Goal: Task Accomplishment & Management: Manage account settings

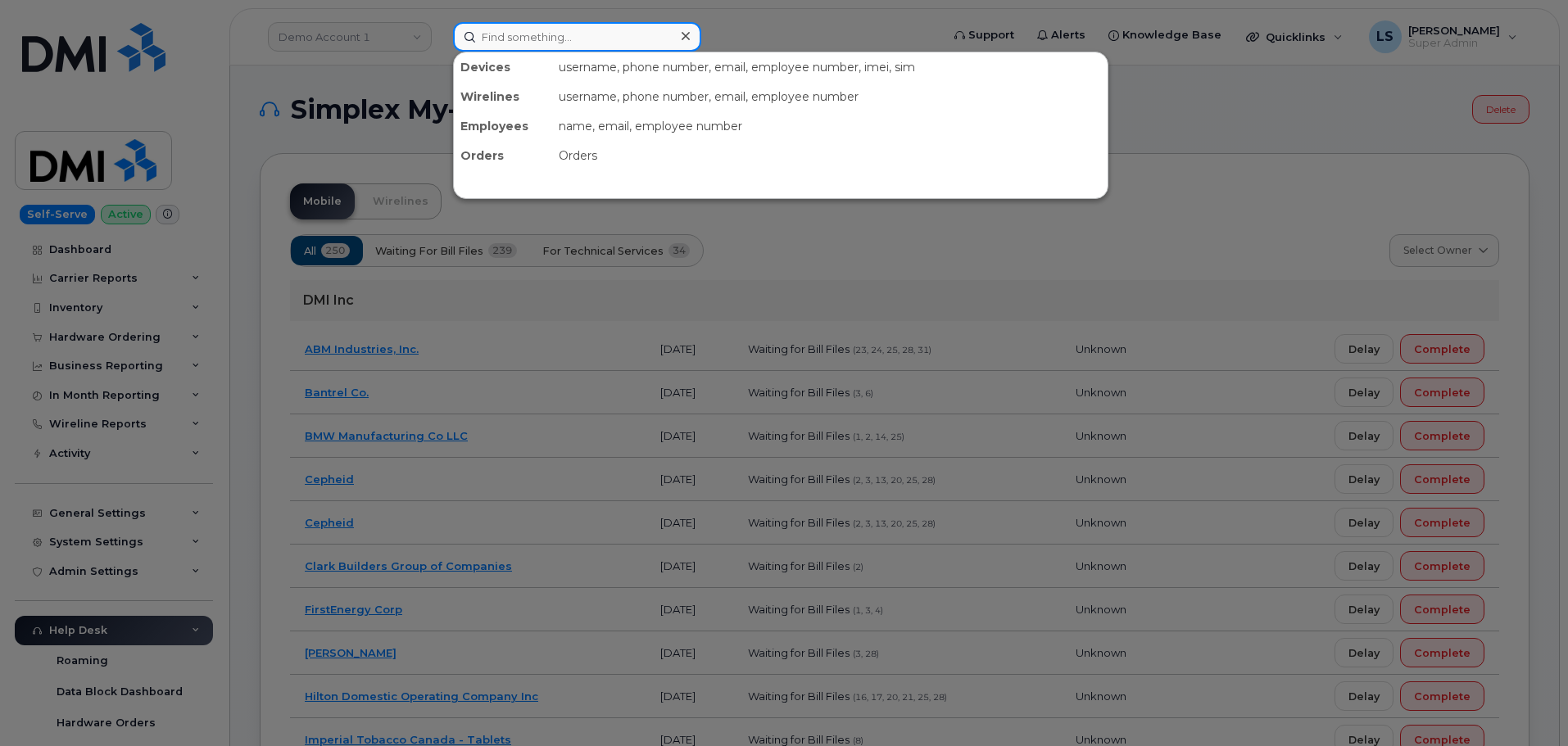
click at [528, 47] on input at bounding box center [577, 37] width 249 height 29
paste input "702-576-8596"
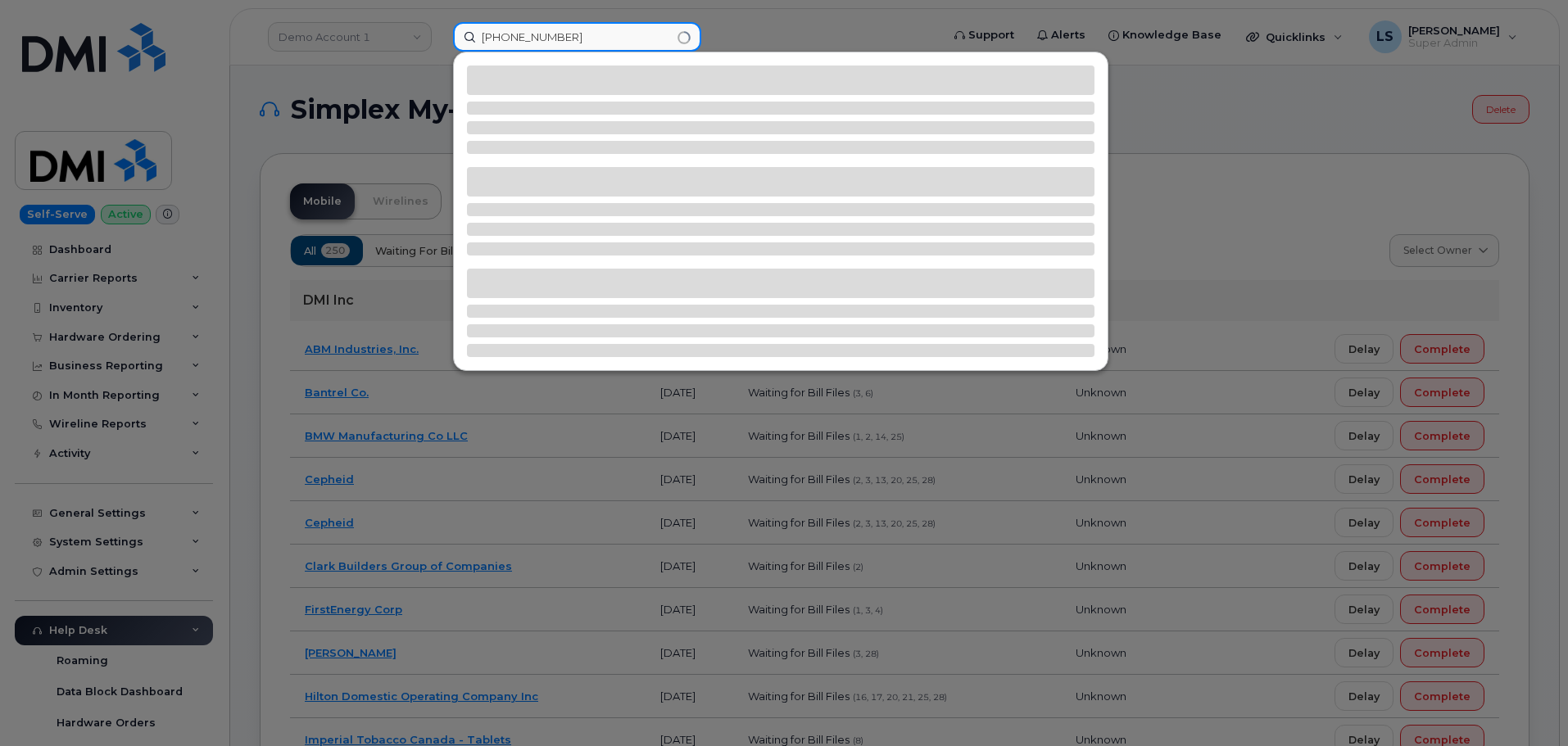
type input "702-576-8596"
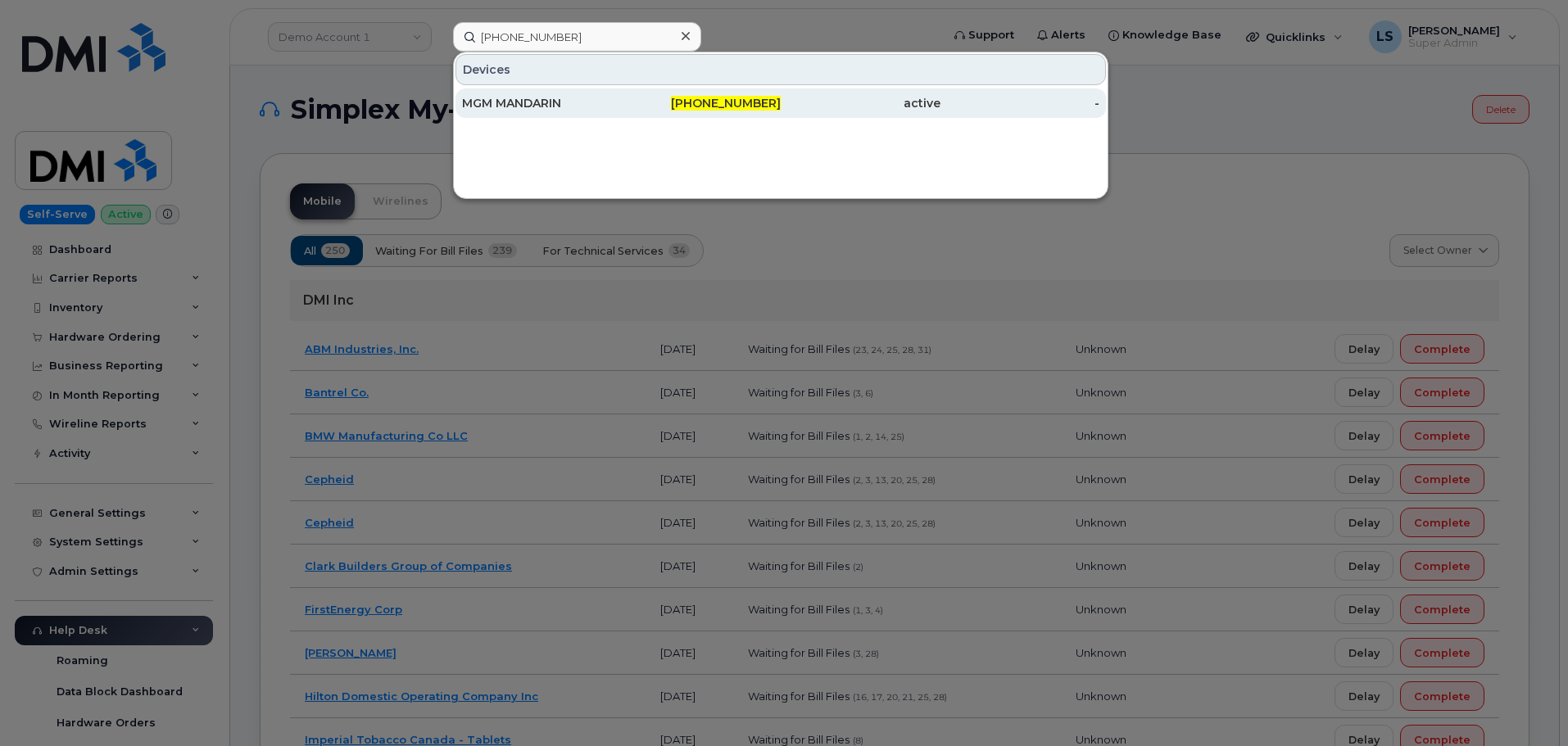
click at [562, 101] on div "MGM MANDARIN" at bounding box center [541, 103] width 160 height 17
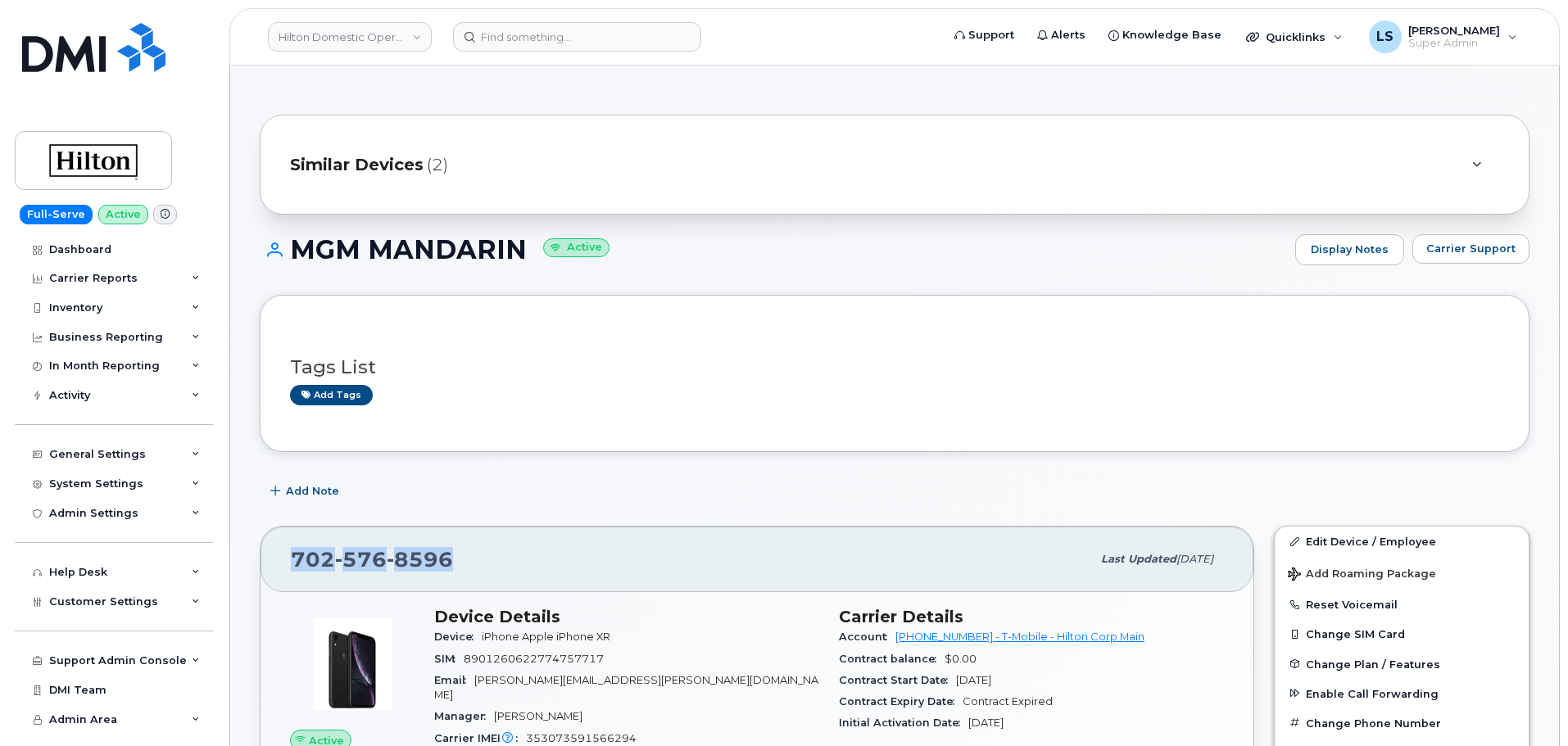
drag, startPoint x: 386, startPoint y: 574, endPoint x: 293, endPoint y: 580, distance: 93.2
click at [293, 580] on div "702 576 8596 Last updated Oct 07, 2025" at bounding box center [756, 559] width 992 height 66
copy span "702 576 8596"
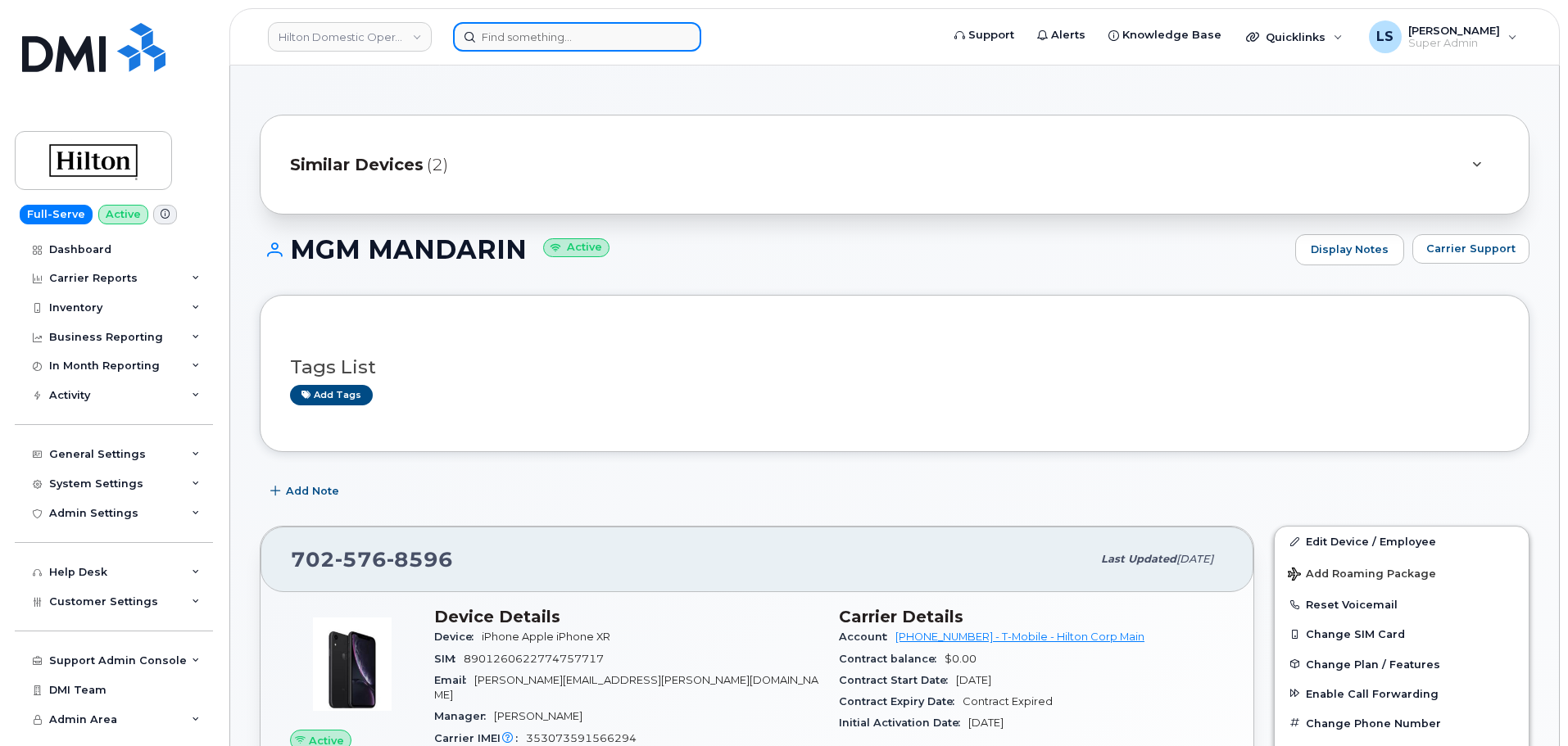
click at [524, 49] on input at bounding box center [577, 37] width 249 height 29
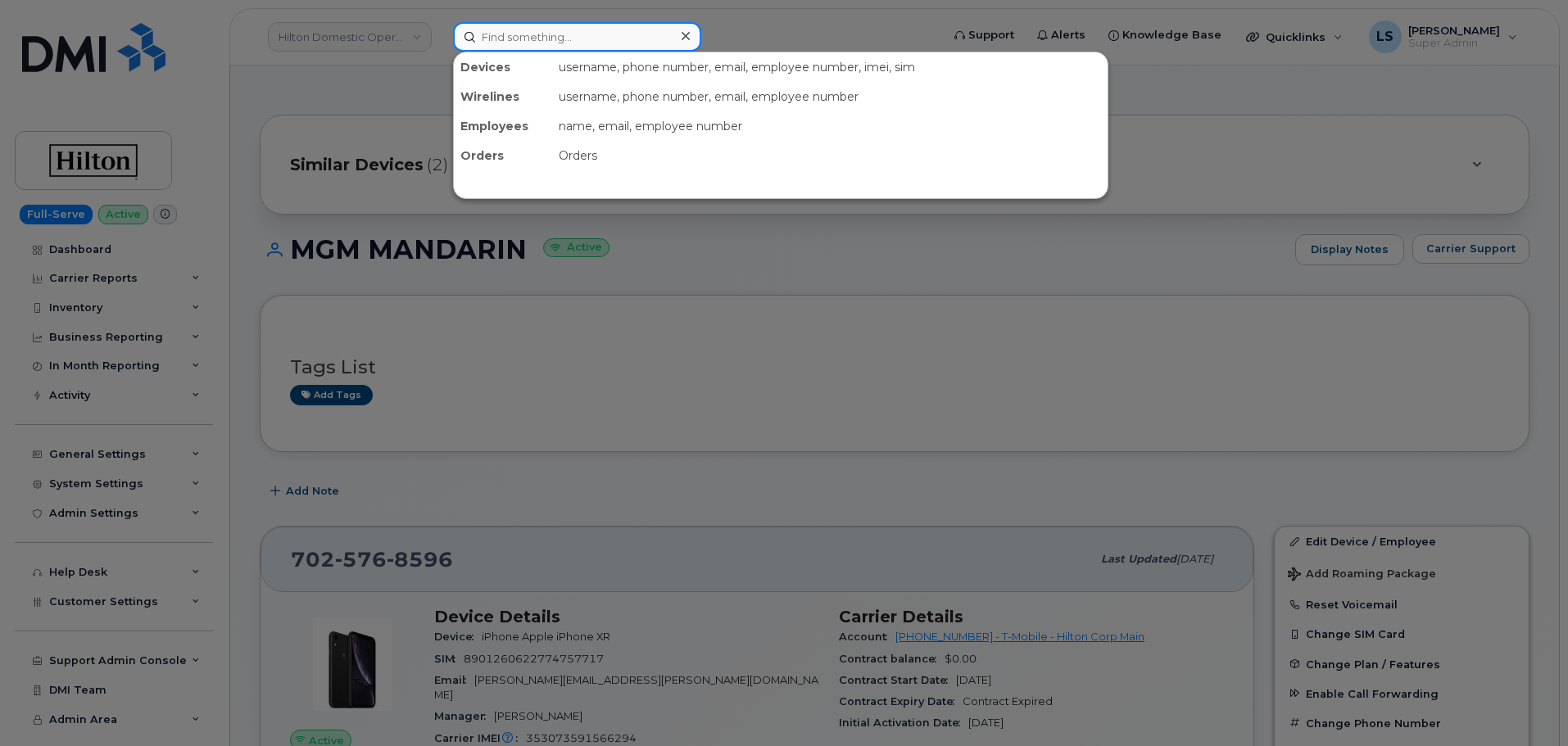
paste input "(301) 467-0014"
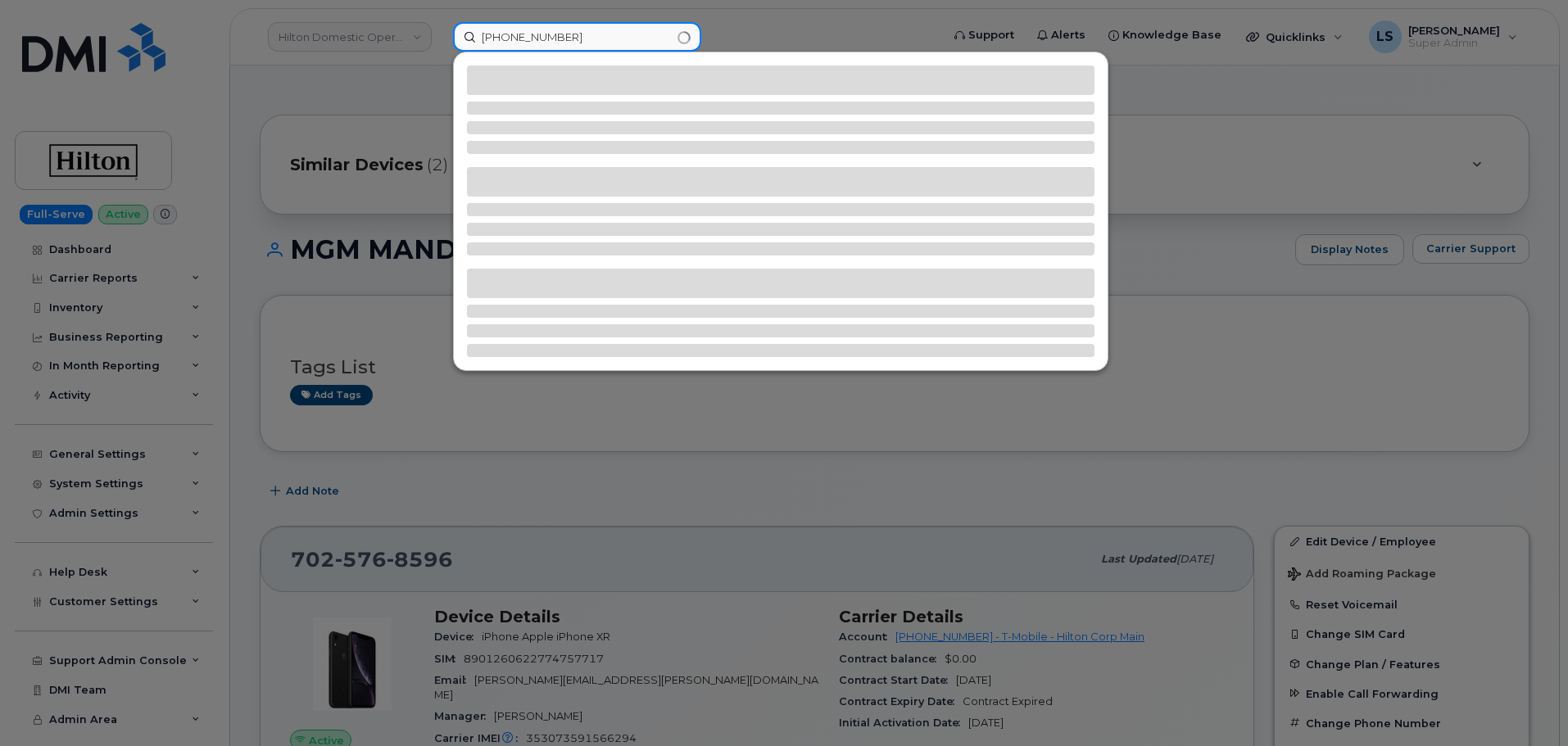
type input "(301) 467-0014"
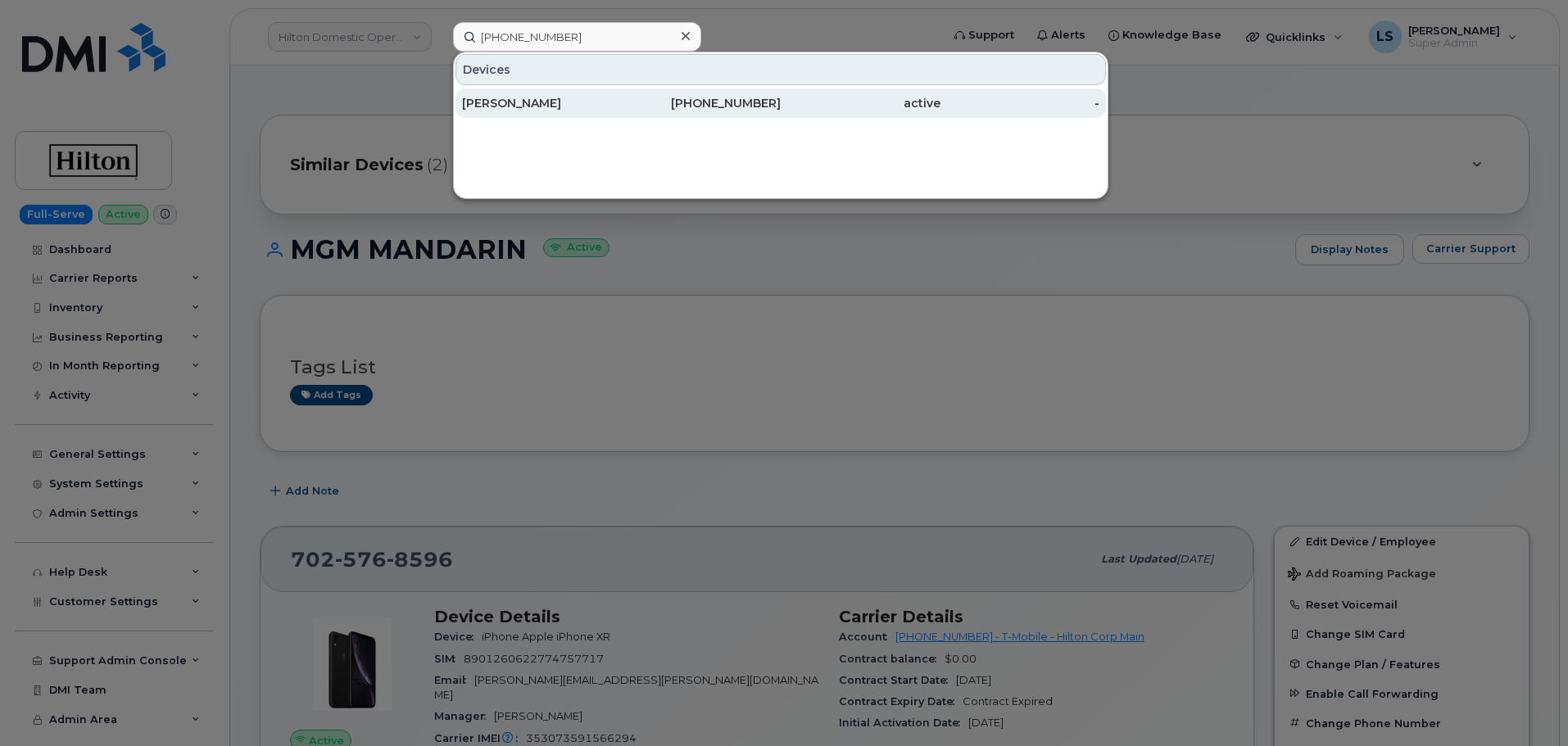
click at [566, 95] on div "RICKY ABNOS" at bounding box center [541, 103] width 160 height 29
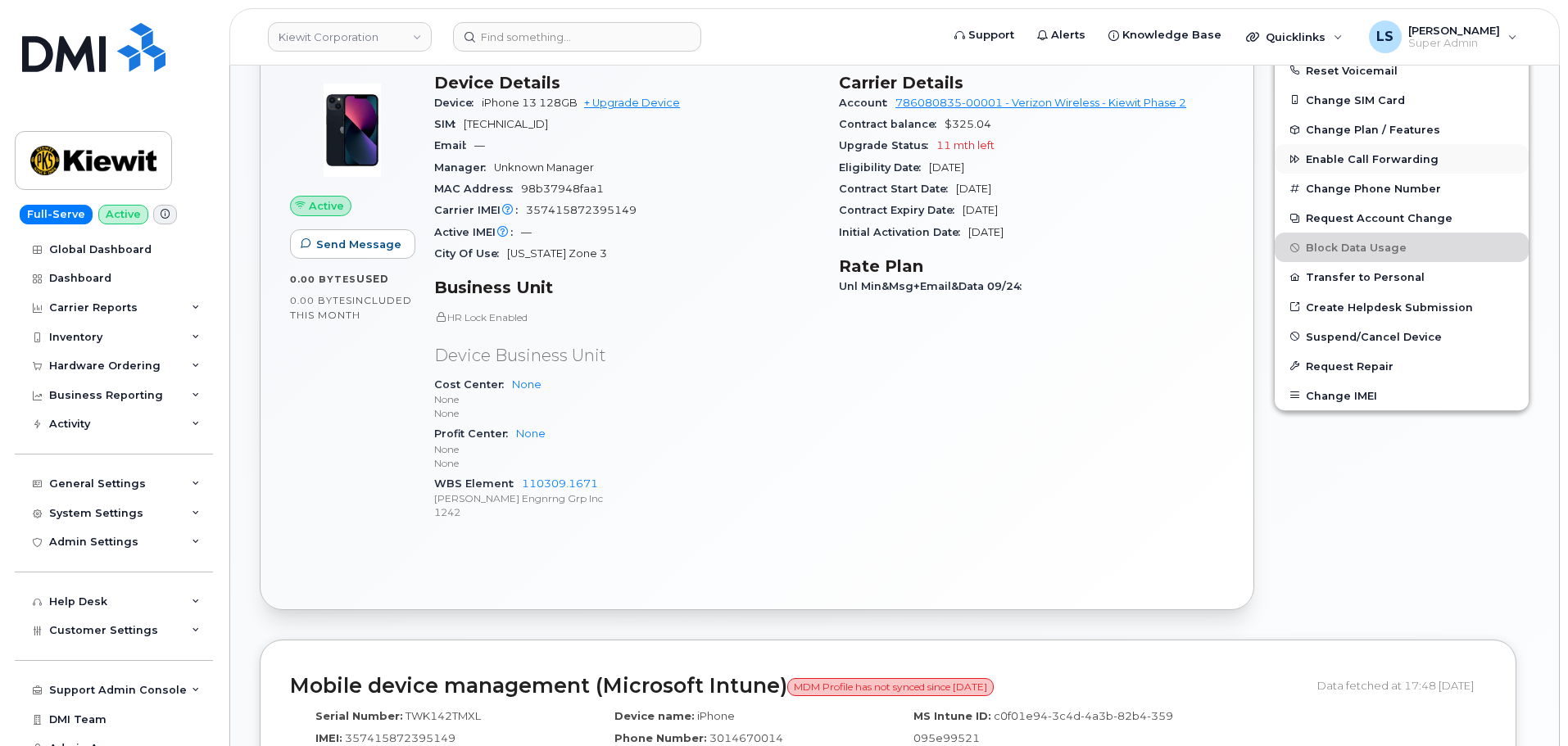
scroll to position [491, 0]
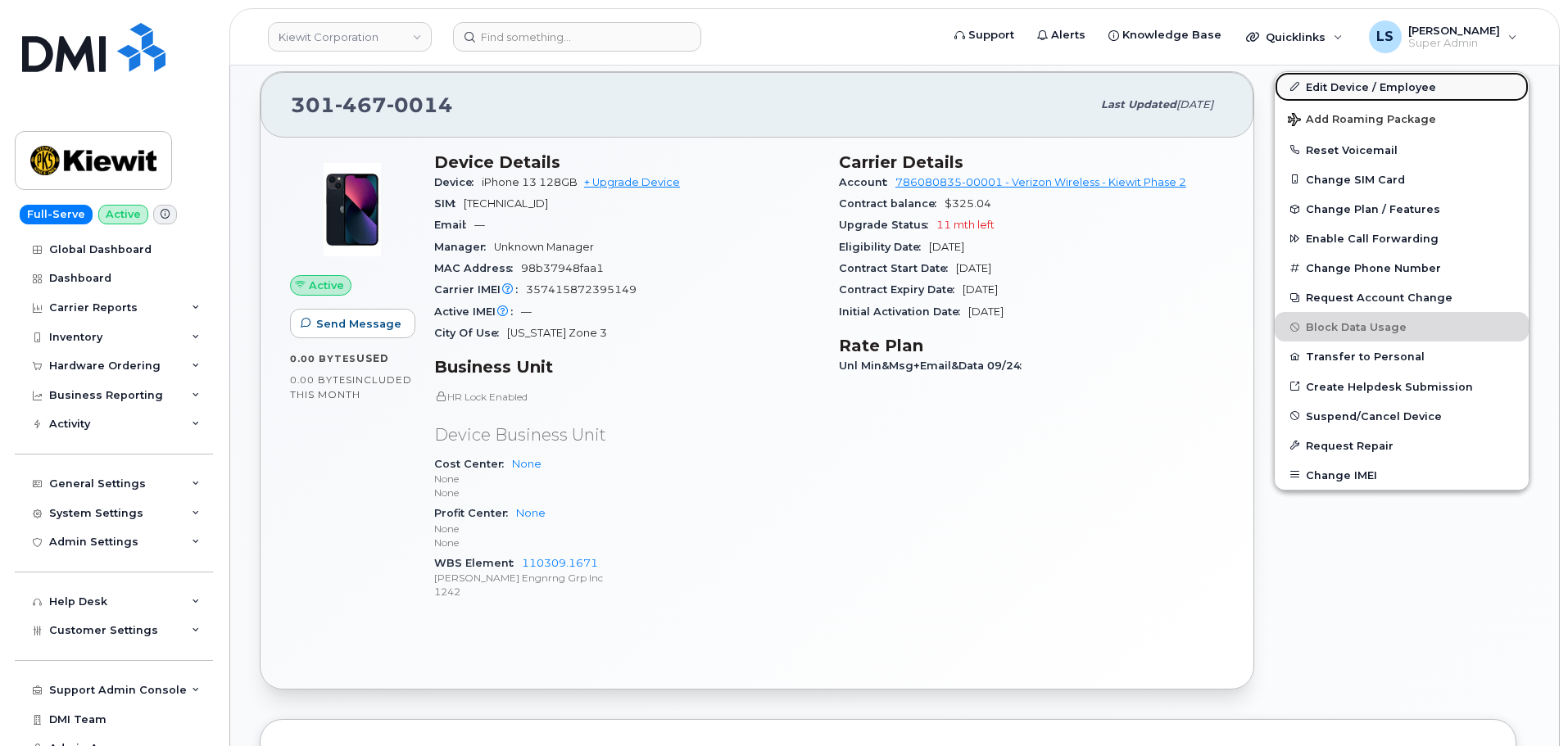
click at [1352, 88] on link "Edit Device / Employee" at bounding box center [1401, 86] width 253 height 29
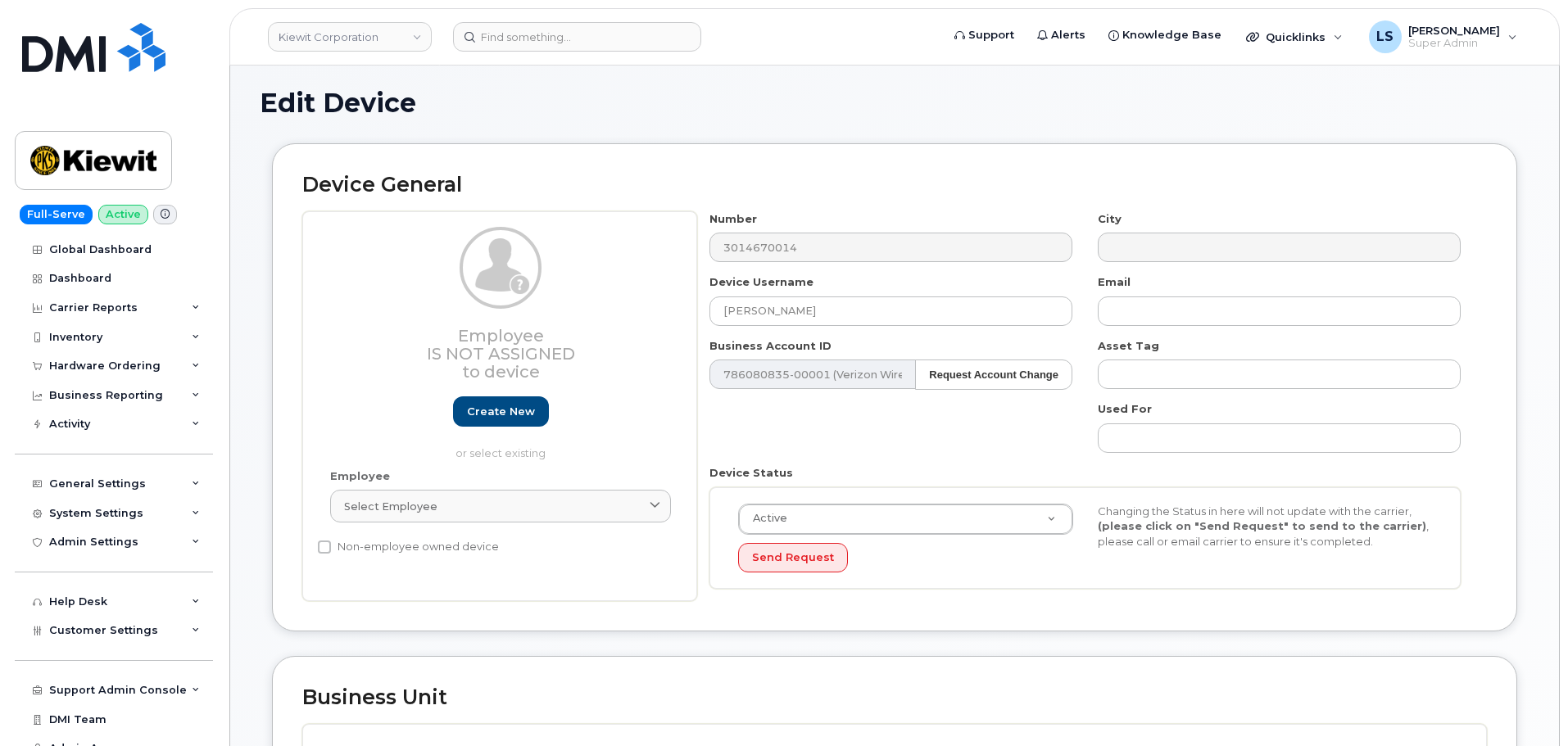
scroll to position [656, 0]
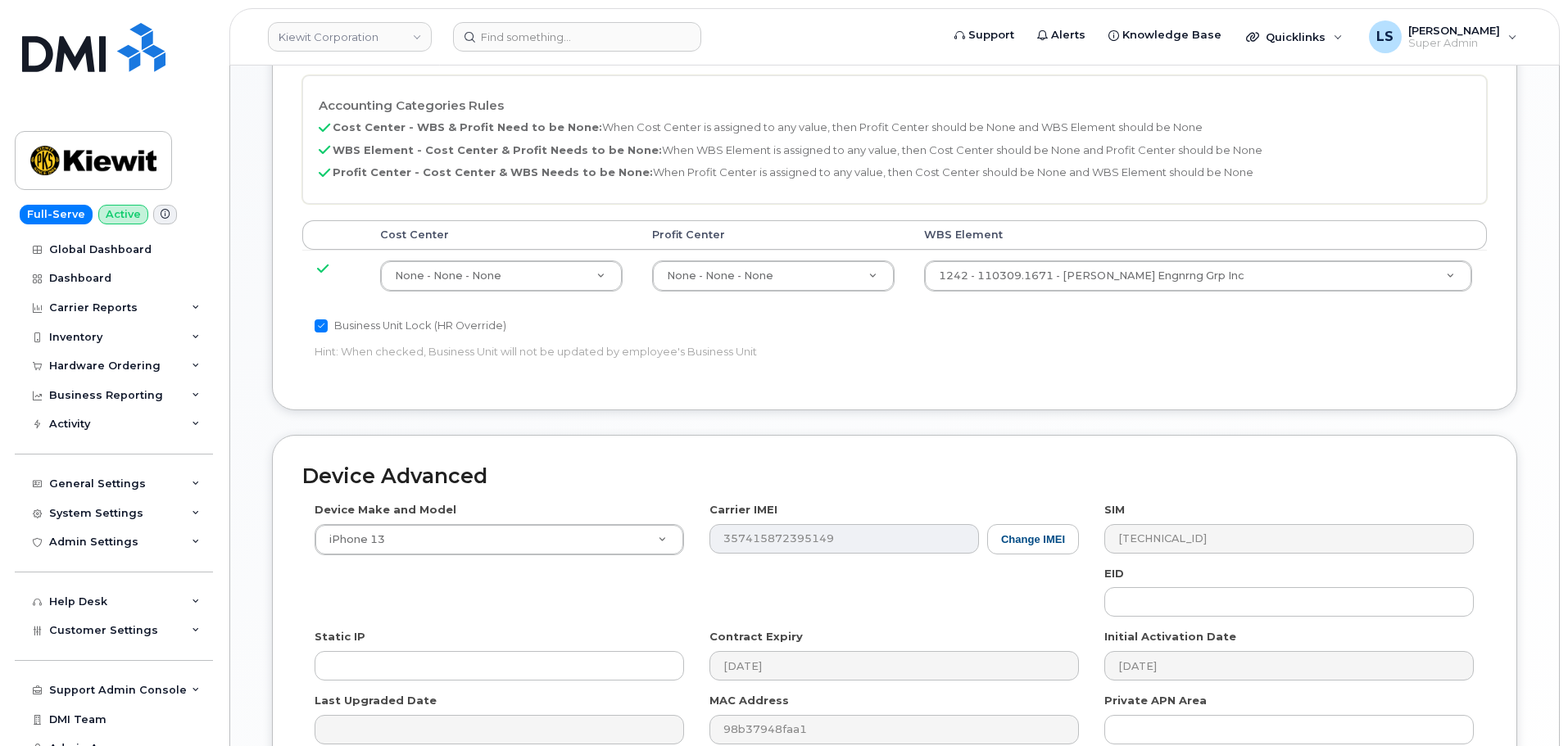
click at [1184, 293] on td "1242 - 110309.1671 - [PERSON_NAME] Engnrng Grp Inc 33472439" at bounding box center [1198, 275] width 578 height 52
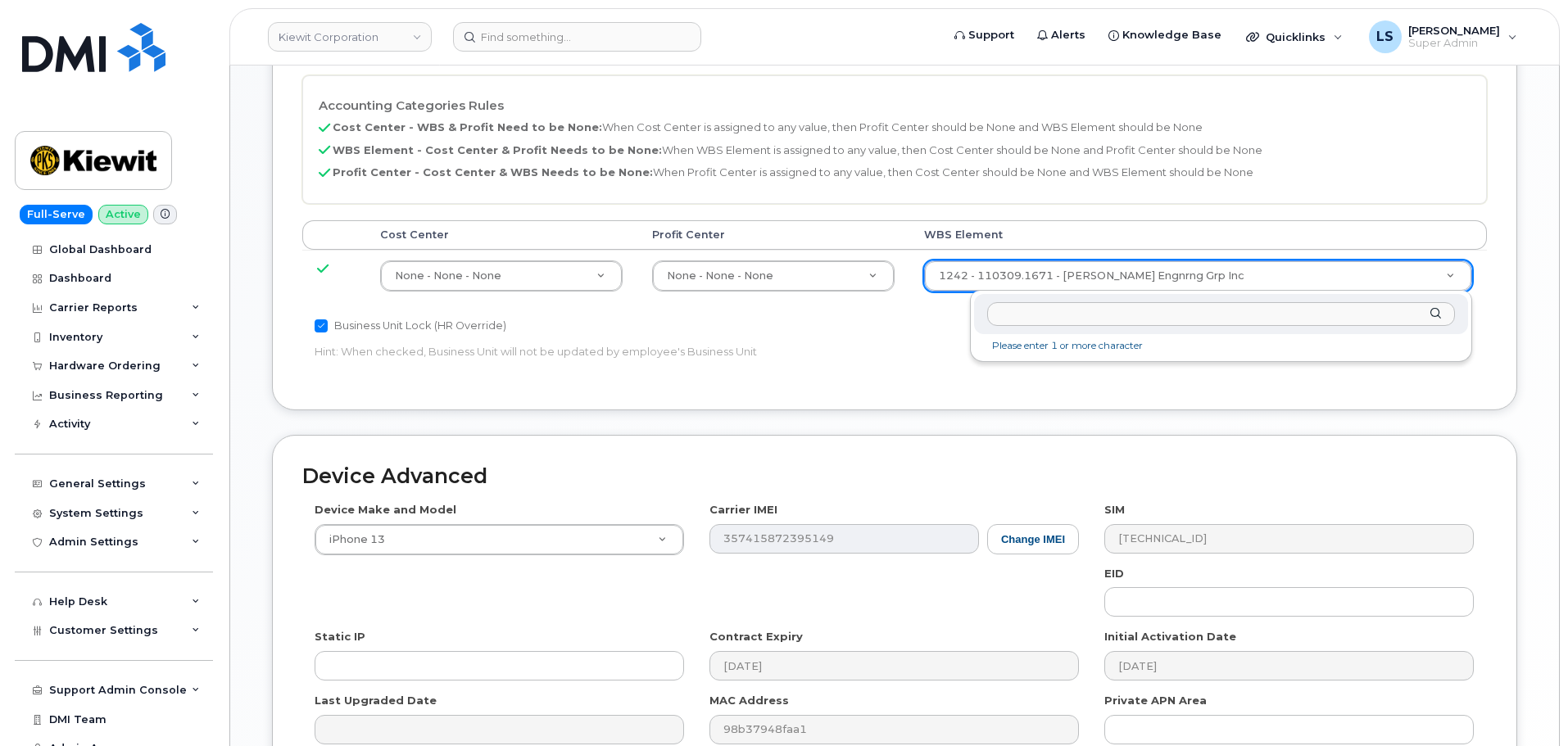
type input "105473.1321"
drag, startPoint x: 707, startPoint y: 351, endPoint x: 713, endPoint y: 344, distance: 9.2
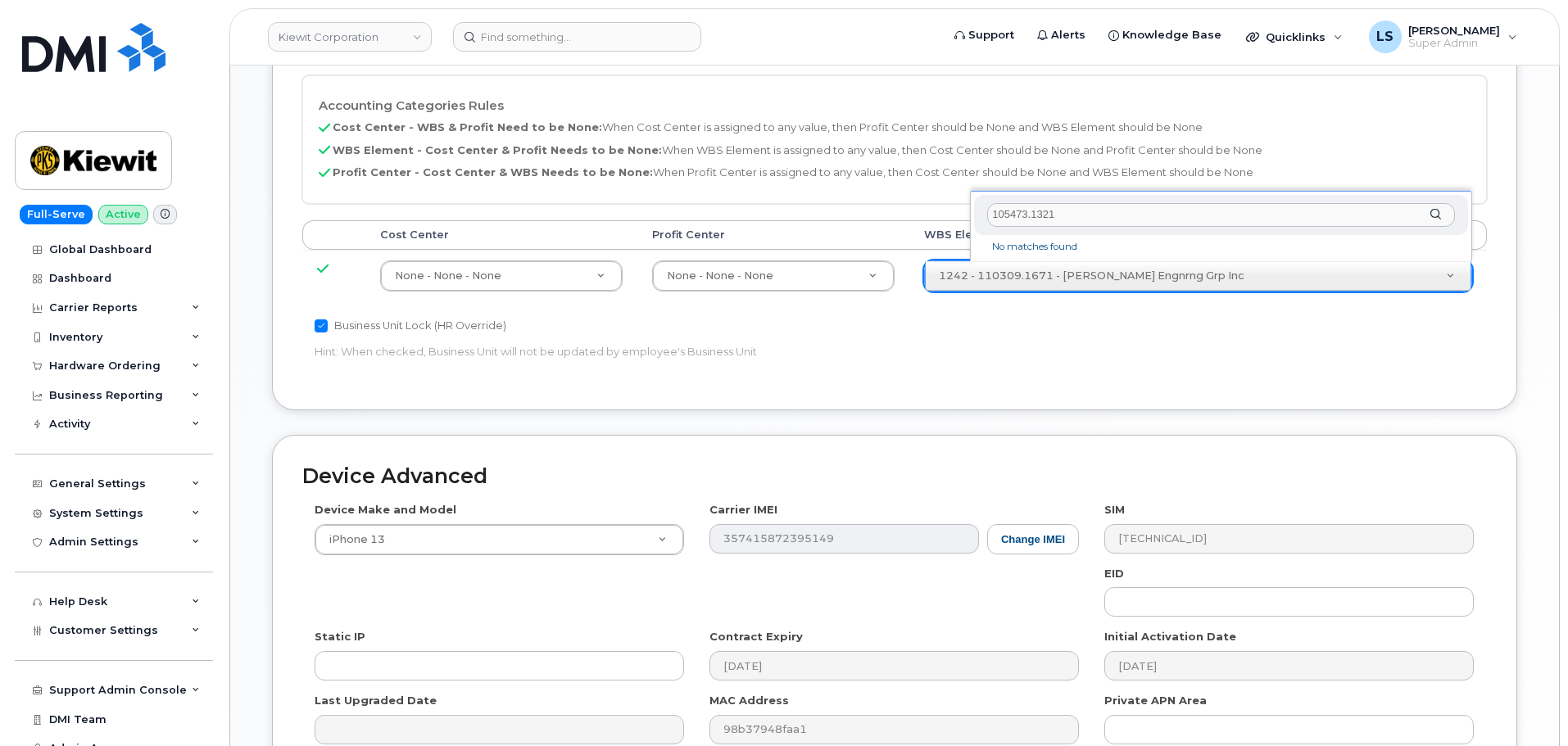
type input "105473.1321"
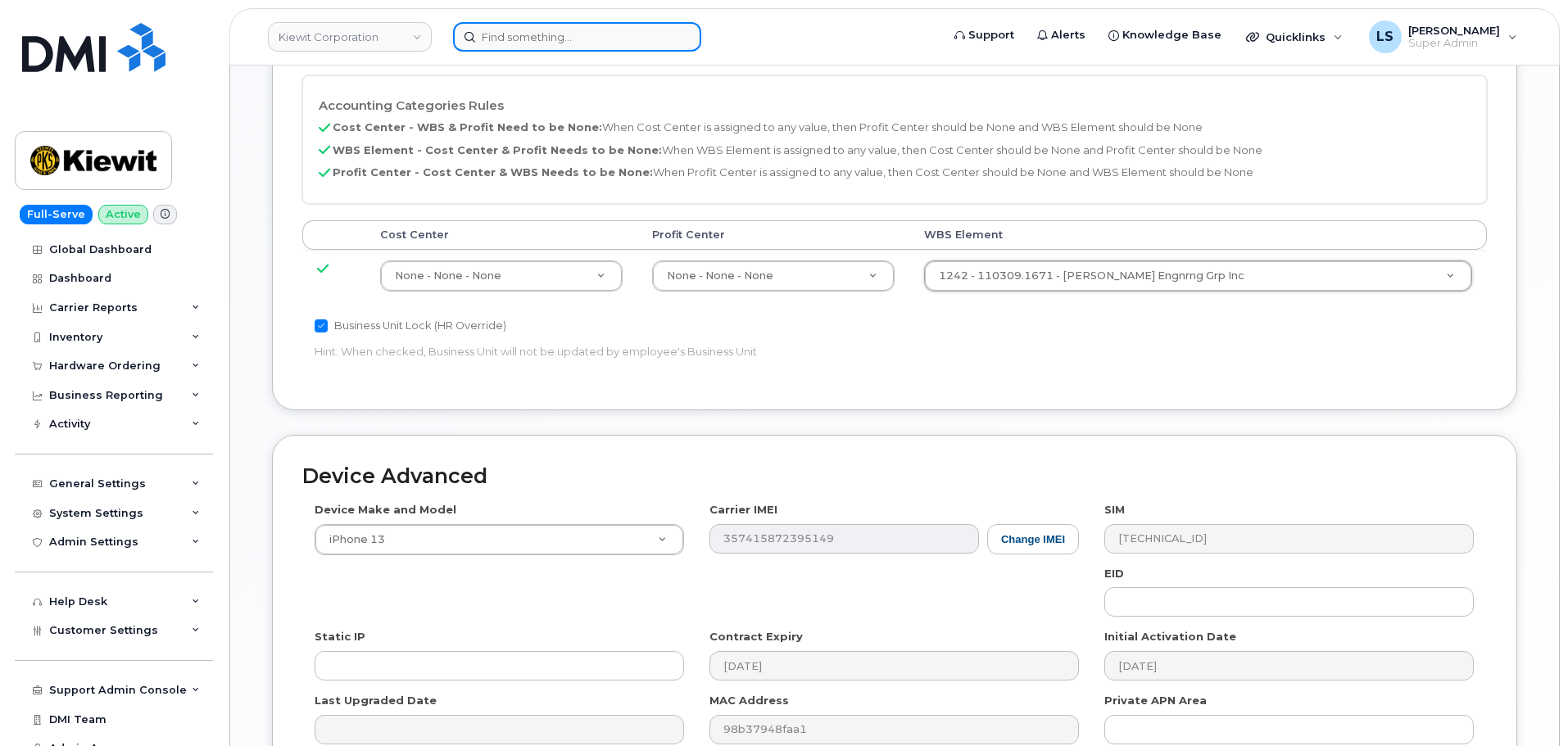
click at [571, 43] on input at bounding box center [577, 37] width 249 height 29
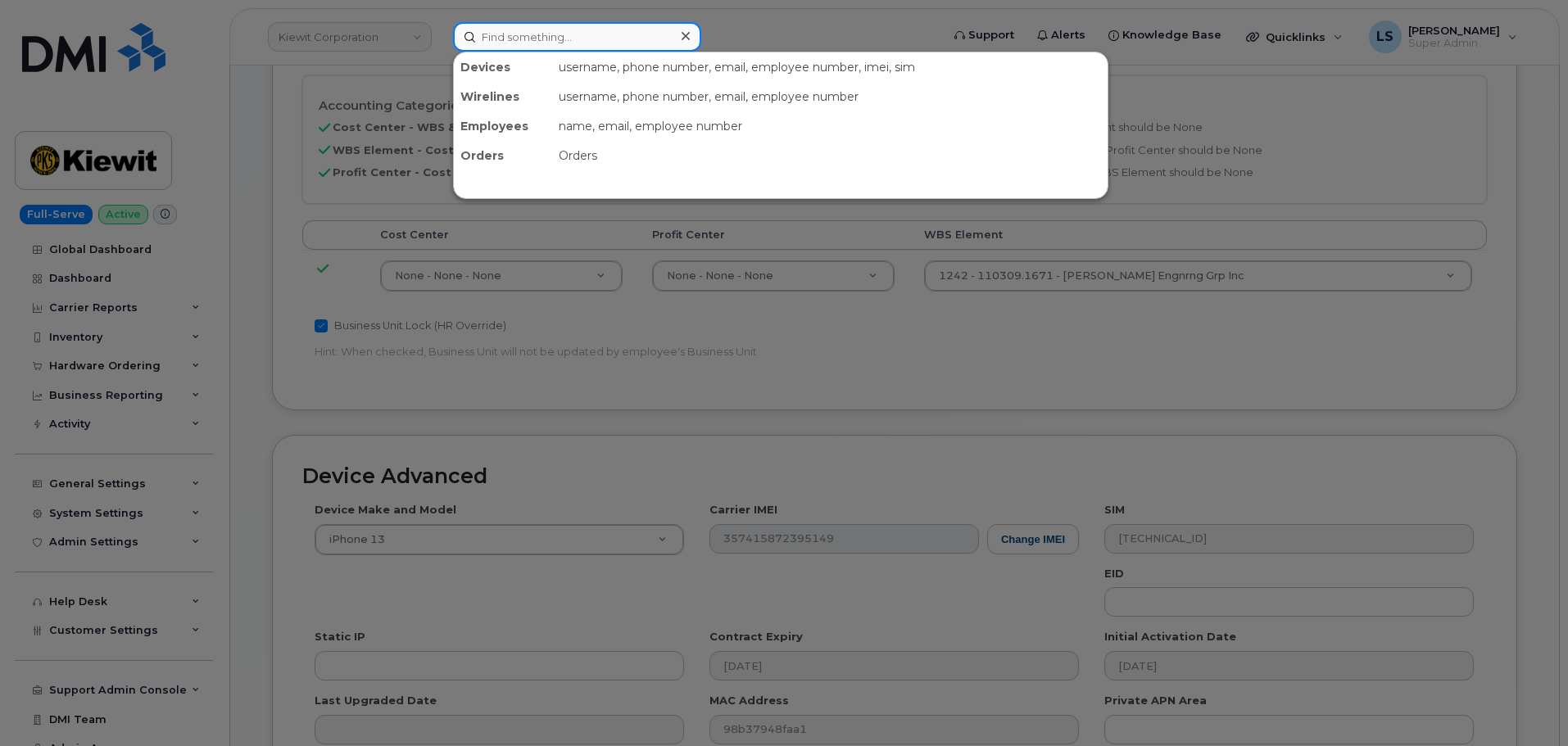
paste input "[PERSON_NAME][EMAIL_ADDRESS][PERSON_NAME][PERSON_NAME][DOMAIN_NAME]"
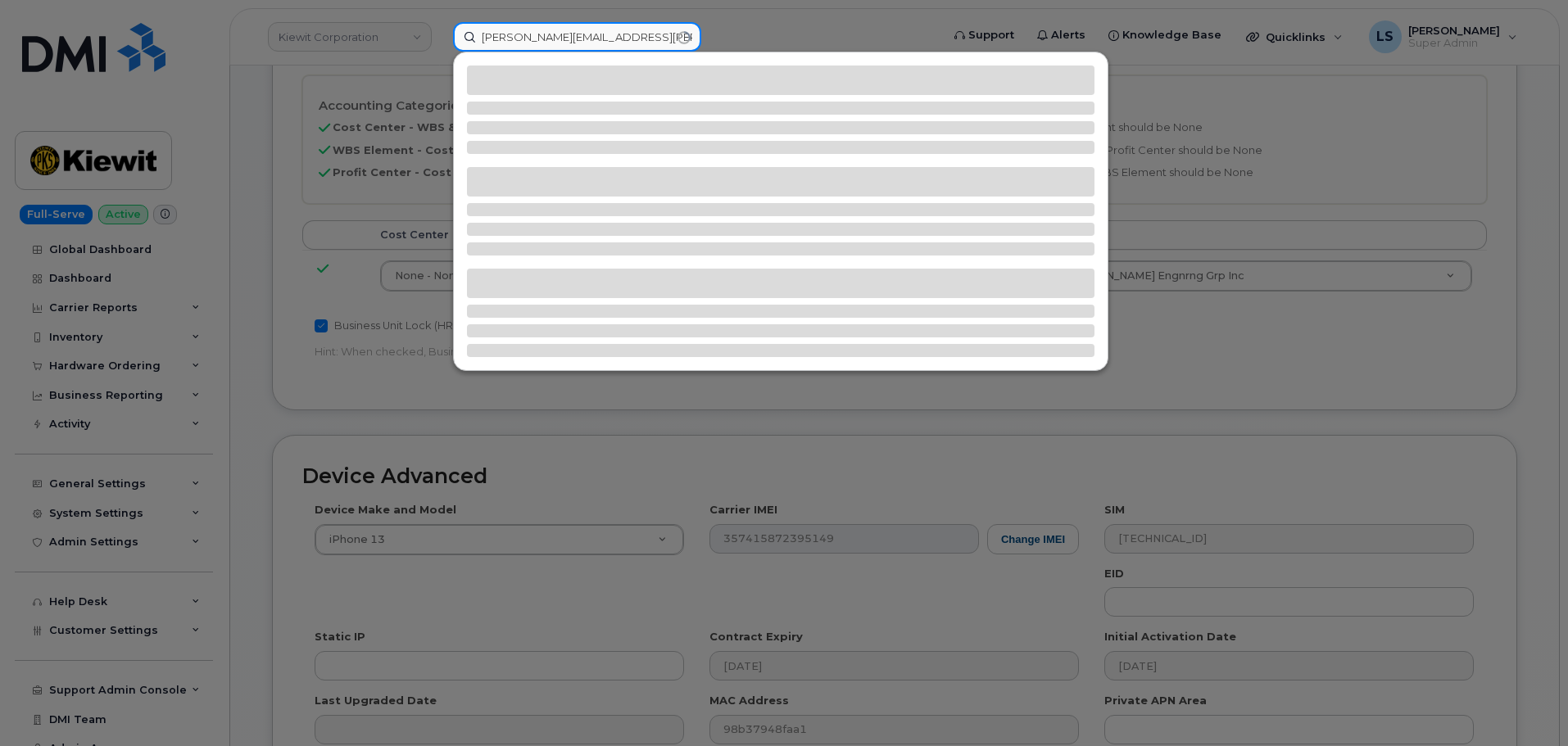
type input "[PERSON_NAME][EMAIL_ADDRESS][PERSON_NAME][PERSON_NAME][DOMAIN_NAME]"
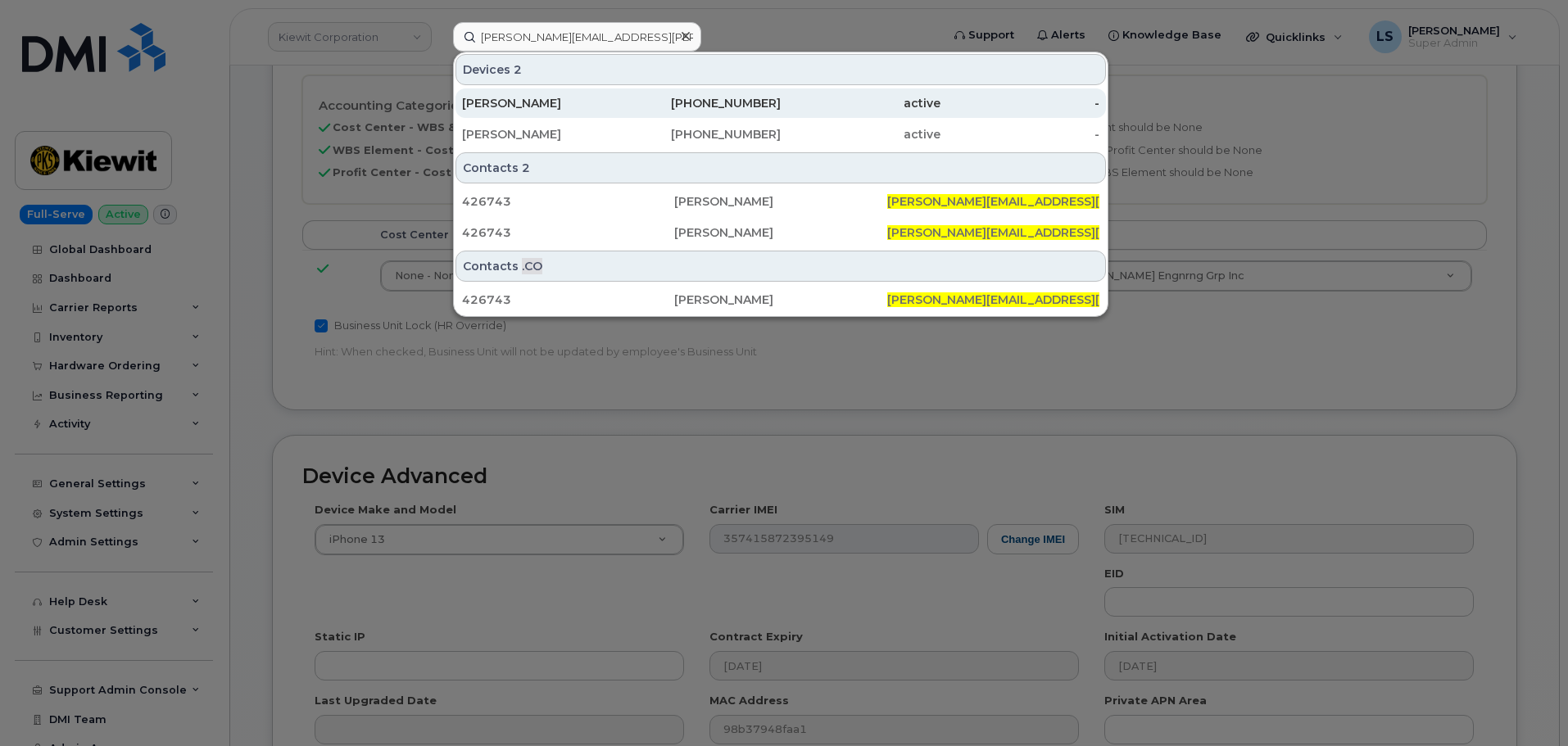
click at [597, 94] on div "[PERSON_NAME]" at bounding box center [541, 103] width 160 height 29
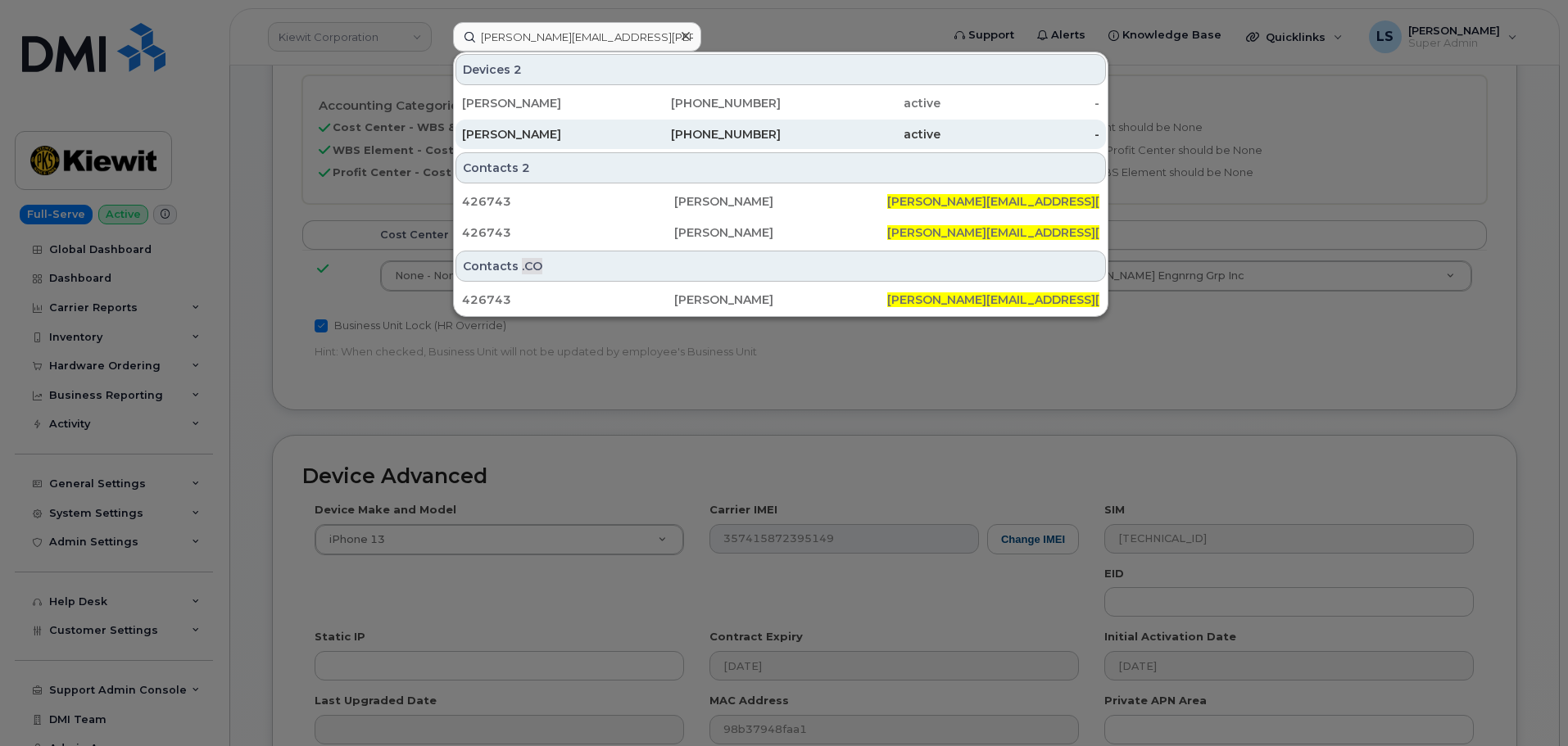
click at [587, 138] on div "[PERSON_NAME]" at bounding box center [541, 134] width 160 height 17
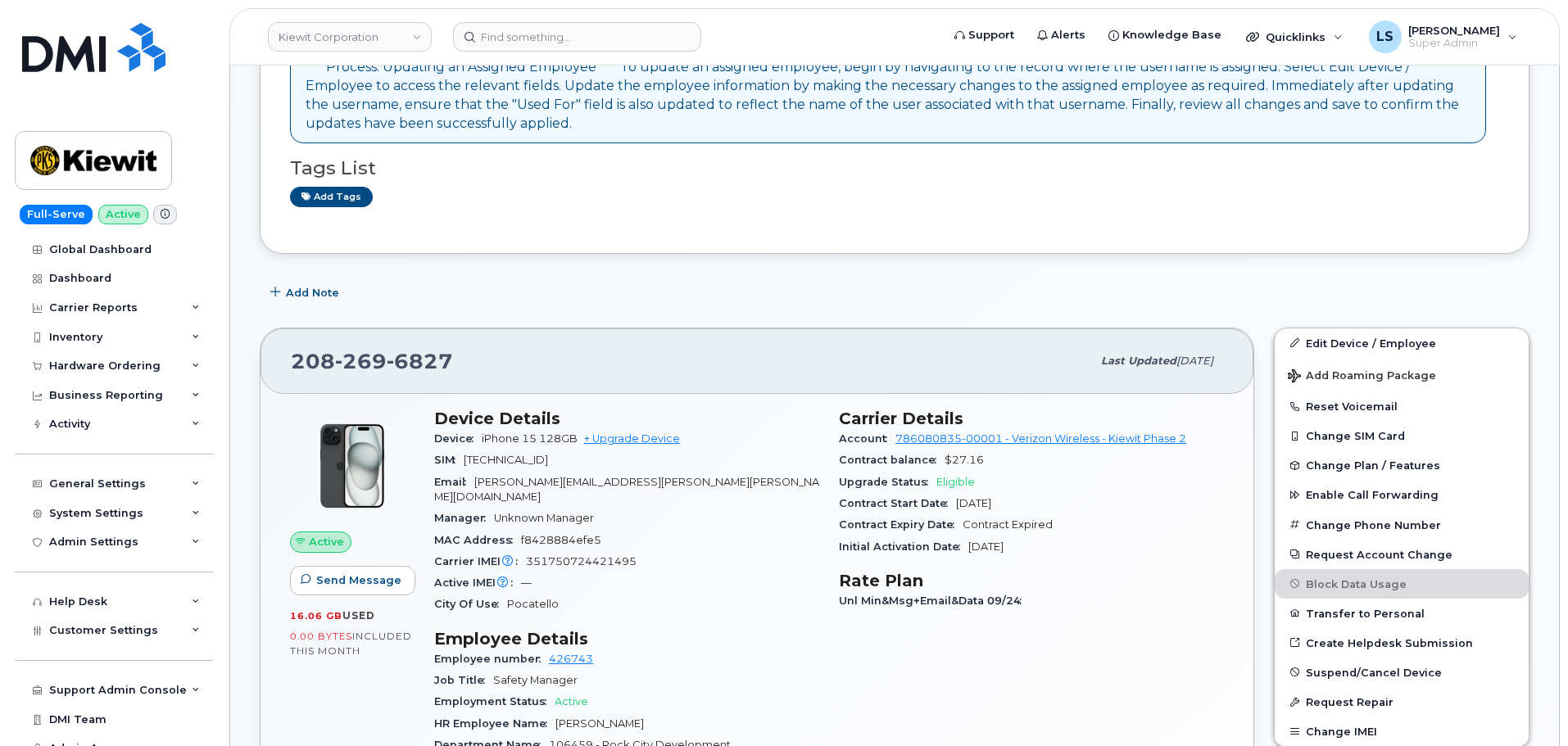
scroll to position [327, 0]
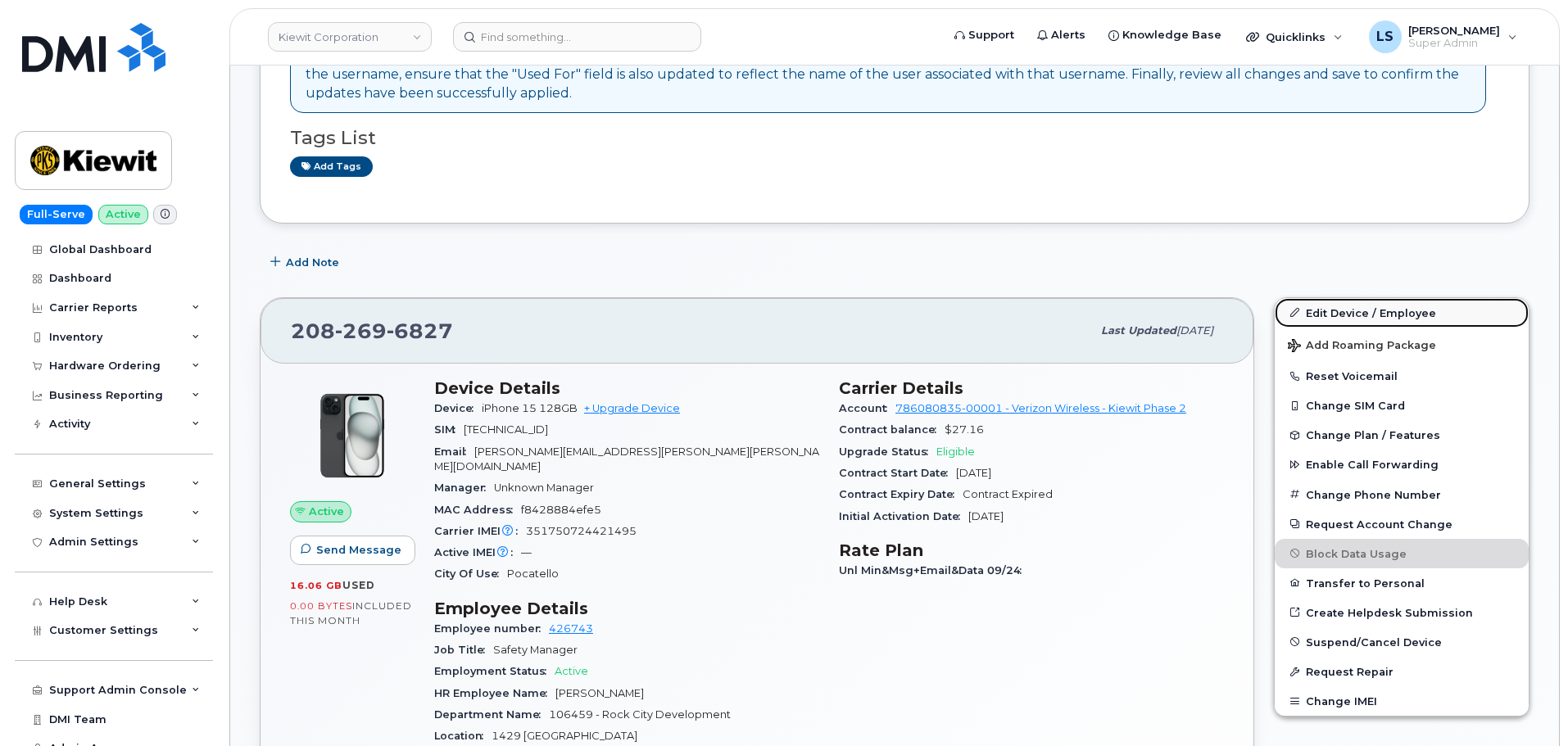
click at [1351, 320] on link "Edit Device / Employee" at bounding box center [1401, 313] width 253 height 29
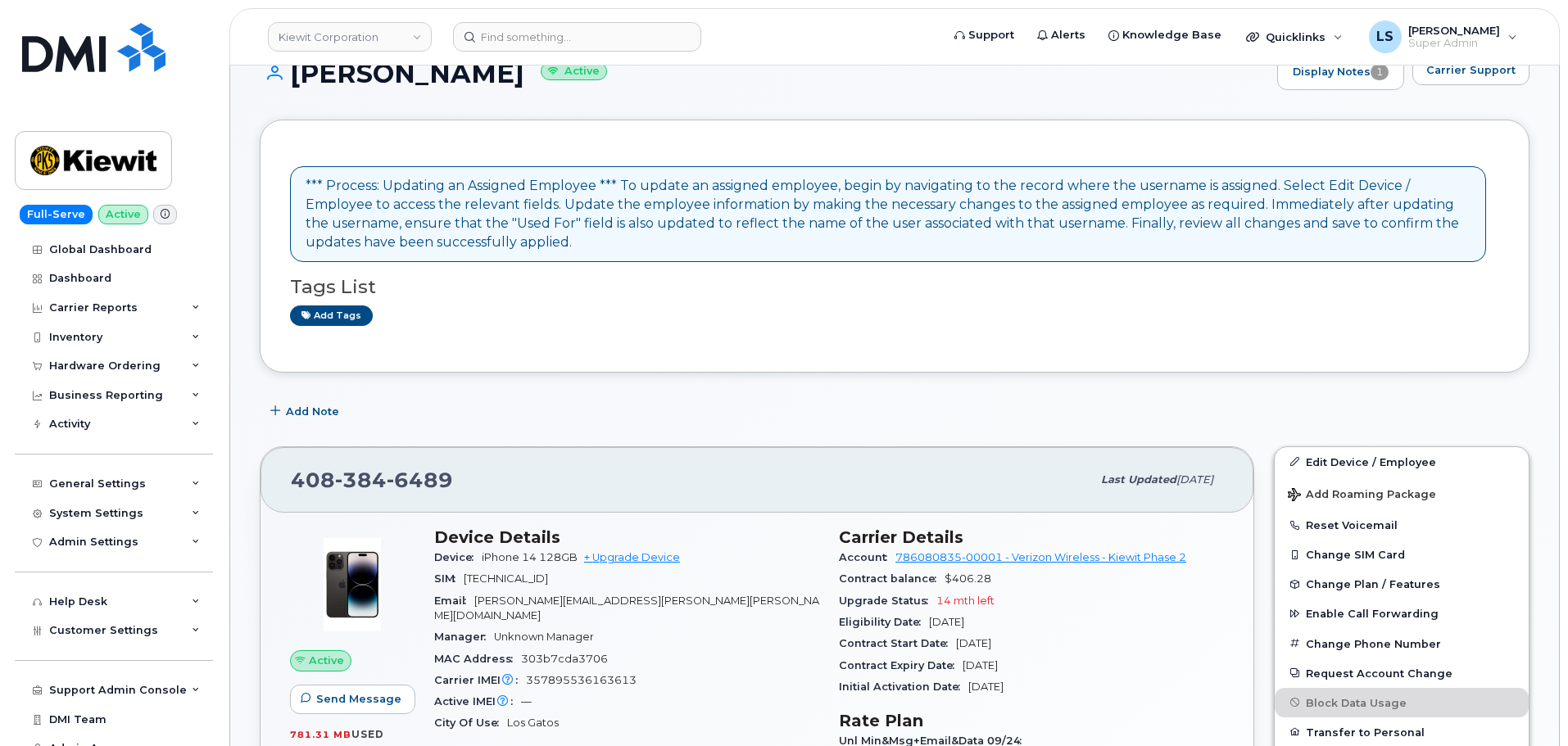
scroll to position [82, 0]
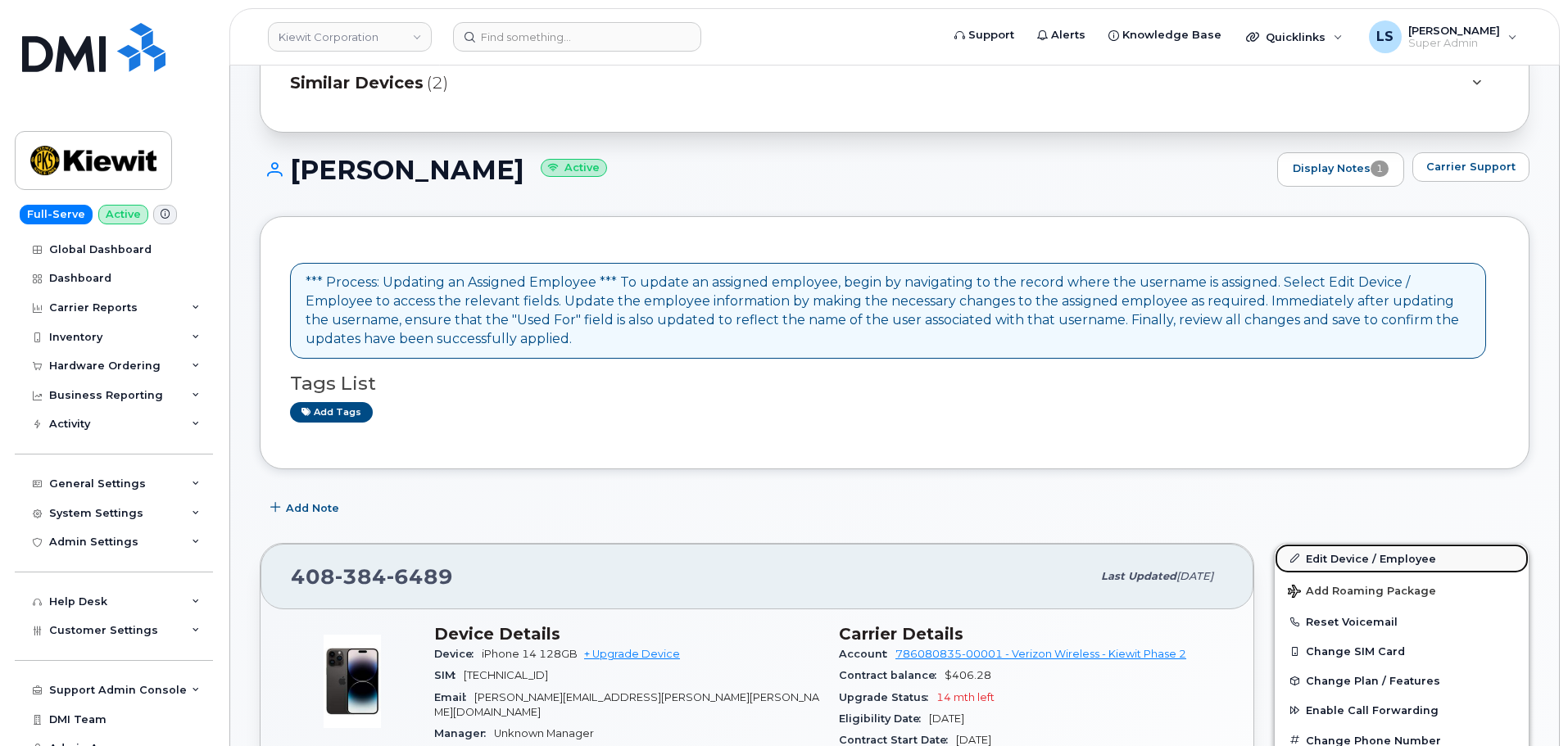
click at [1394, 556] on link "Edit Device / Employee" at bounding box center [1401, 559] width 253 height 29
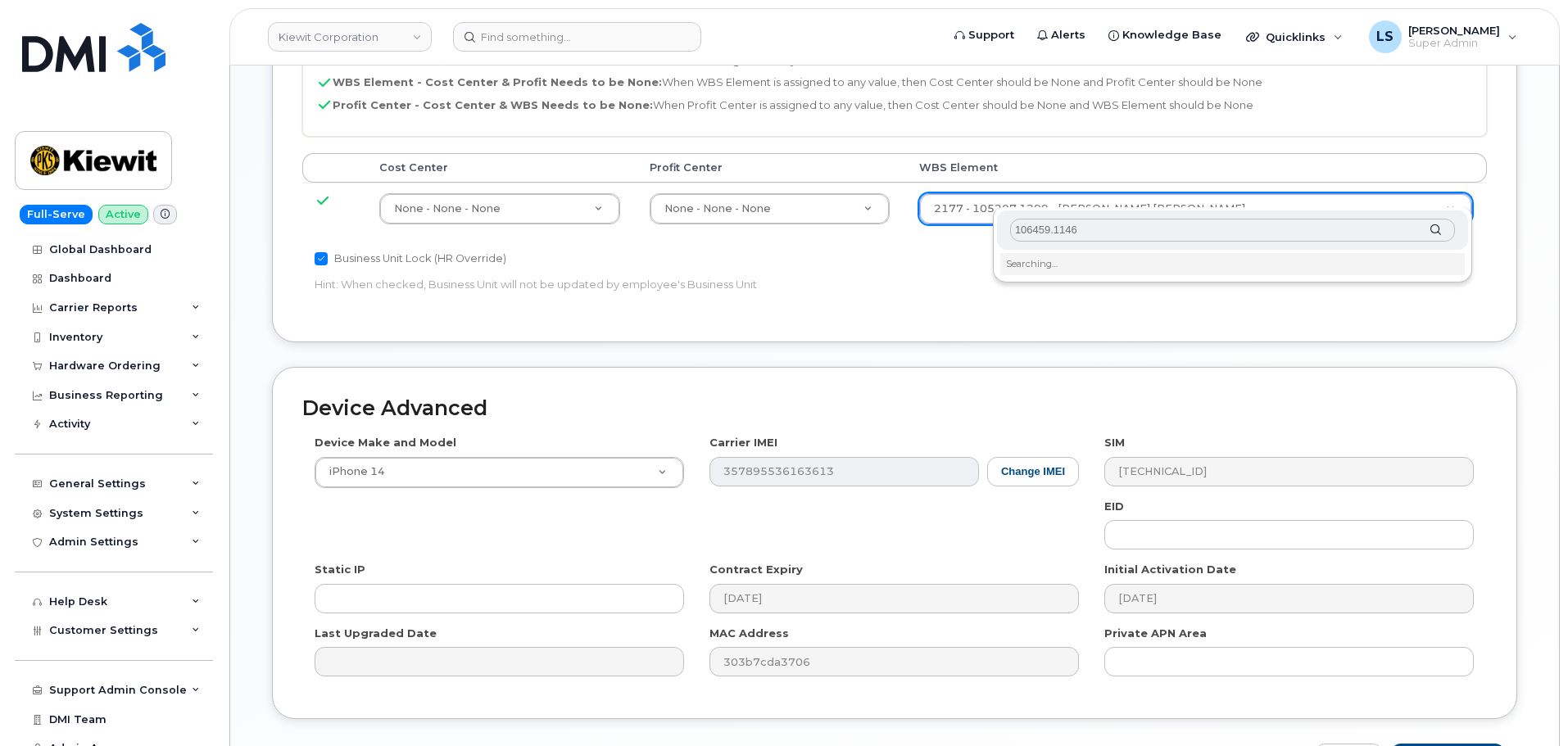
scroll to position [901, 0]
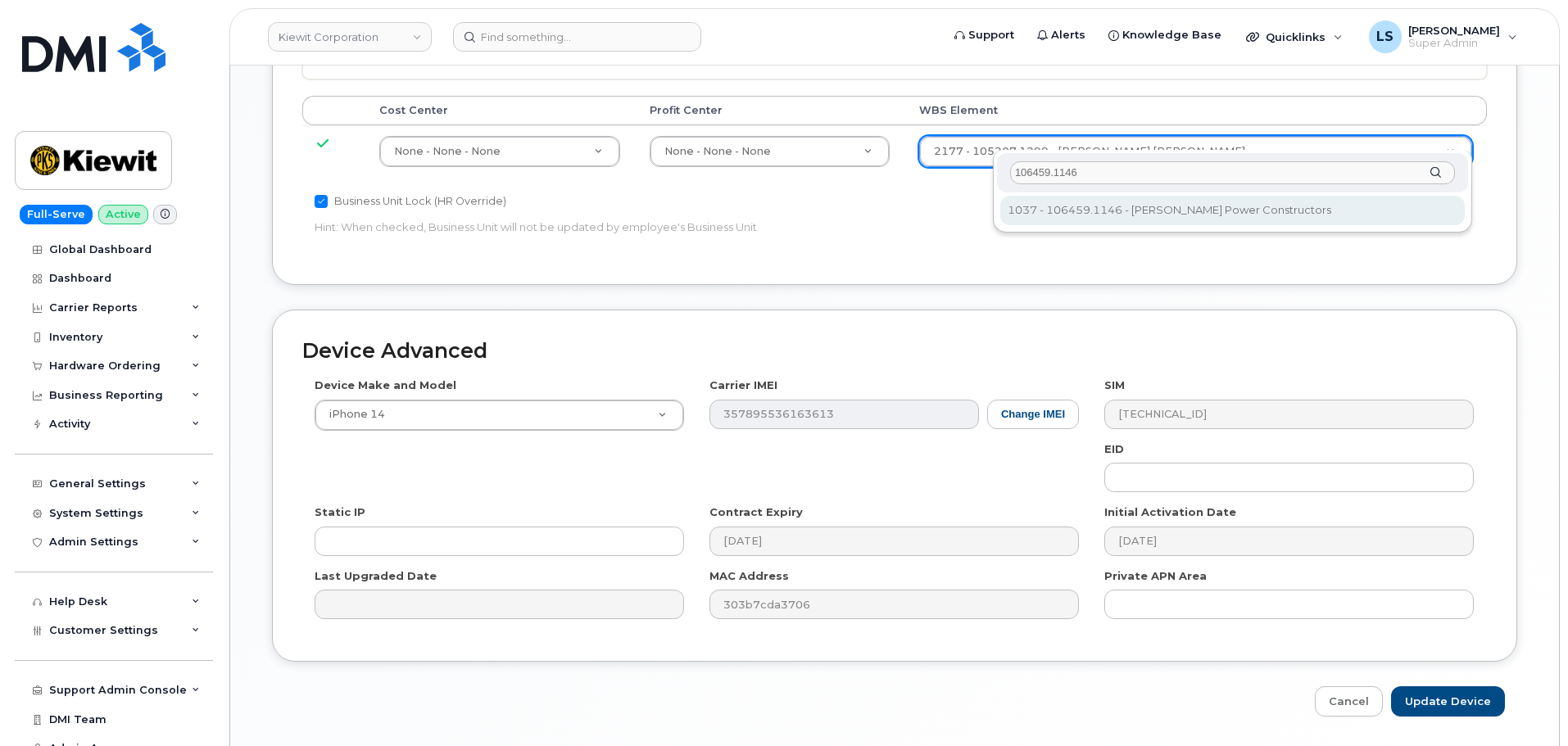
type input "106459.1146"
type input "35545309"
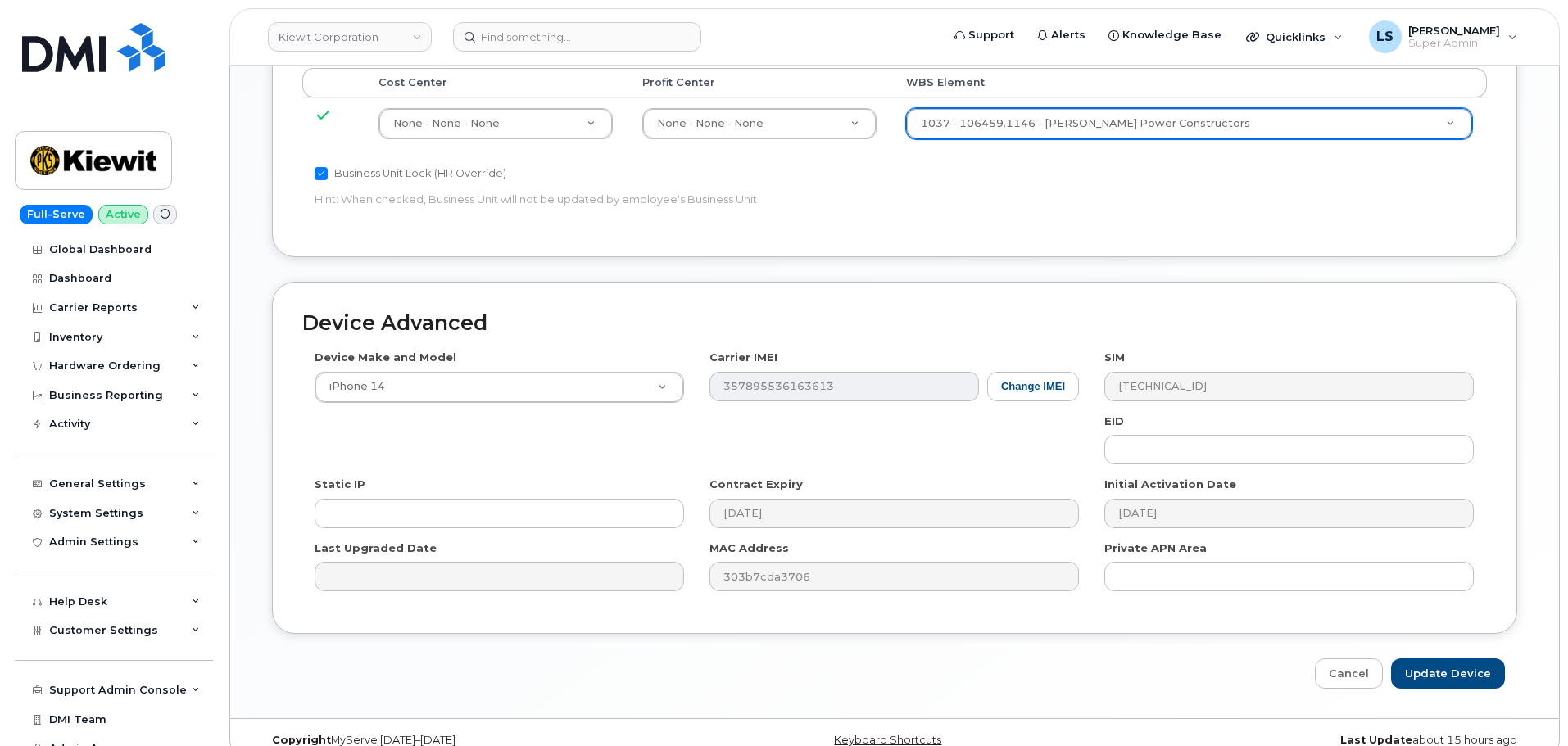
scroll to position [938, 0]
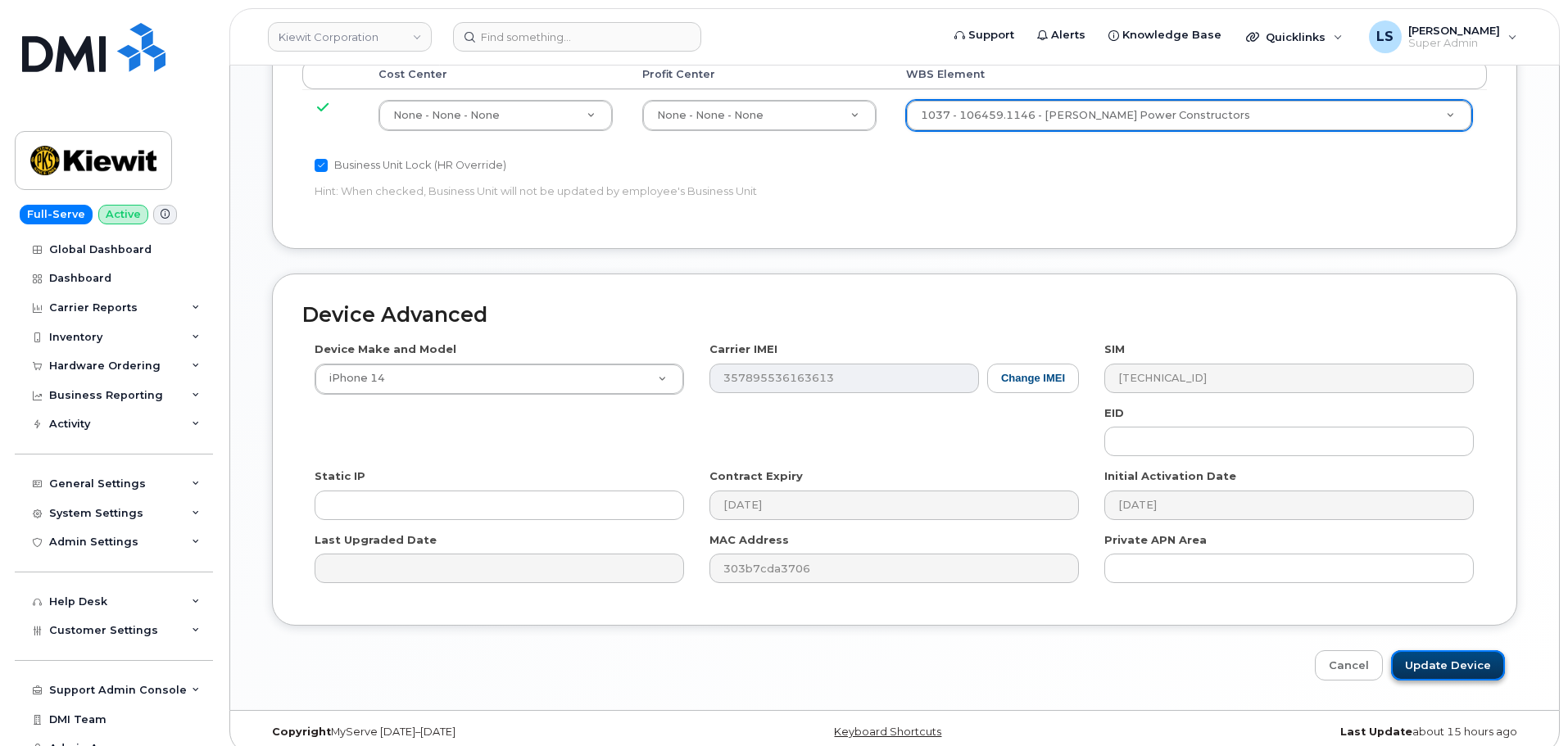
drag, startPoint x: 1477, startPoint y: 661, endPoint x: 1470, endPoint y: 653, distance: 10.6
click at [1475, 661] on input "Update Device" at bounding box center [1448, 665] width 114 height 30
type input "Saving..."
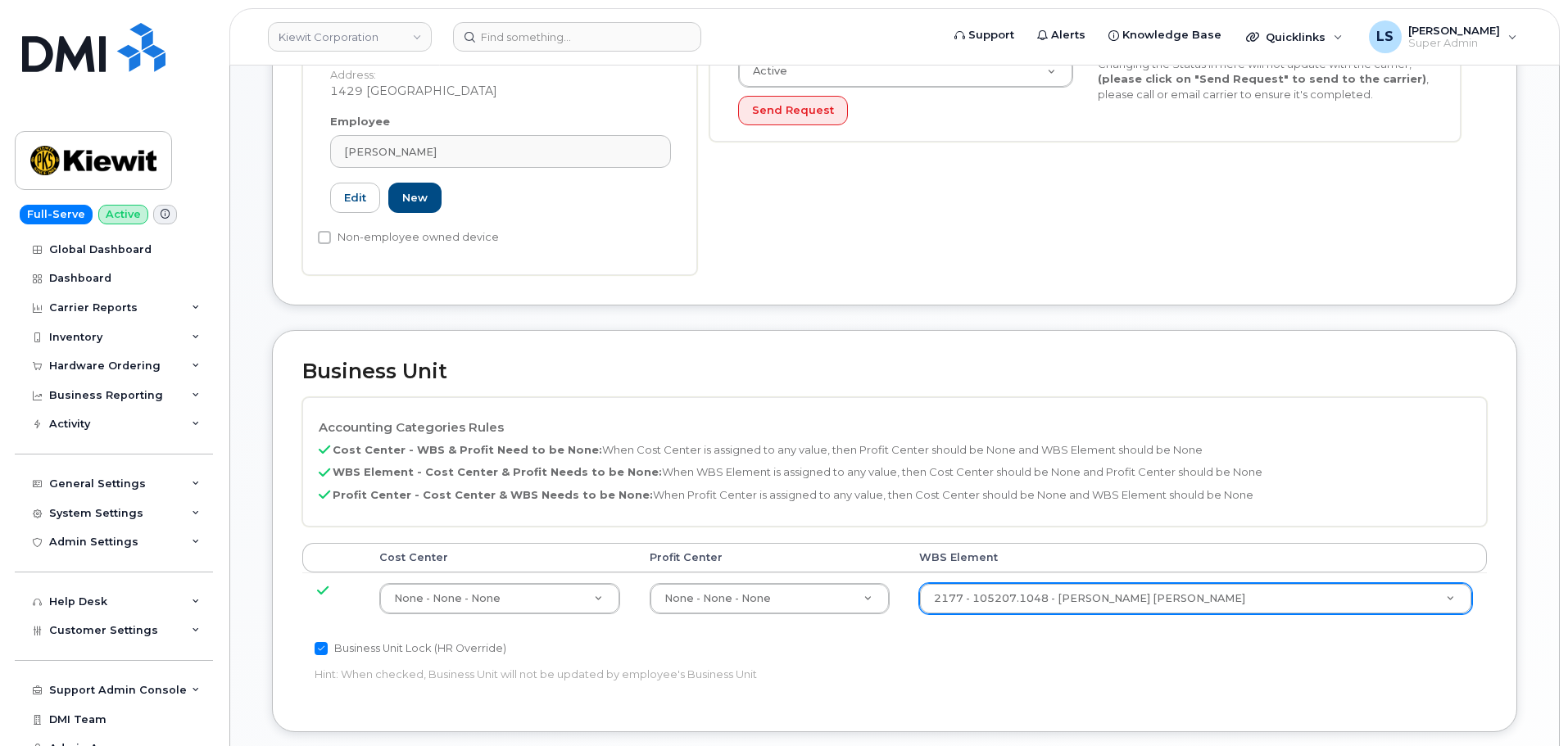
scroll to position [491, 0]
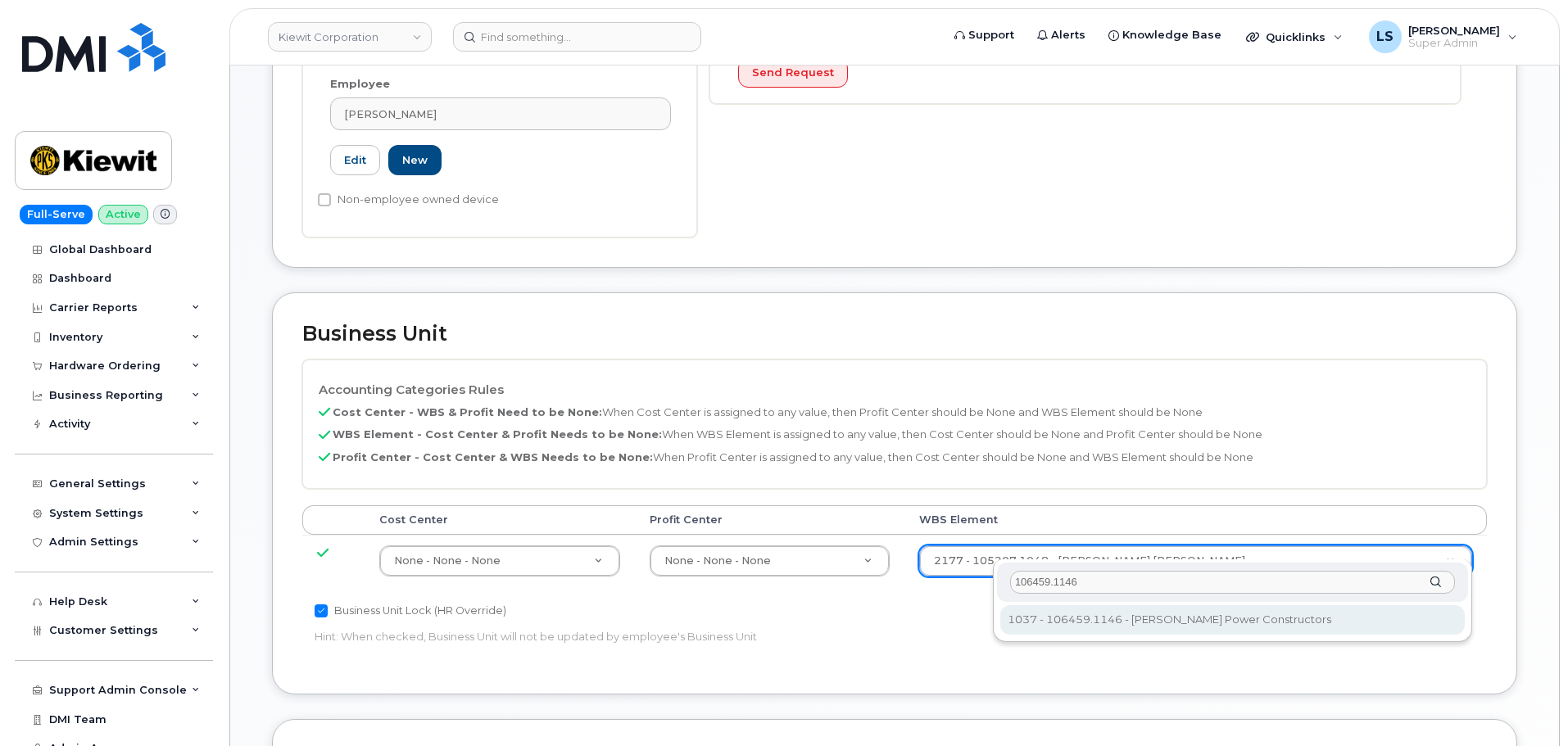
type input "106459.1146"
type input "35545309"
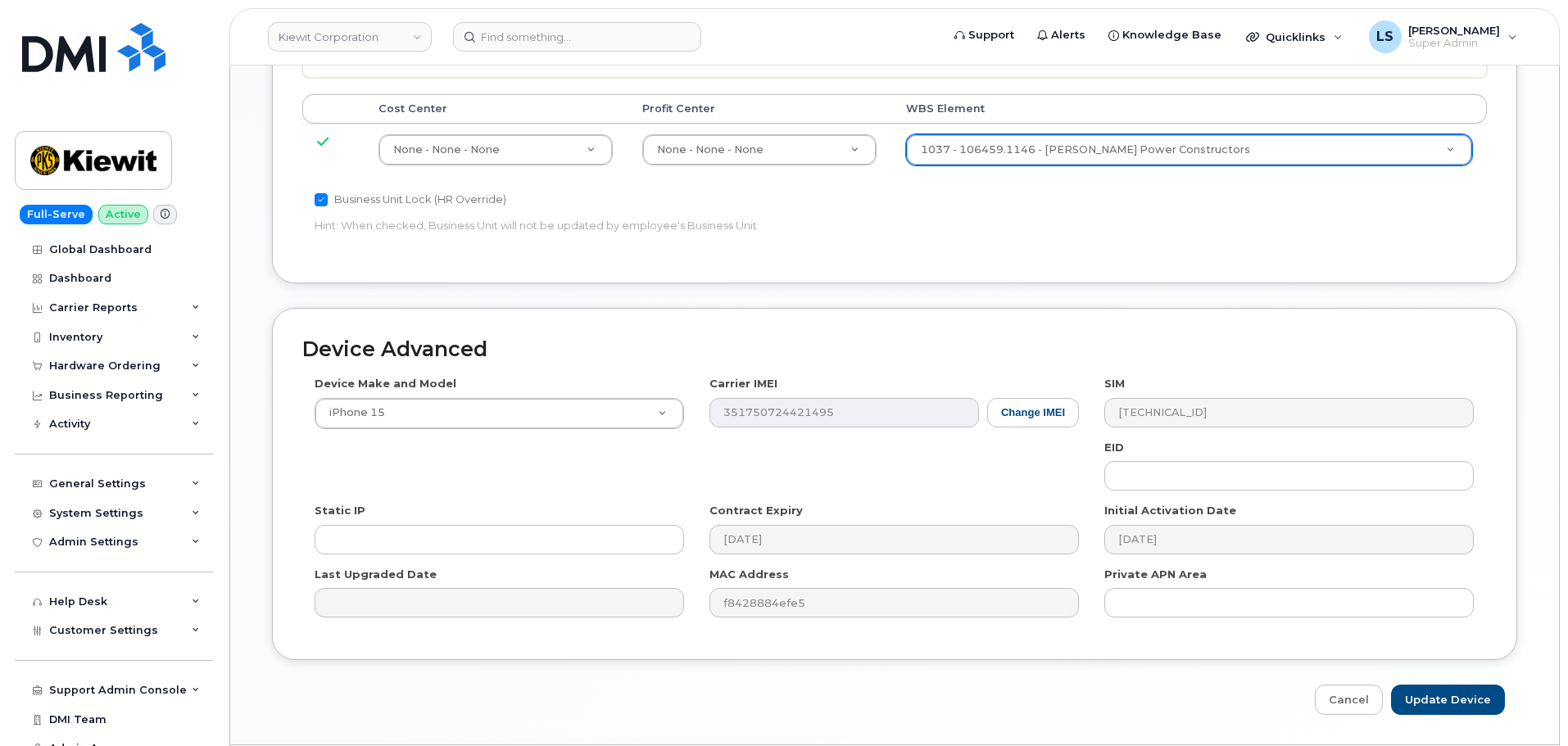
scroll to position [938, 0]
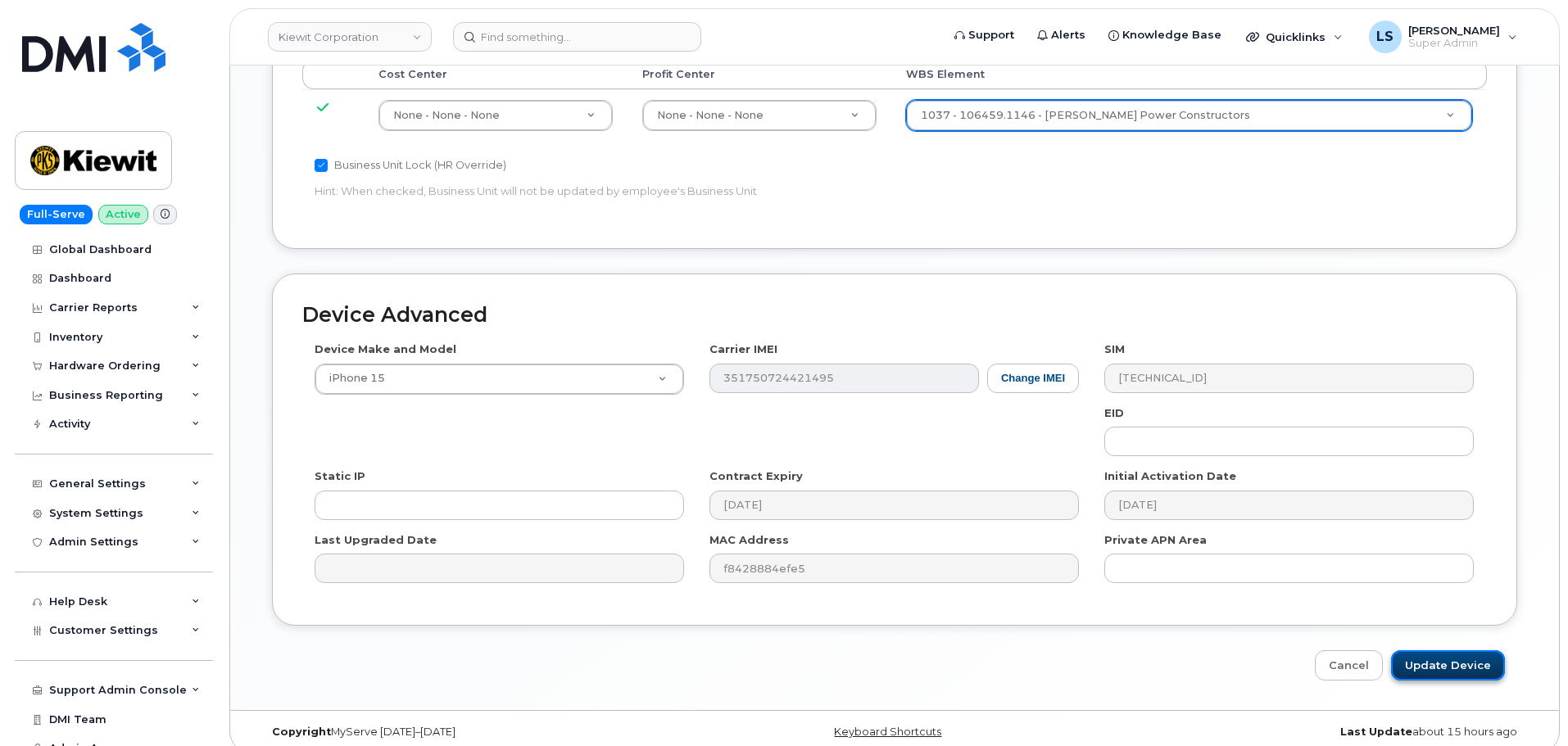
click at [1463, 651] on input "Update Device" at bounding box center [1448, 665] width 114 height 30
type input "Saving..."
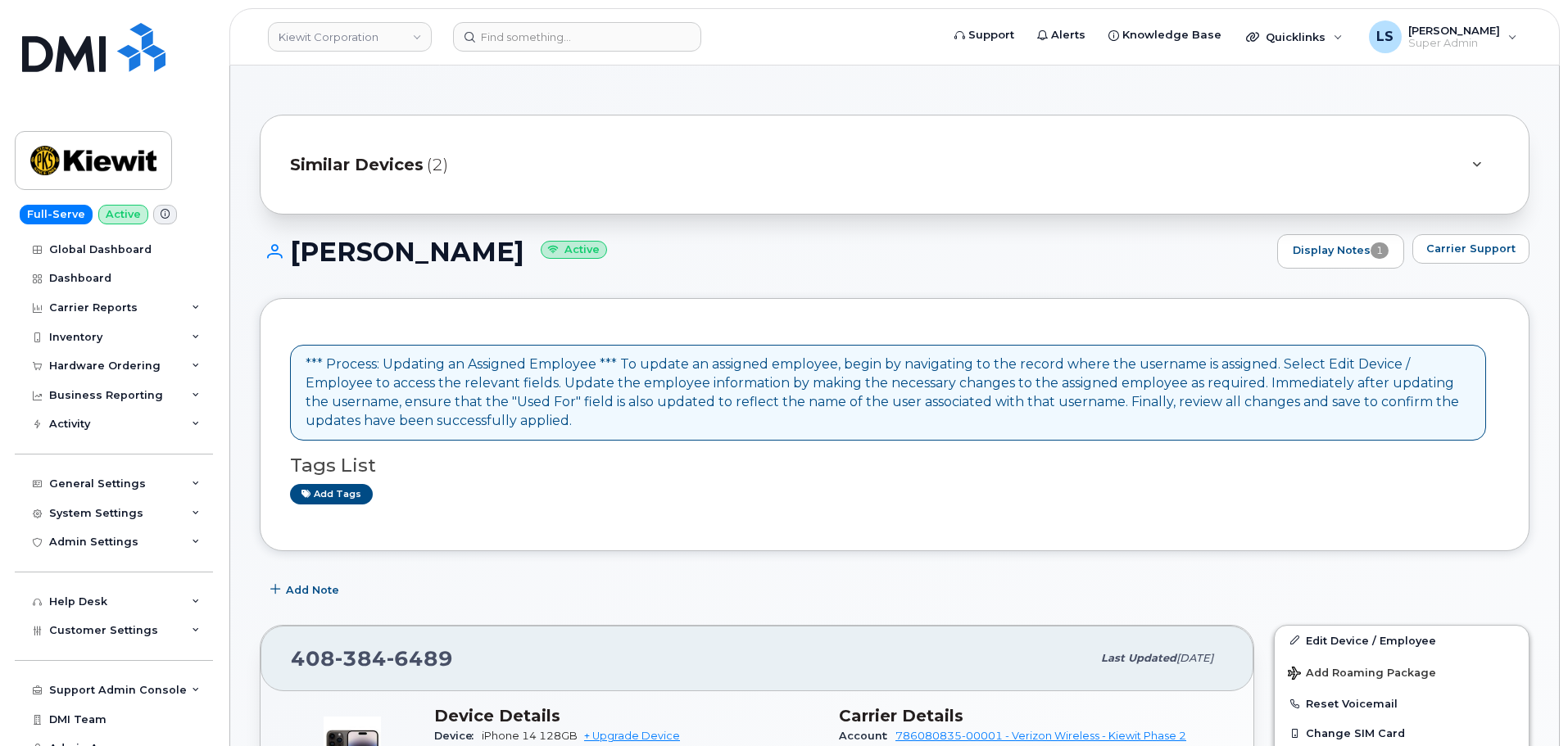
scroll to position [327, 0]
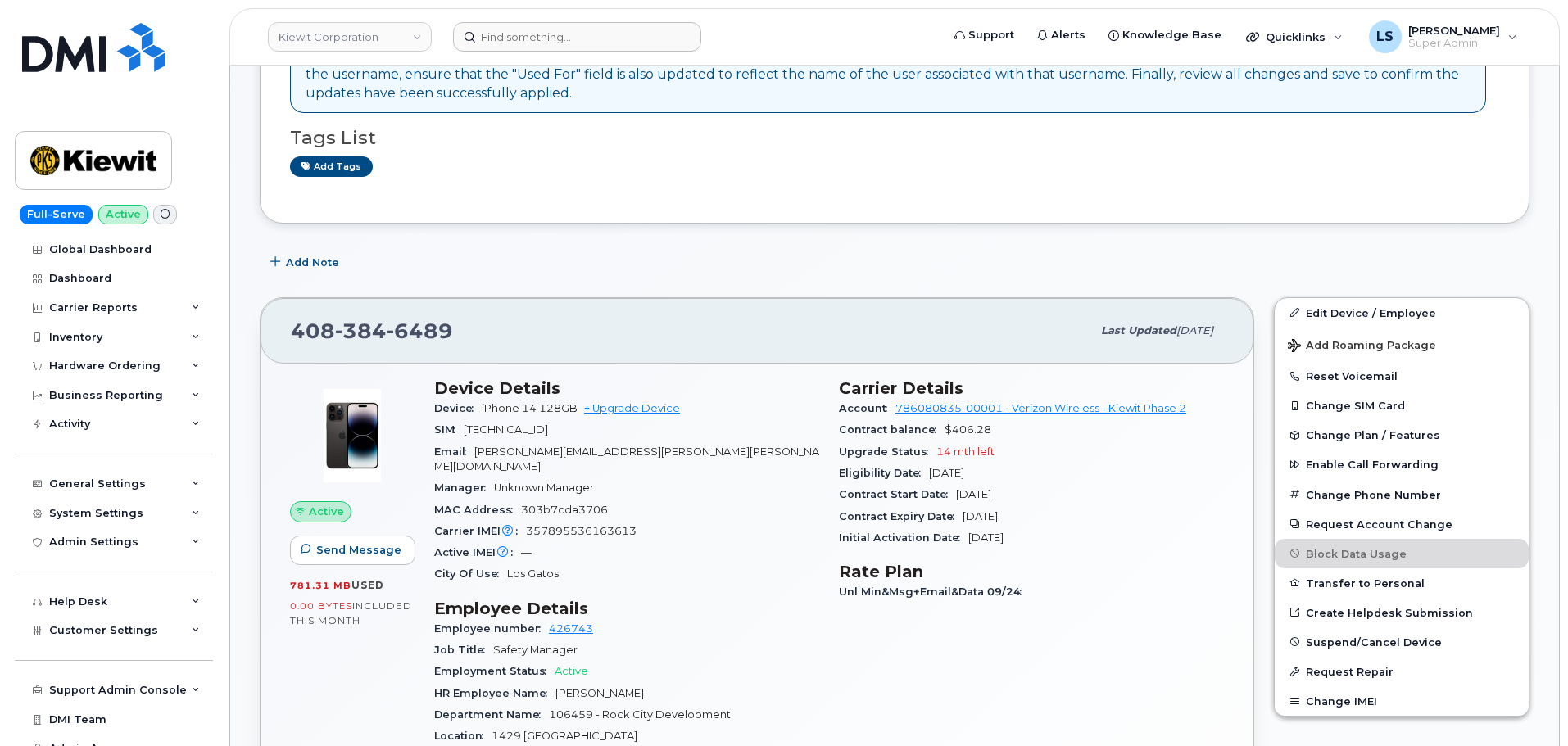
drag, startPoint x: 553, startPoint y: 55, endPoint x: 549, endPoint y: 47, distance: 8.9
click at [551, 52] on header "[PERSON_NAME] Corporation Support Alerts Knowledge Base Quicklinks Suspend / Ca…" at bounding box center [894, 36] width 1330 height 57
click at [549, 45] on input at bounding box center [577, 37] width 249 height 29
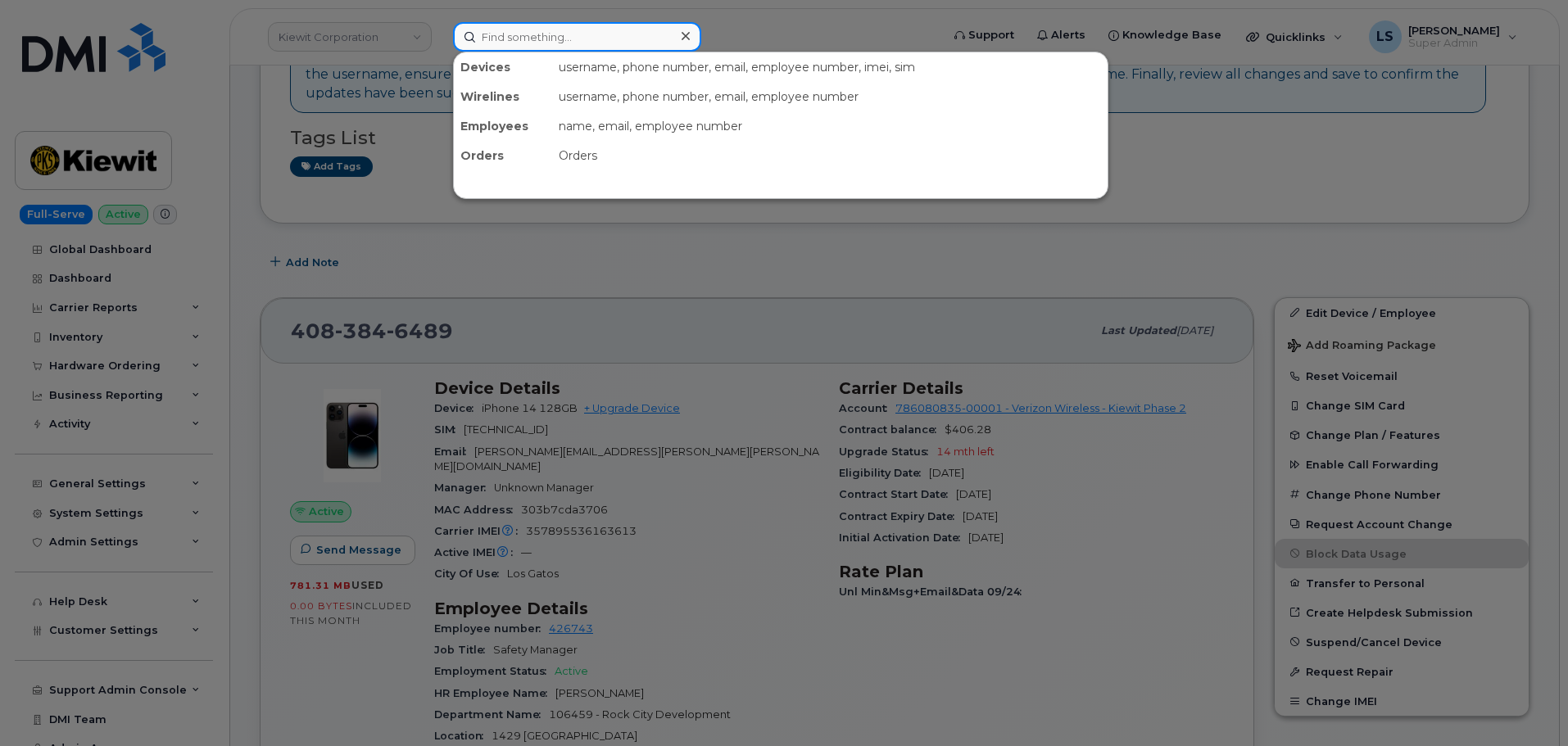
paste input "ALAN.HUFFER@CHERNE.COM"
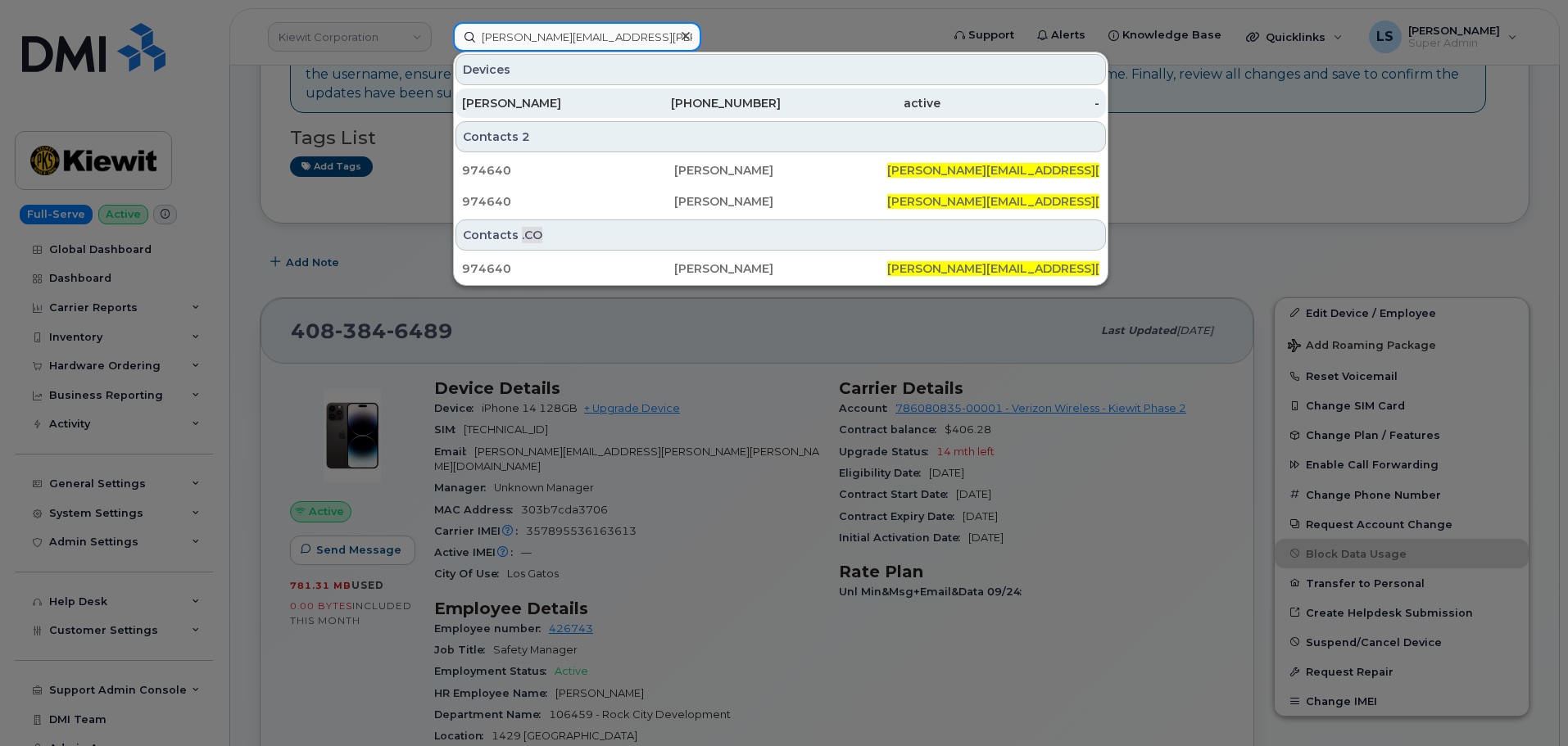
type input "ALAN.HUFFER@CHERNE.COM"
click at [607, 98] on div "ALAN HUFFER" at bounding box center [541, 103] width 160 height 17
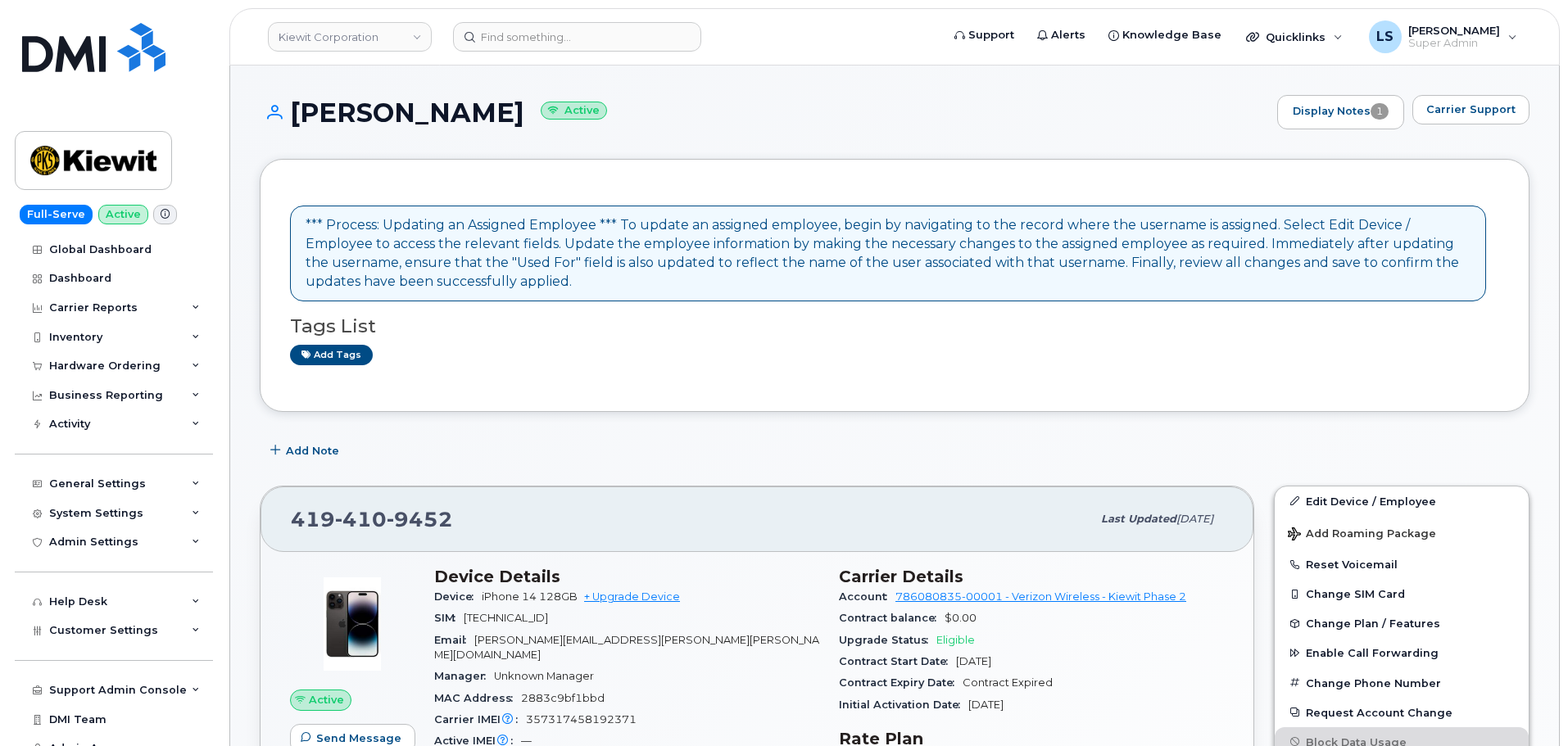
click at [1059, 386] on div "*** Process: Updating an Assigned Employee *** To update an assigned employee, …" at bounding box center [894, 286] width 1269 height 254
click at [1319, 495] on link "Edit Device / Employee" at bounding box center [1401, 501] width 253 height 29
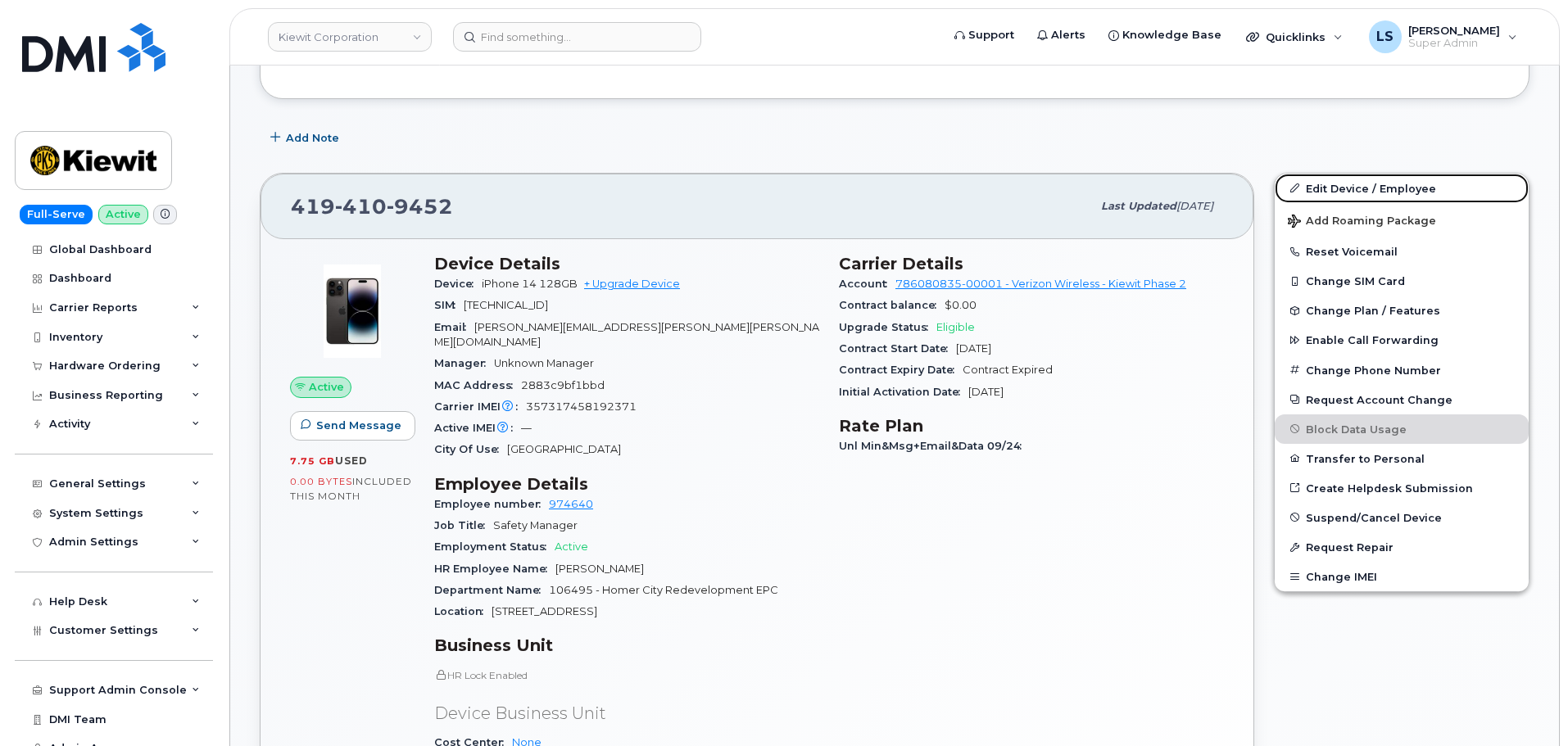
scroll to position [410, 0]
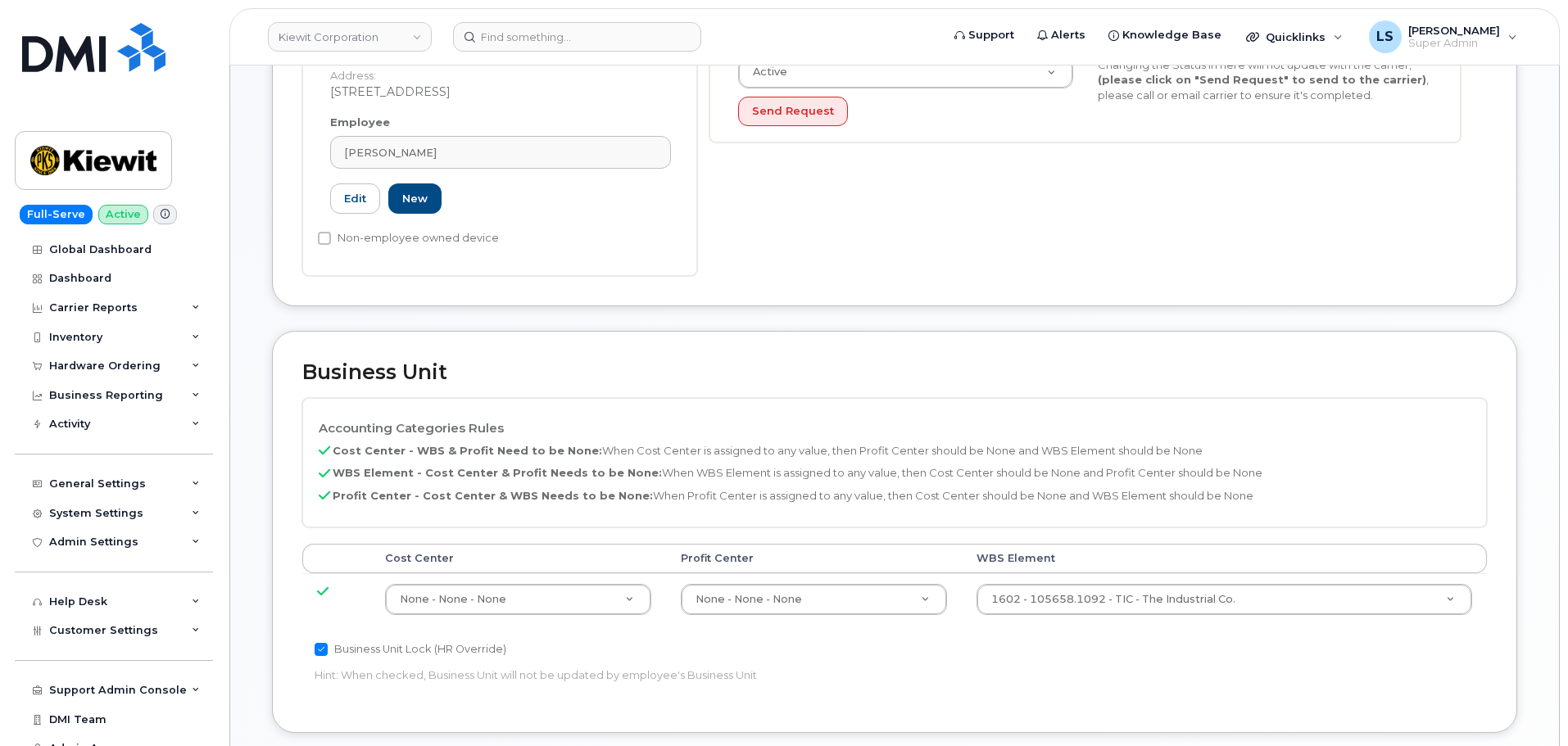
scroll to position [574, 0]
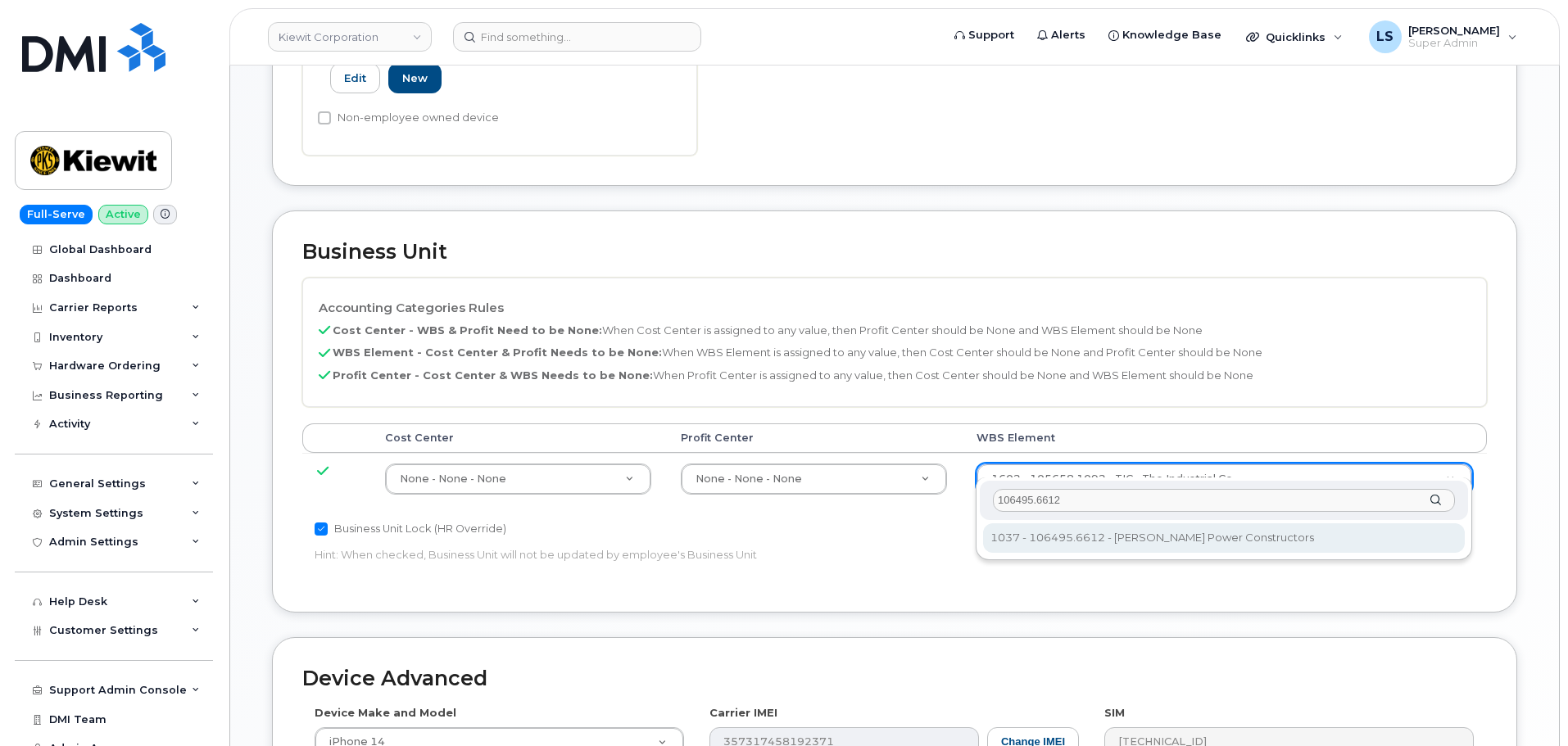
type input "106495.6612"
type input "35834206"
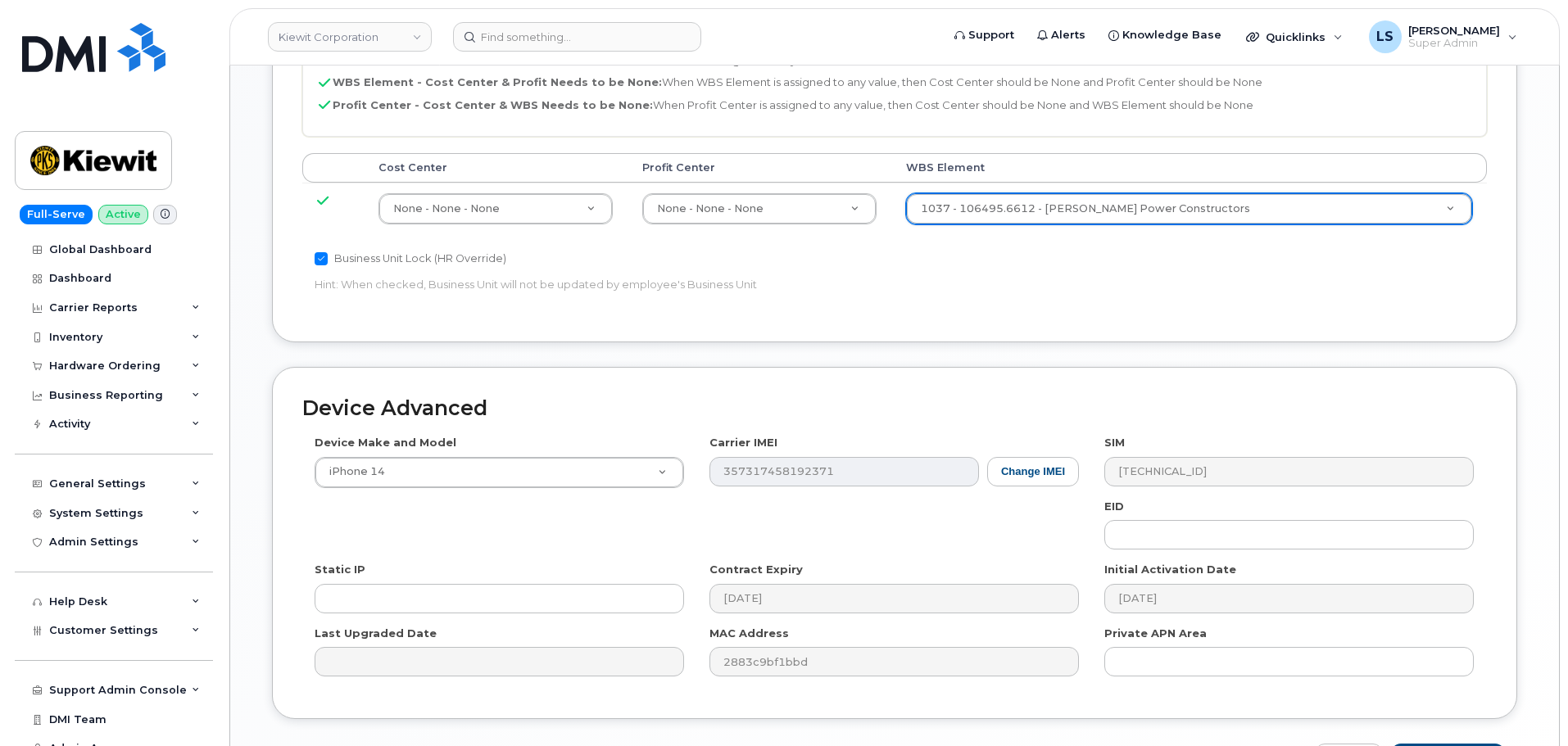
scroll to position [938, 0]
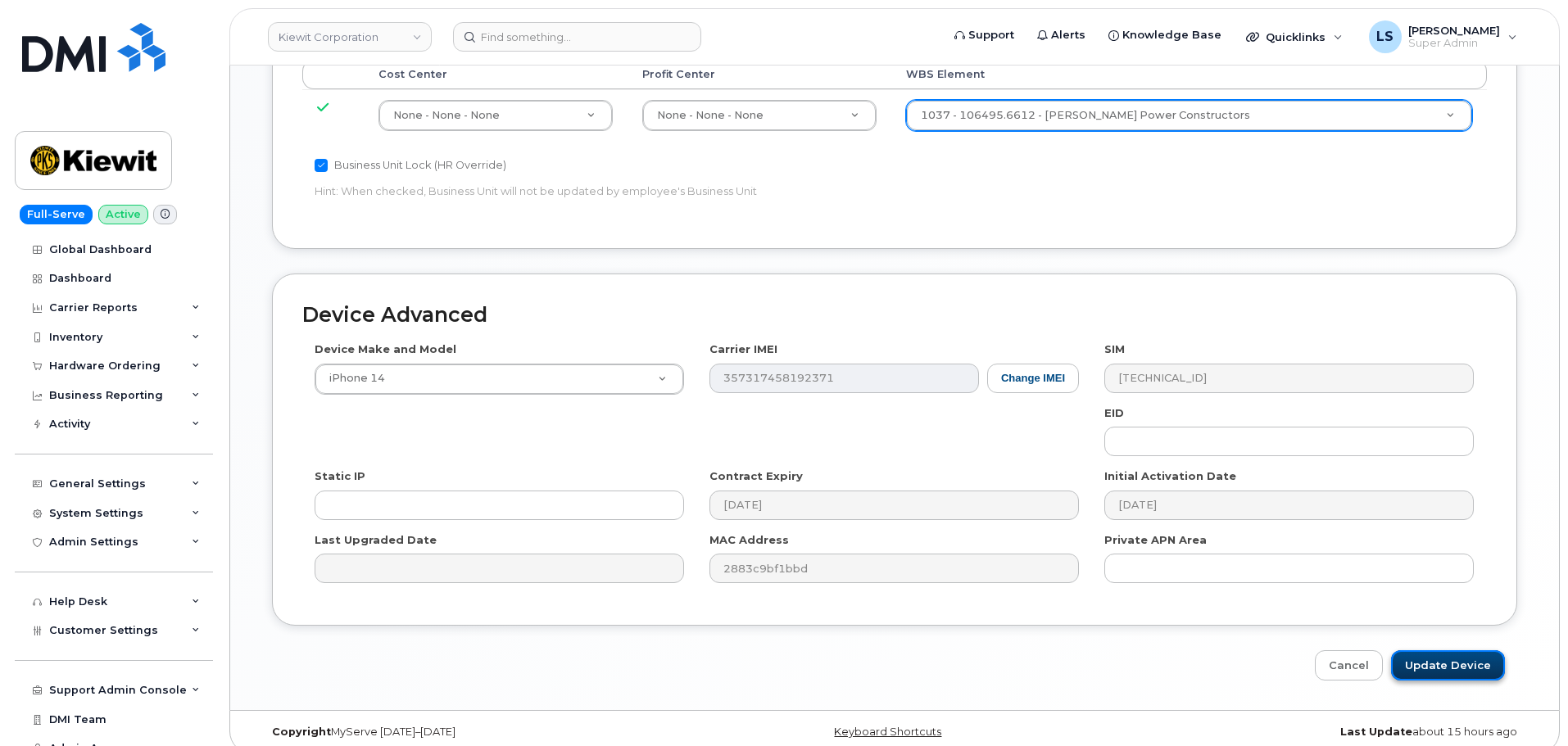
drag, startPoint x: 1469, startPoint y: 641, endPoint x: 1465, endPoint y: 648, distance: 8.1
click at [1467, 651] on input "Update Device" at bounding box center [1448, 665] width 114 height 30
type input "Saving..."
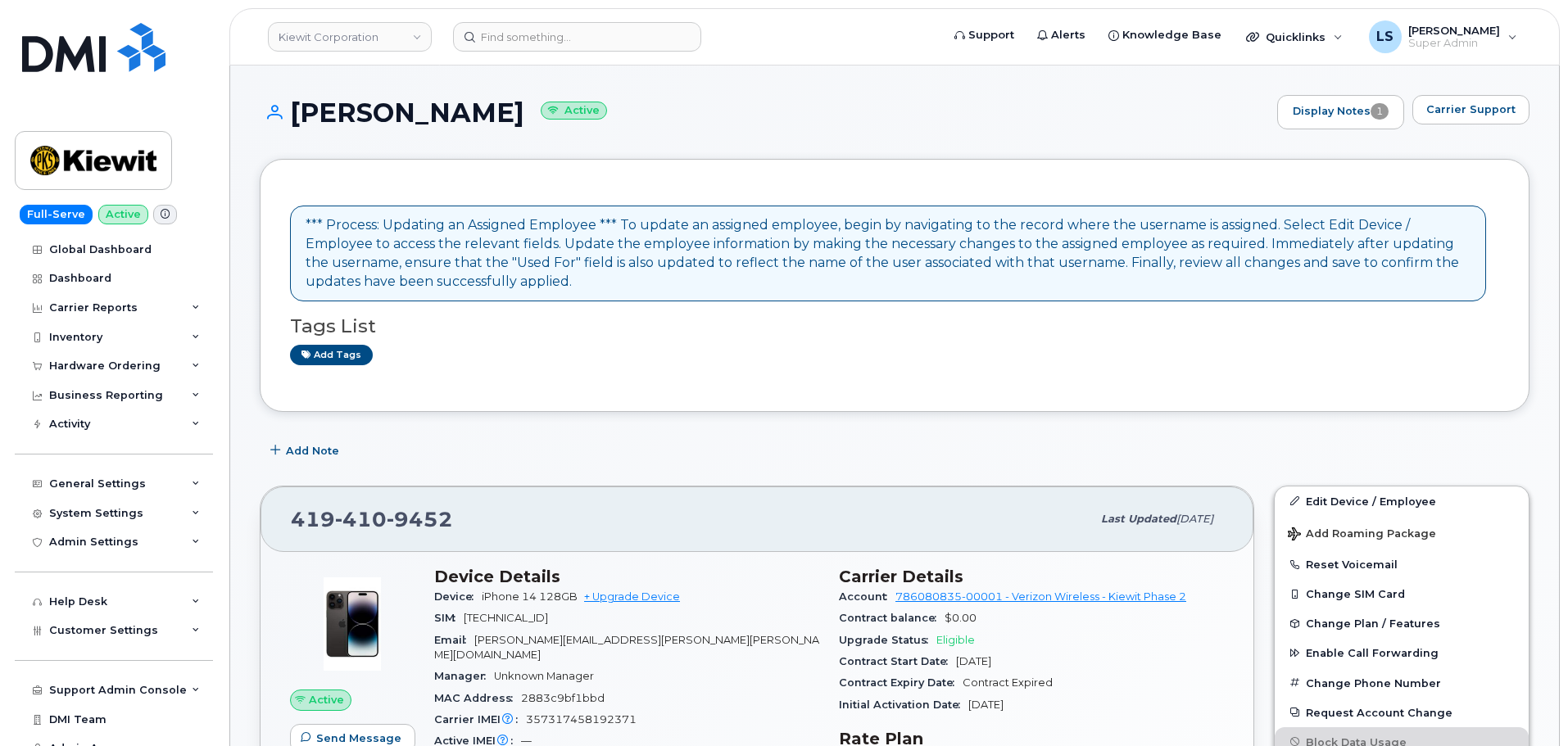
click at [556, 52] on header "[PERSON_NAME] Corporation Support Alerts Knowledge Base Quicklinks Suspend / Ca…" at bounding box center [894, 36] width 1330 height 57
click at [559, 44] on input at bounding box center [577, 37] width 249 height 29
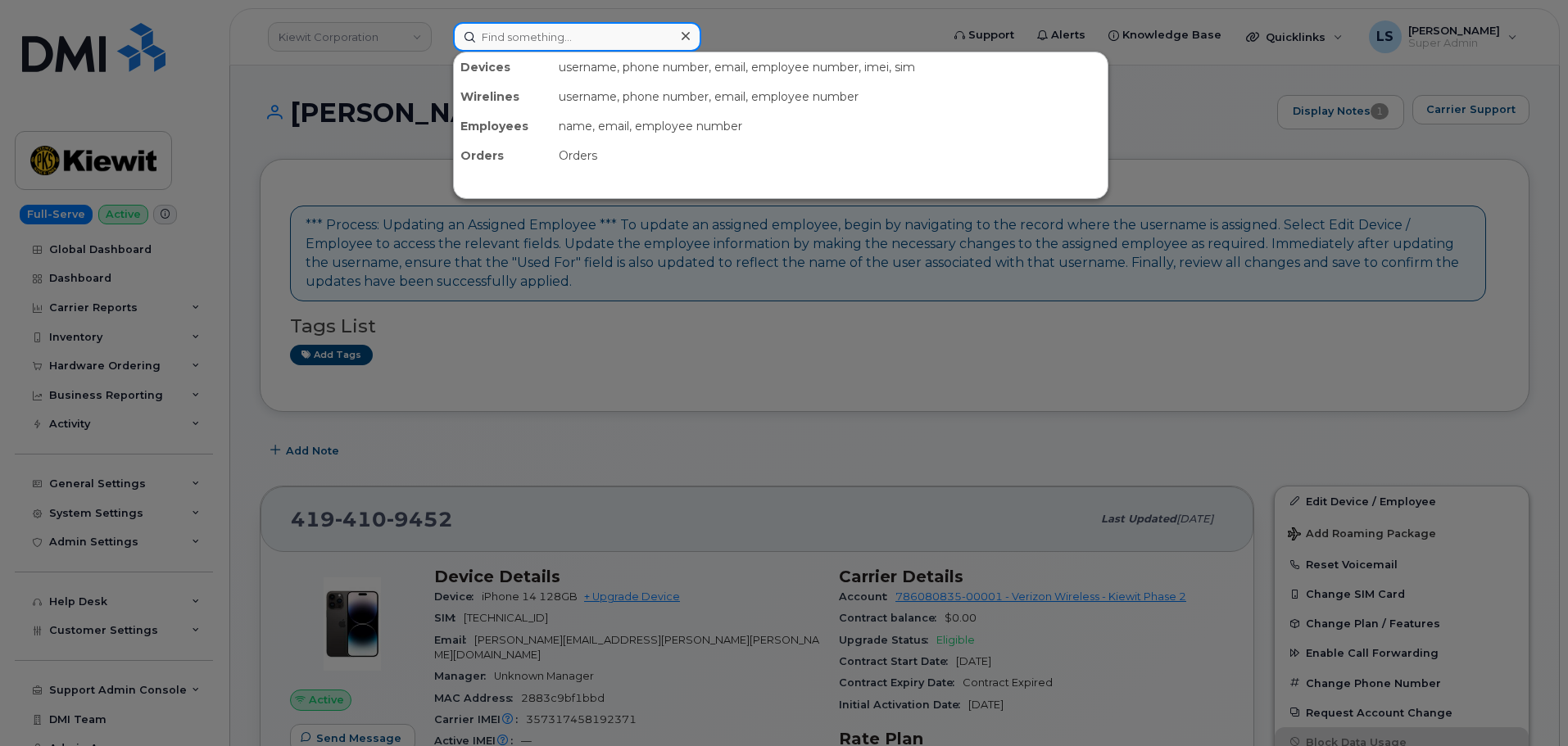
paste input "[PHONE_NUMBER]"
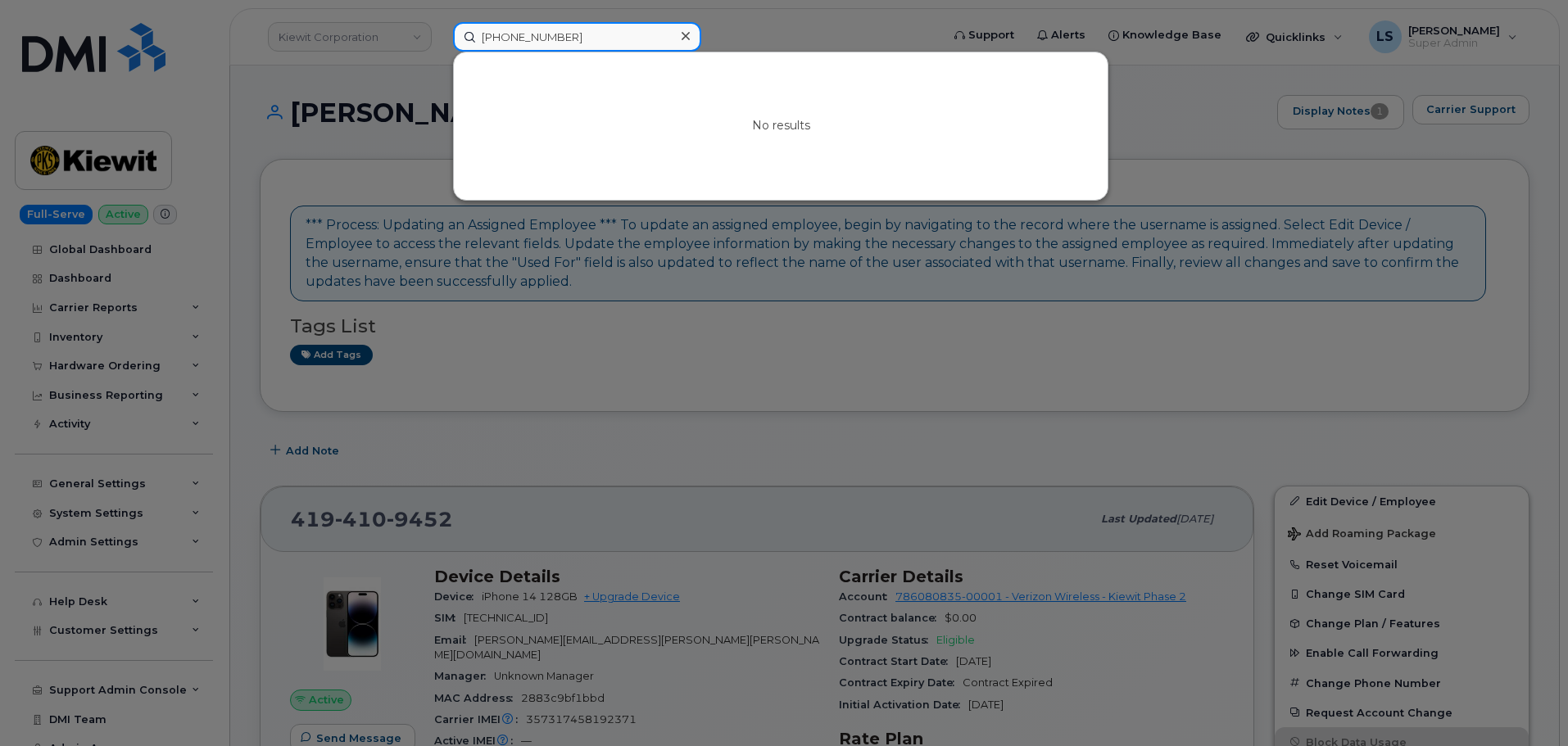
click at [515, 44] on input "[PHONE_NUMBER]" at bounding box center [577, 37] width 249 height 29
click at [489, 35] on input "(201981-9370" at bounding box center [577, 37] width 249 height 29
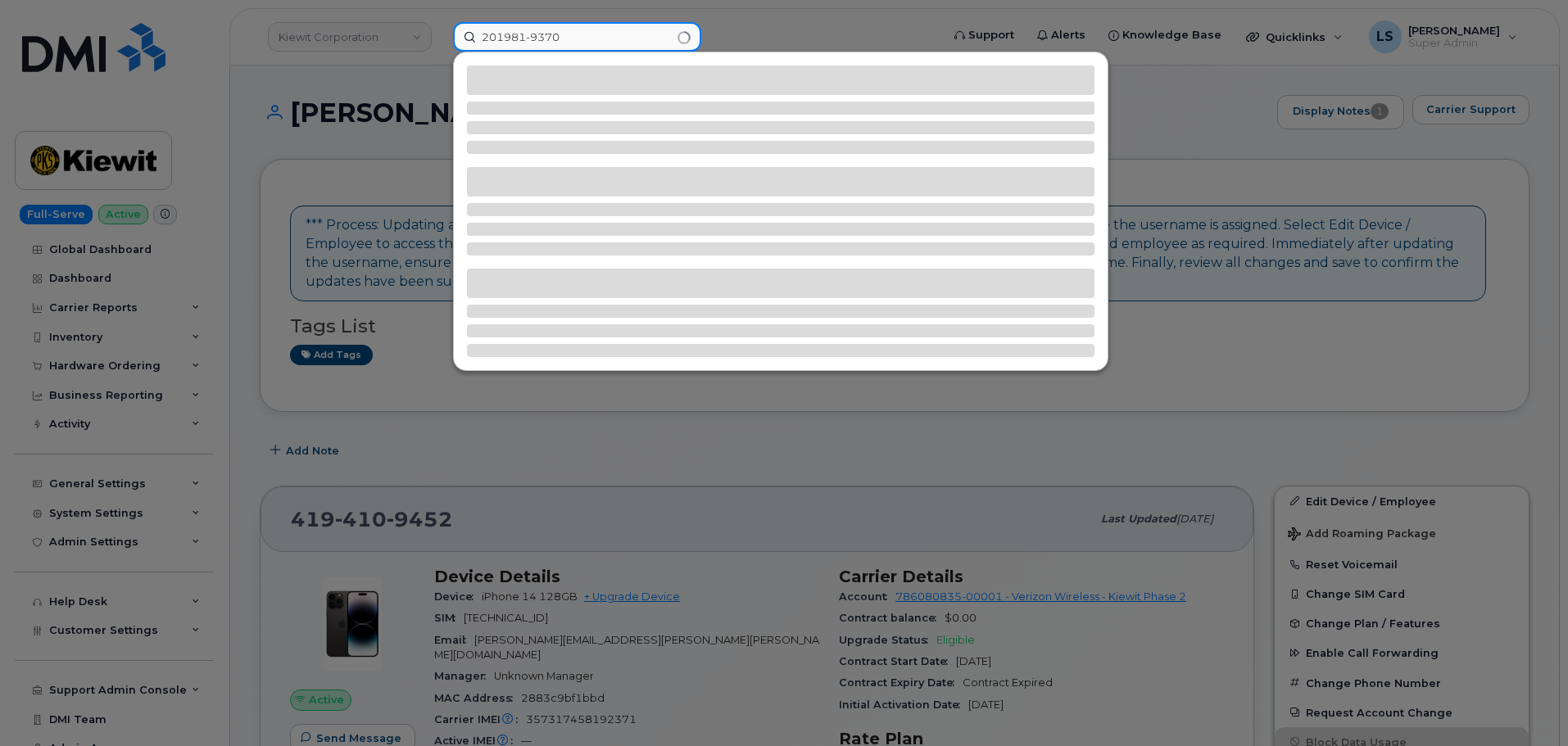
click at [531, 42] on input "201981-9370" at bounding box center [577, 37] width 249 height 29
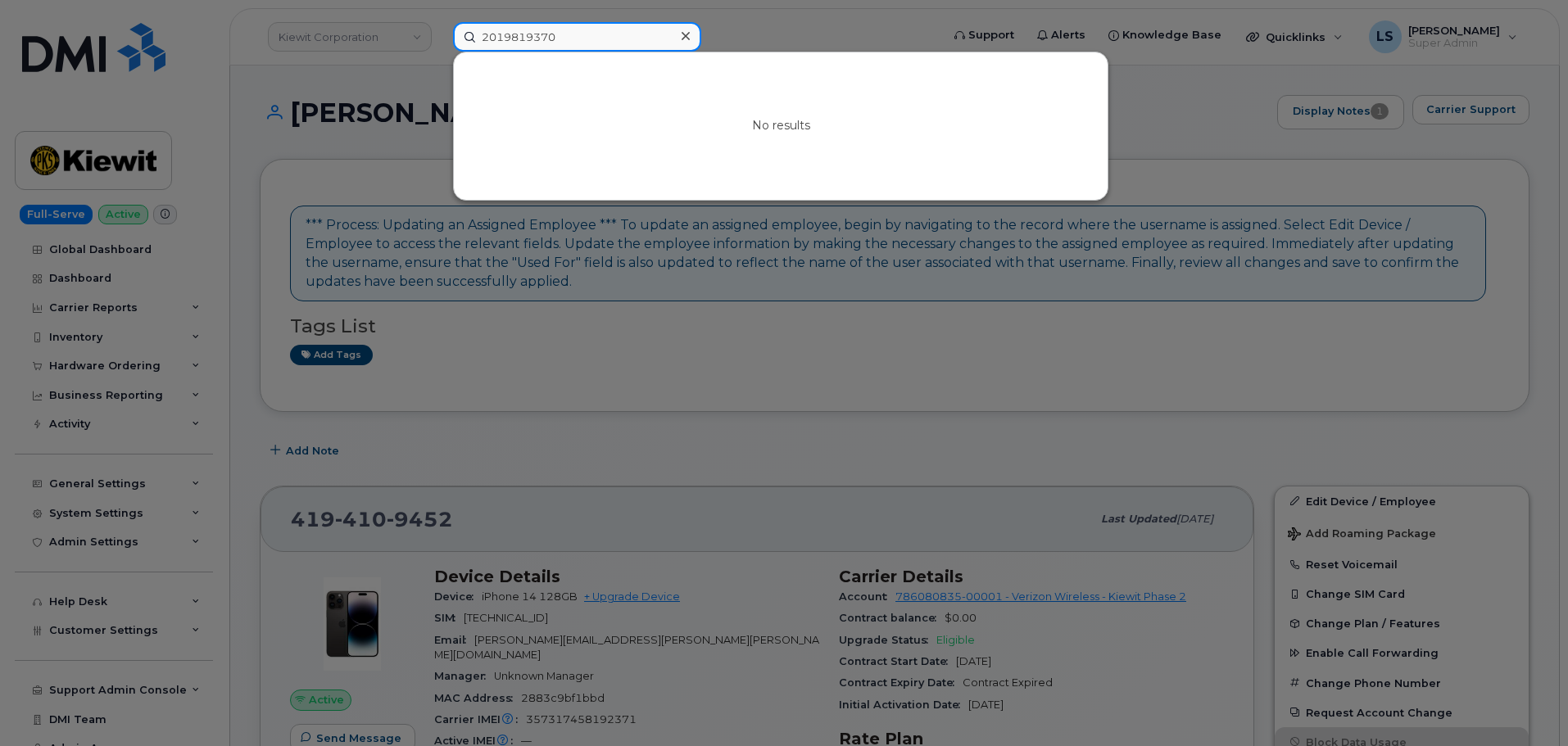
type input "2019819370"
click at [521, 288] on div at bounding box center [784, 373] width 1568 height 746
click at [584, 47] on input "2019819370" at bounding box center [577, 37] width 249 height 29
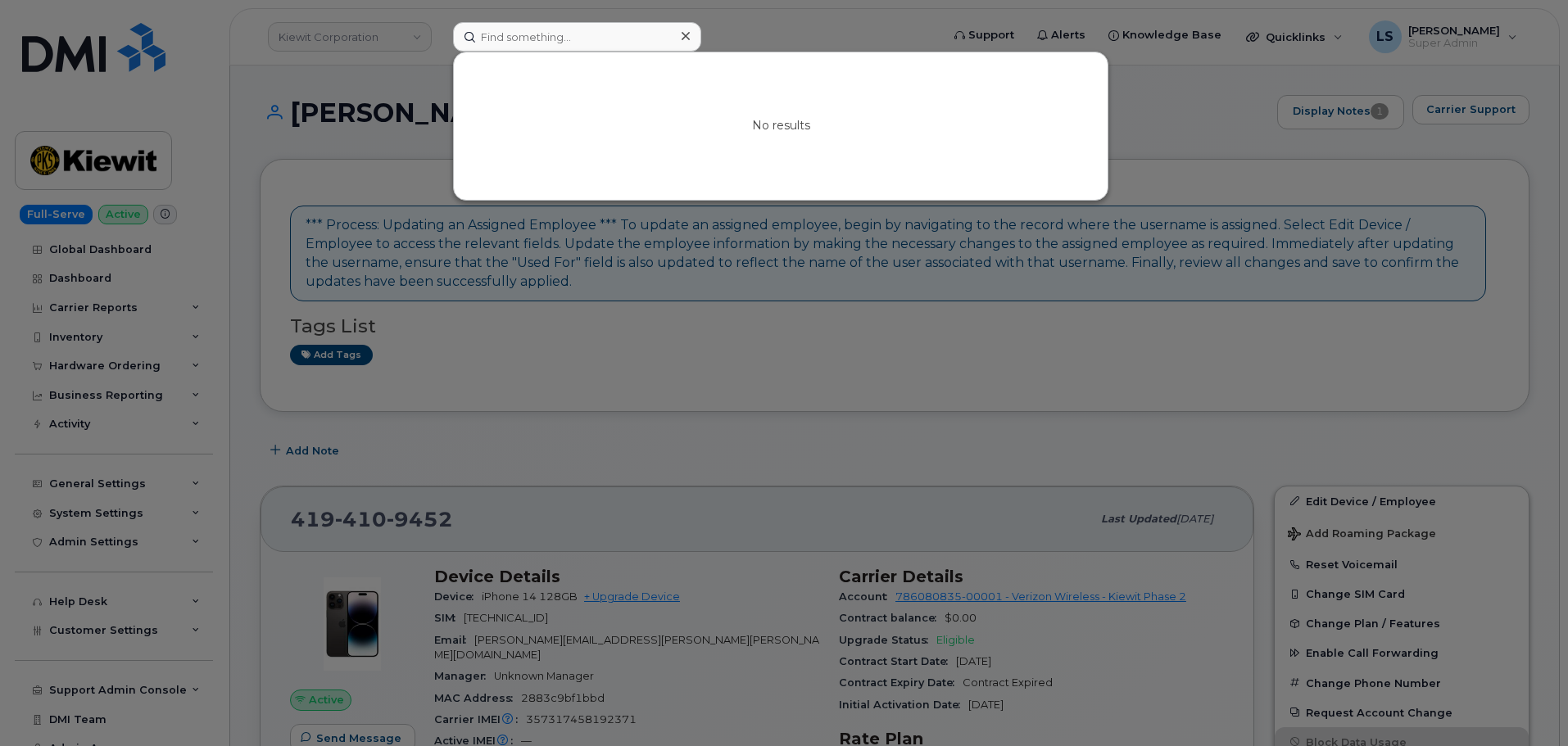
click at [622, 320] on div at bounding box center [784, 373] width 1568 height 746
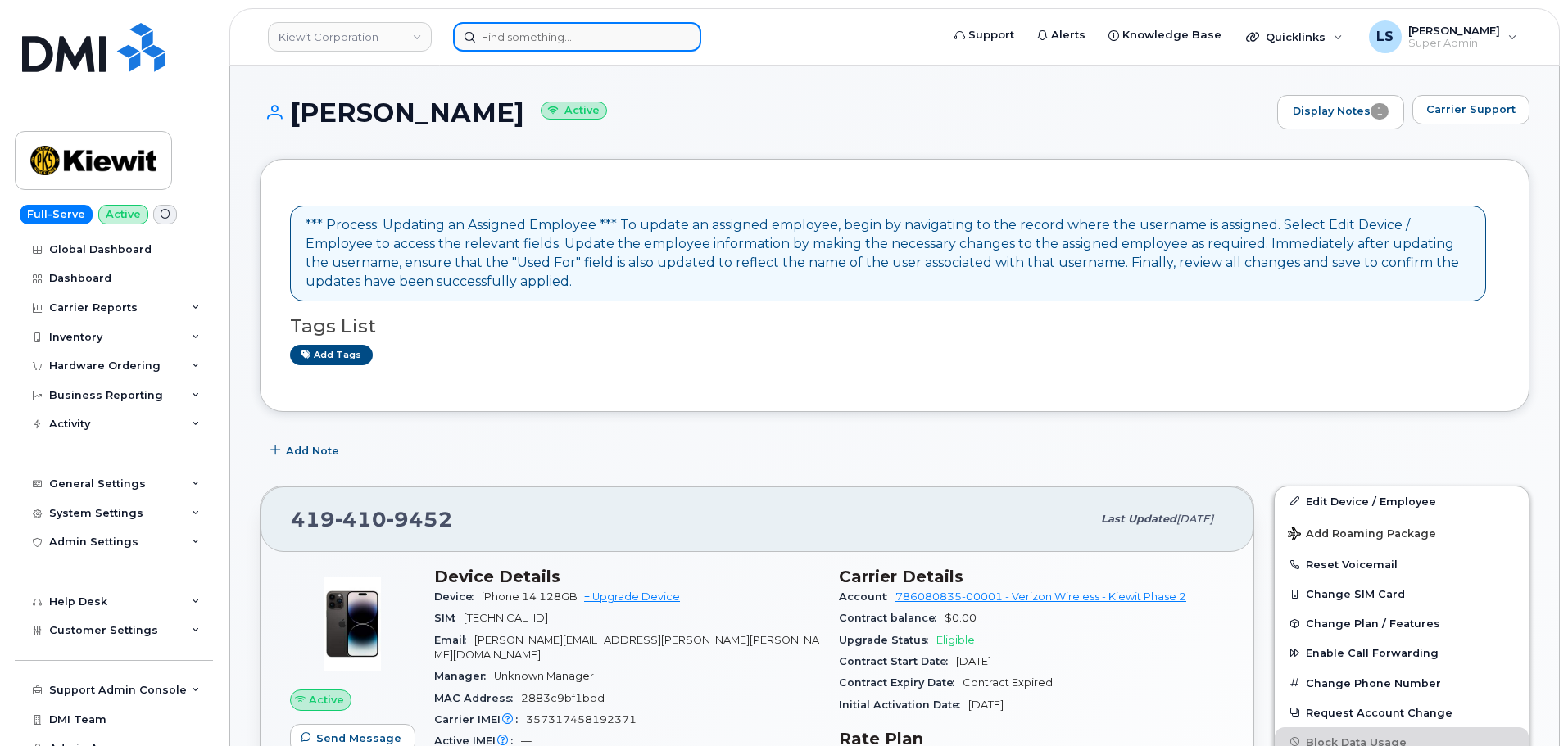
click at [494, 29] on input at bounding box center [577, 37] width 249 height 29
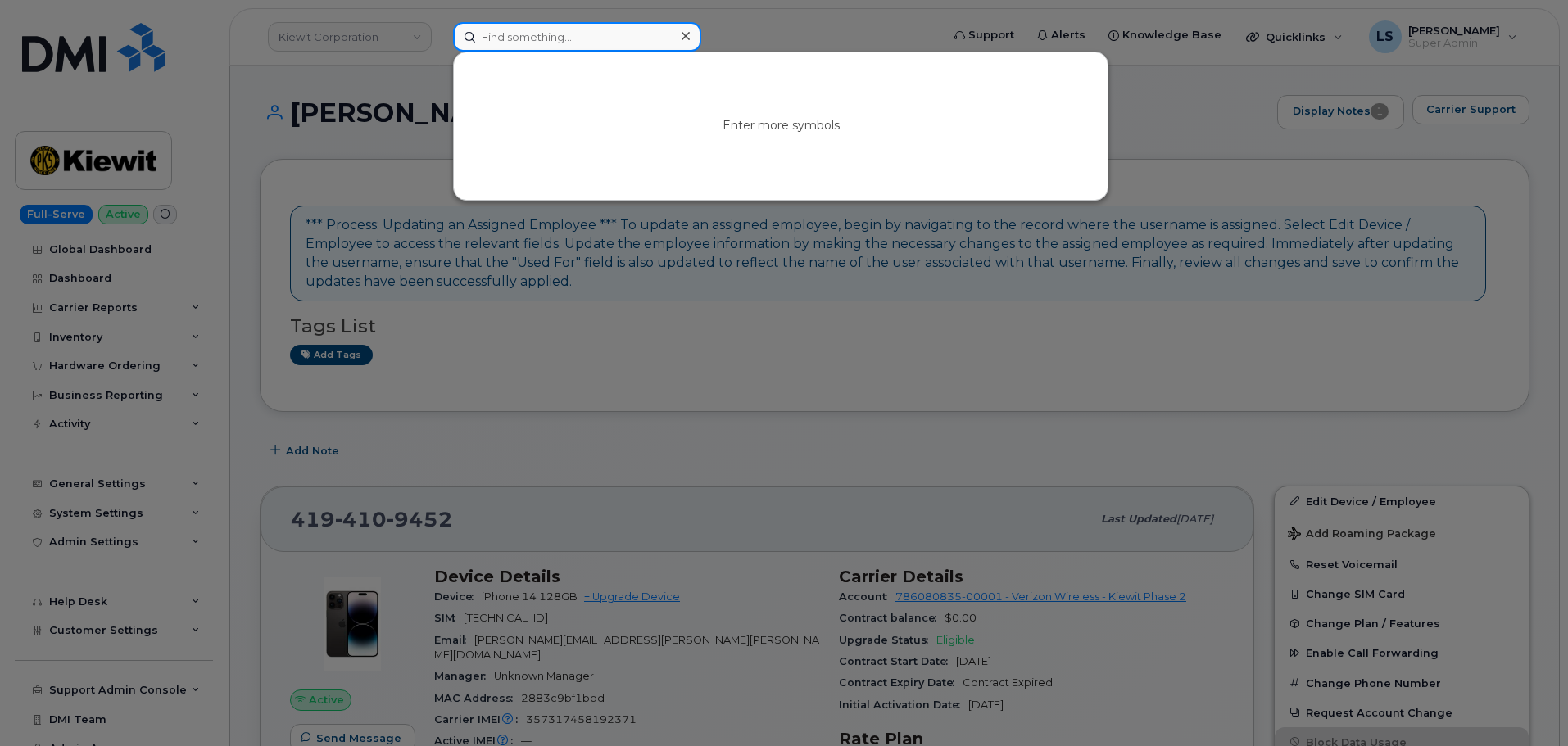
paste input "402-670-9864"
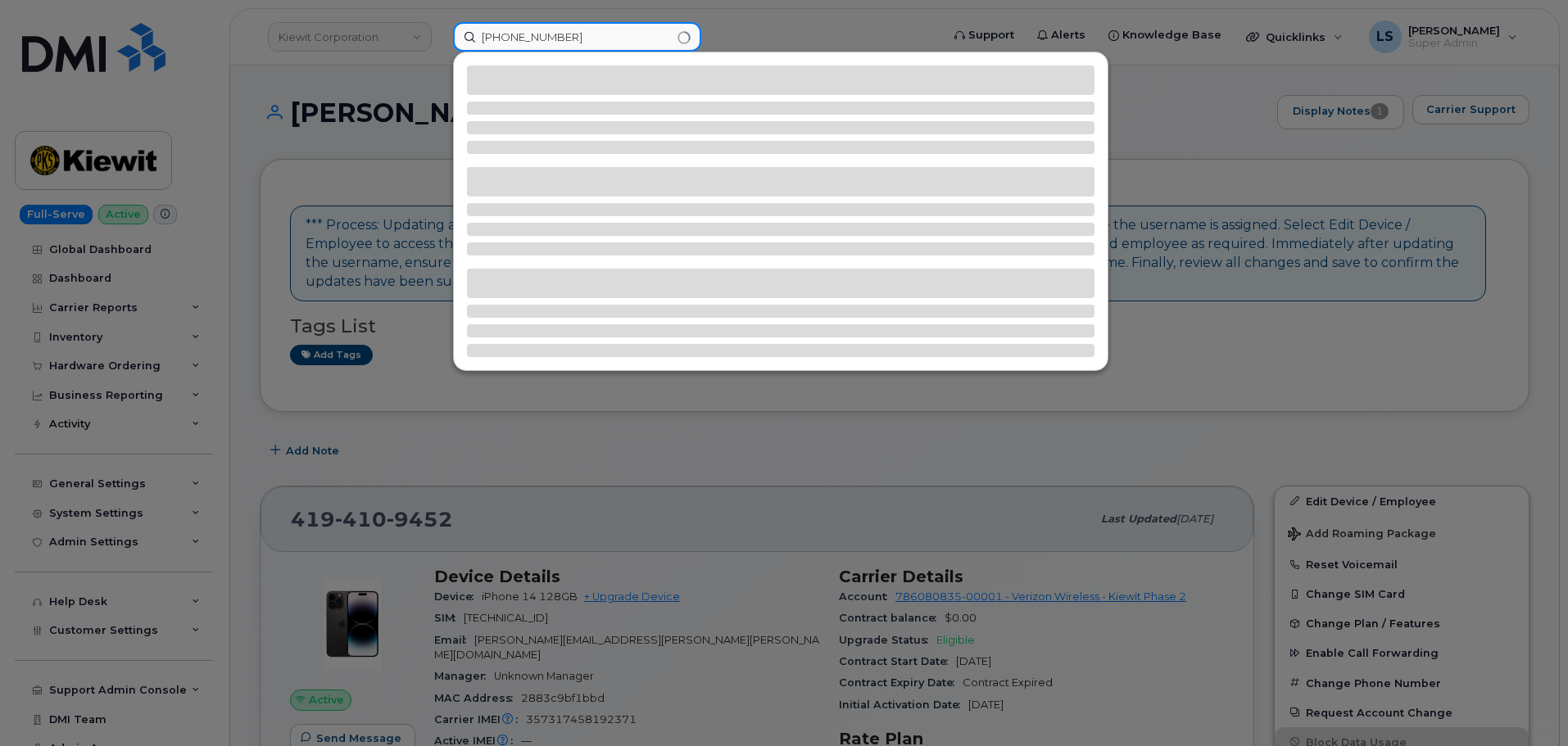
type input "402-670-9864"
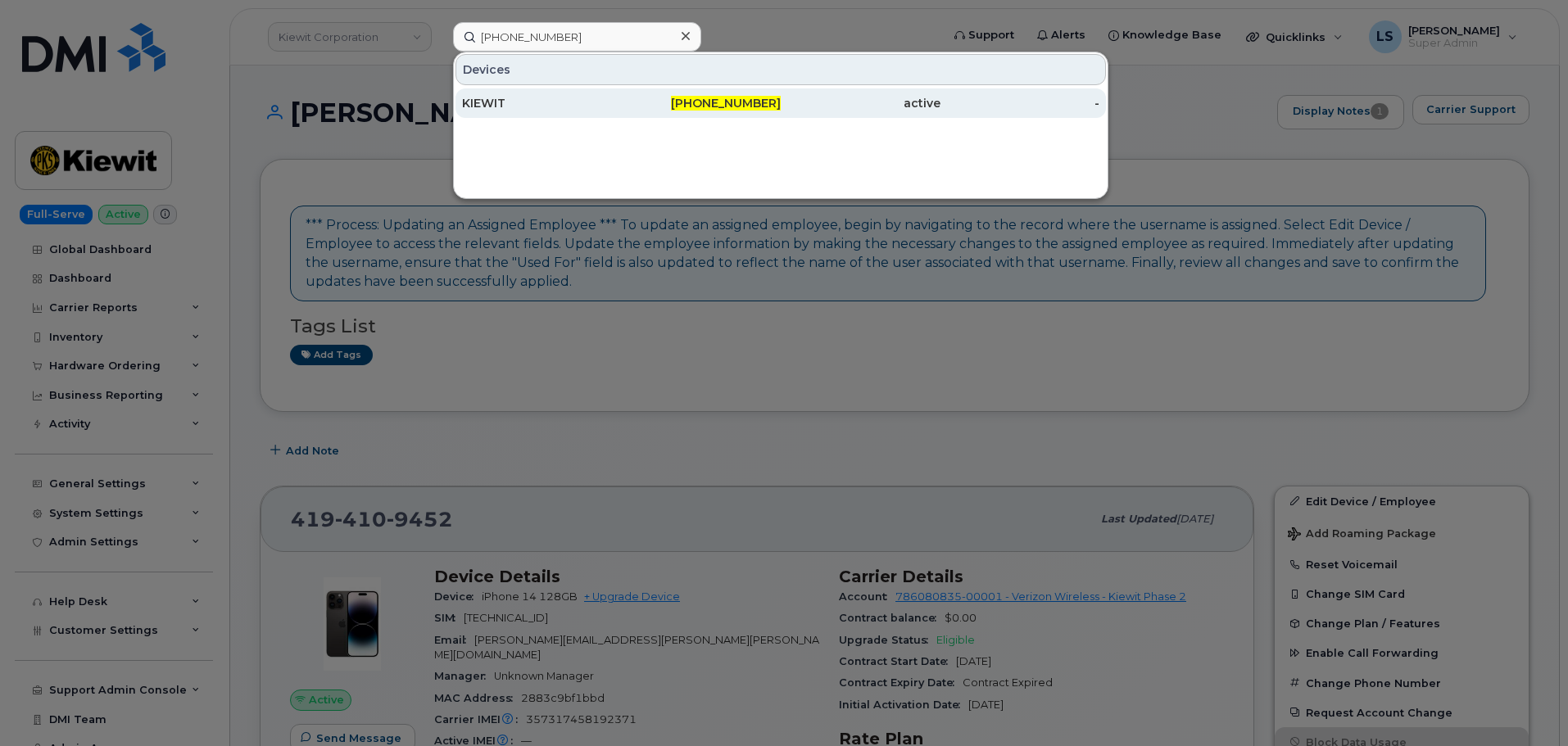
click at [482, 114] on div "KIEWIT" at bounding box center [541, 103] width 160 height 29
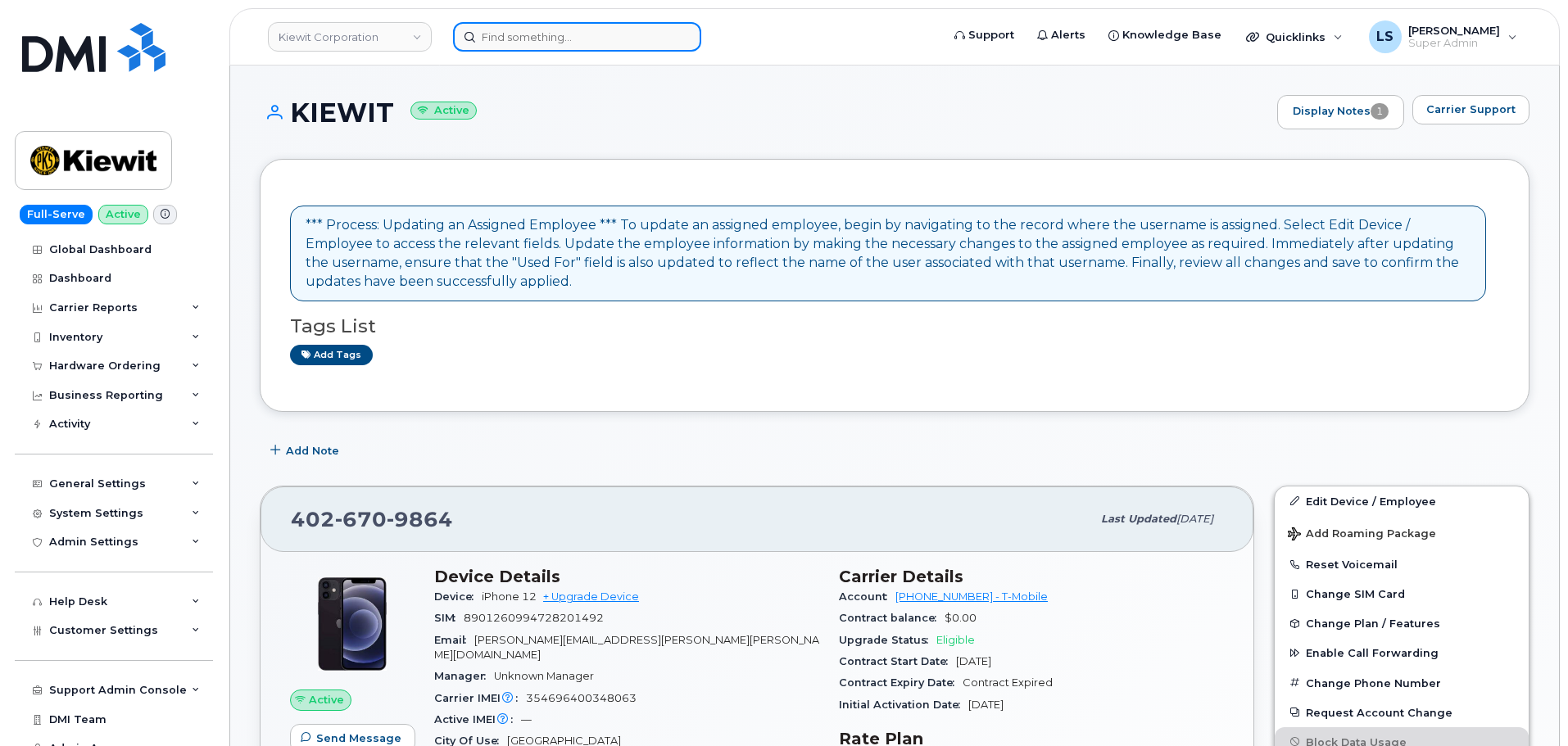
click at [536, 36] on input at bounding box center [577, 37] width 249 height 29
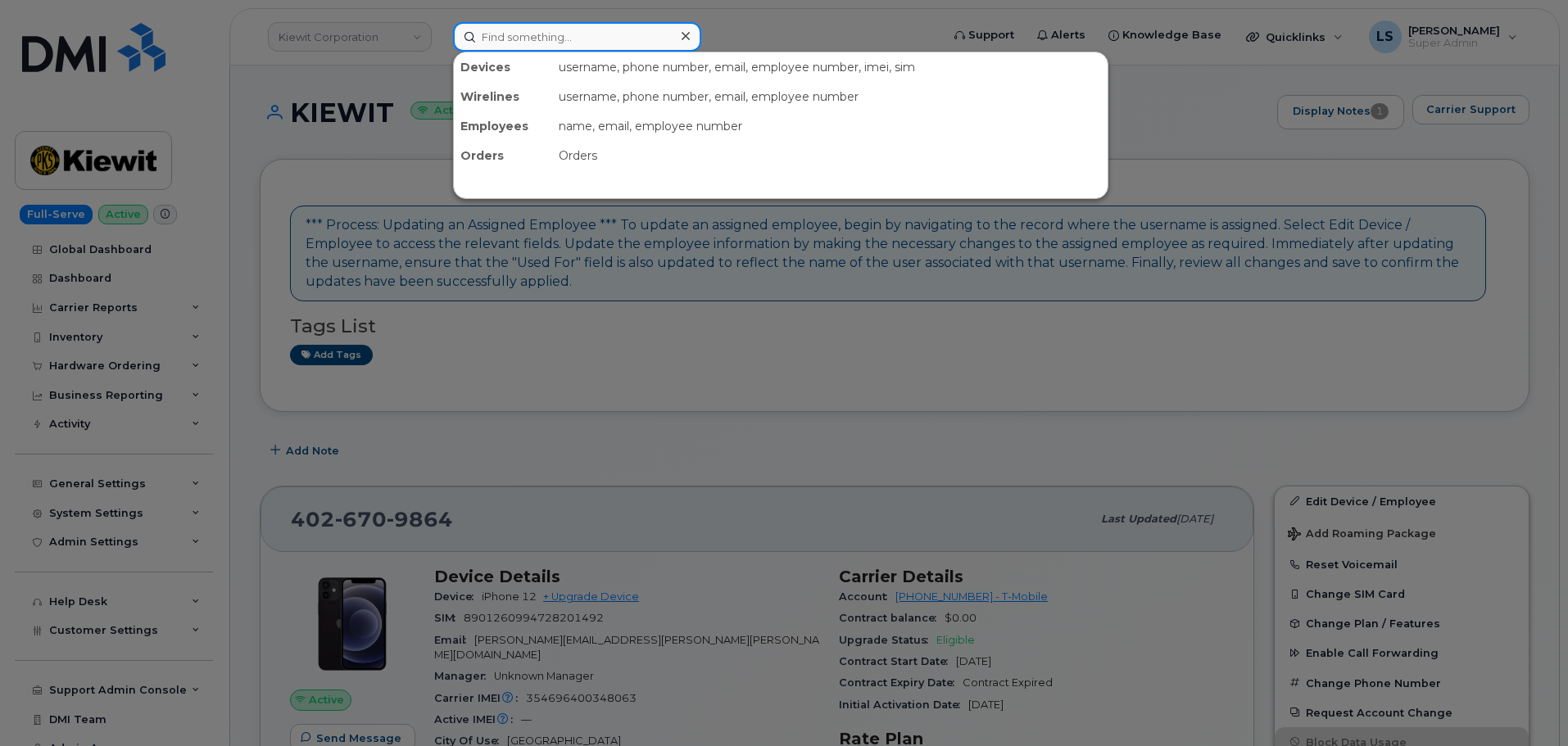
paste input "301683"
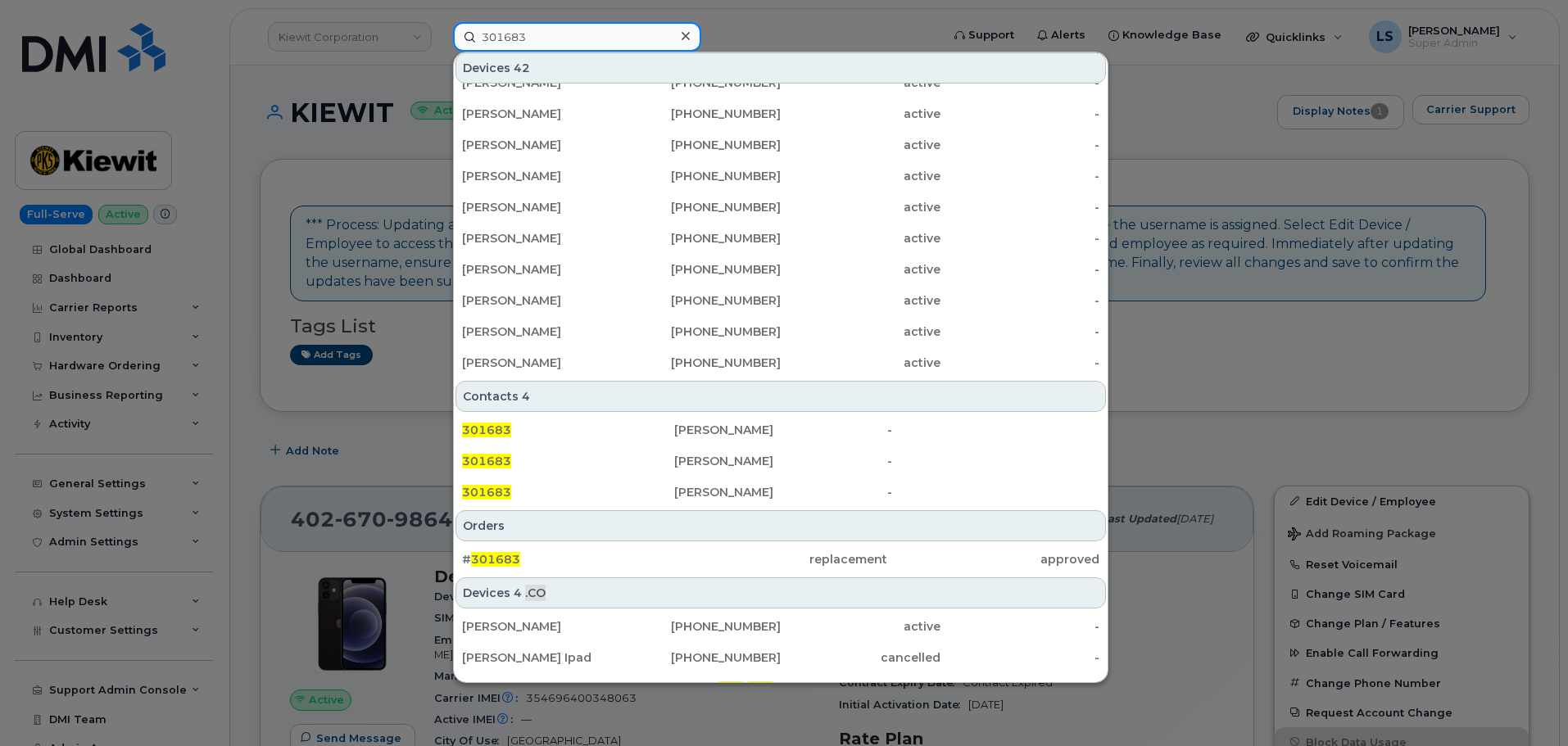
scroll to position [422, 0]
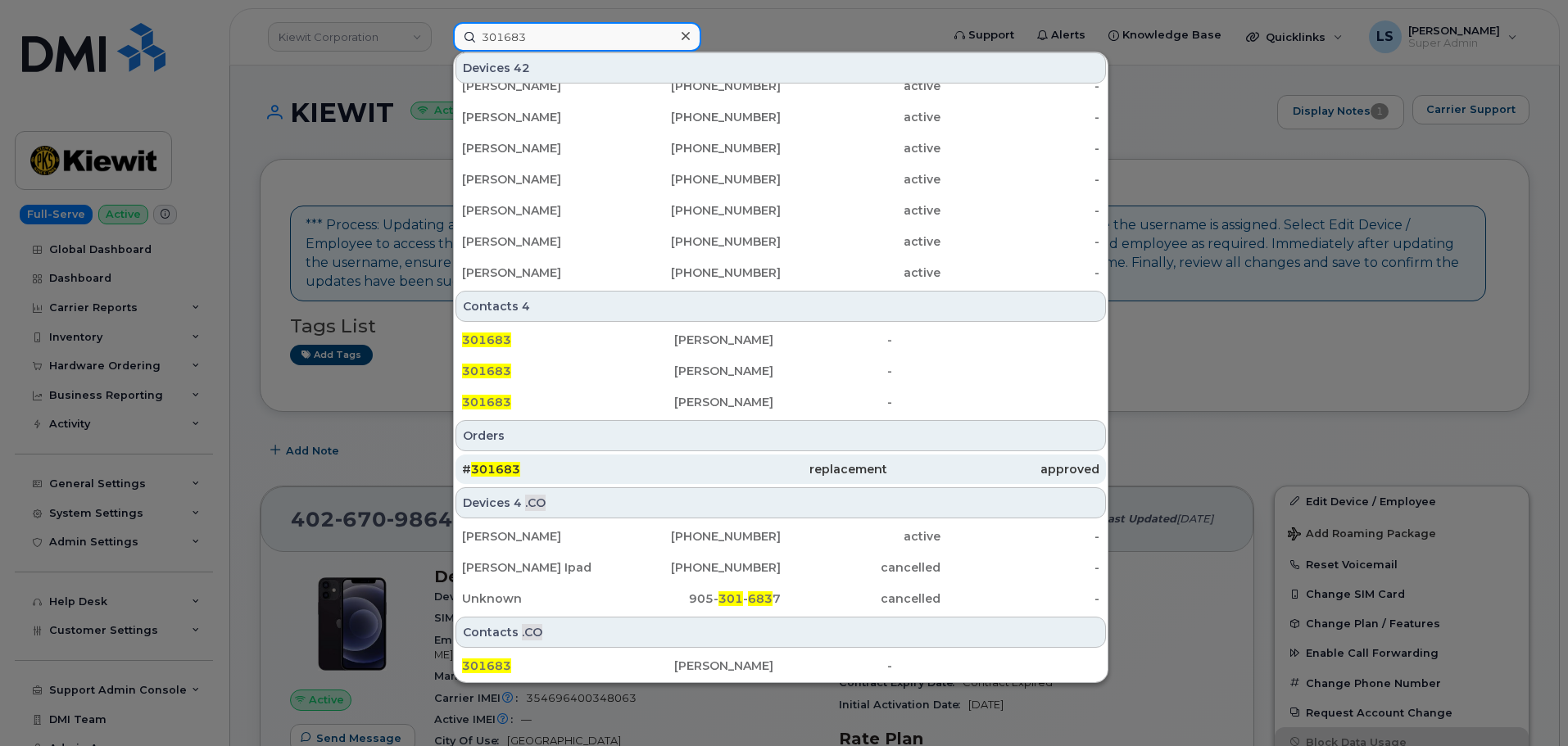
type input "301683"
click at [556, 460] on div "# 301683" at bounding box center [568, 470] width 212 height 29
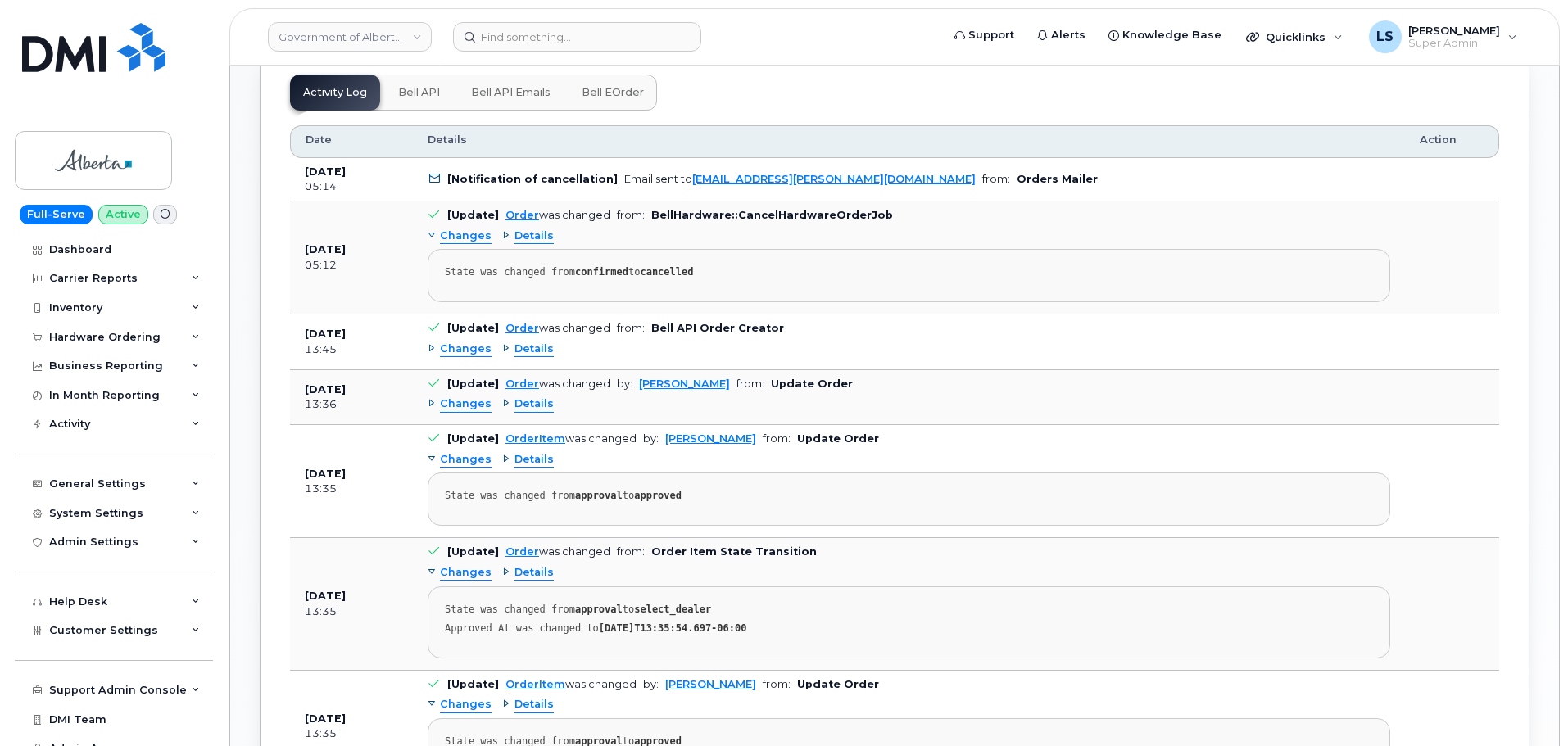
scroll to position [737, 0]
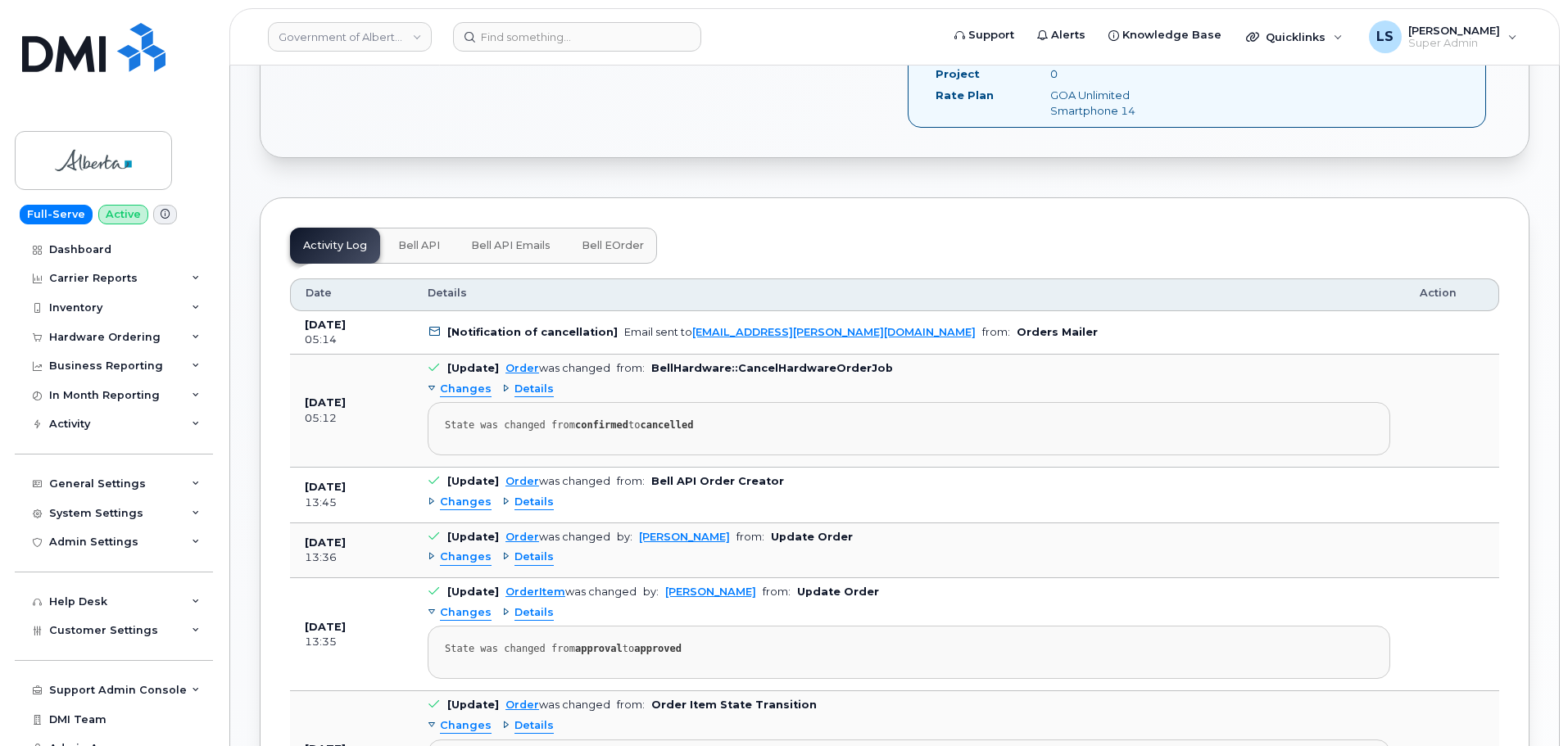
click at [530, 381] on span "Details" at bounding box center [534, 389] width 39 height 16
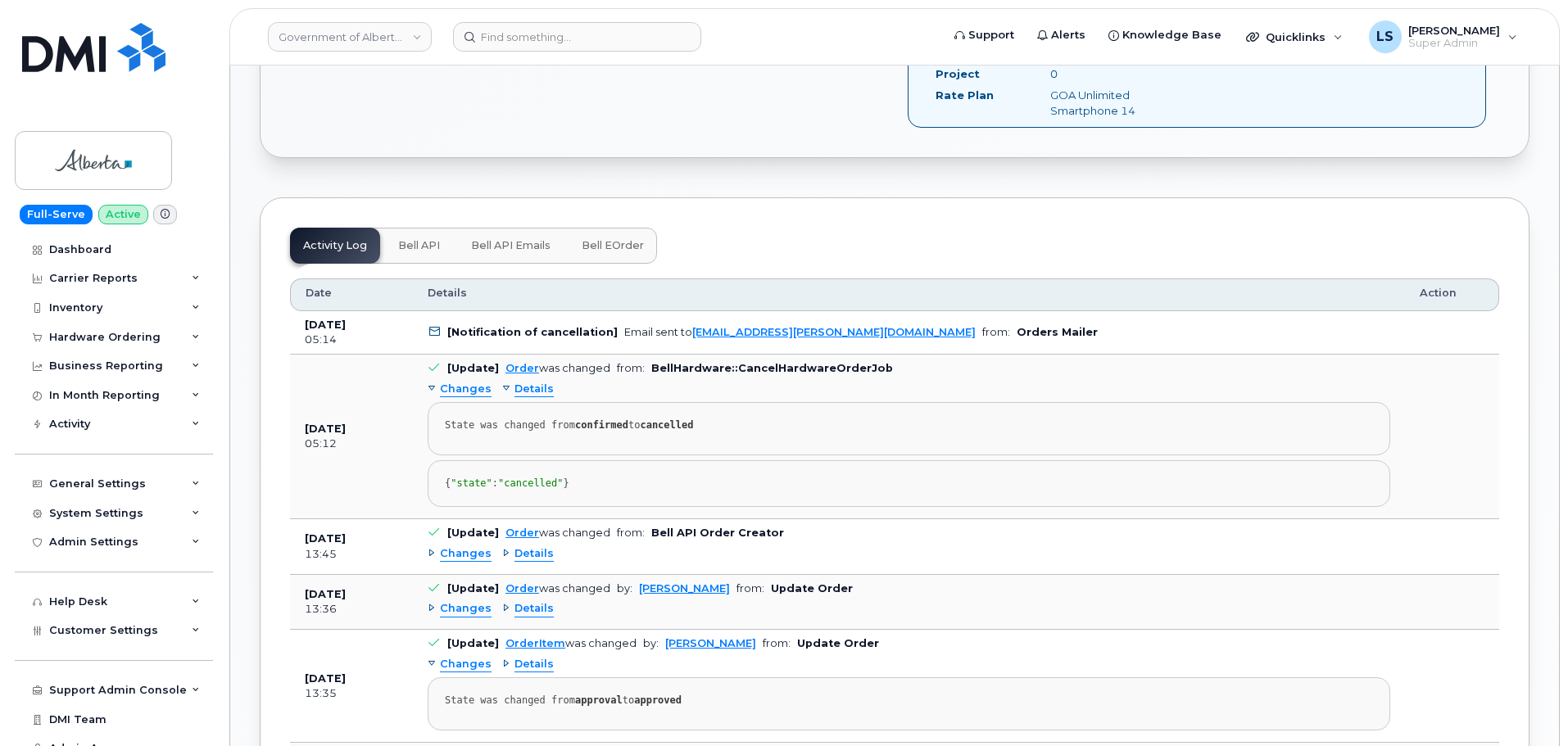
click at [530, 381] on span "Details" at bounding box center [534, 389] width 39 height 16
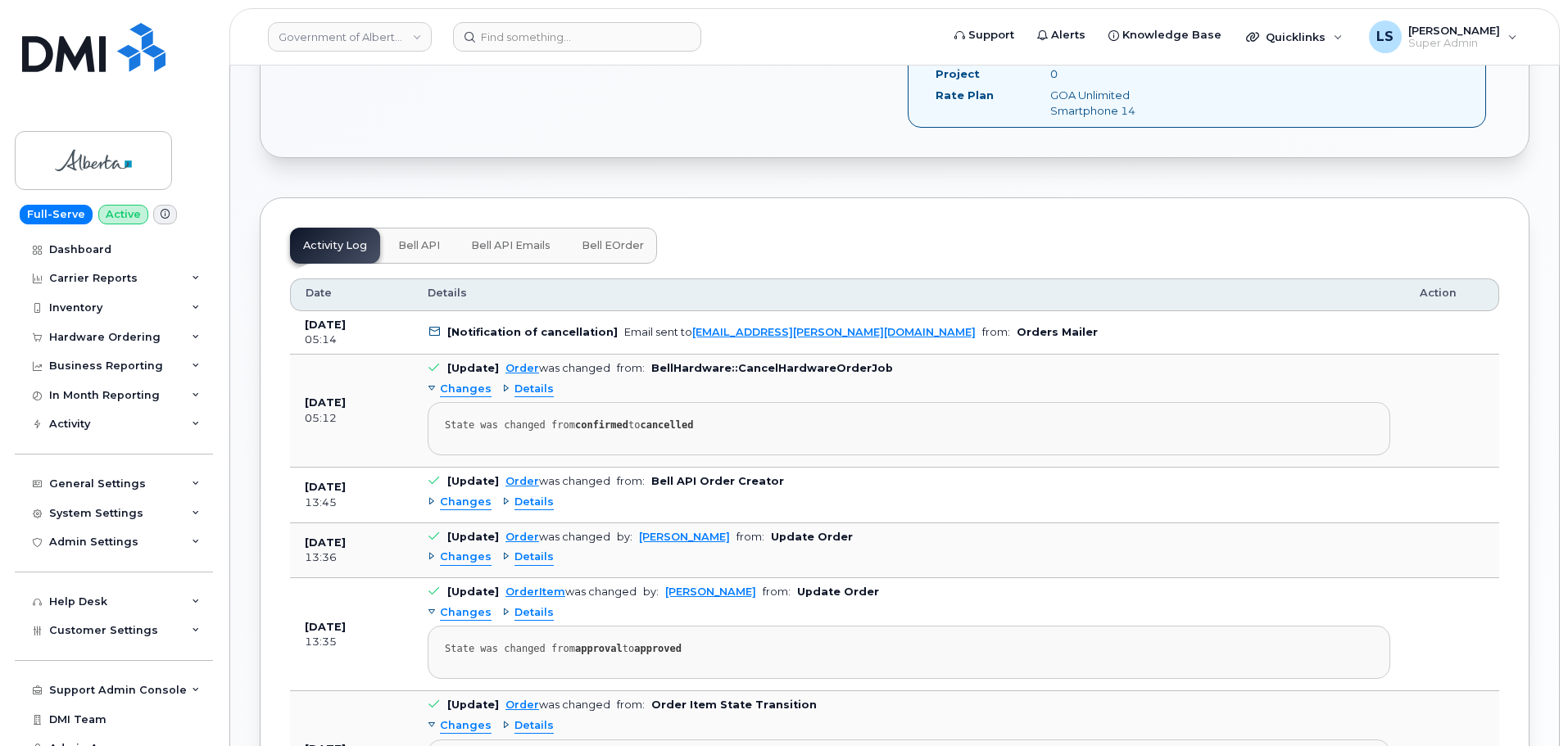
click at [476, 381] on span "Changes" at bounding box center [466, 389] width 52 height 16
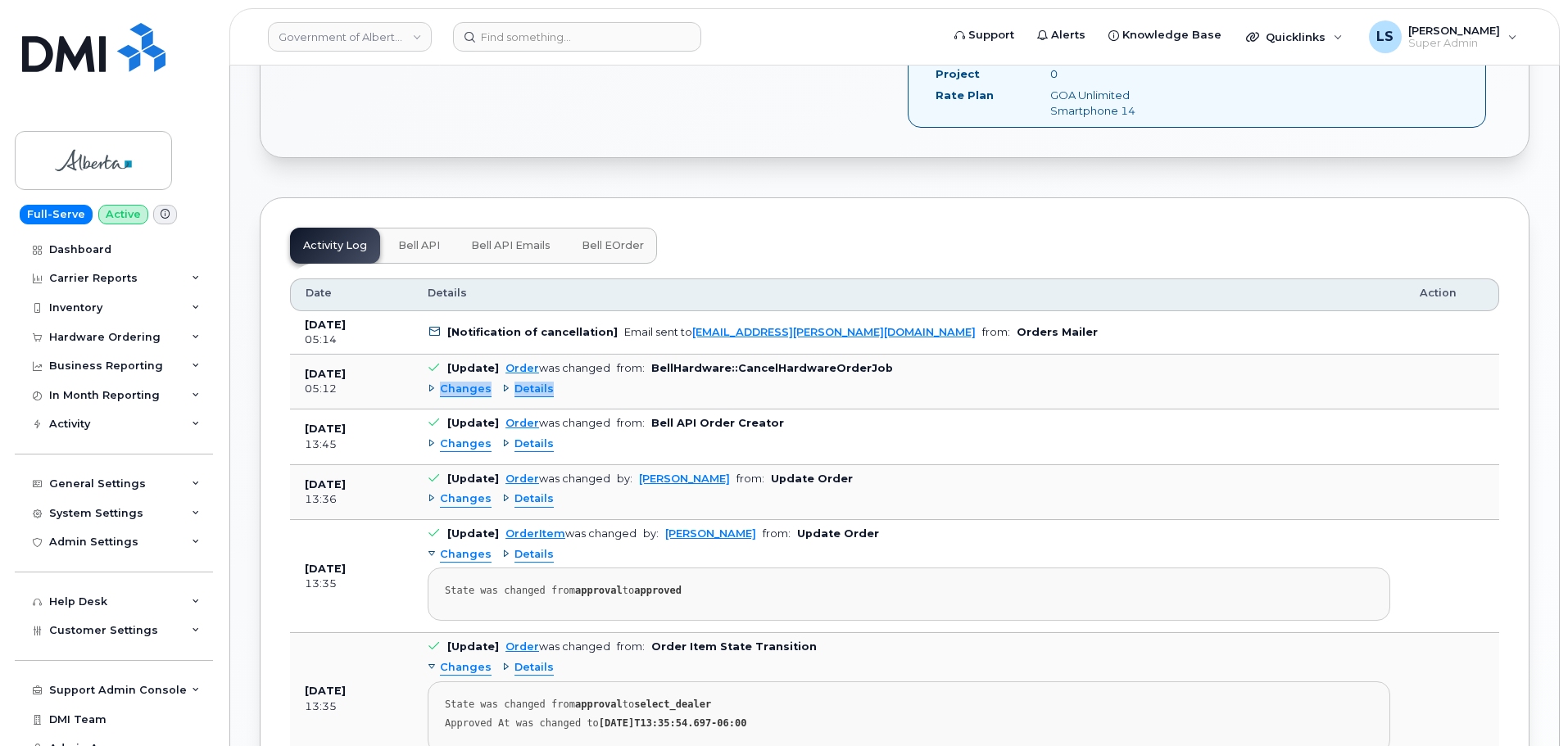
click at [476, 381] on span "Changes" at bounding box center [466, 389] width 52 height 16
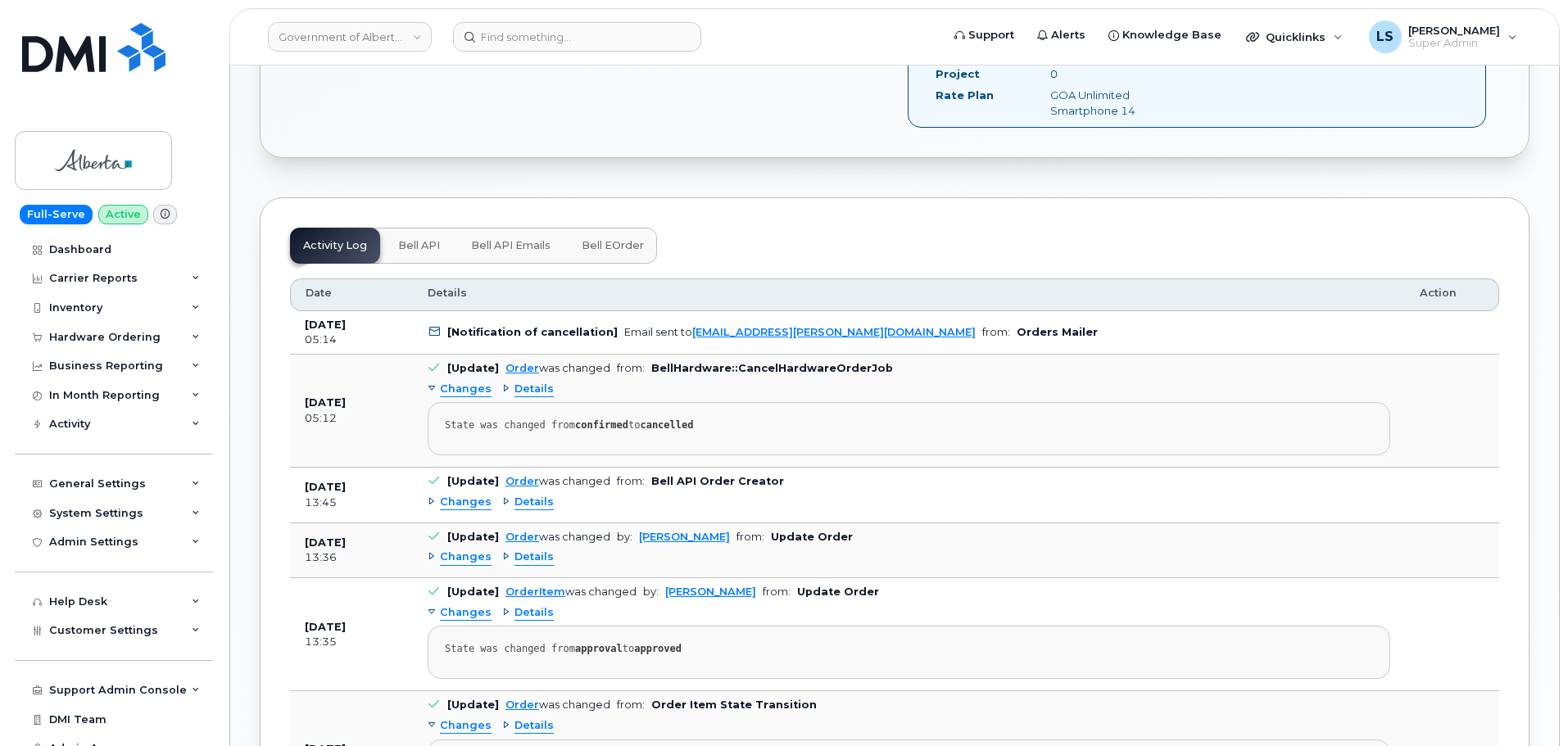
click at [696, 402] on pre "State was changed from confirmed to cancelled" at bounding box center [909, 429] width 963 height 53
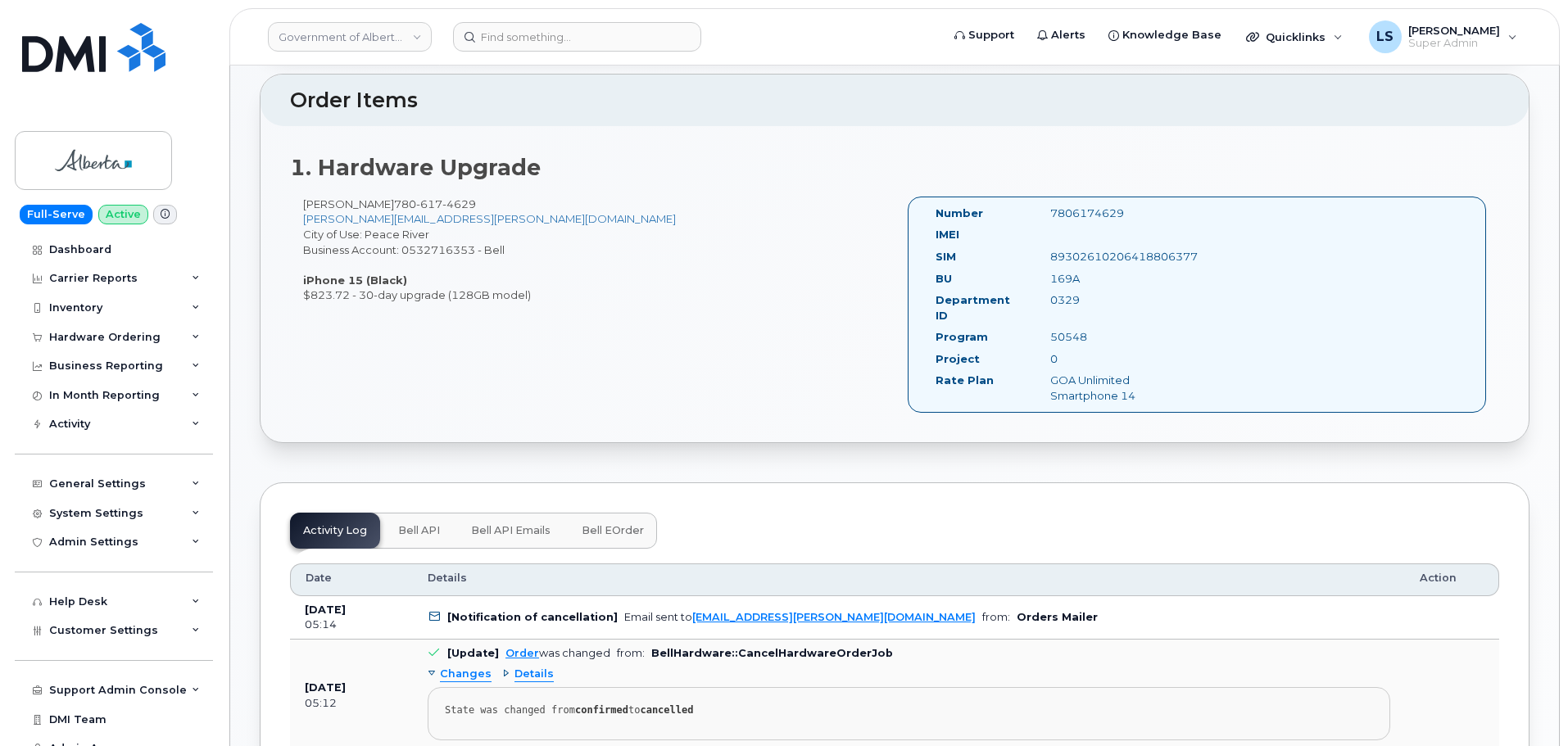
scroll to position [574, 0]
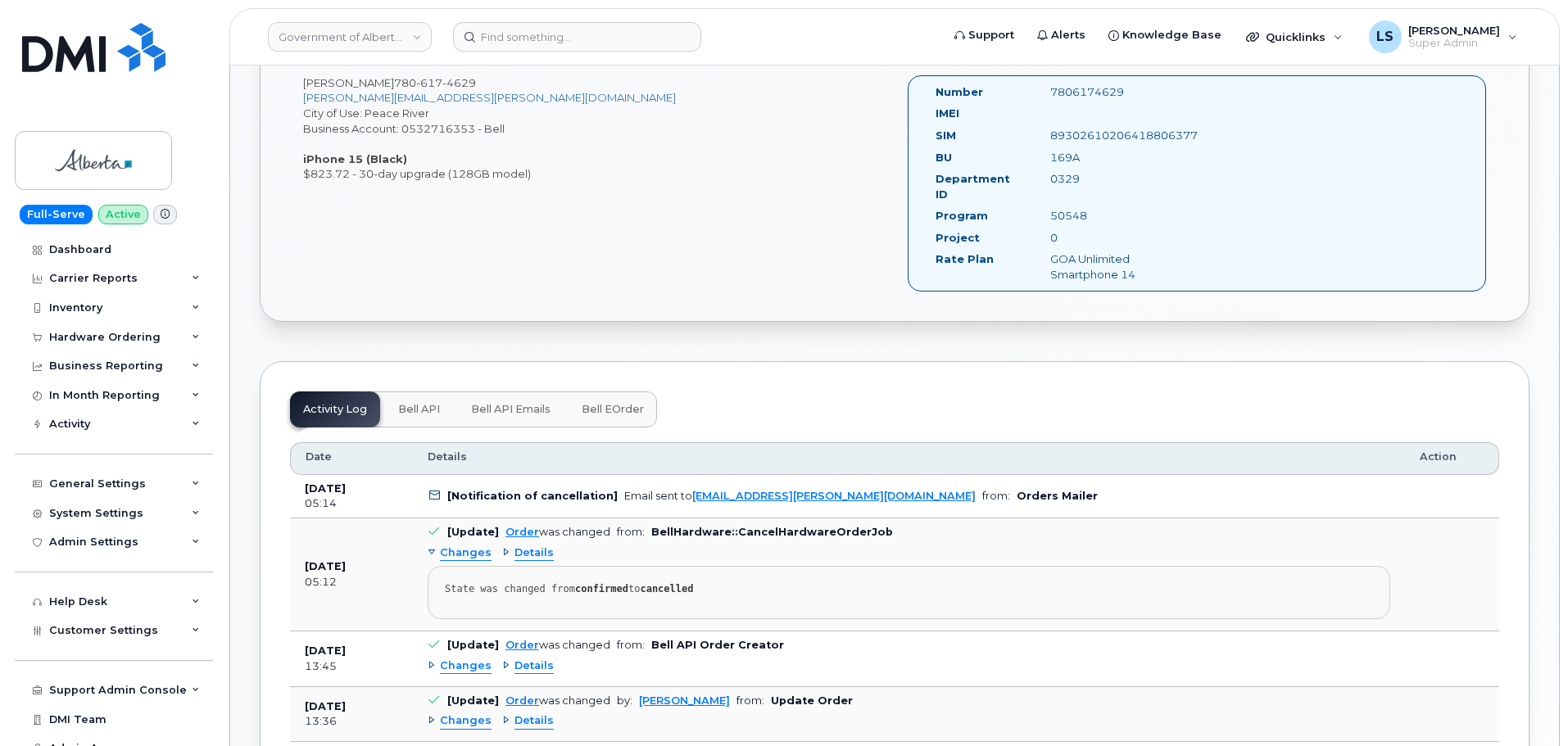
click at [513, 403] on span "Bell API Emails" at bounding box center [510, 409] width 80 height 13
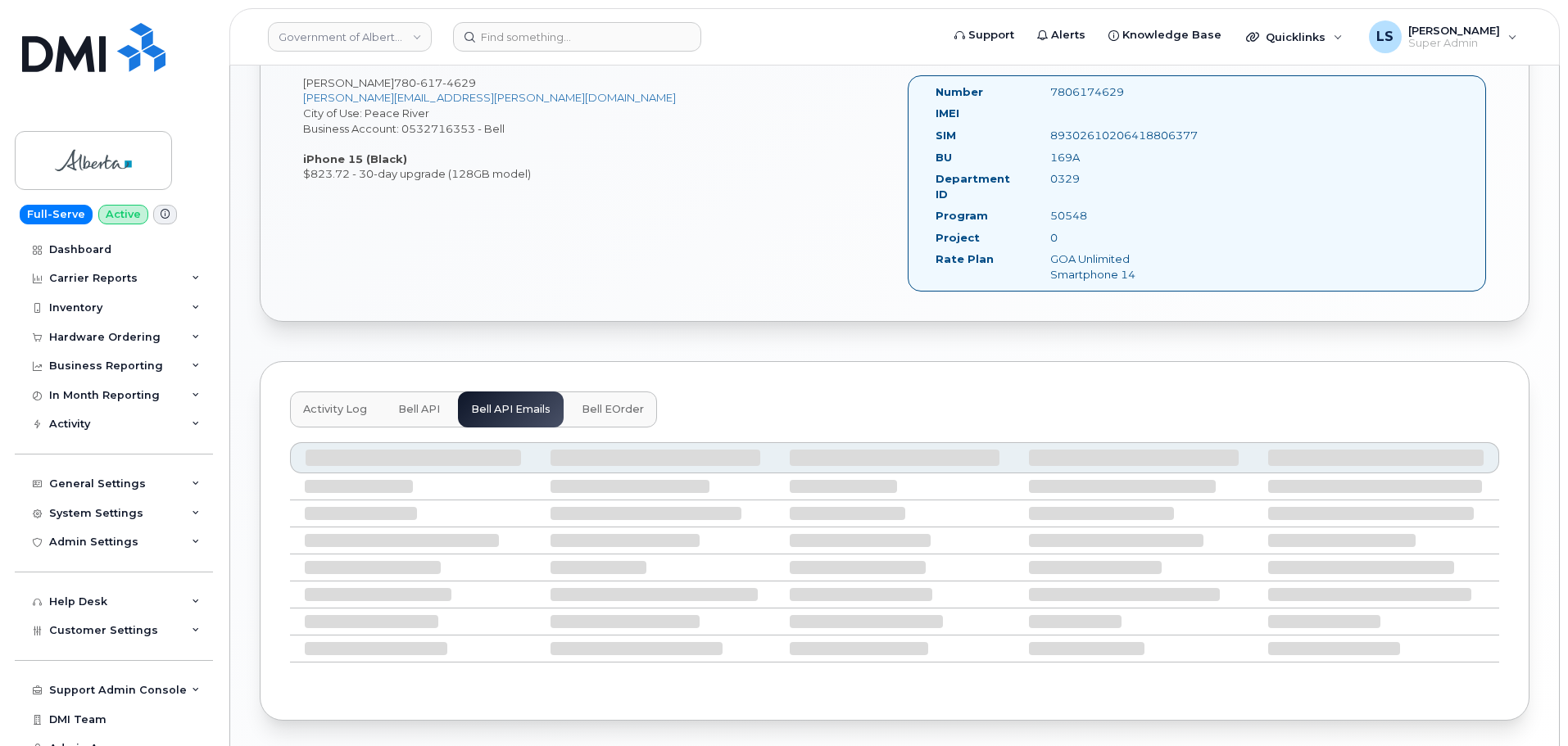
scroll to position [448, 0]
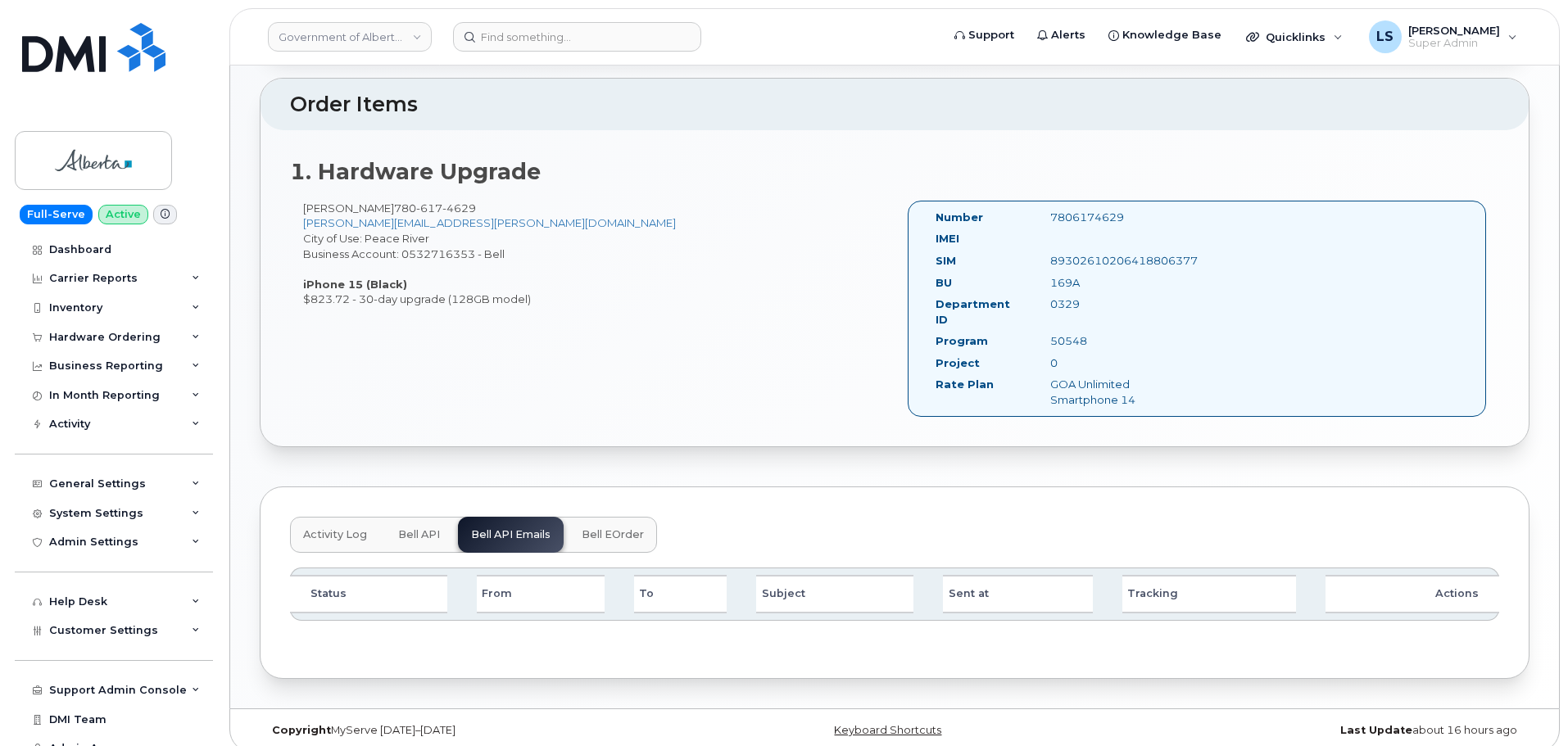
click at [613, 517] on button "Bell eOrder" at bounding box center [613, 535] width 88 height 36
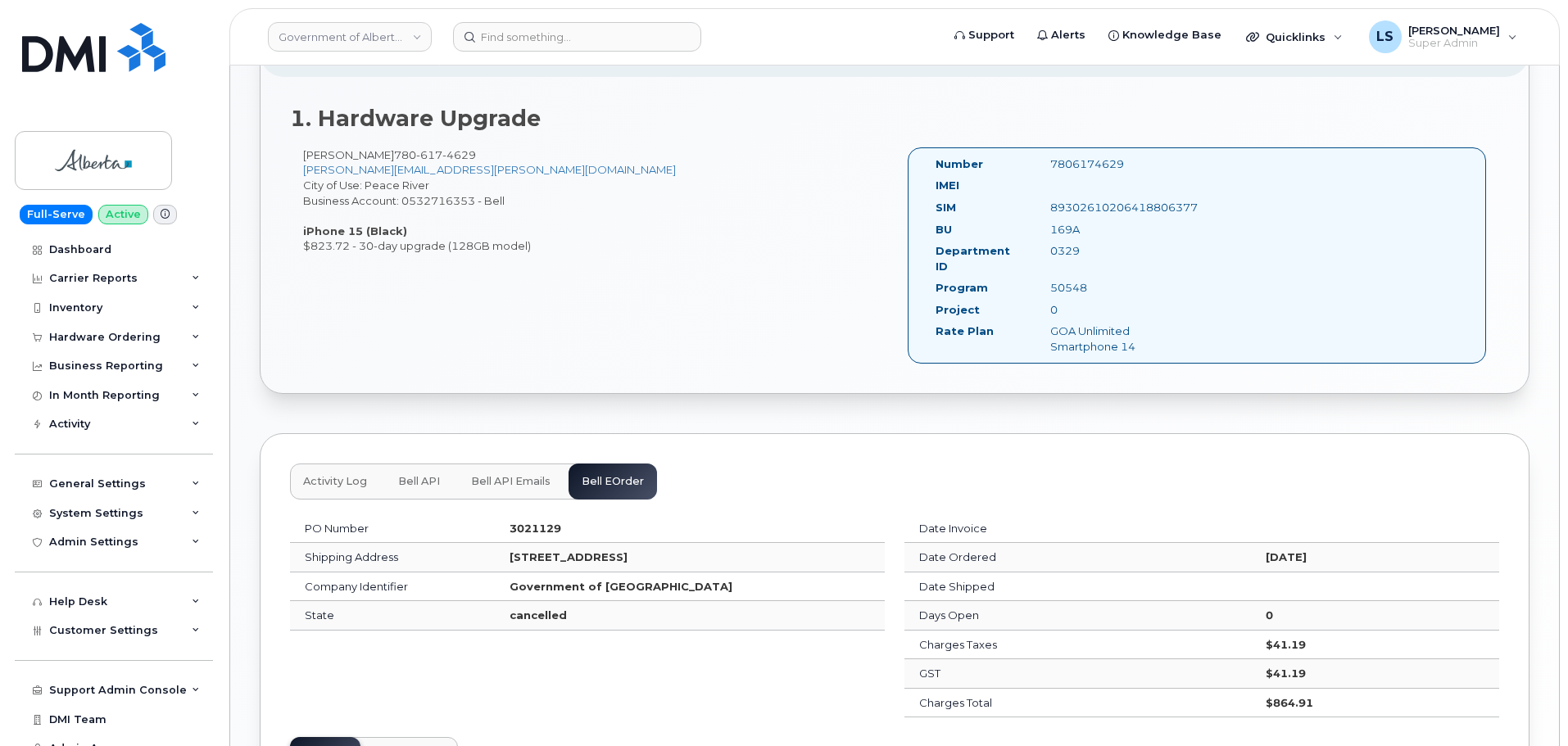
scroll to position [530, 0]
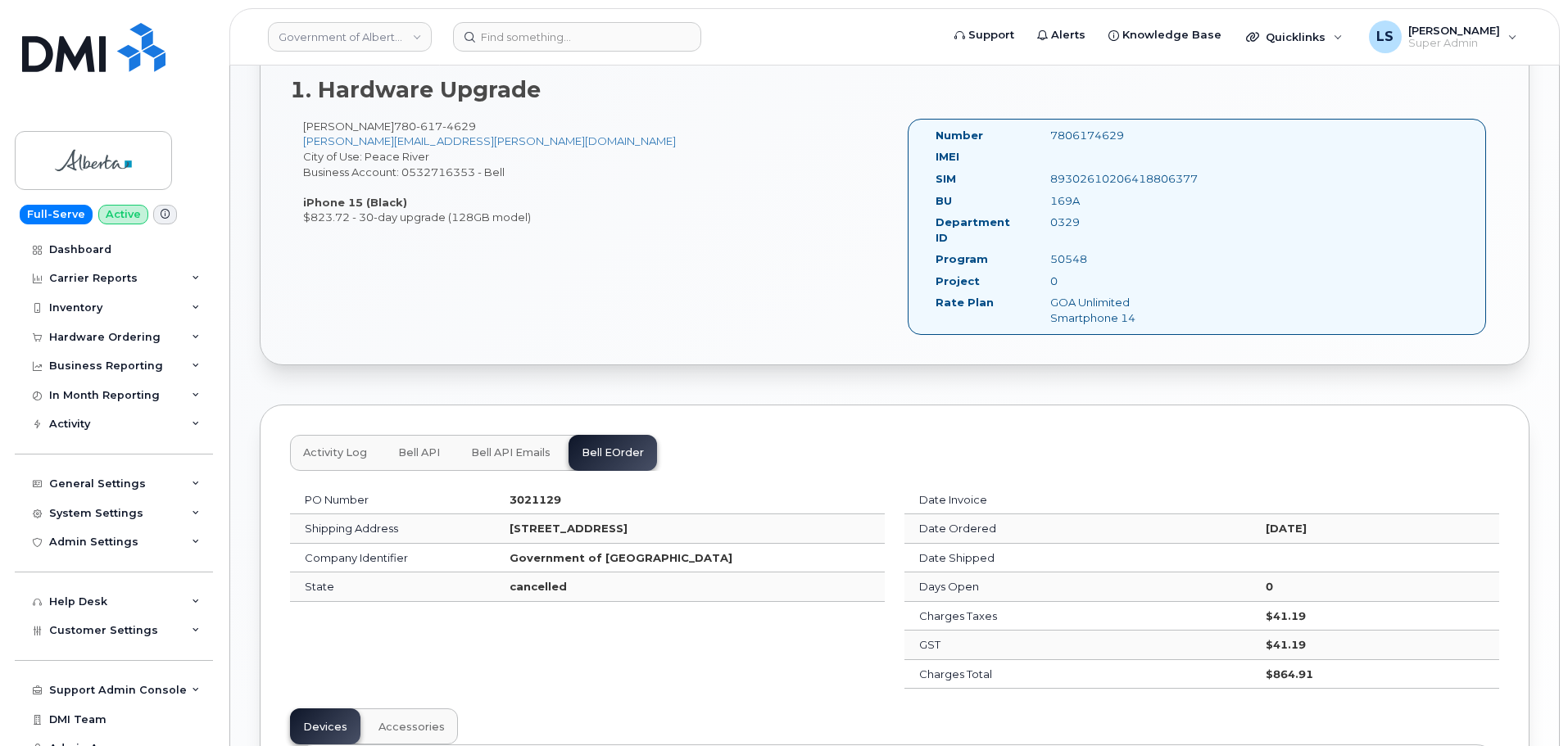
click at [428, 435] on button "Bell API" at bounding box center [419, 453] width 68 height 36
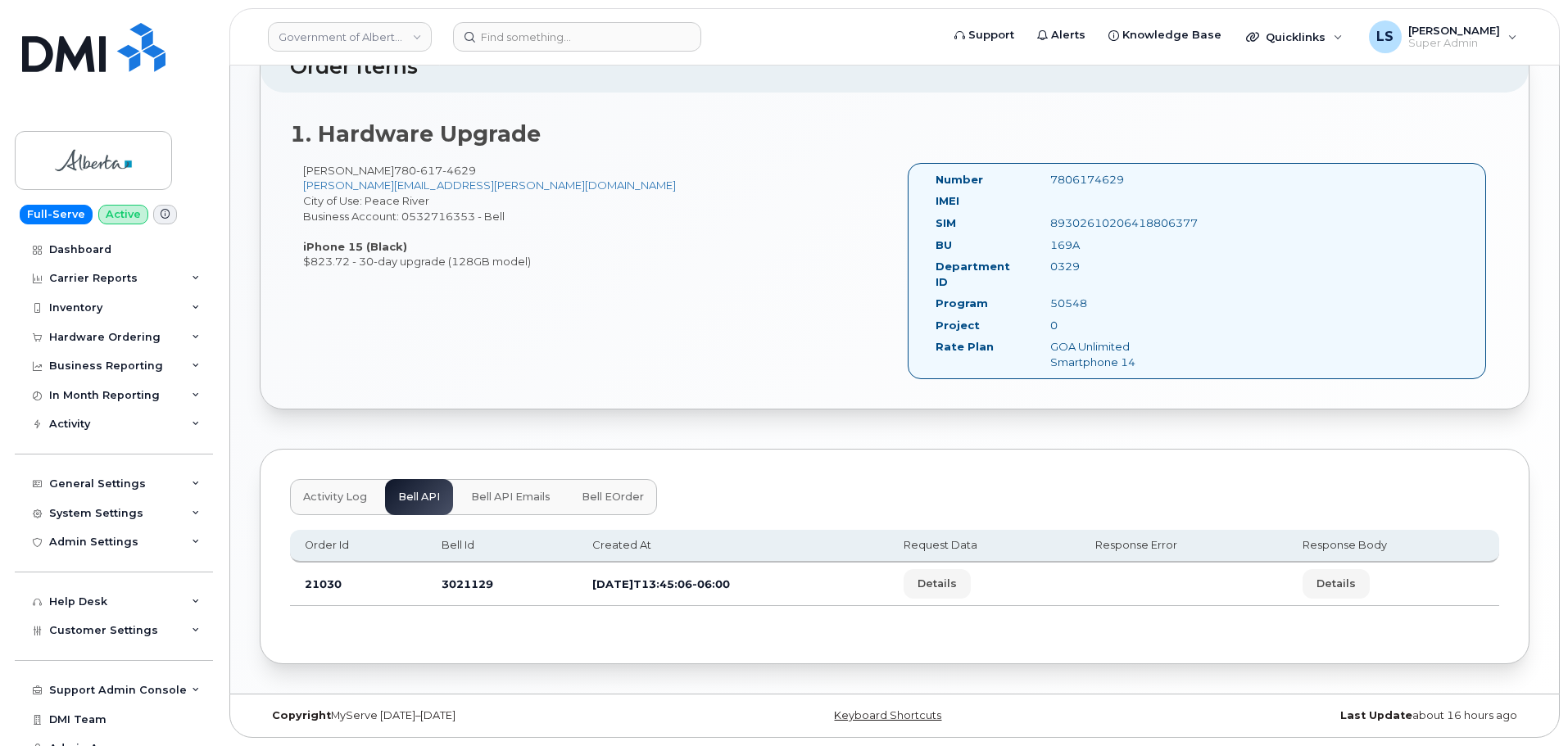
scroll to position [471, 0]
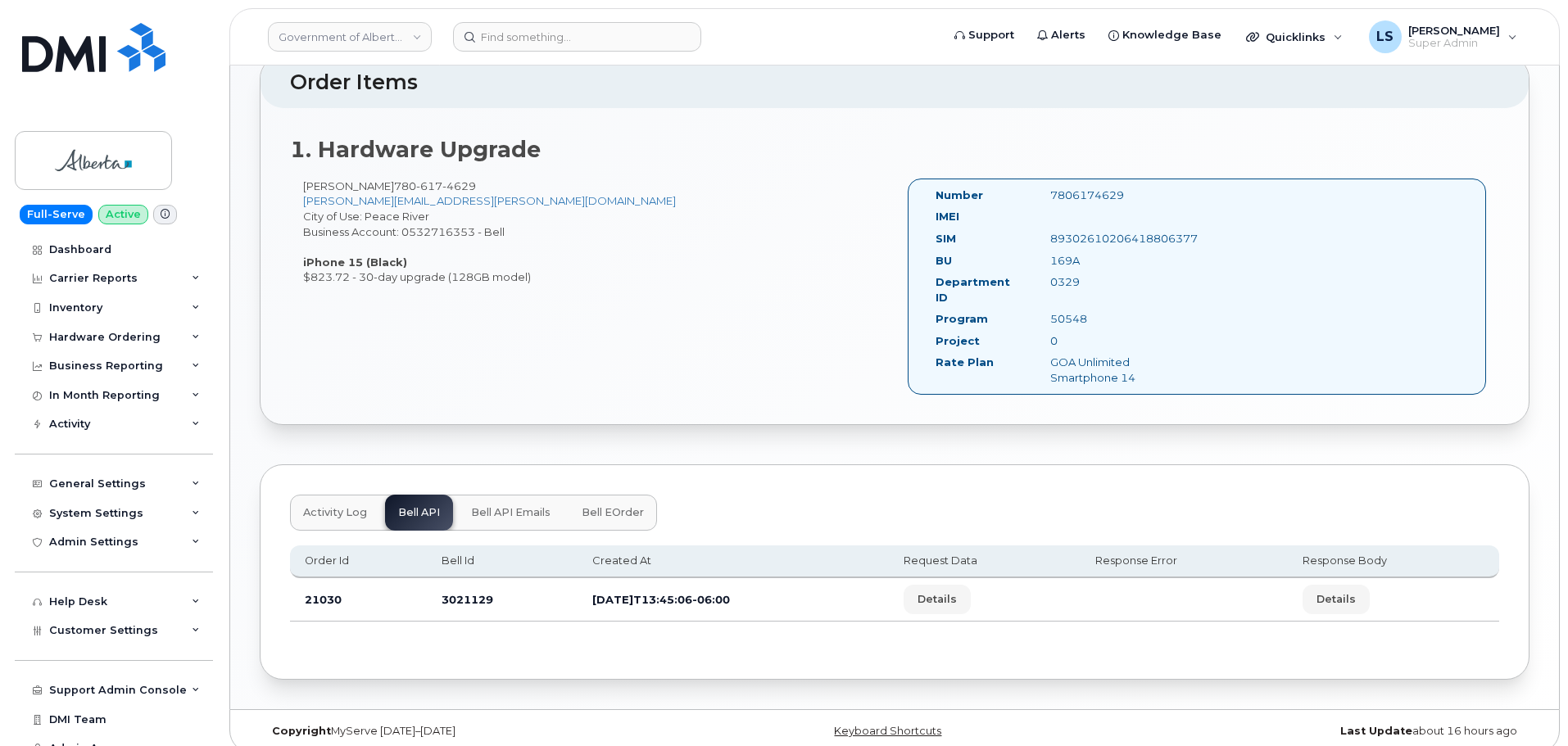
click at [311, 495] on button "Activity Log" at bounding box center [335, 513] width 90 height 36
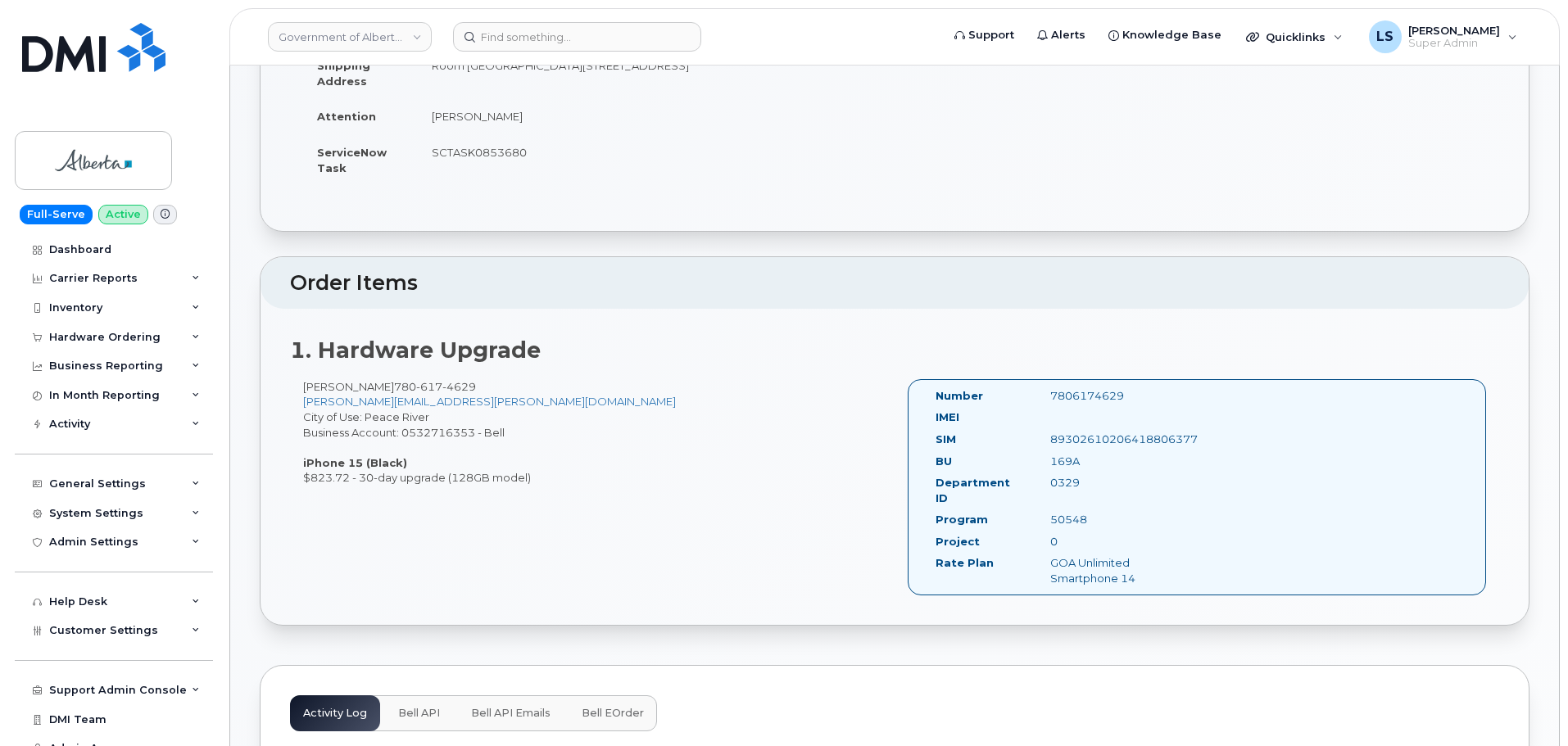
scroll to position [82, 0]
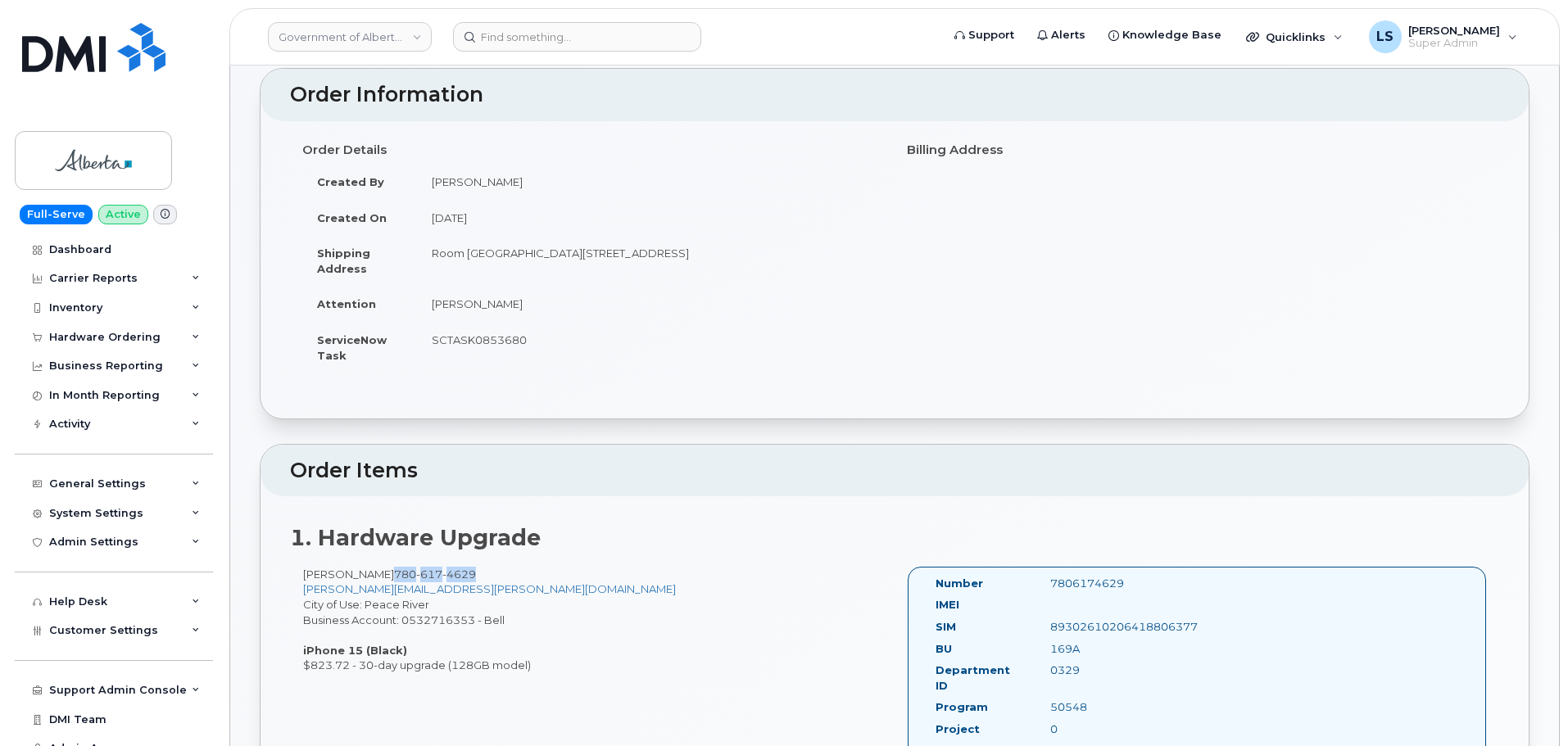
drag, startPoint x: 467, startPoint y: 579, endPoint x: 378, endPoint y: 569, distance: 89.6
click at [378, 569] on div "Patrick Labbe 780 617 4629 Patrick.Labbe@gov.ab.ca City of Use: Peace River Bus…" at bounding box center [591, 620] width 604 height 106
click at [480, 556] on div "1. Hardware Upgrade Patrick Labbe 780 617 4629 Patrick.Labbe@gov.ab.ca City of …" at bounding box center [894, 654] width 1267 height 316
click at [732, 383] on div "Order Details Created By Yen Vong Created On September 24, 2025 Shipping Addres…" at bounding box center [591, 261] width 604 height 252
drag, startPoint x: 471, startPoint y: 575, endPoint x: 381, endPoint y: 579, distance: 90.1
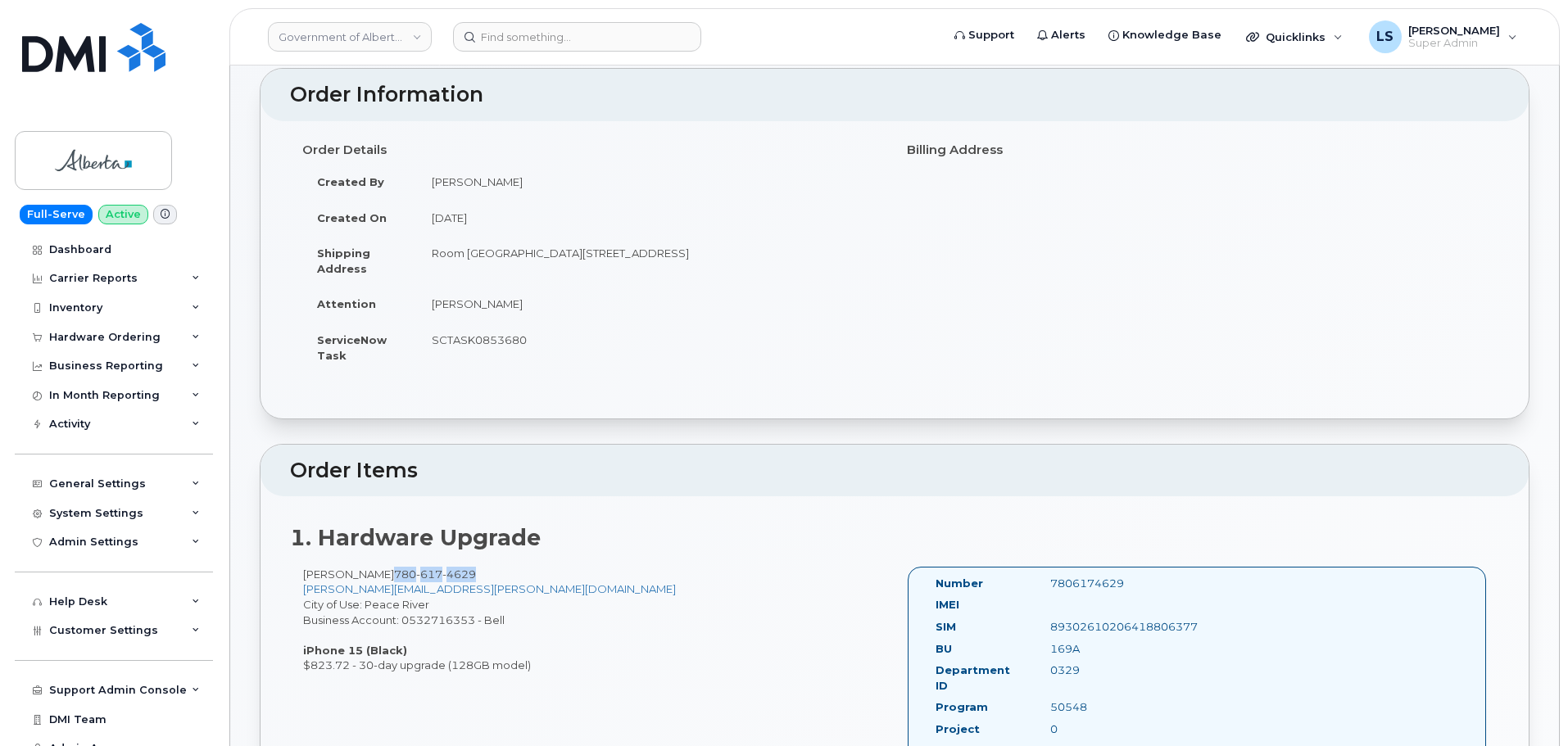
click at [381, 579] on div "Patrick Labbe 780 617 4629 Patrick.Labbe@gov.ab.ca City of Use: Peace River Bus…" at bounding box center [591, 620] width 604 height 106
copy span "780 617 4629"
click at [567, 28] on input at bounding box center [577, 37] width 249 height 29
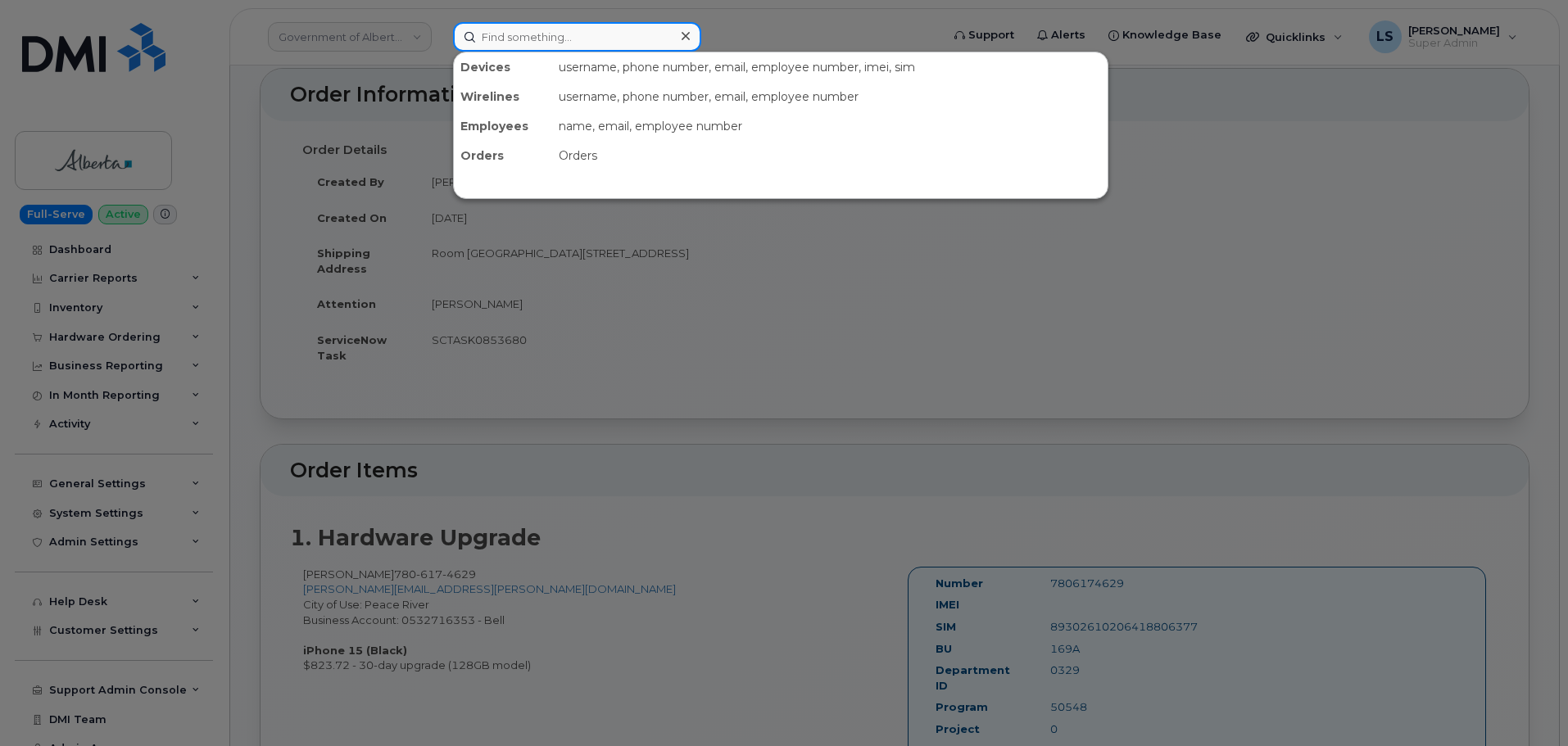
paste input "7806174629"
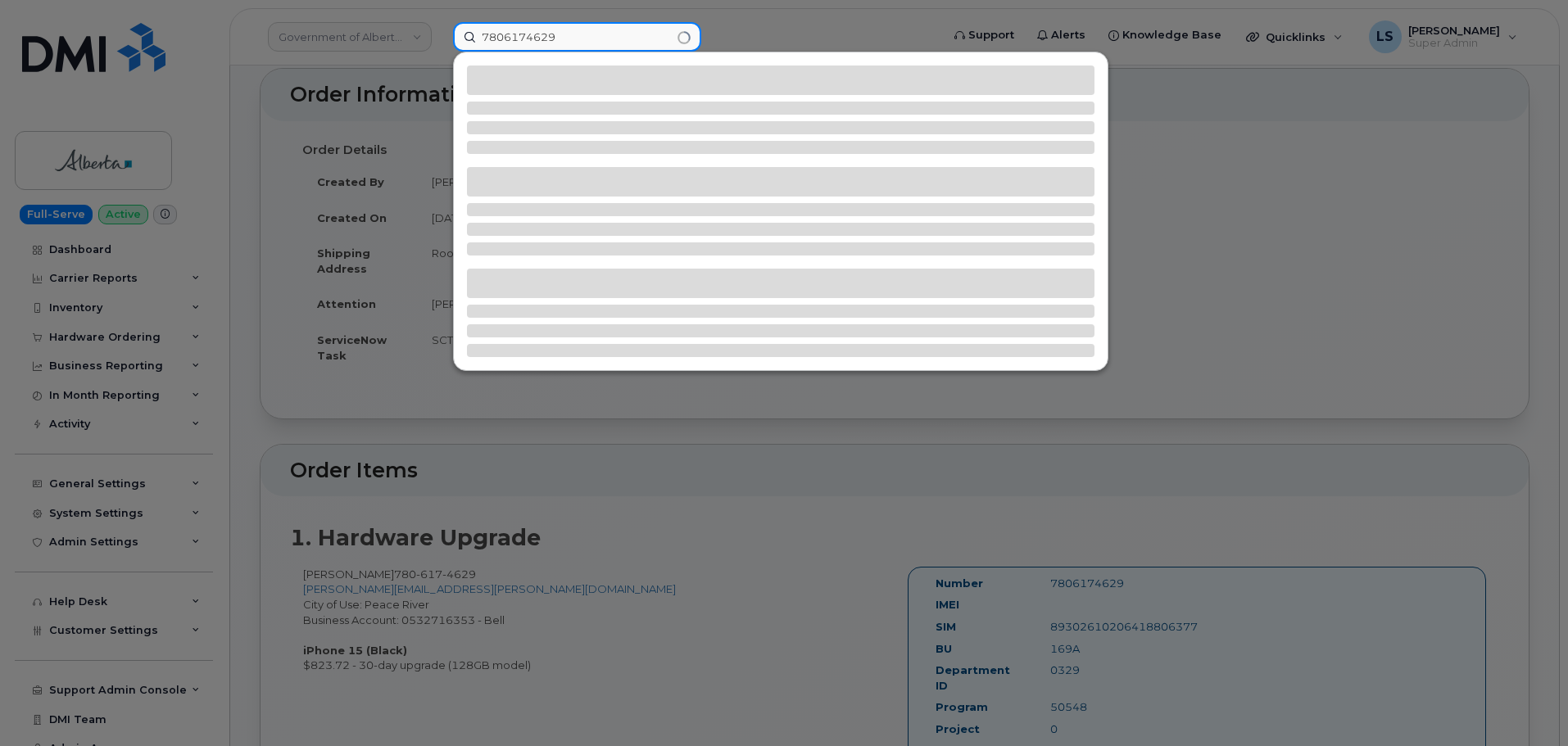
type input "7806174629"
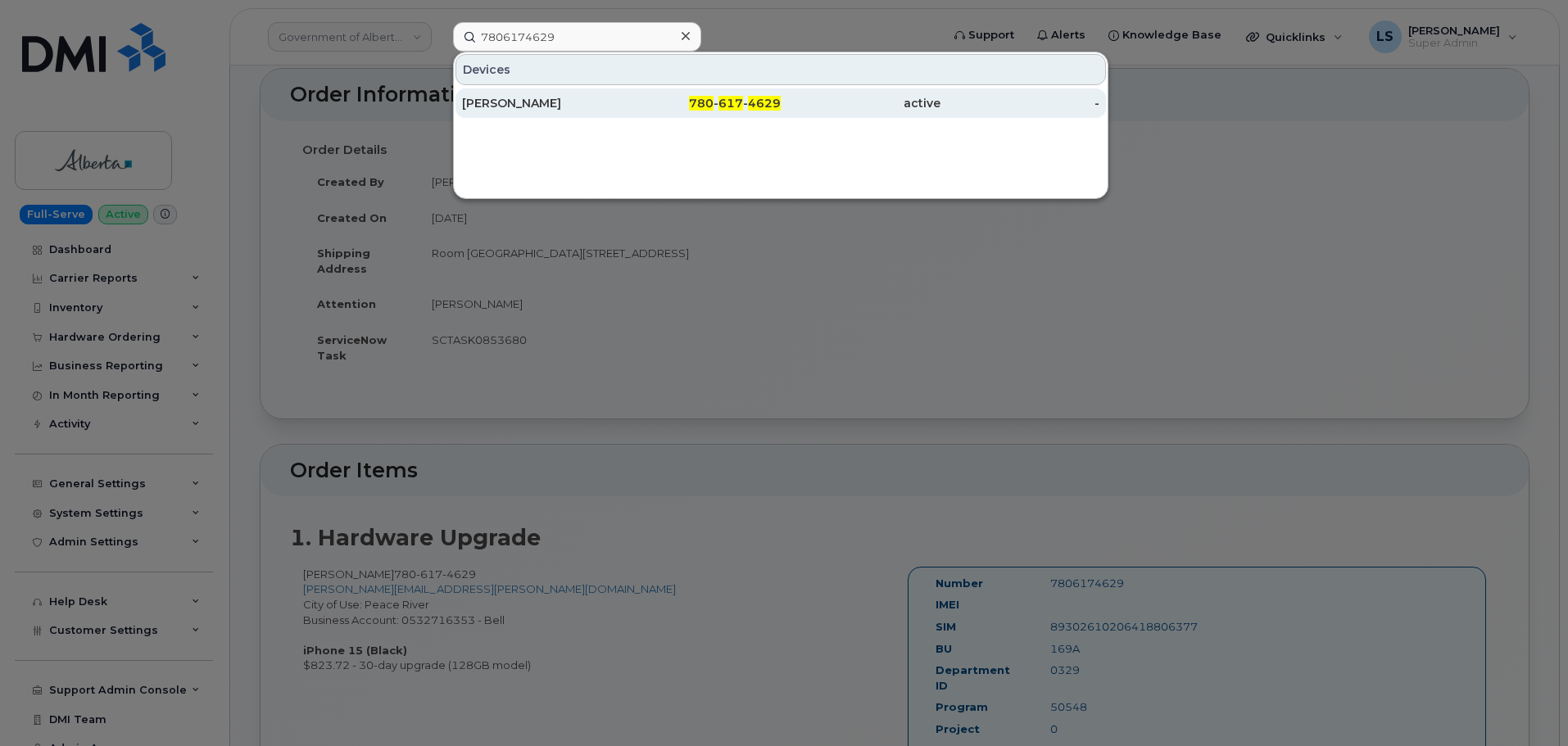
click at [512, 94] on div "Patrick Labbe" at bounding box center [541, 103] width 160 height 29
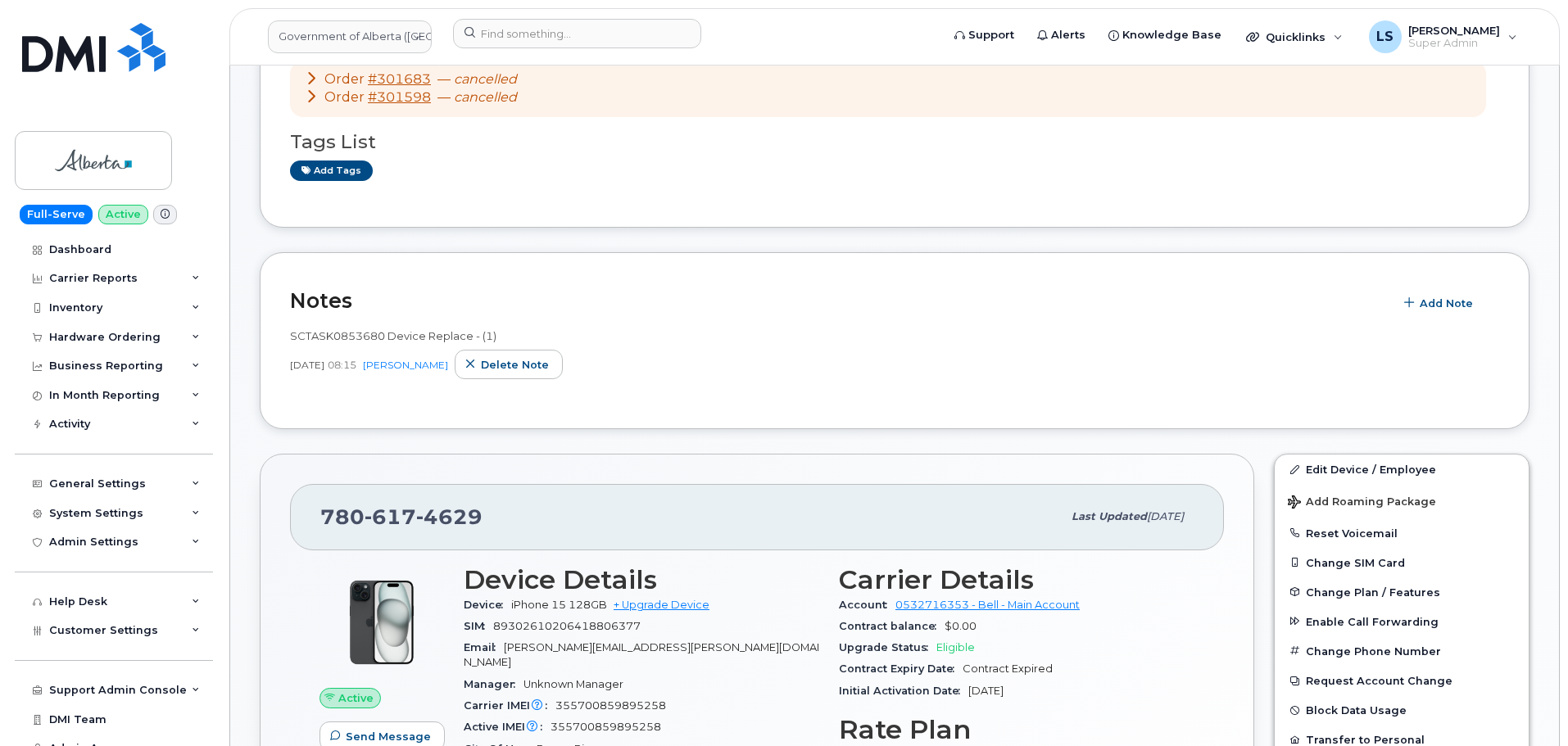
scroll to position [491, 0]
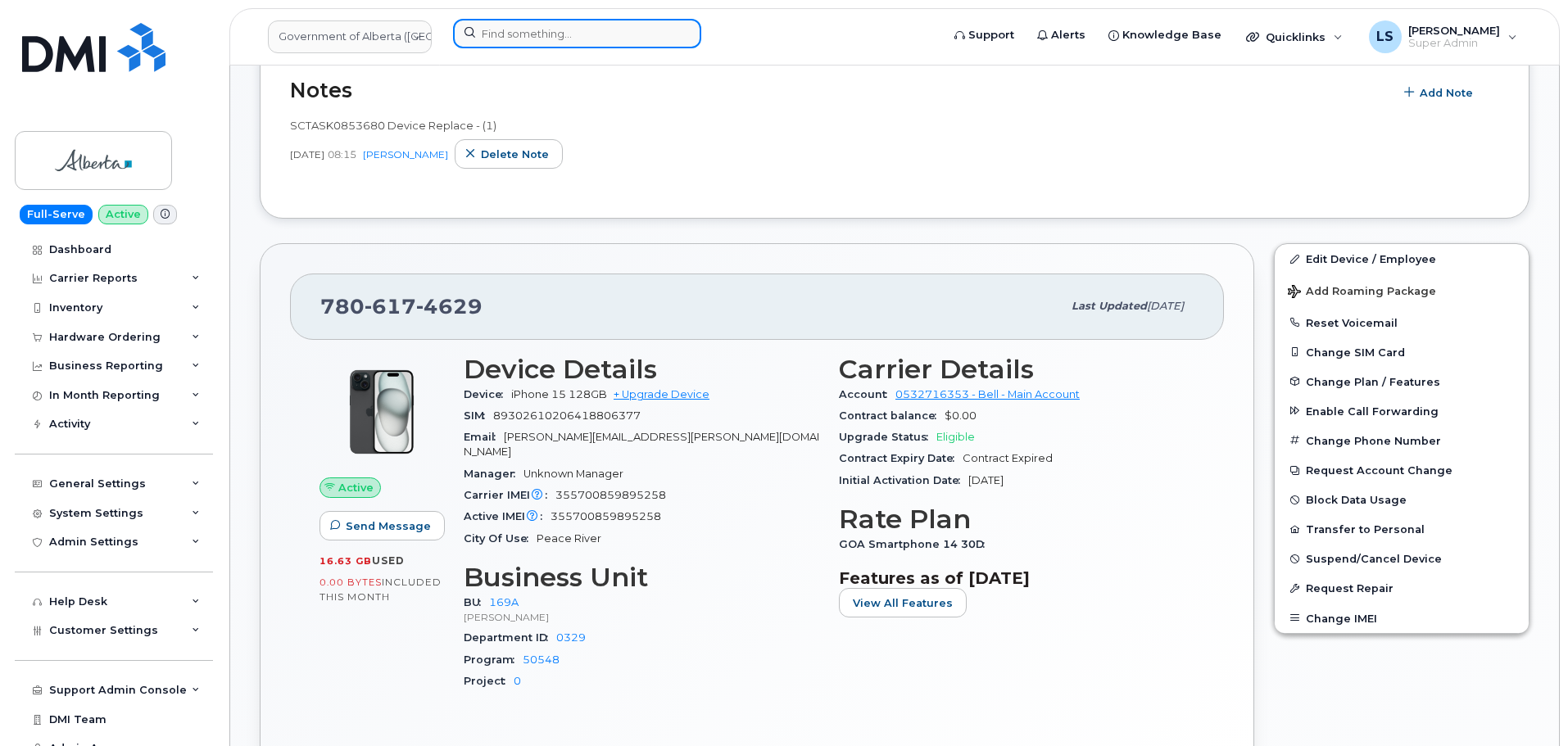
click at [563, 23] on input at bounding box center [577, 33] width 249 height 29
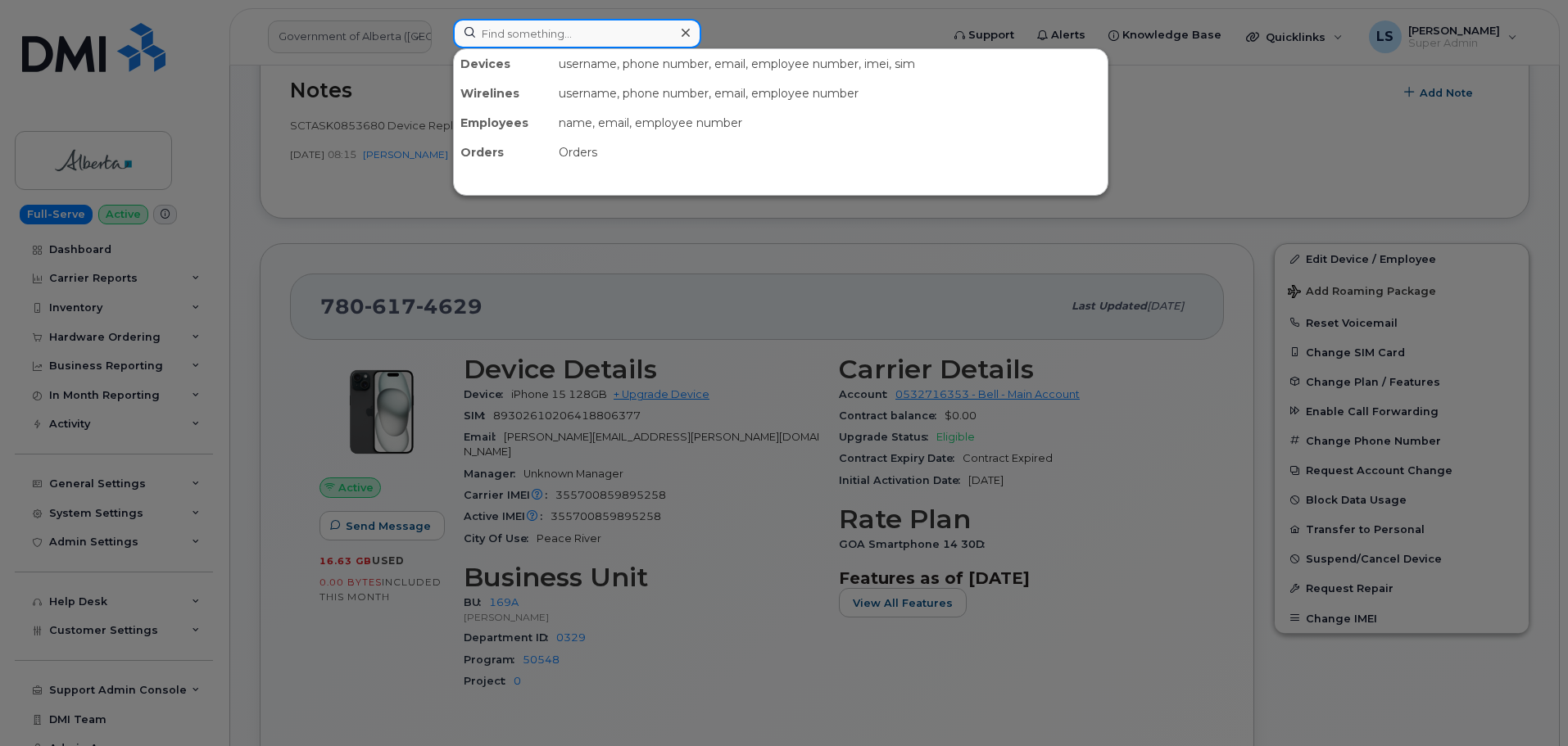
paste input "EDGAR.LUGO@KIEWIT.COM"
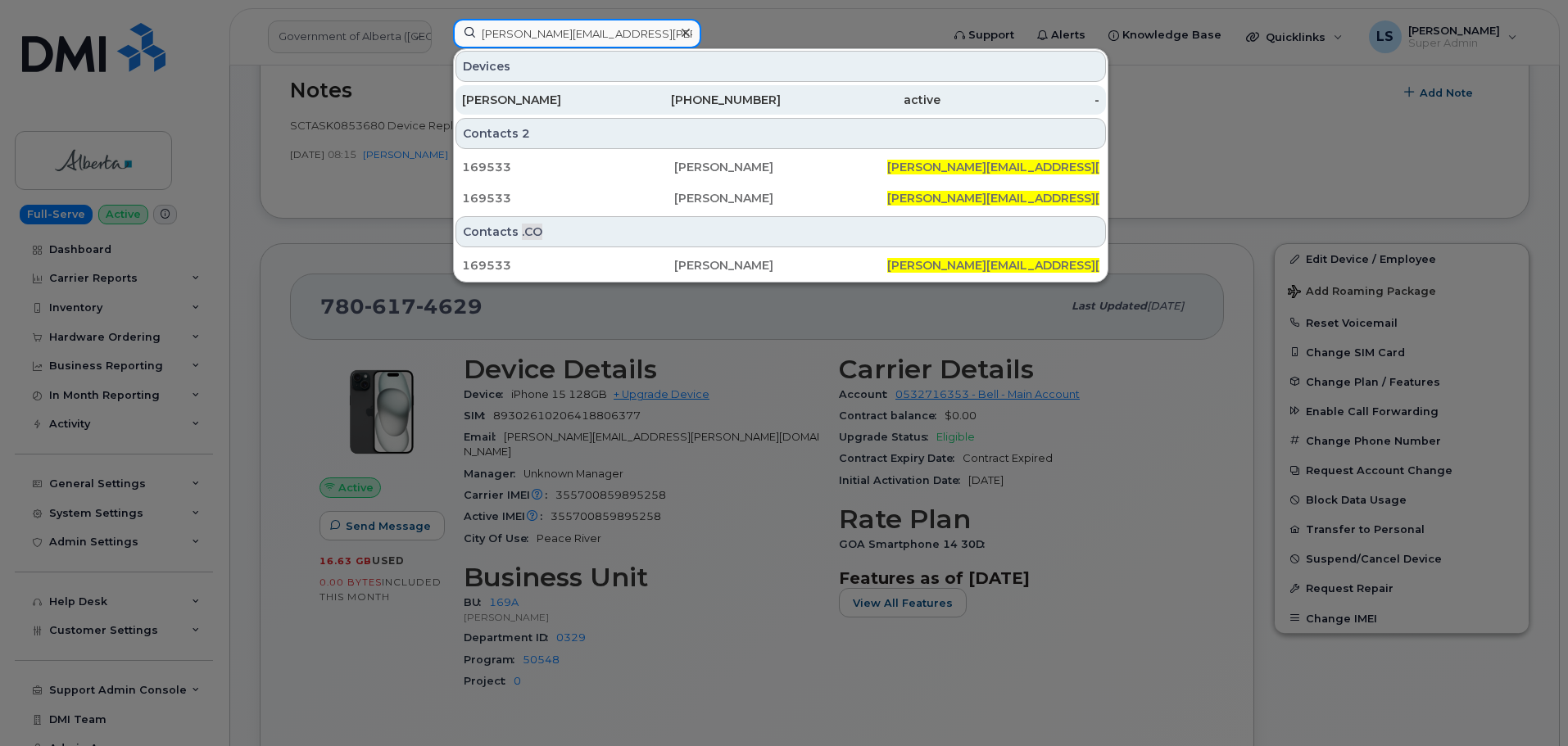
type input "EDGAR.LUGO@KIEWIT.COM"
click at [500, 95] on div "EDGAR LUGO" at bounding box center [541, 99] width 160 height 17
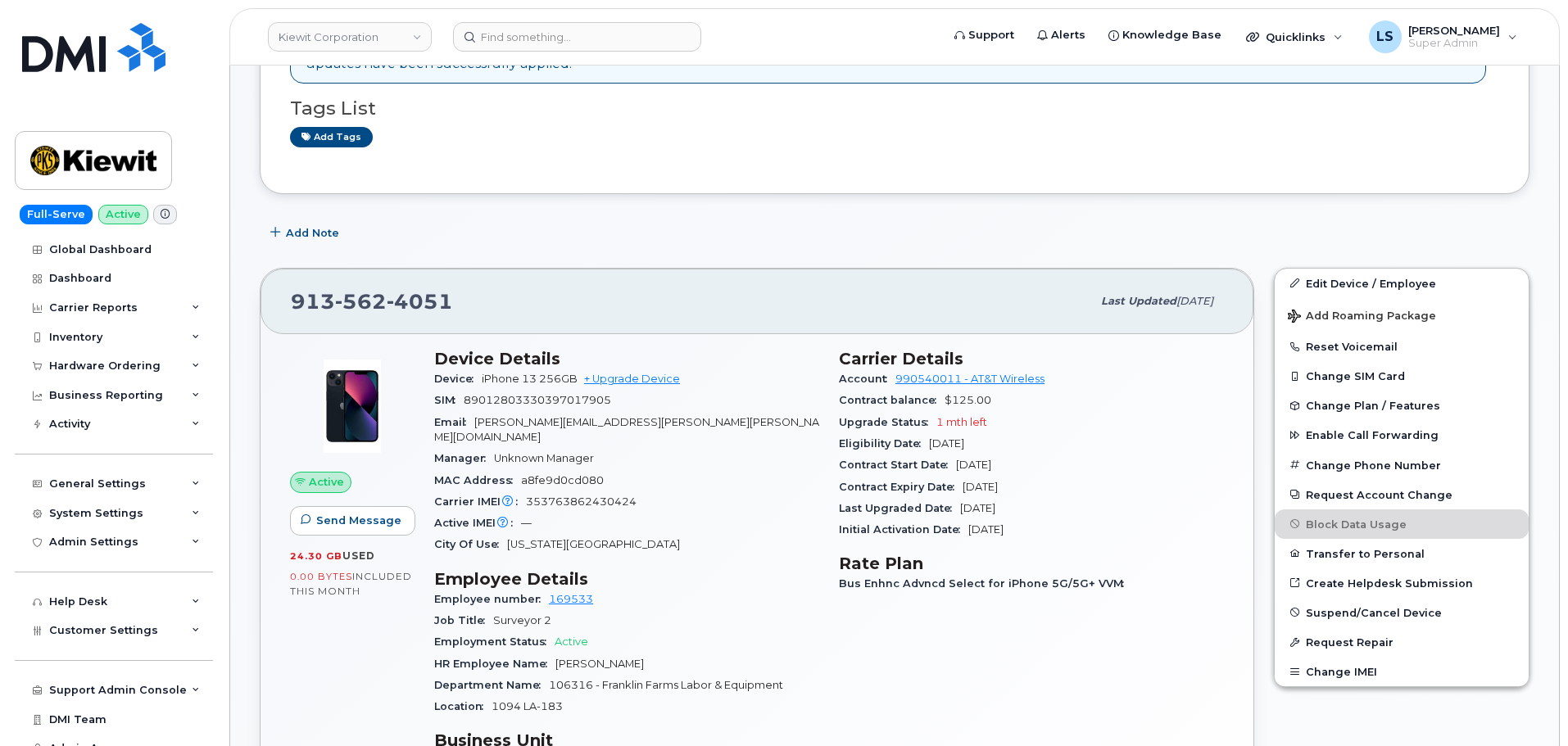
scroll to position [410, 0]
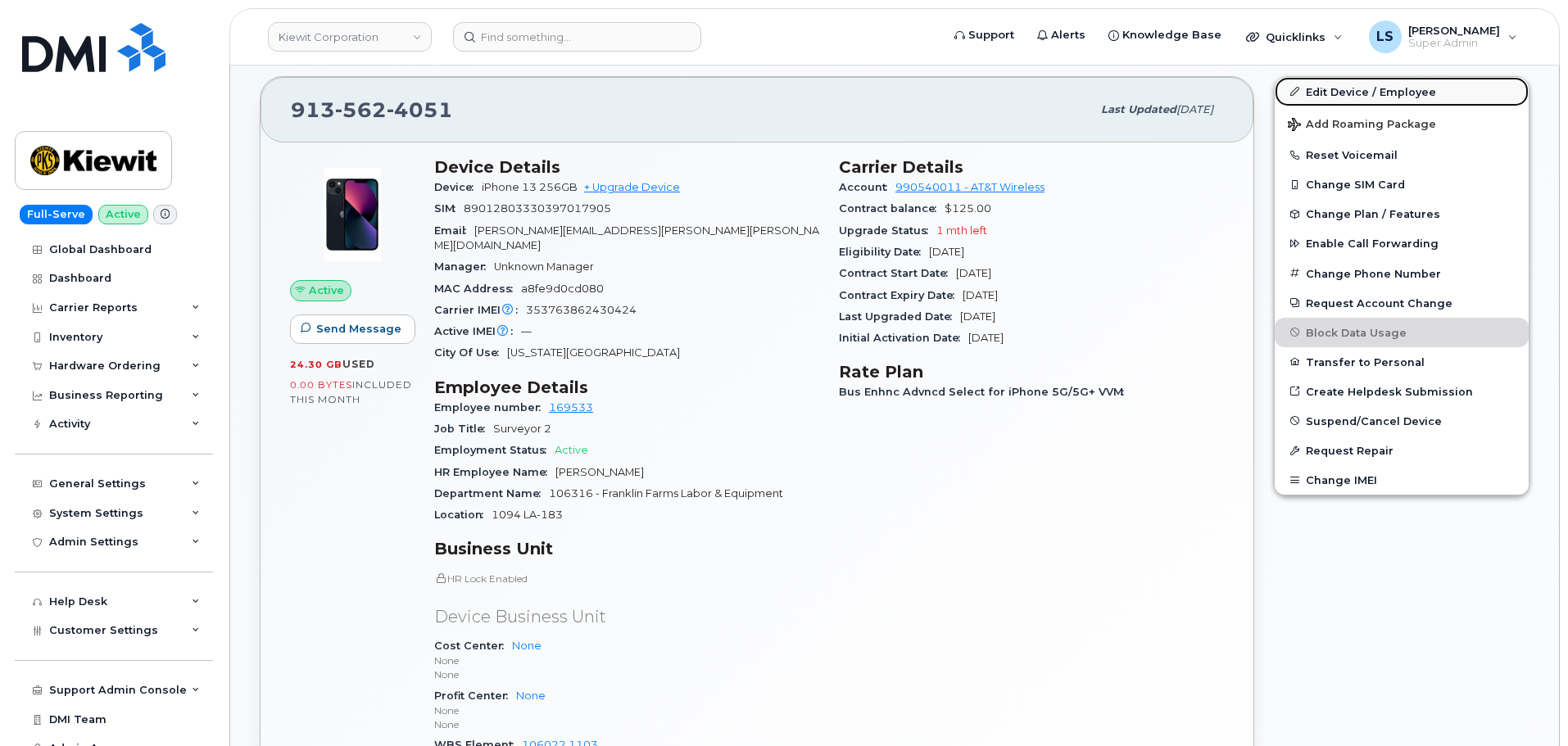
click at [1356, 100] on link "Edit Device / Employee" at bounding box center [1401, 91] width 253 height 29
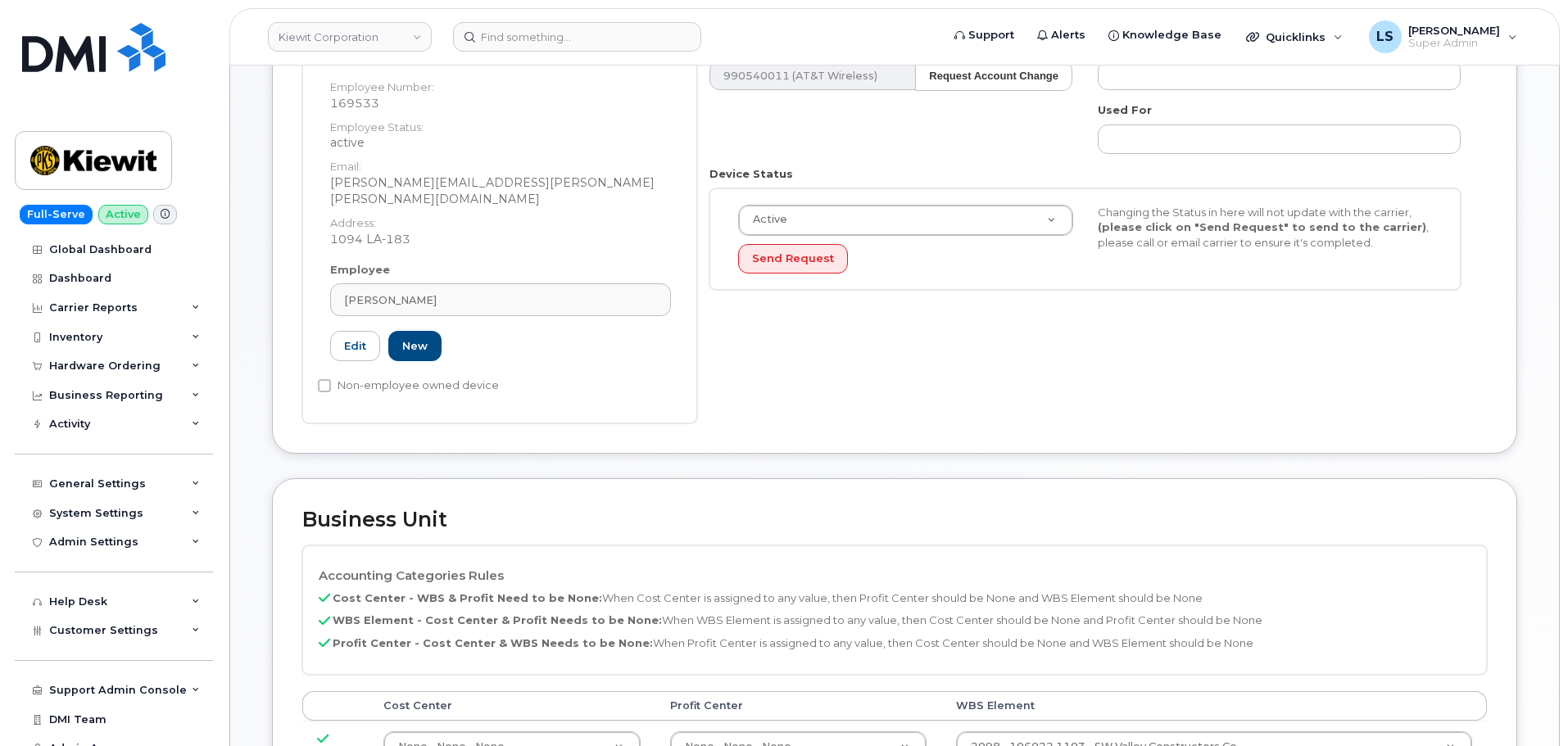
scroll to position [491, 0]
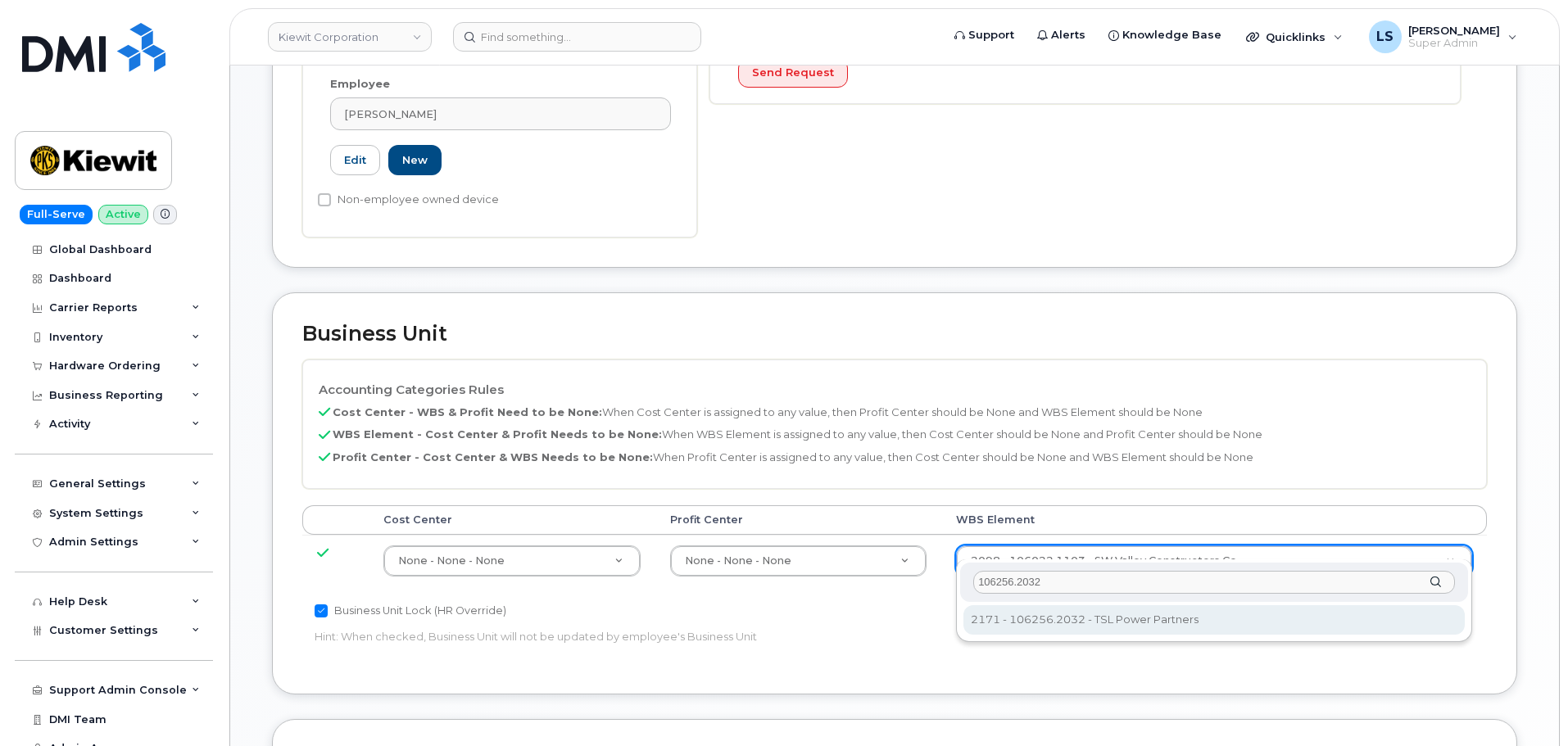
type input "106256.2032"
type input "33924061"
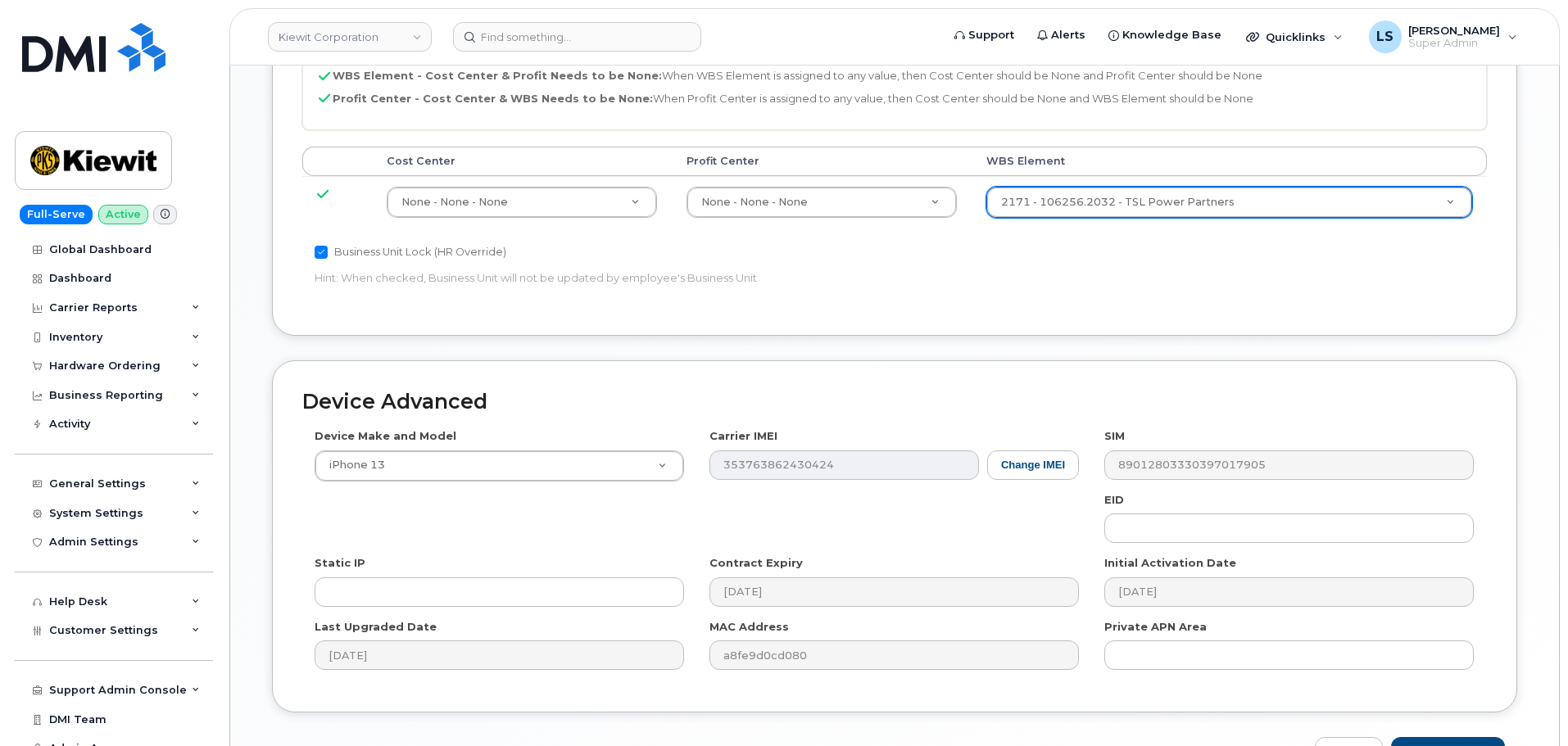
scroll to position [938, 0]
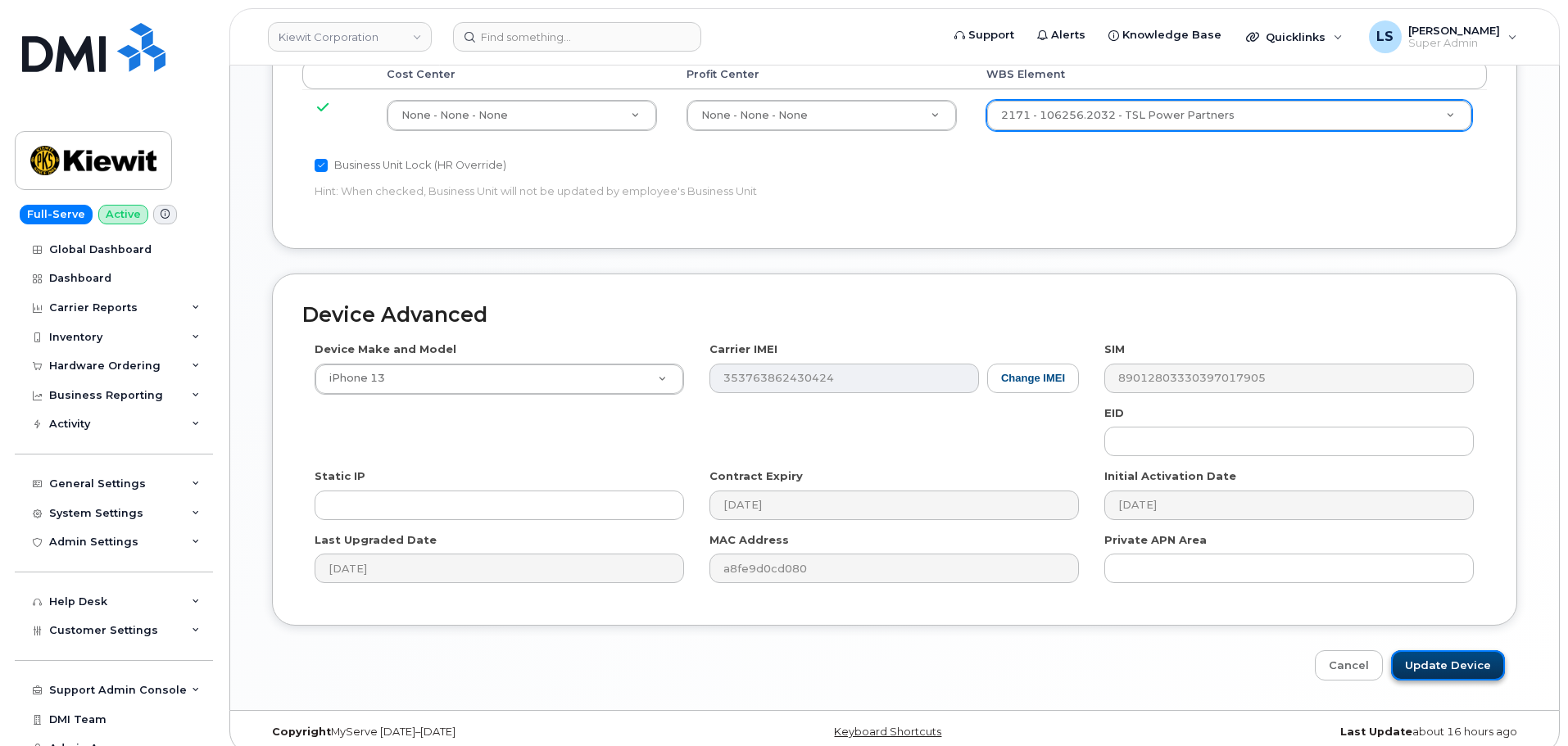
click at [1430, 653] on input "Update Device" at bounding box center [1448, 665] width 114 height 30
type input "Saving..."
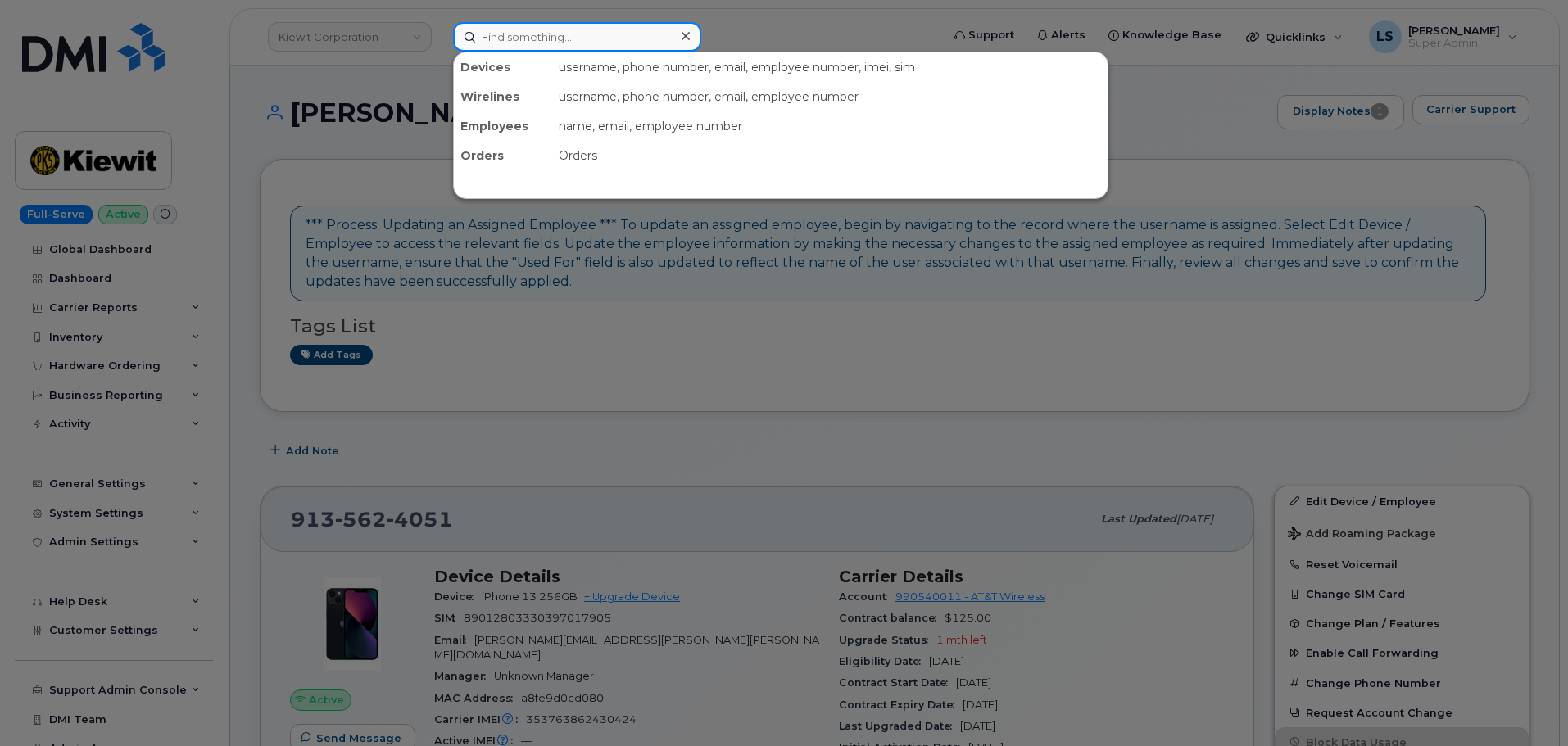
click at [602, 37] on input at bounding box center [577, 37] width 249 height 29
paste input "[PHONE_NUMBER]"
type input "912-644-9339"
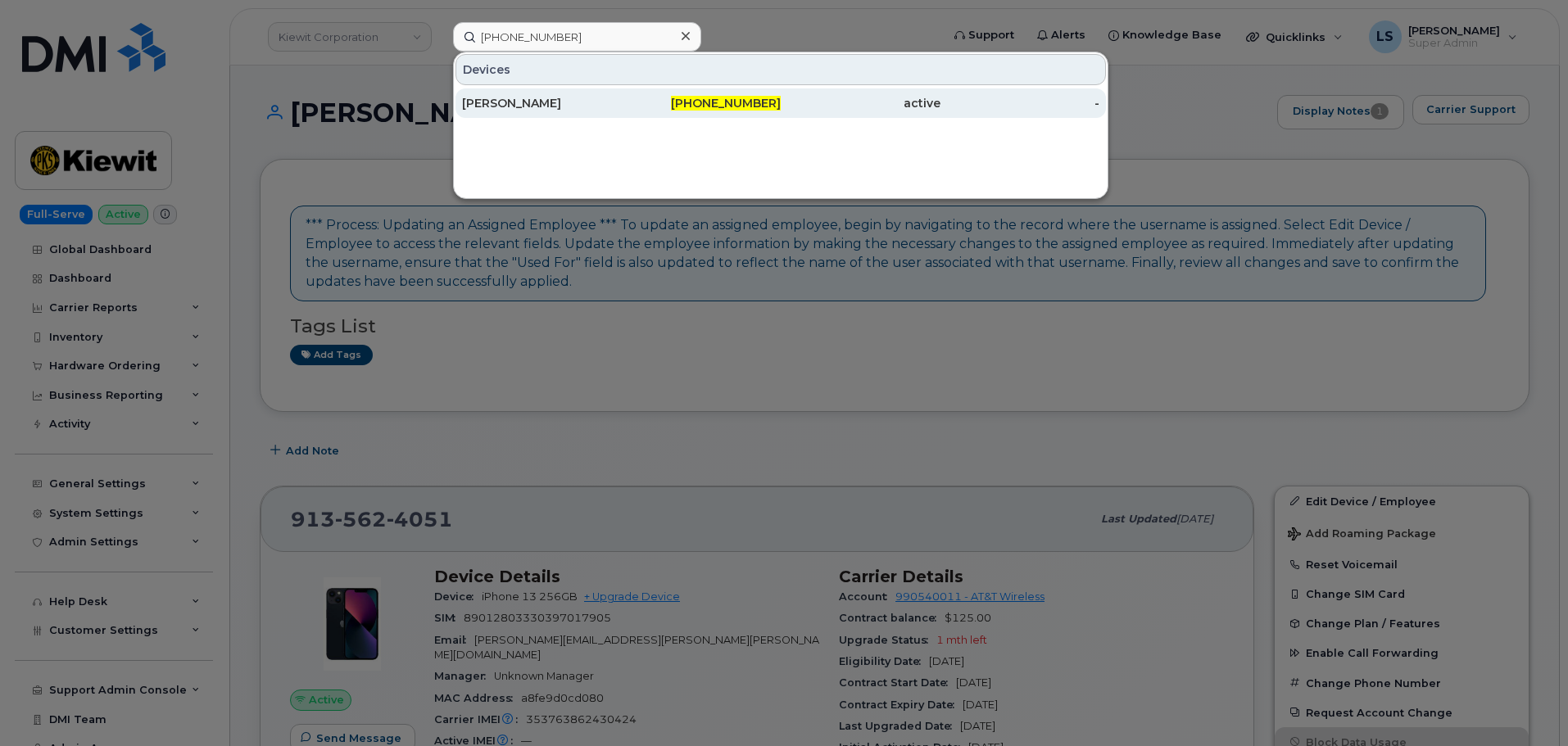
click at [555, 101] on div "[PERSON_NAME]" at bounding box center [541, 103] width 160 height 17
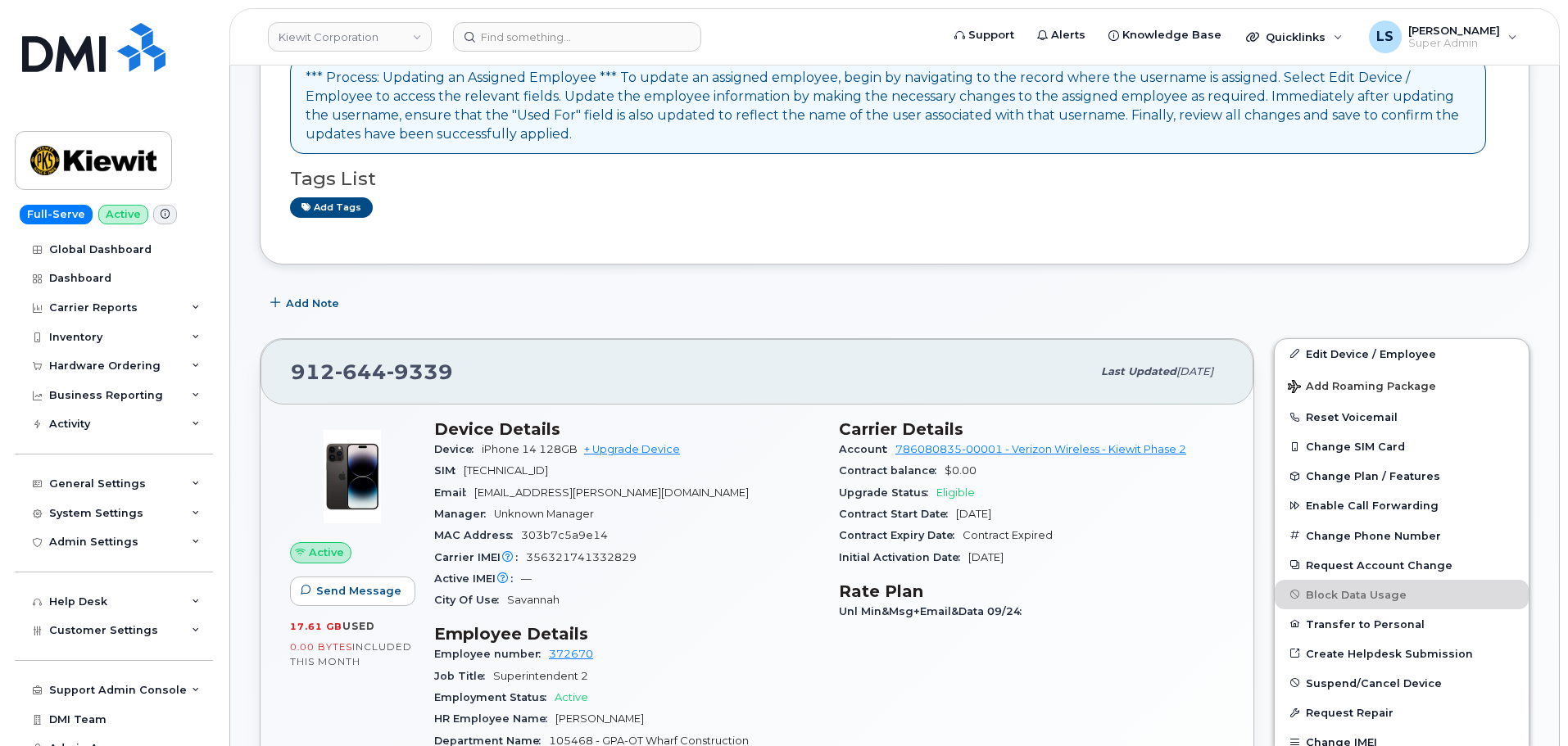
scroll to position [327, 0]
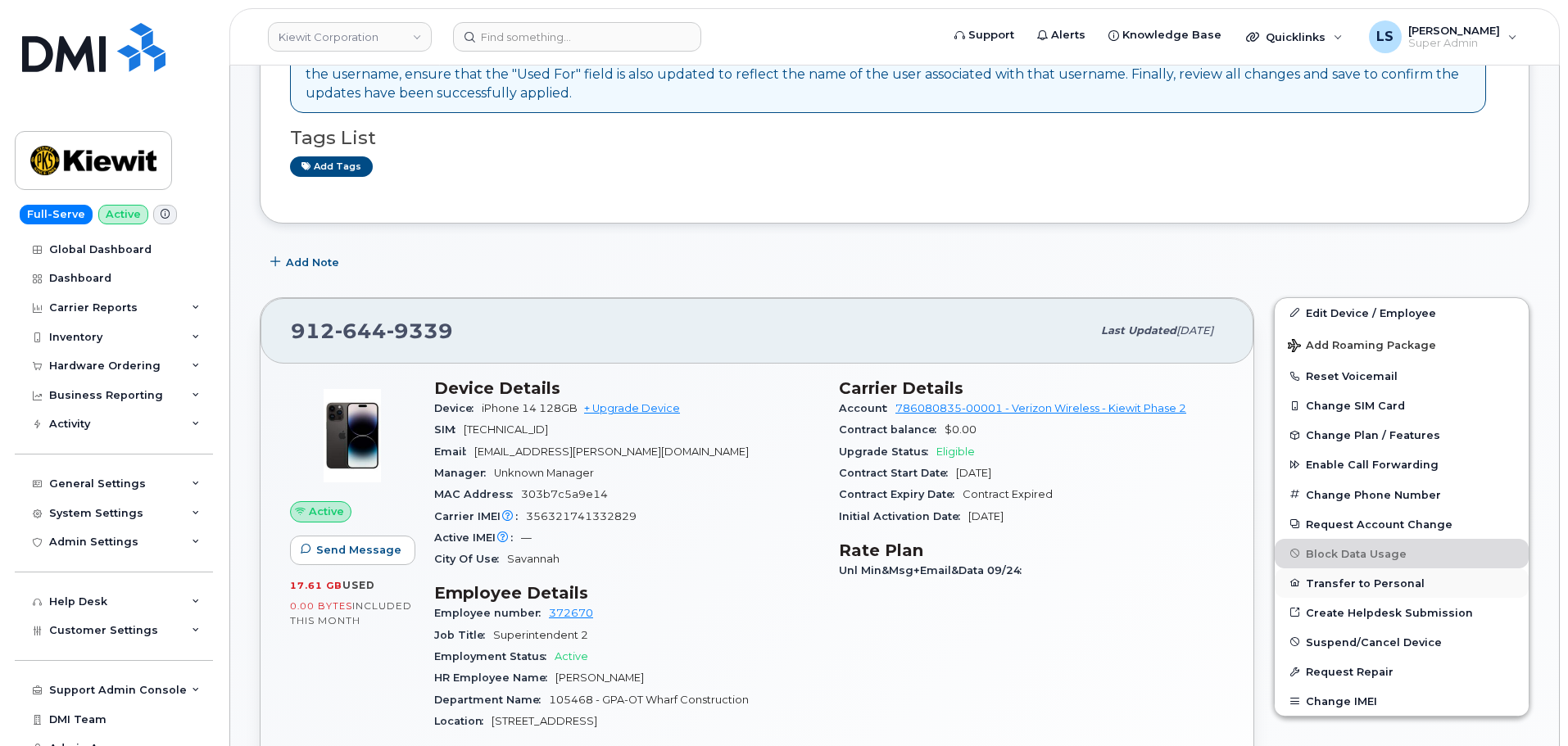
click at [1411, 580] on button "Transfer to Personal" at bounding box center [1401, 584] width 253 height 29
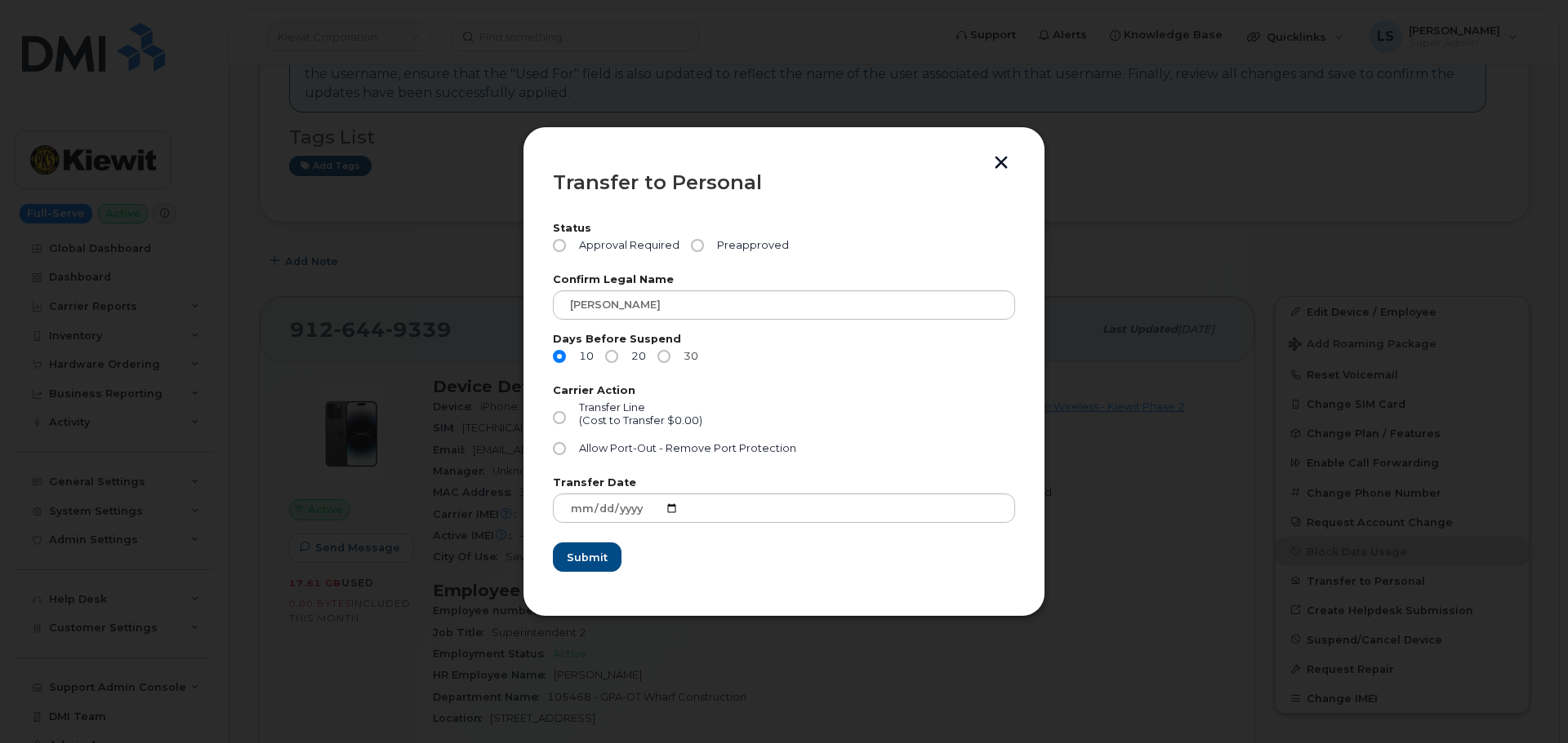
click at [669, 356] on input "30" at bounding box center [663, 356] width 13 height 13
radio input "true"
click at [699, 244] on input "Preapproved" at bounding box center [696, 245] width 13 height 13
radio input "true"
click at [562, 423] on input "Transfer Line (Cost to Transfer $0.00)" at bounding box center [558, 417] width 13 height 13
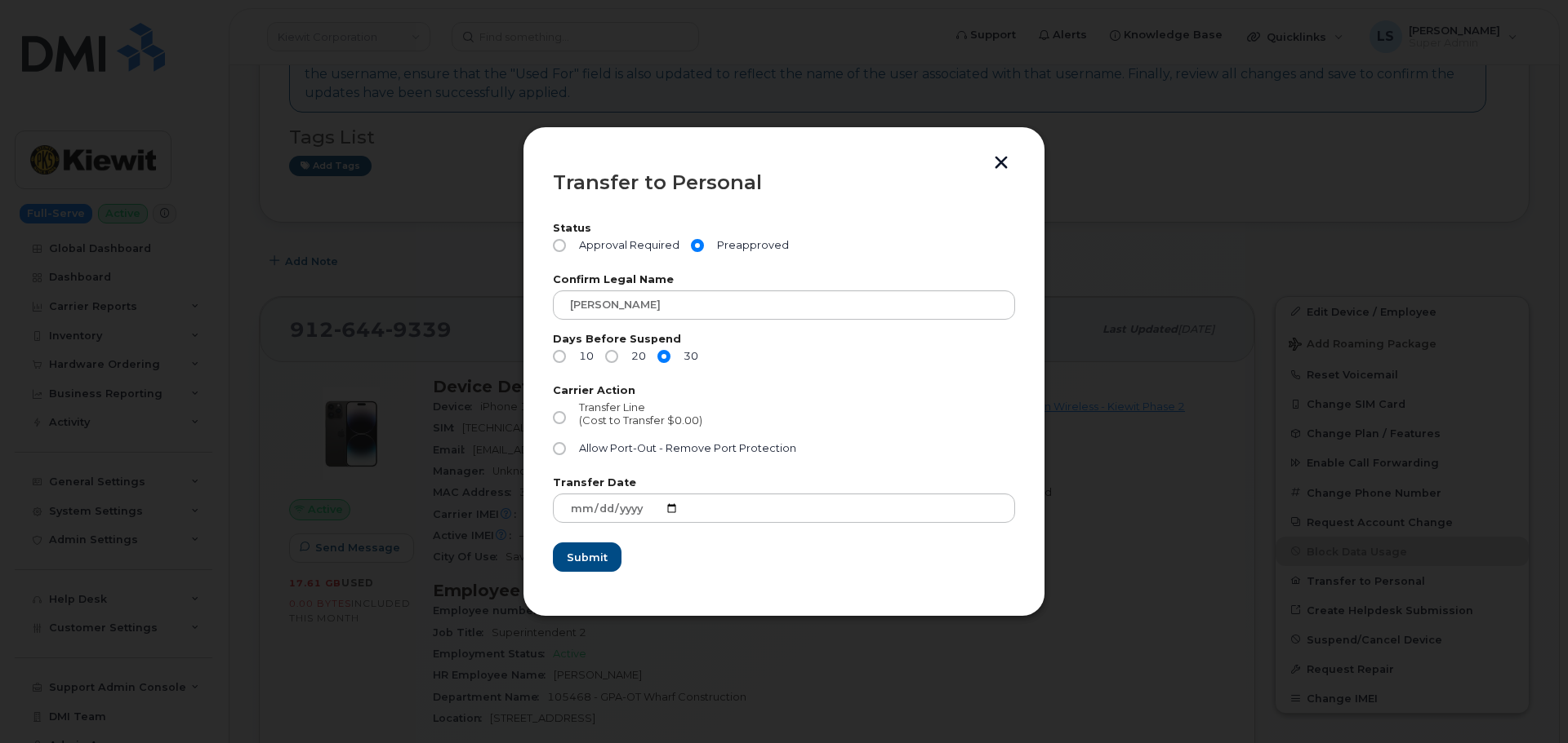
radio input "true"
click at [605, 560] on span "Submit" at bounding box center [587, 558] width 41 height 16
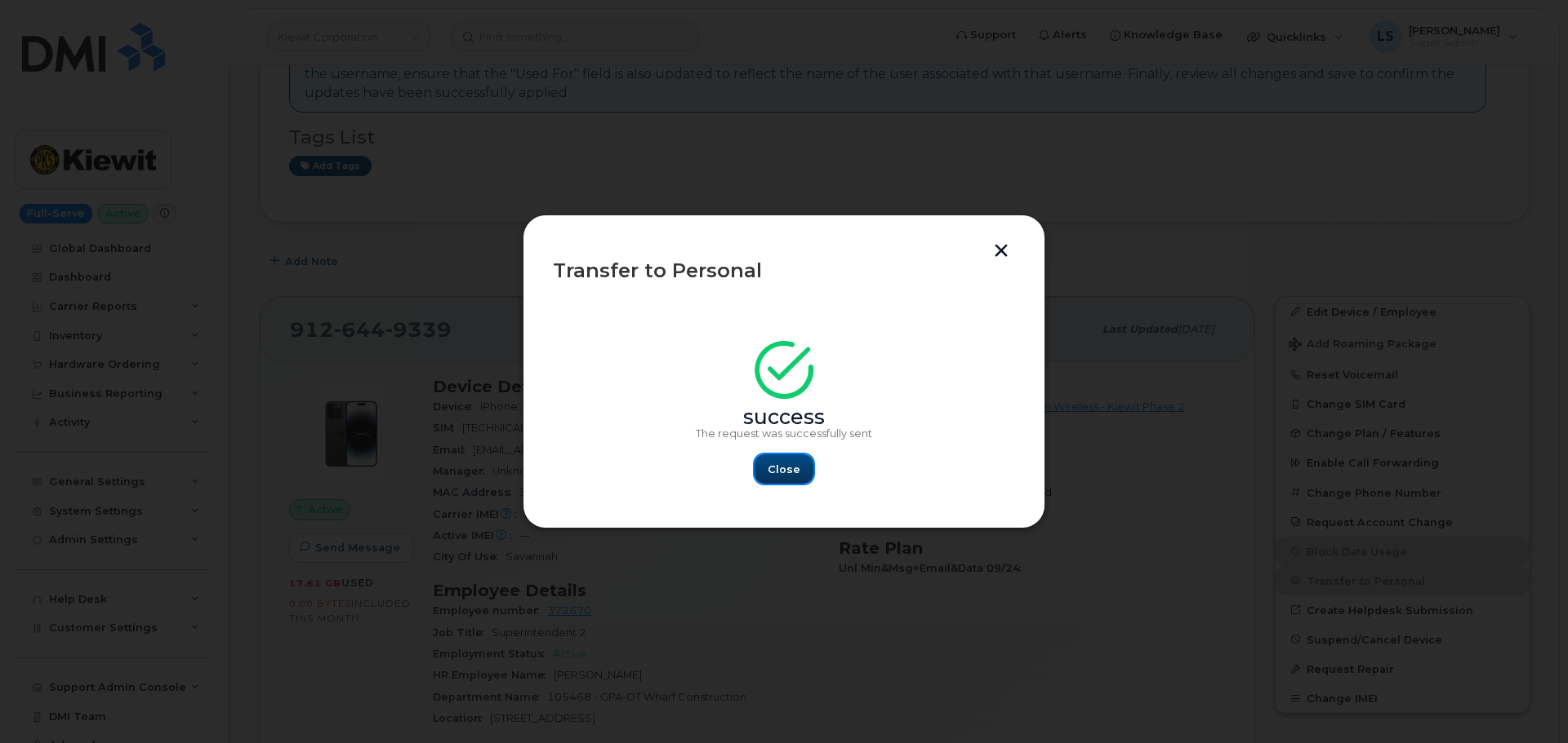
click at [783, 468] on span "Close" at bounding box center [784, 470] width 32 height 16
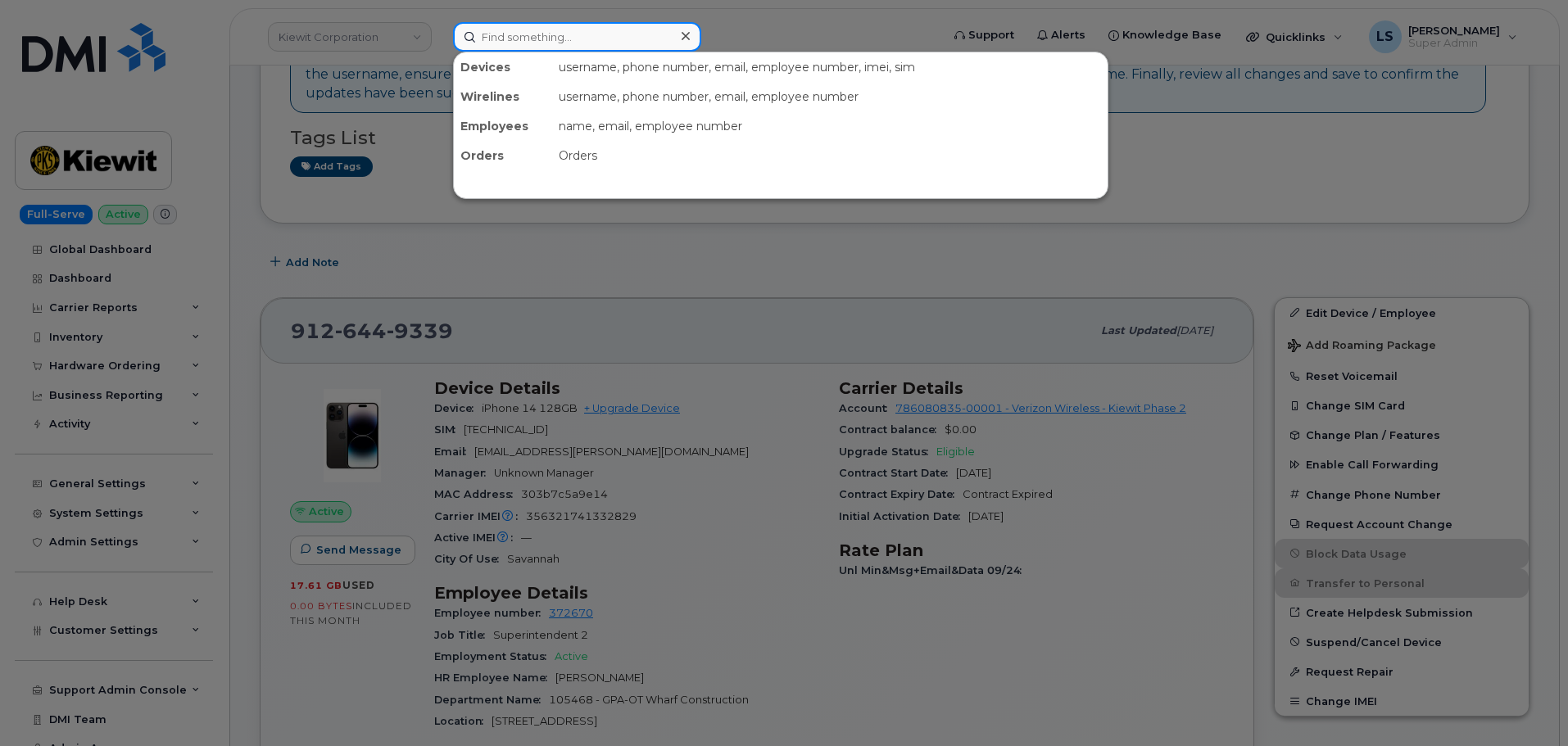
click at [539, 41] on input at bounding box center [577, 37] width 249 height 29
paste input "Andrew Snowdon"
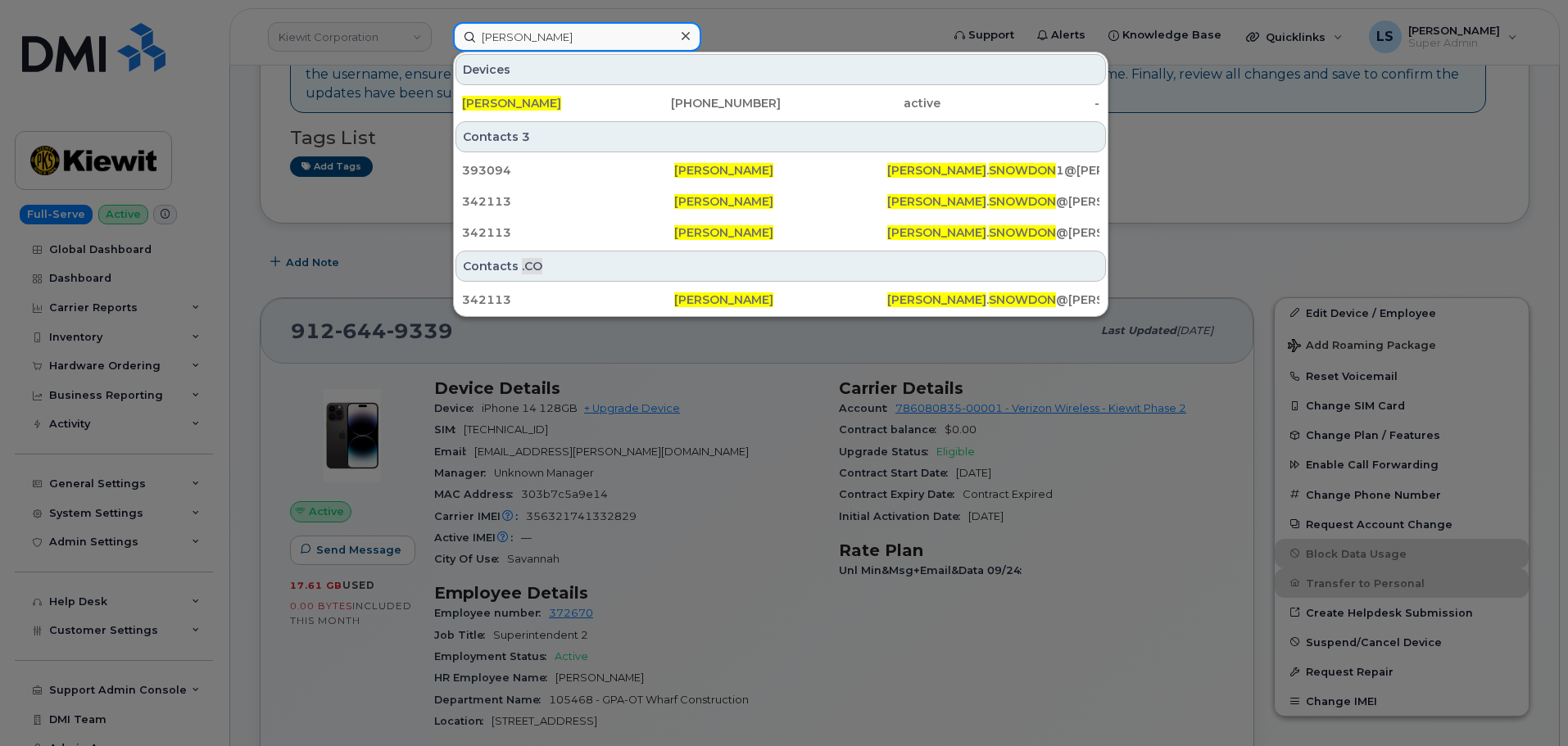
type input "Andrew Snowdon"
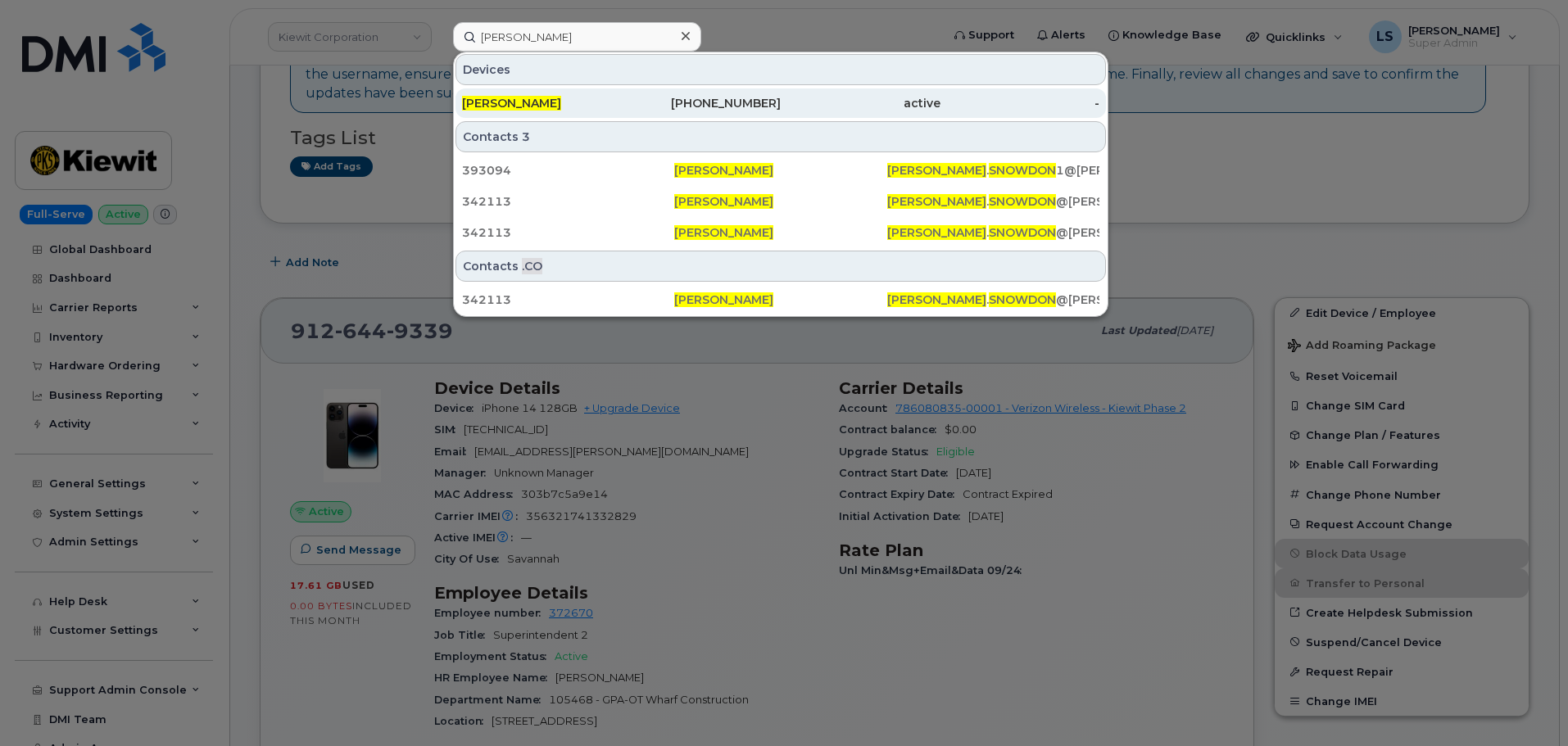
click at [669, 90] on div "808-269-4304" at bounding box center [701, 103] width 160 height 29
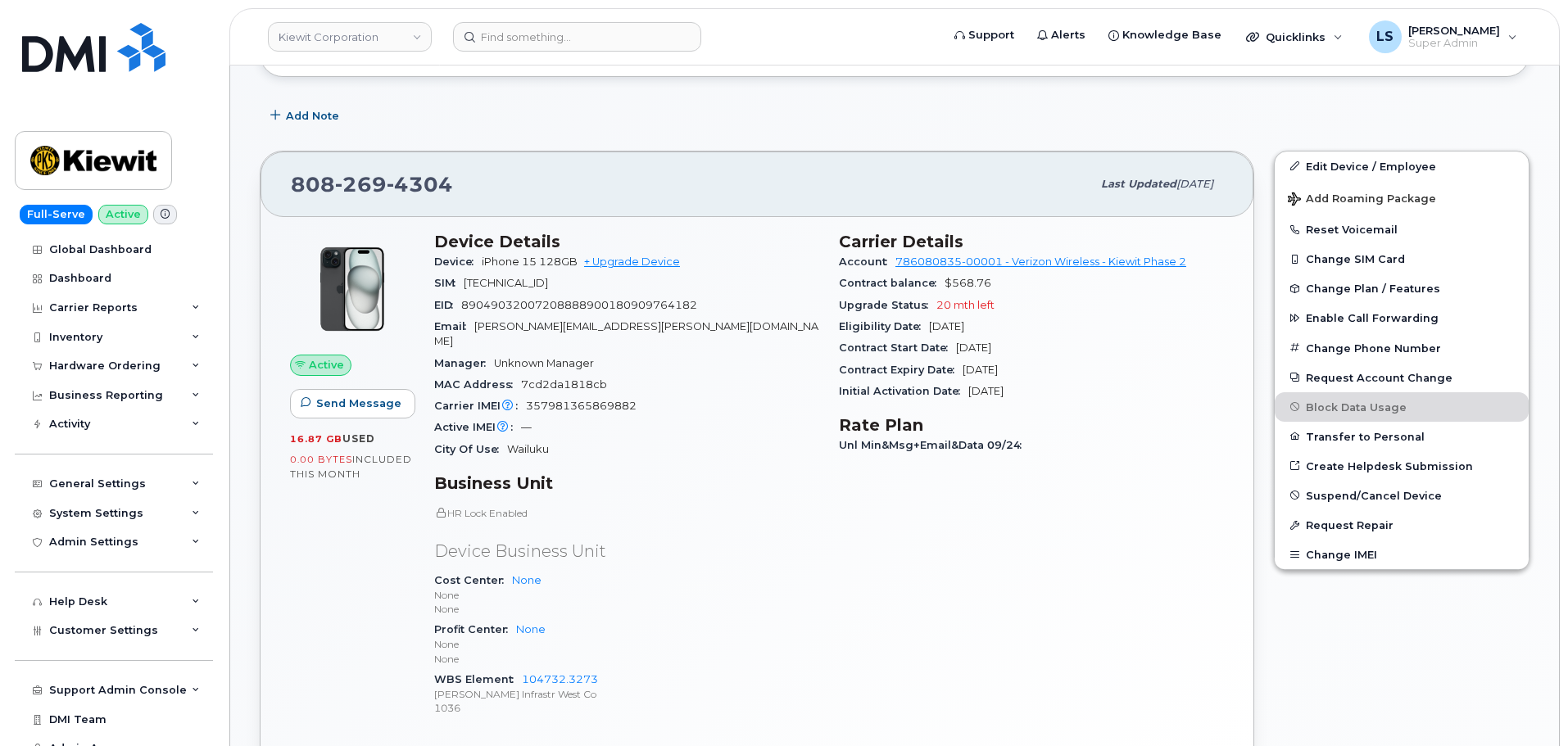
scroll to position [327, 0]
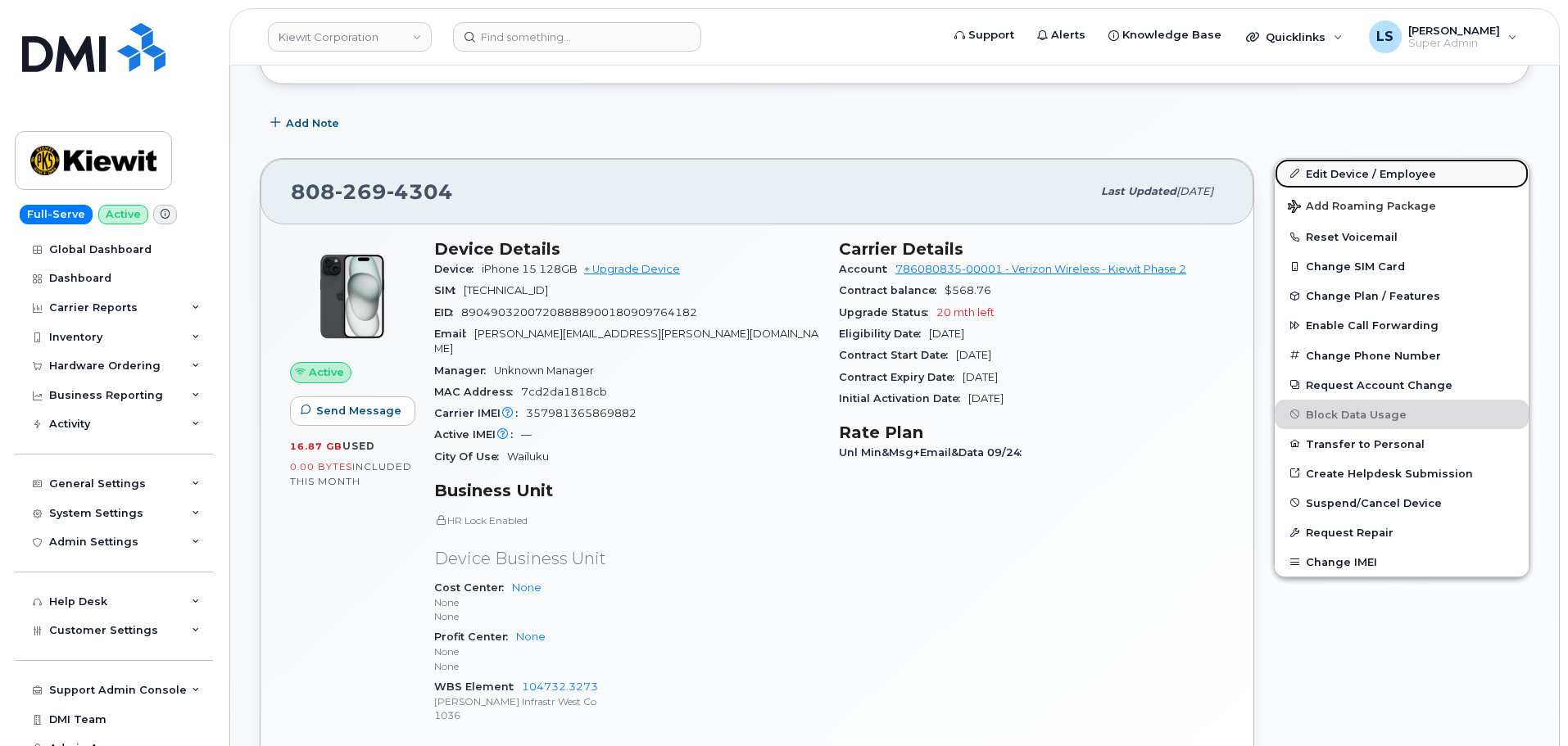
click at [1320, 175] on link "Edit Device / Employee" at bounding box center [1401, 174] width 253 height 29
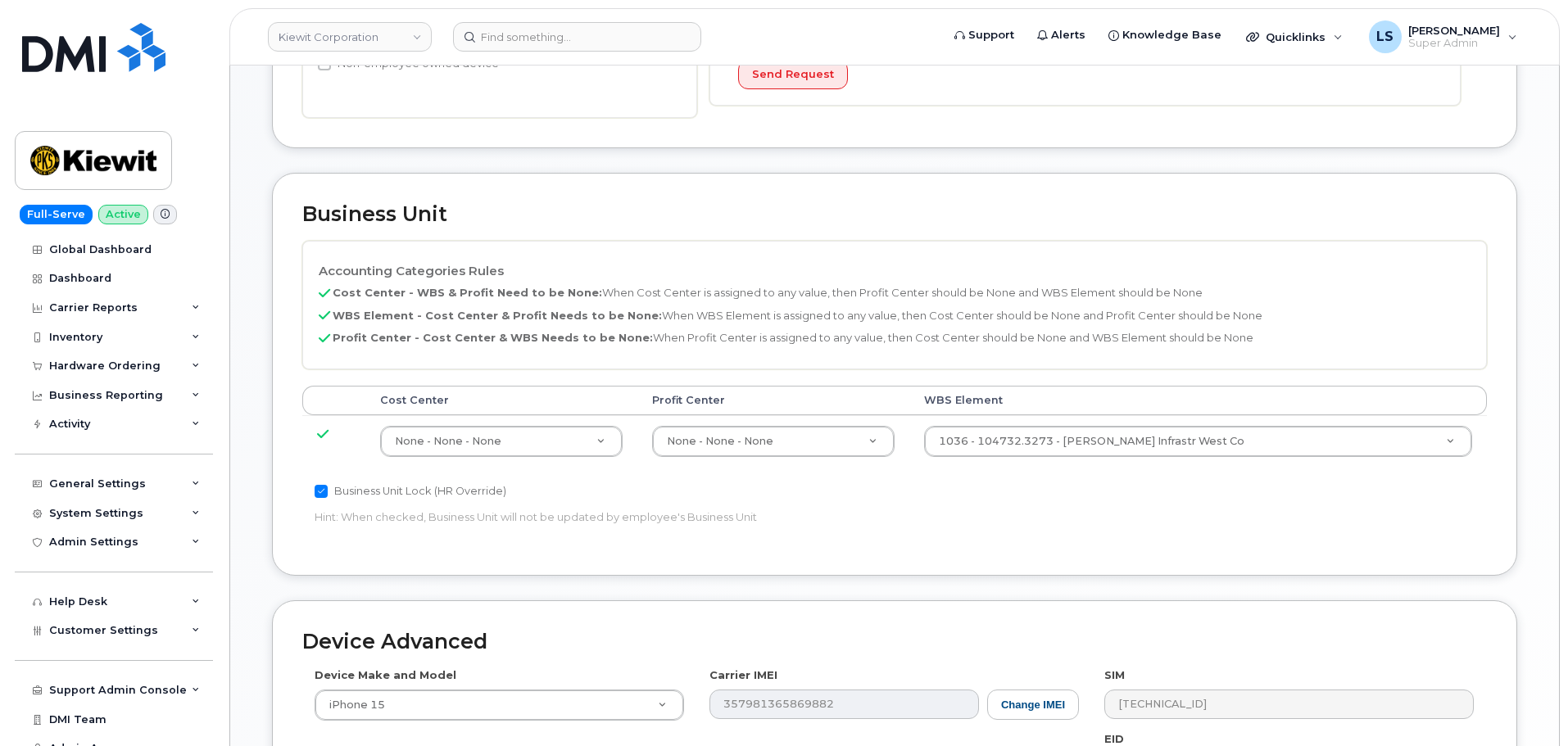
scroll to position [574, 0]
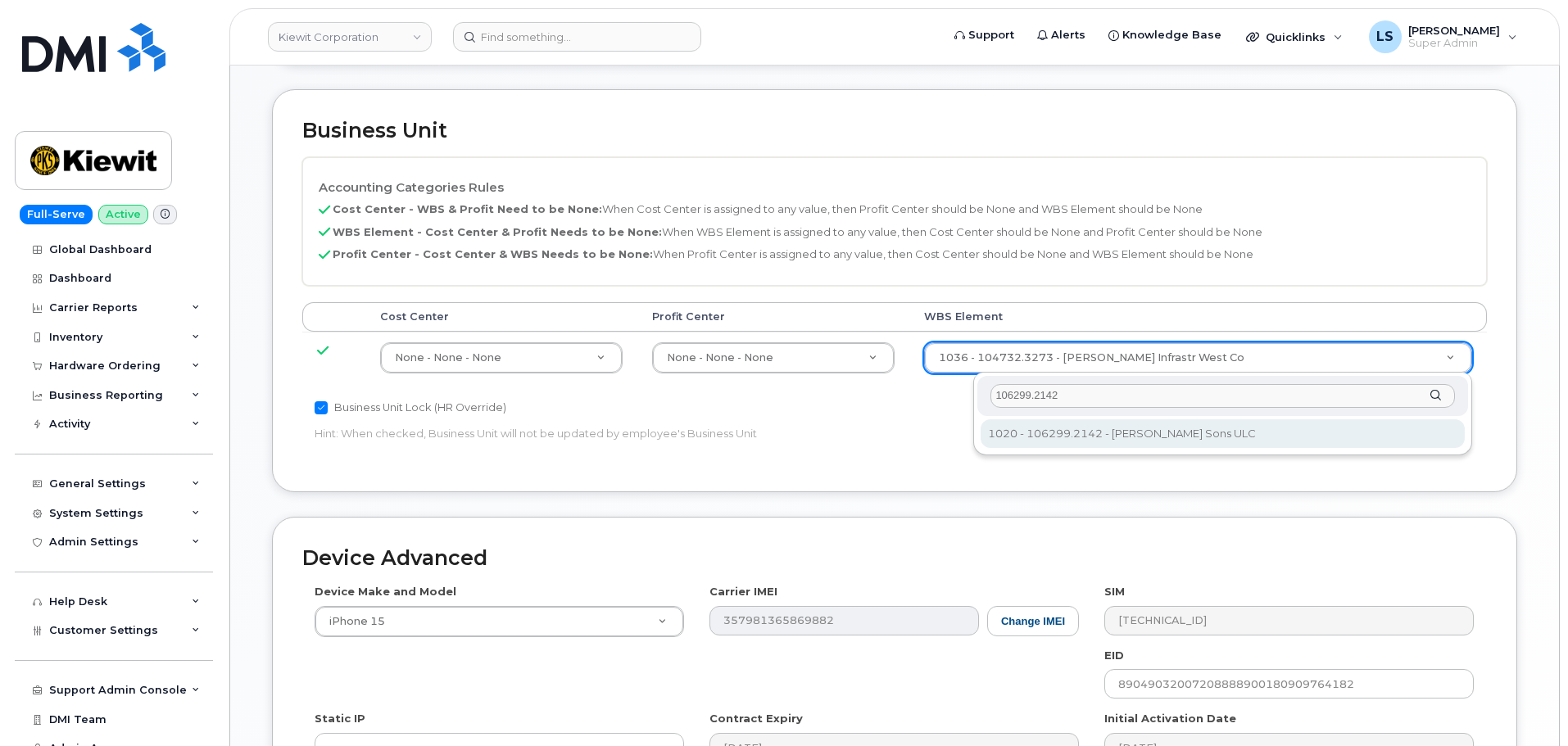
type input "106299.2142"
type input "35138998"
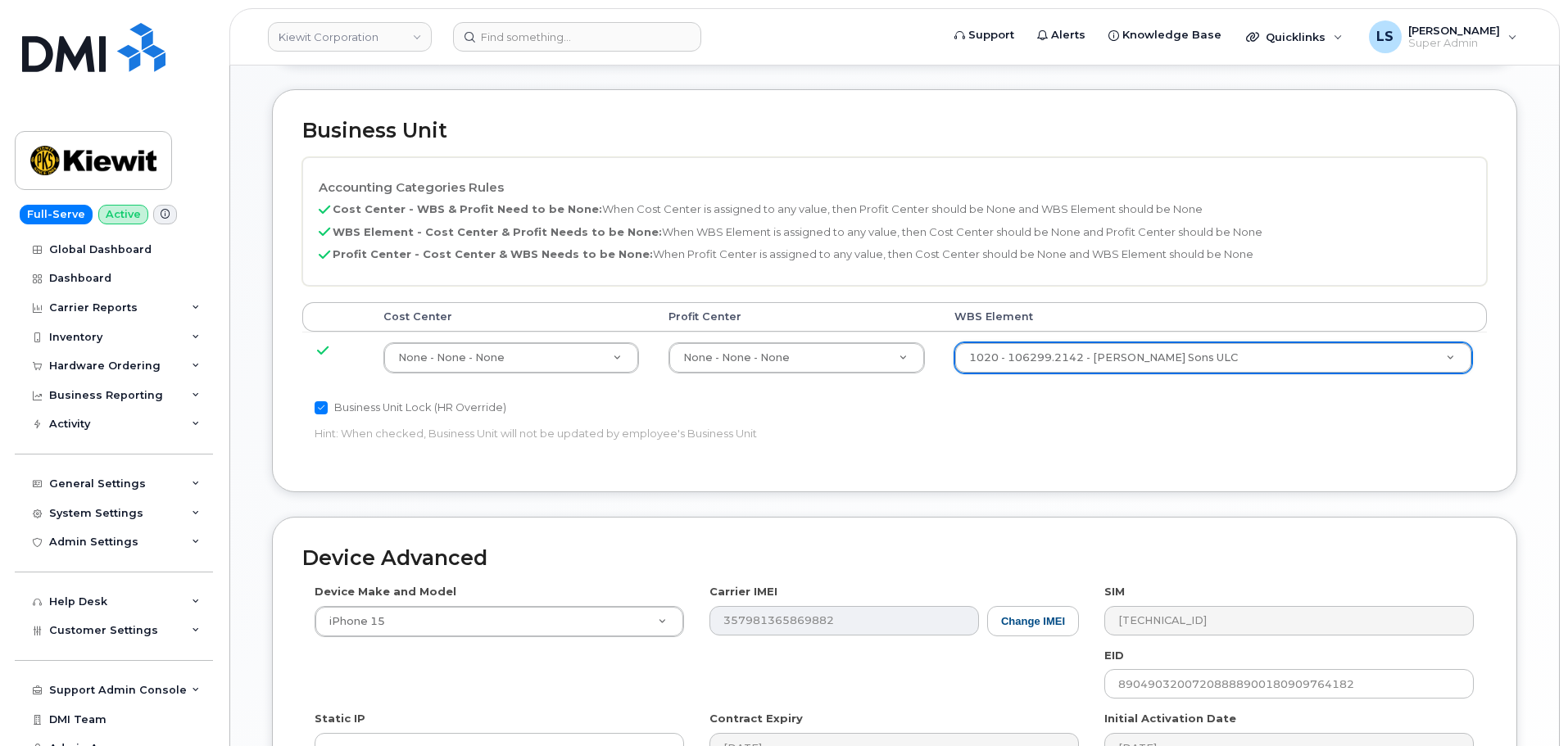
scroll to position [832, 0]
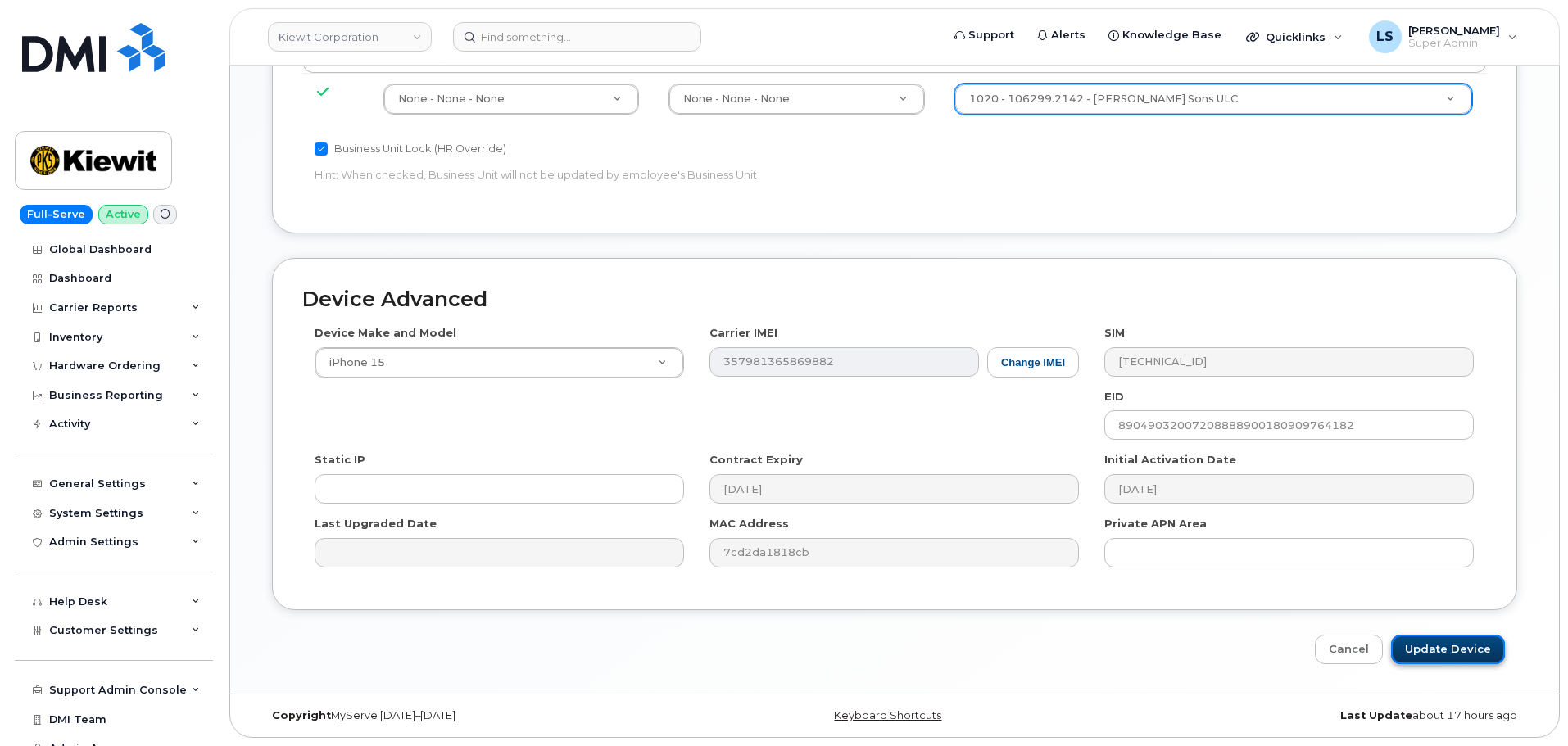
click at [1471, 662] on input "Update Device" at bounding box center [1448, 650] width 114 height 30
type input "Saving..."
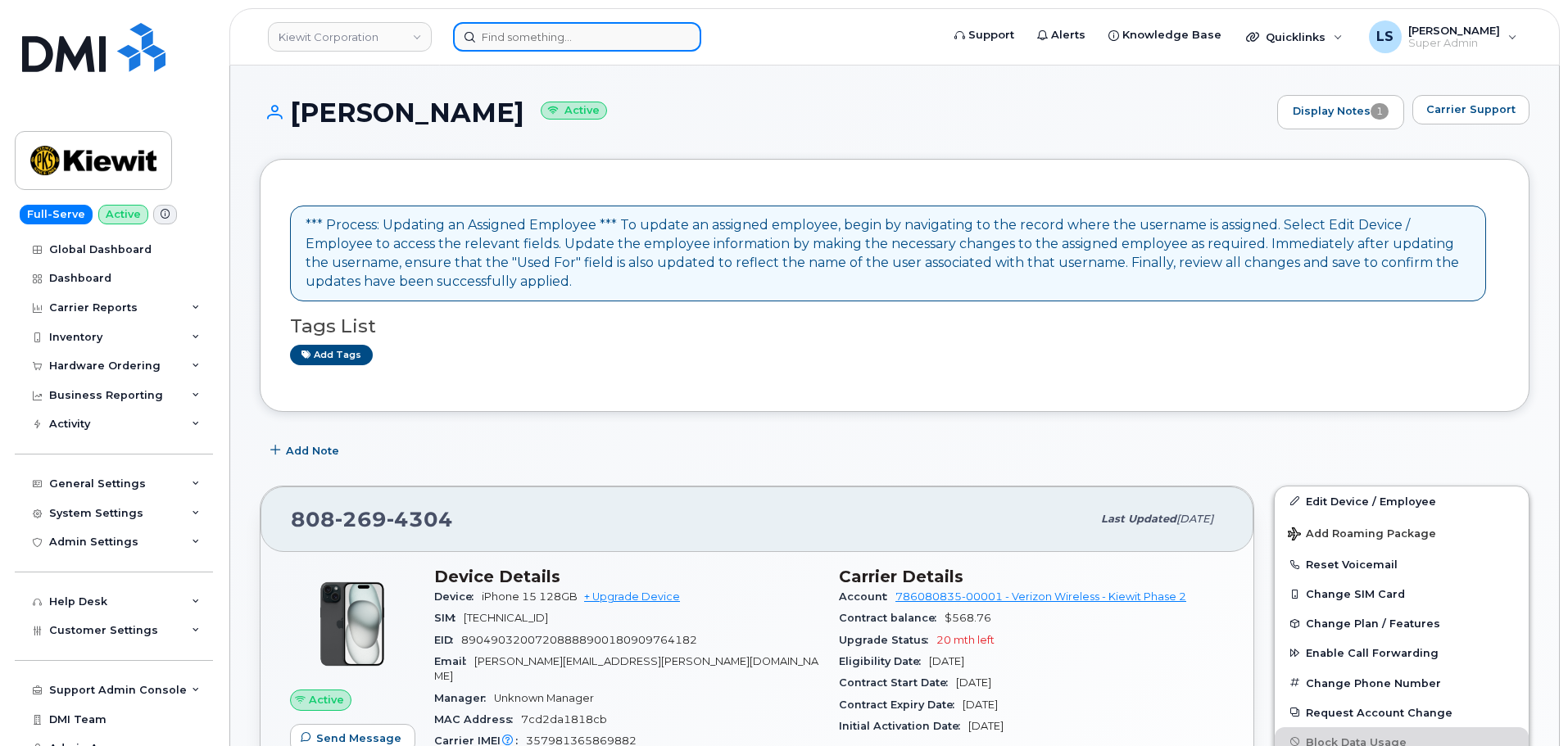
click at [497, 49] on input at bounding box center [577, 37] width 249 height 29
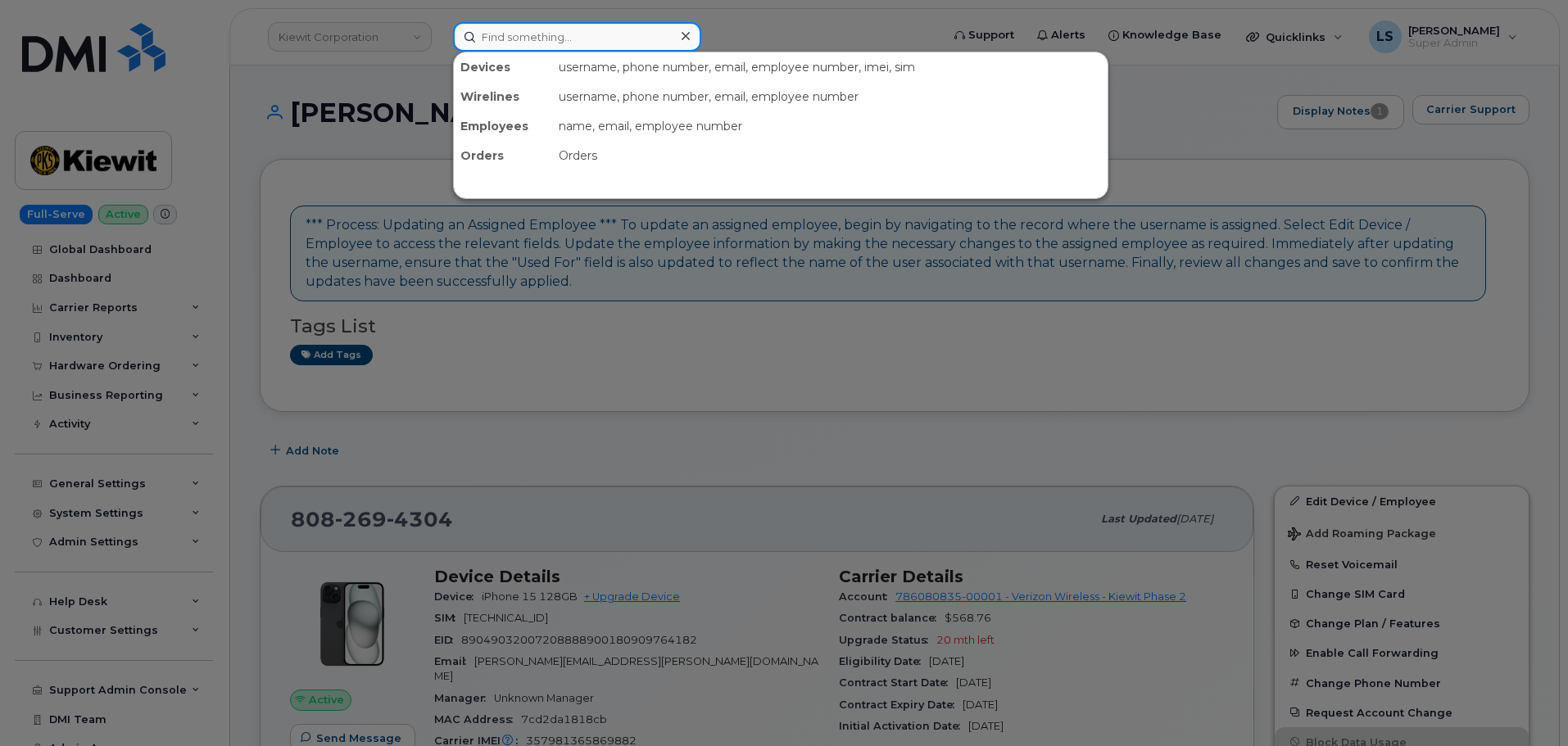
paste input "KARANRAJKUMAR.SHELKE@KIEWIT.COM"
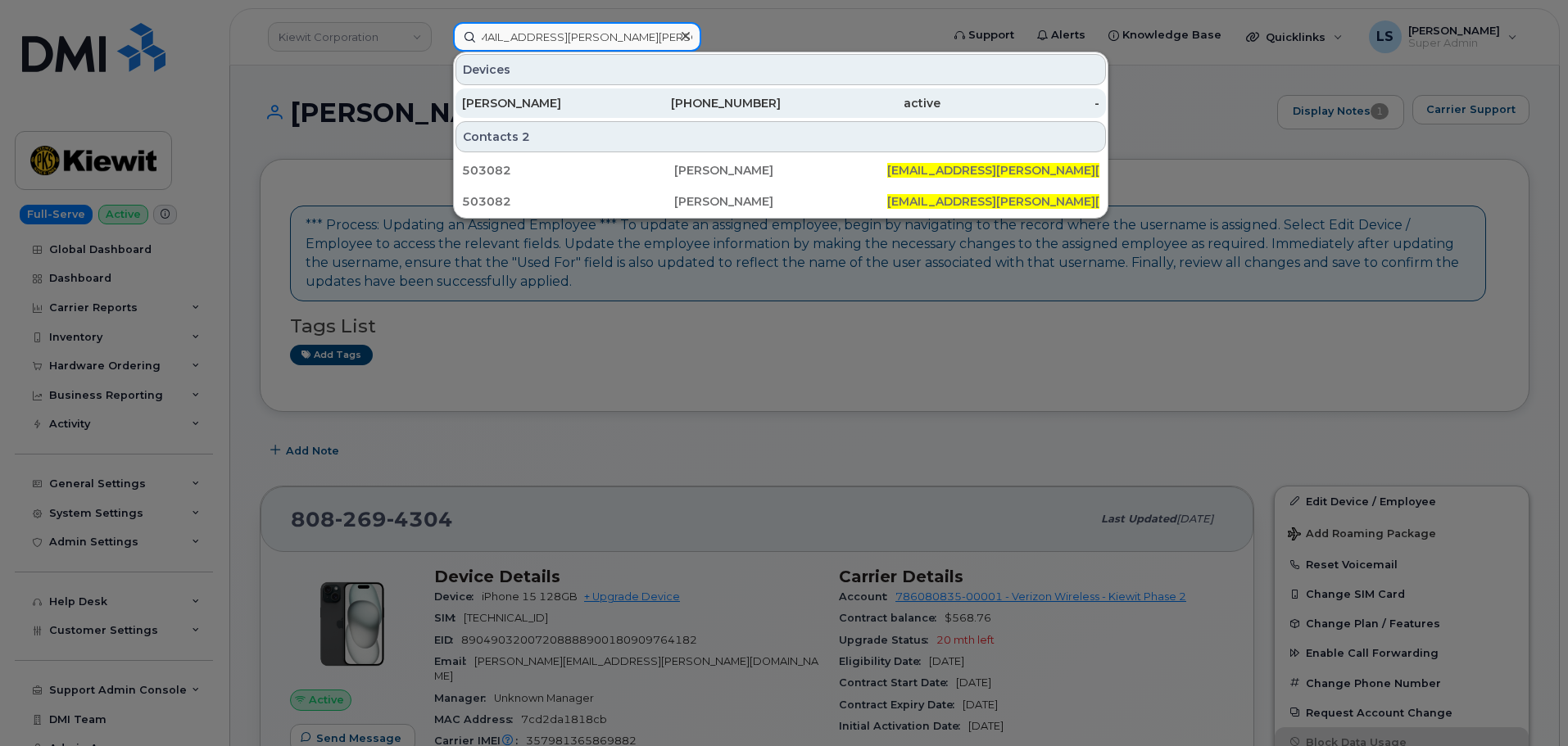
type input "[EMAIL_ADDRESS][PERSON_NAME][PERSON_NAME][DOMAIN_NAME]"
click at [471, 110] on div "[PERSON_NAME]" at bounding box center [541, 103] width 160 height 17
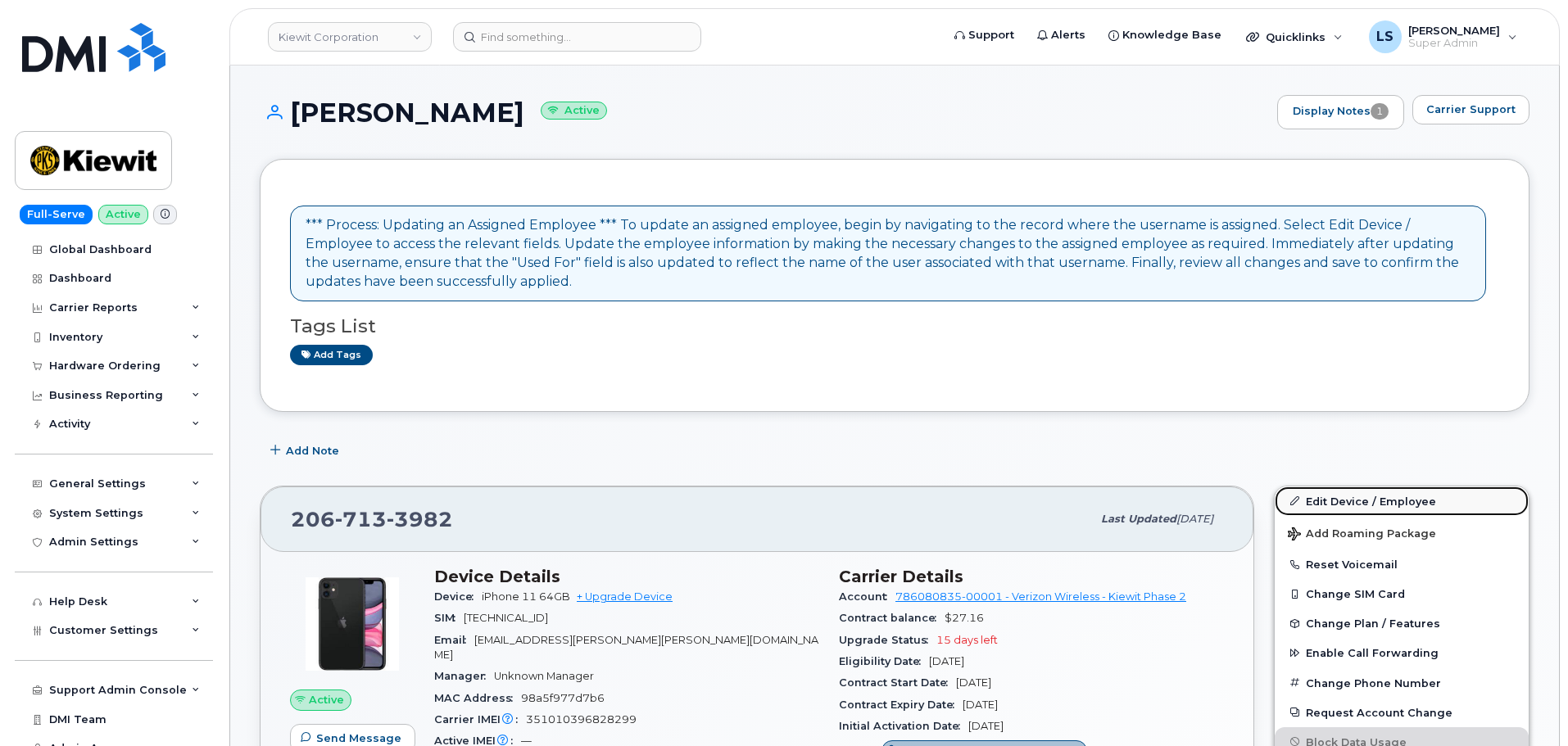
click at [1351, 503] on link "Edit Device / Employee" at bounding box center [1401, 501] width 253 height 29
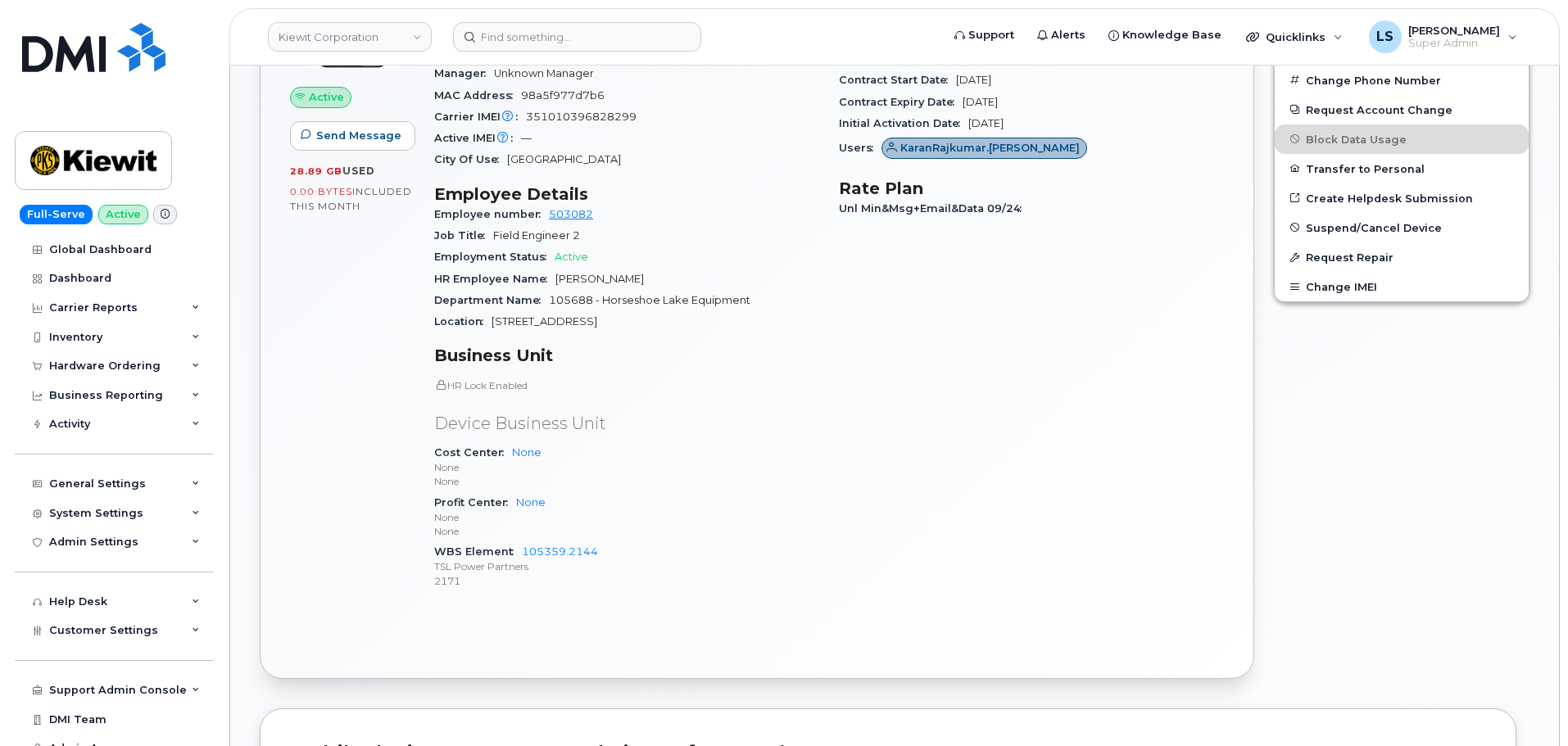
scroll to position [737, 0]
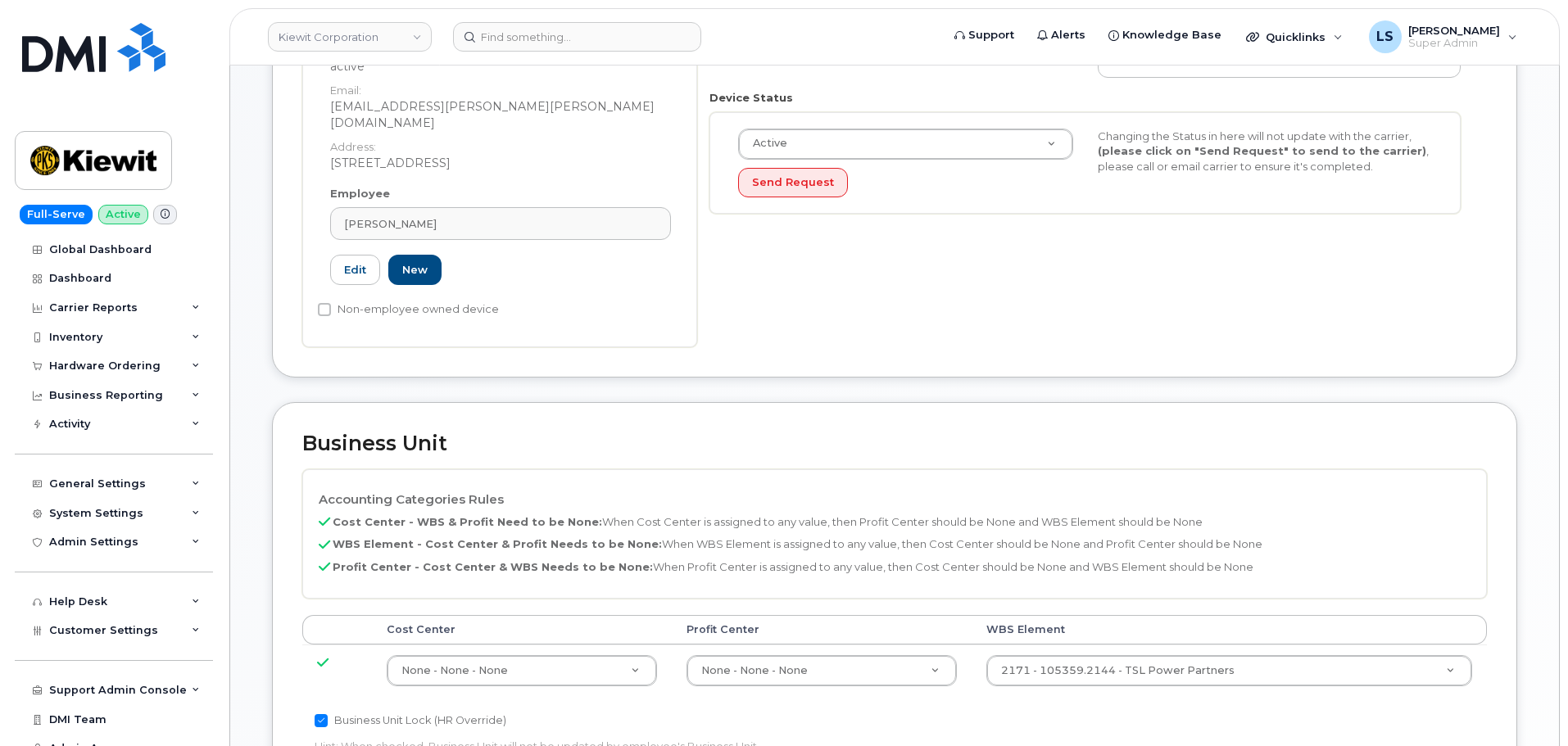
scroll to position [491, 0]
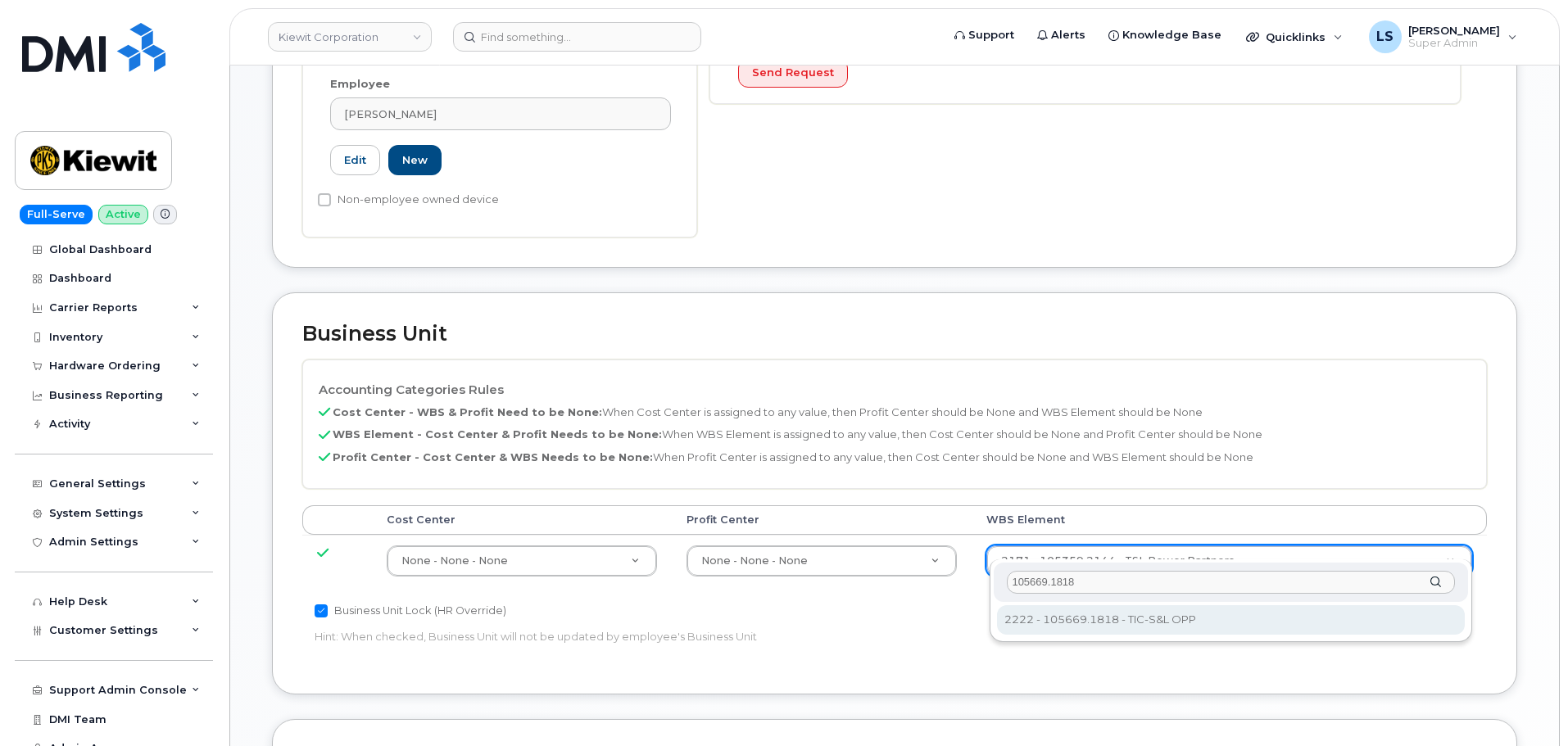
type input "105669.1818"
type input "30183307"
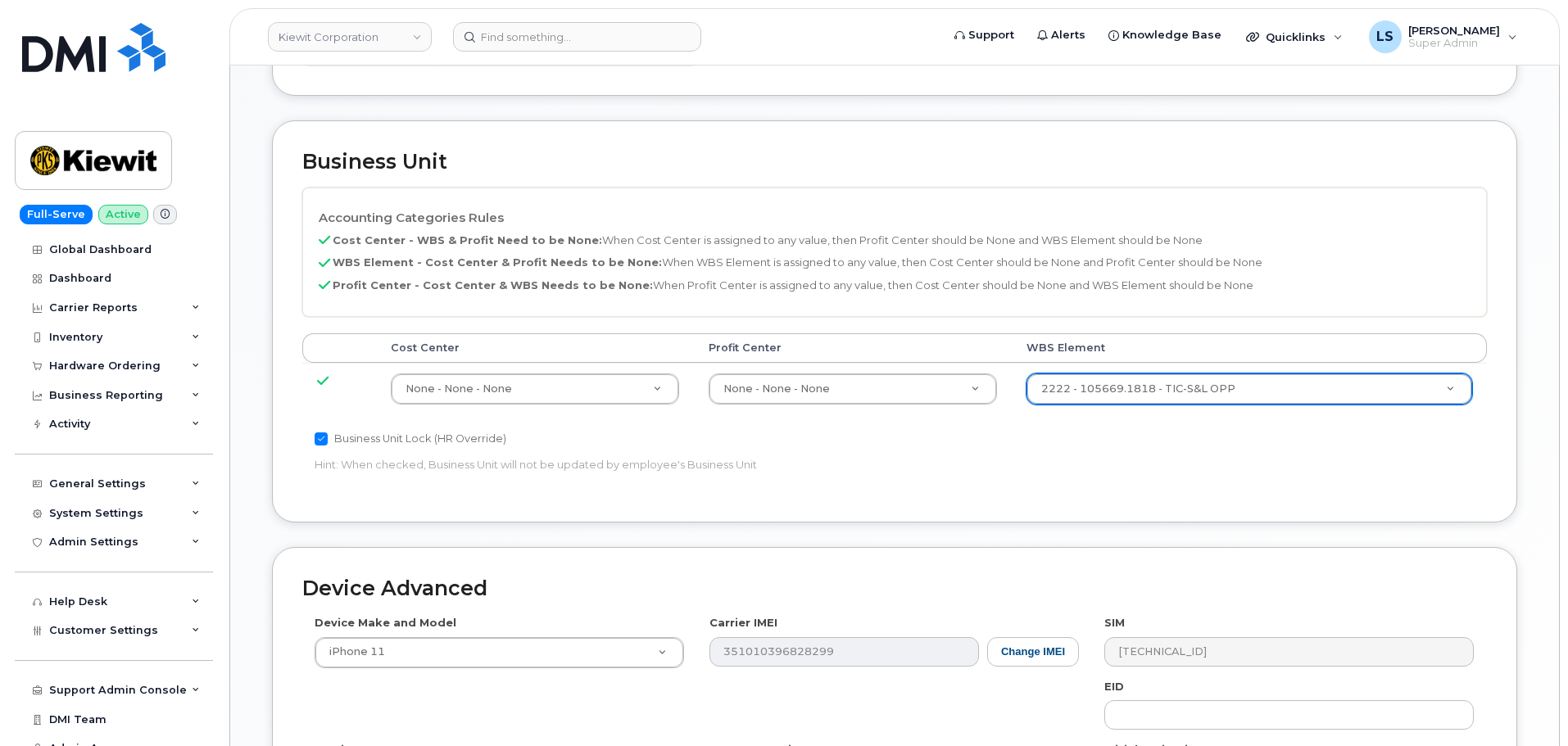
scroll to position [938, 0]
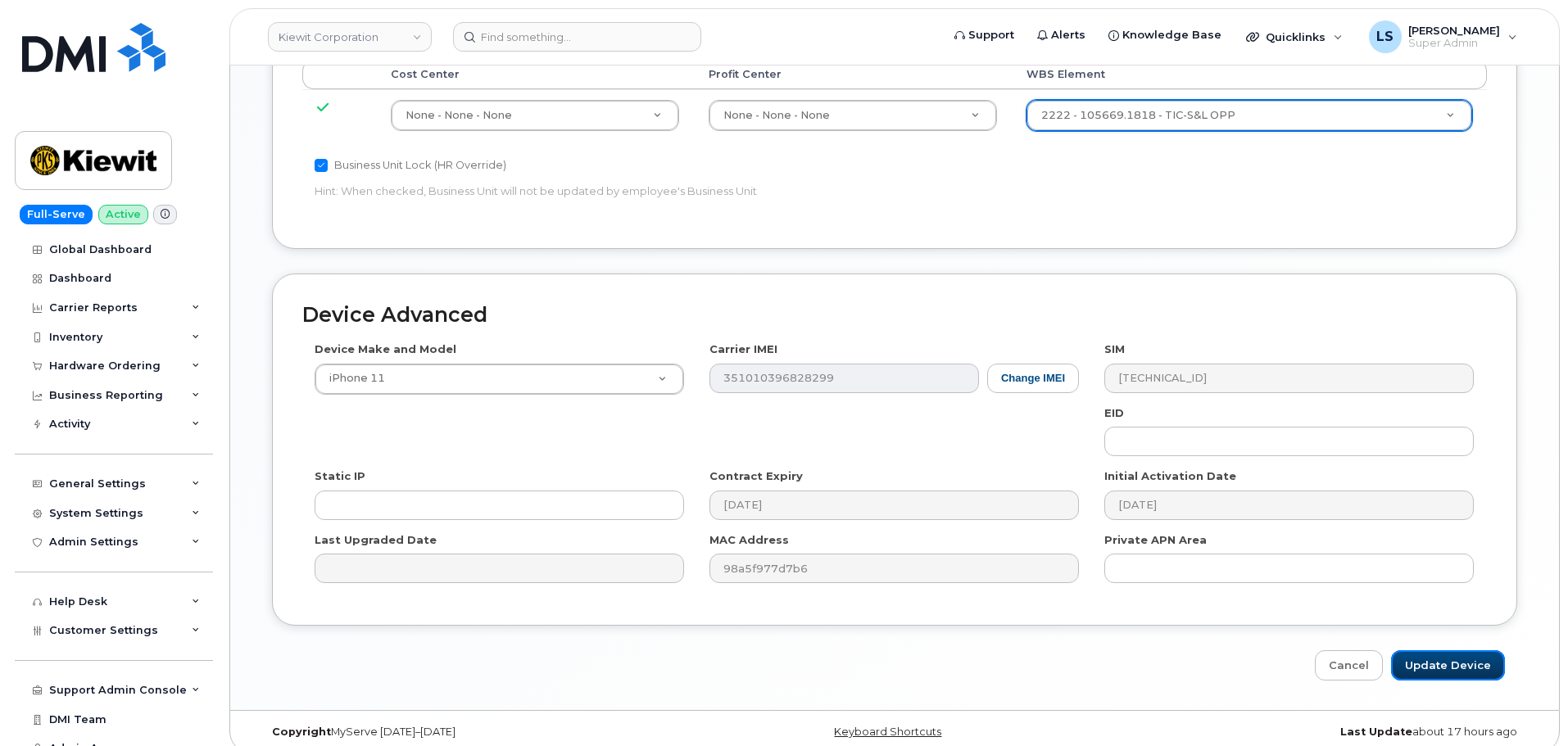
drag, startPoint x: 1408, startPoint y: 647, endPoint x: 735, endPoint y: 577, distance: 676.6
click at [1409, 651] on input "Update Device" at bounding box center [1448, 665] width 114 height 30
type input "Saving..."
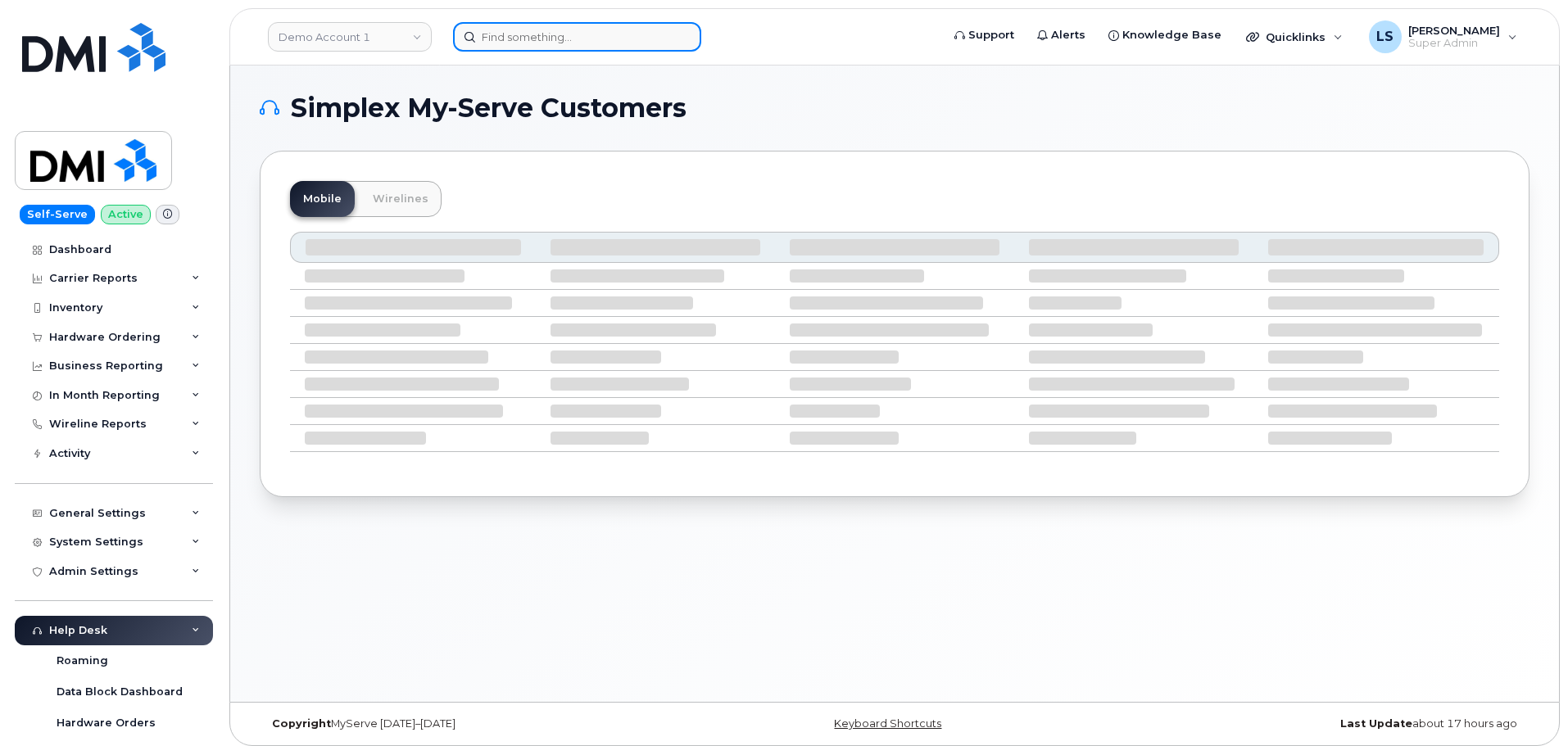
click at [602, 34] on input at bounding box center [577, 37] width 249 height 29
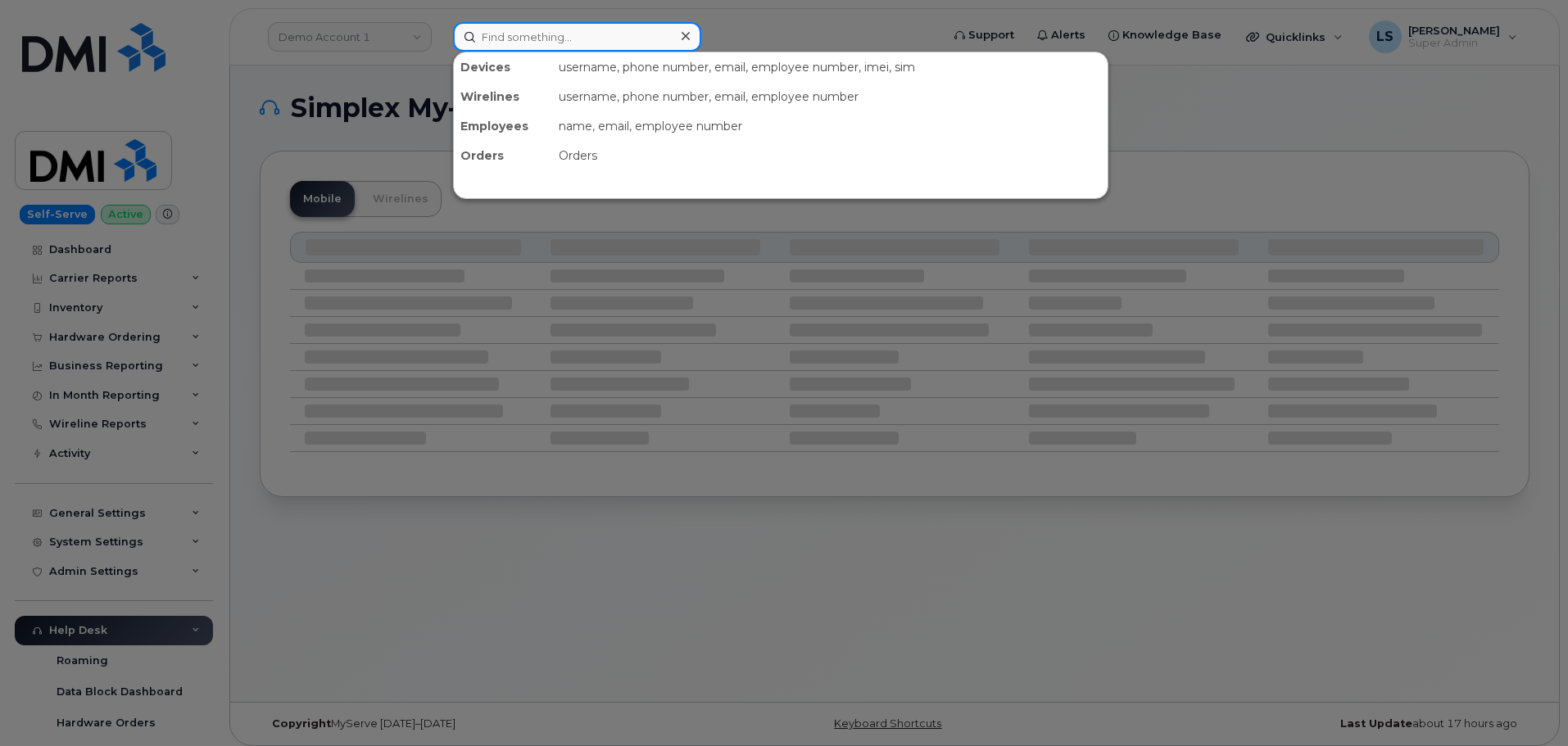
paste input "9714293746"
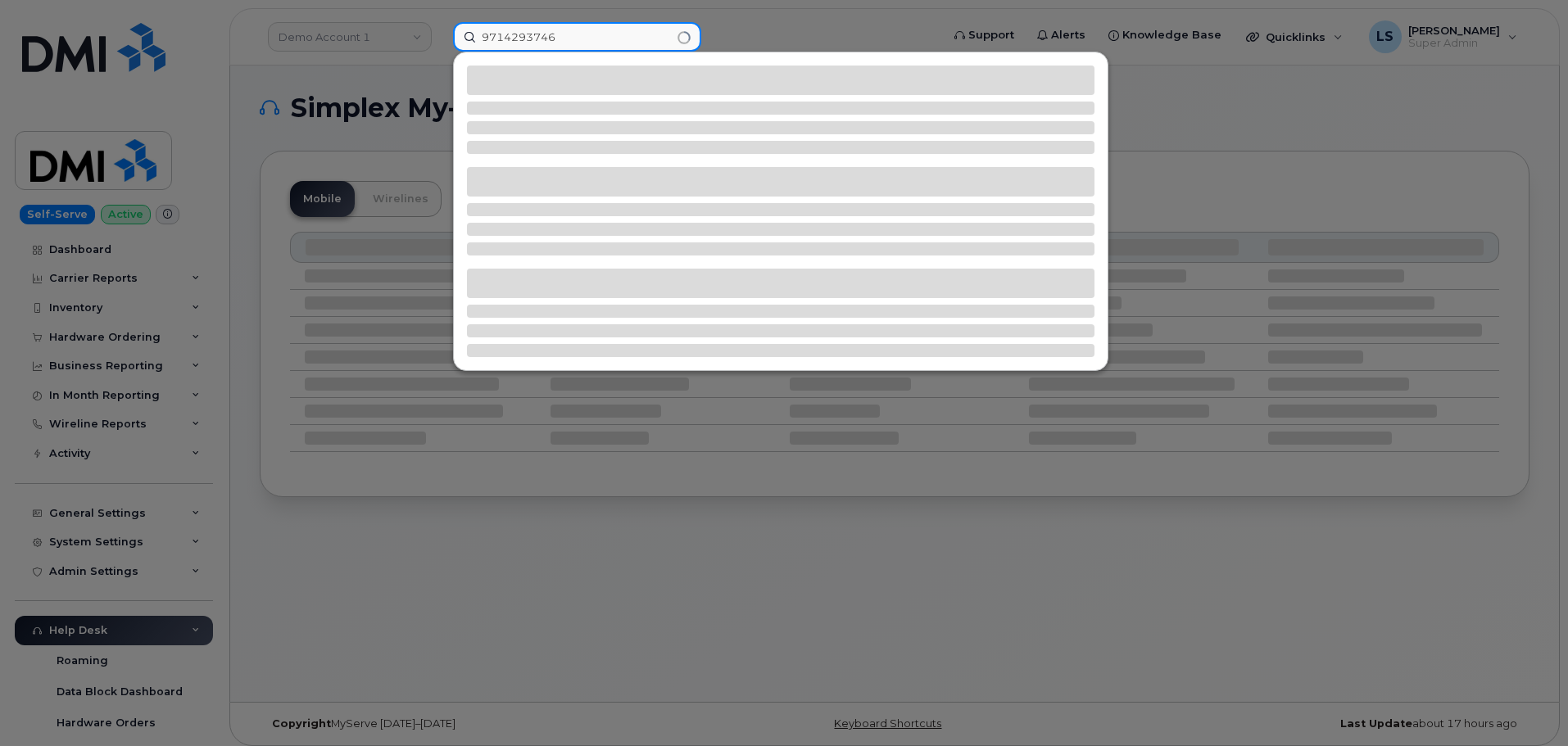
type input "9714293746"
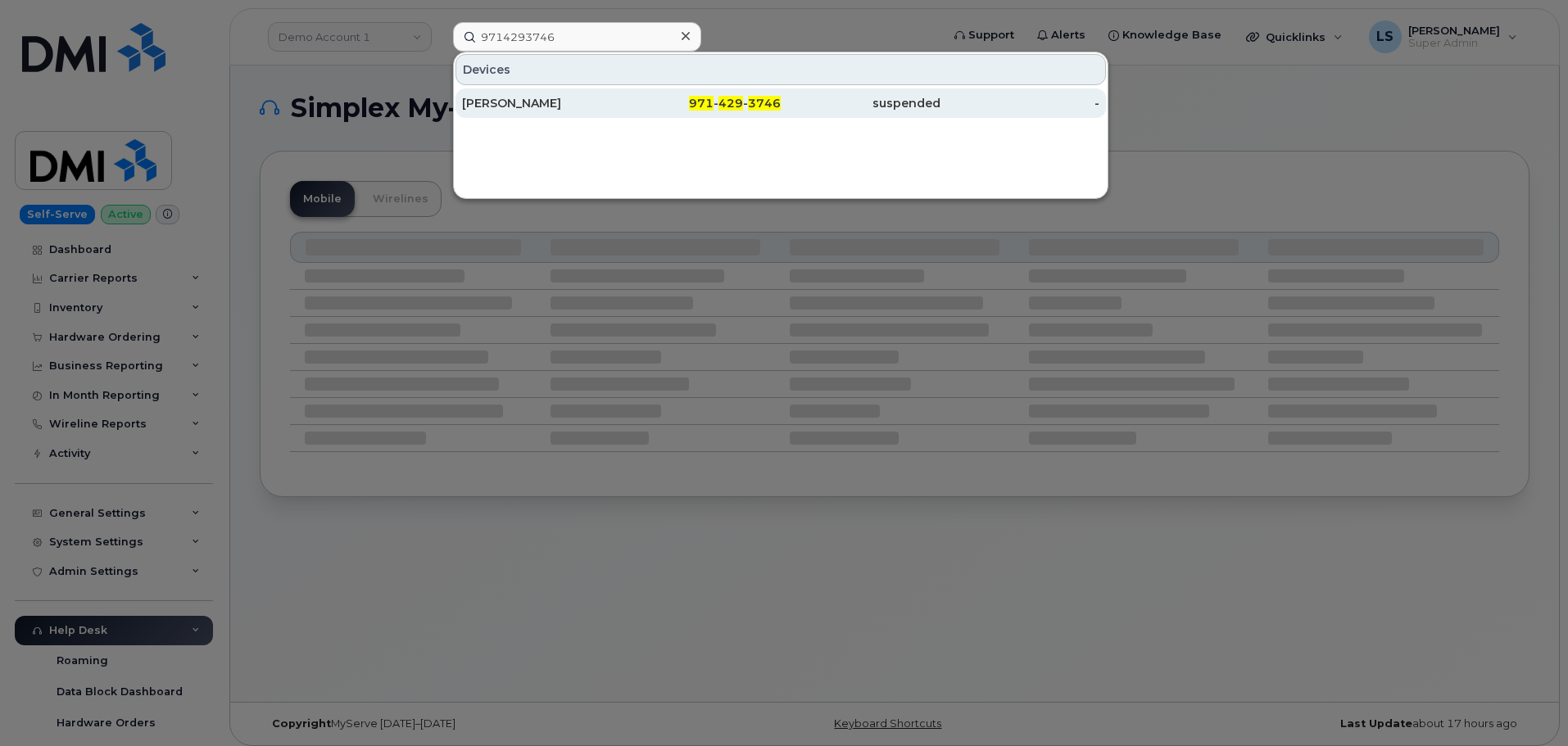
click at [540, 106] on div "[PERSON_NAME]" at bounding box center [541, 103] width 160 height 17
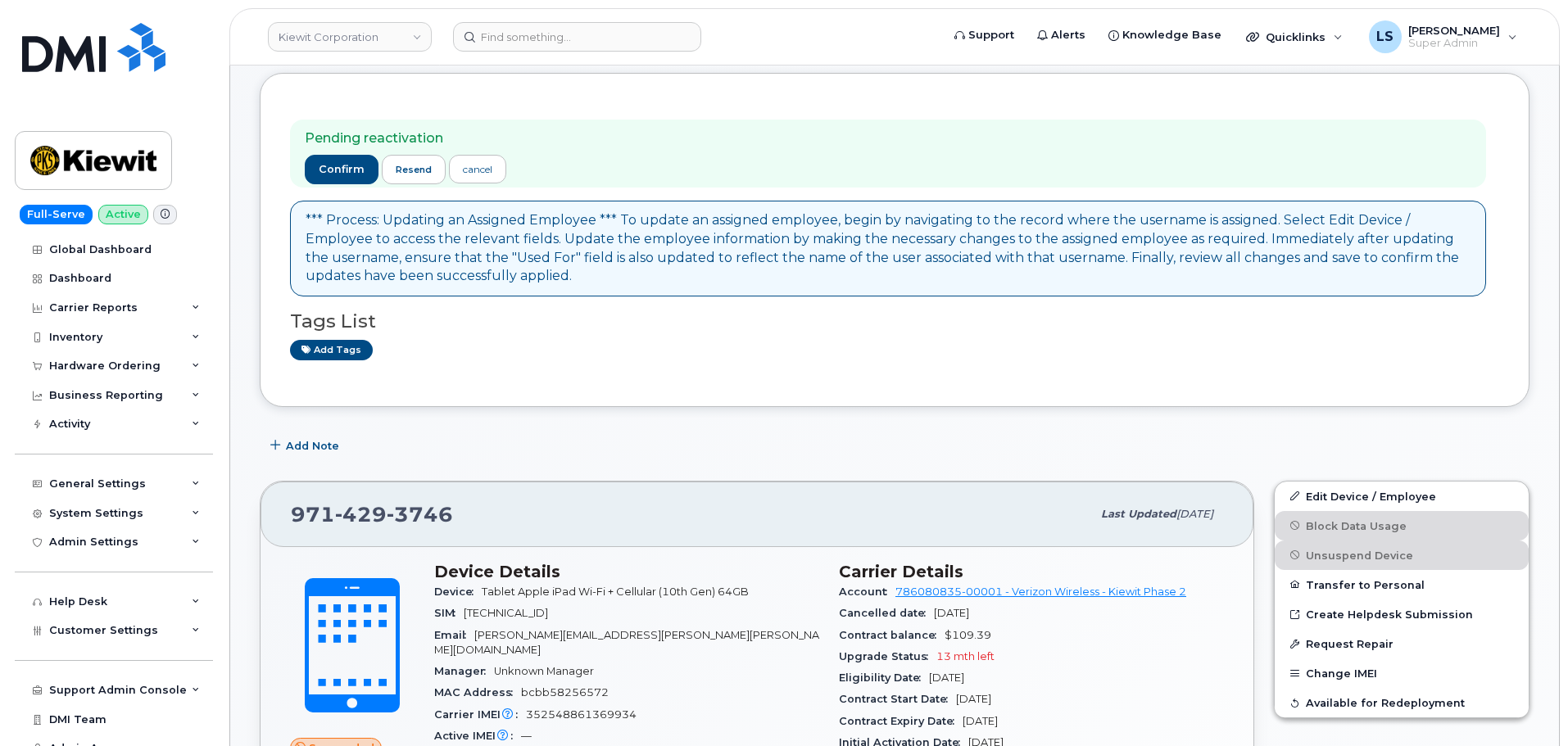
scroll to position [327, 0]
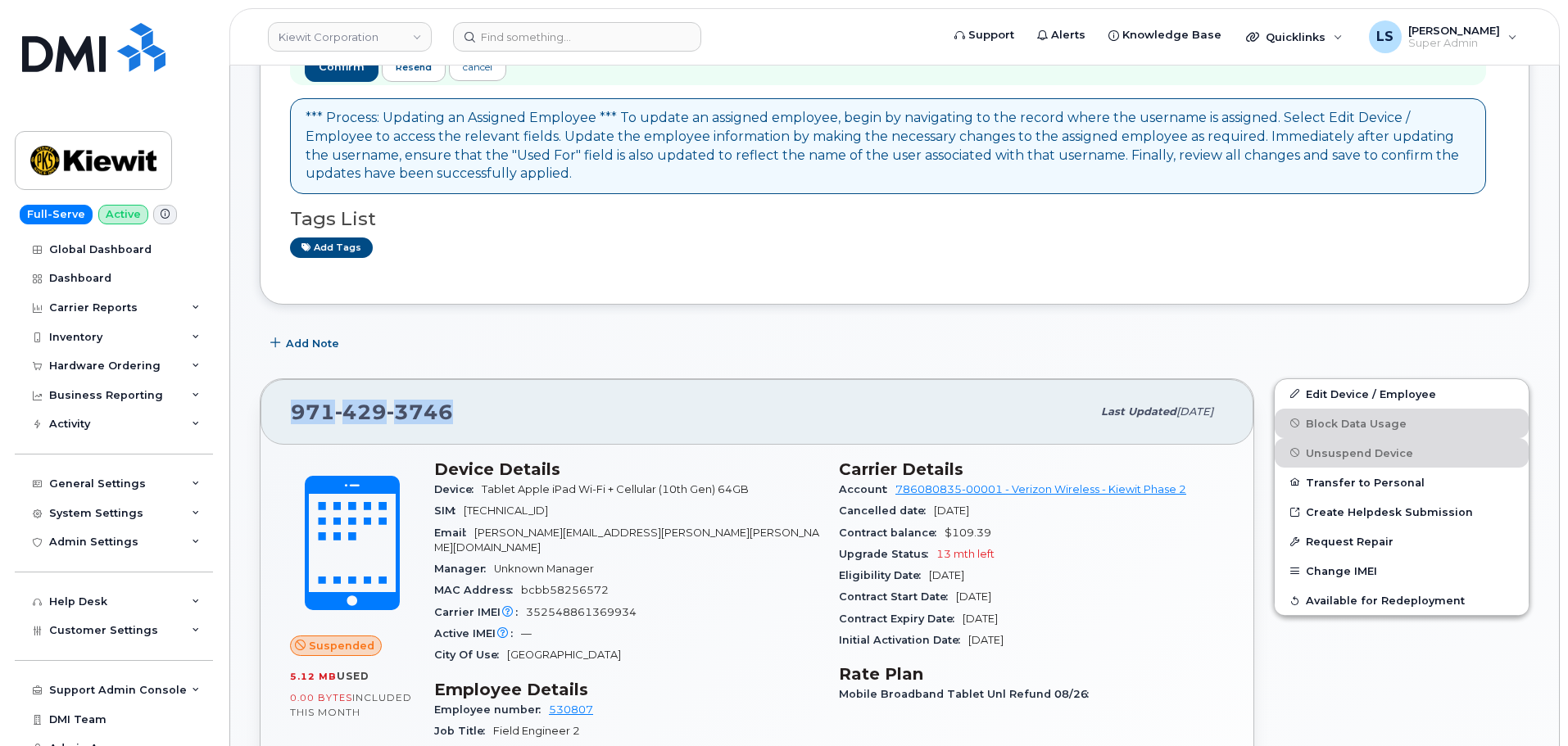
copy span "[PHONE_NUMBER]"
drag, startPoint x: 384, startPoint y: 414, endPoint x: 85, endPoint y: 434, distance: 299.7
click at [296, 418] on div "971 429 3746" at bounding box center [691, 412] width 800 height 34
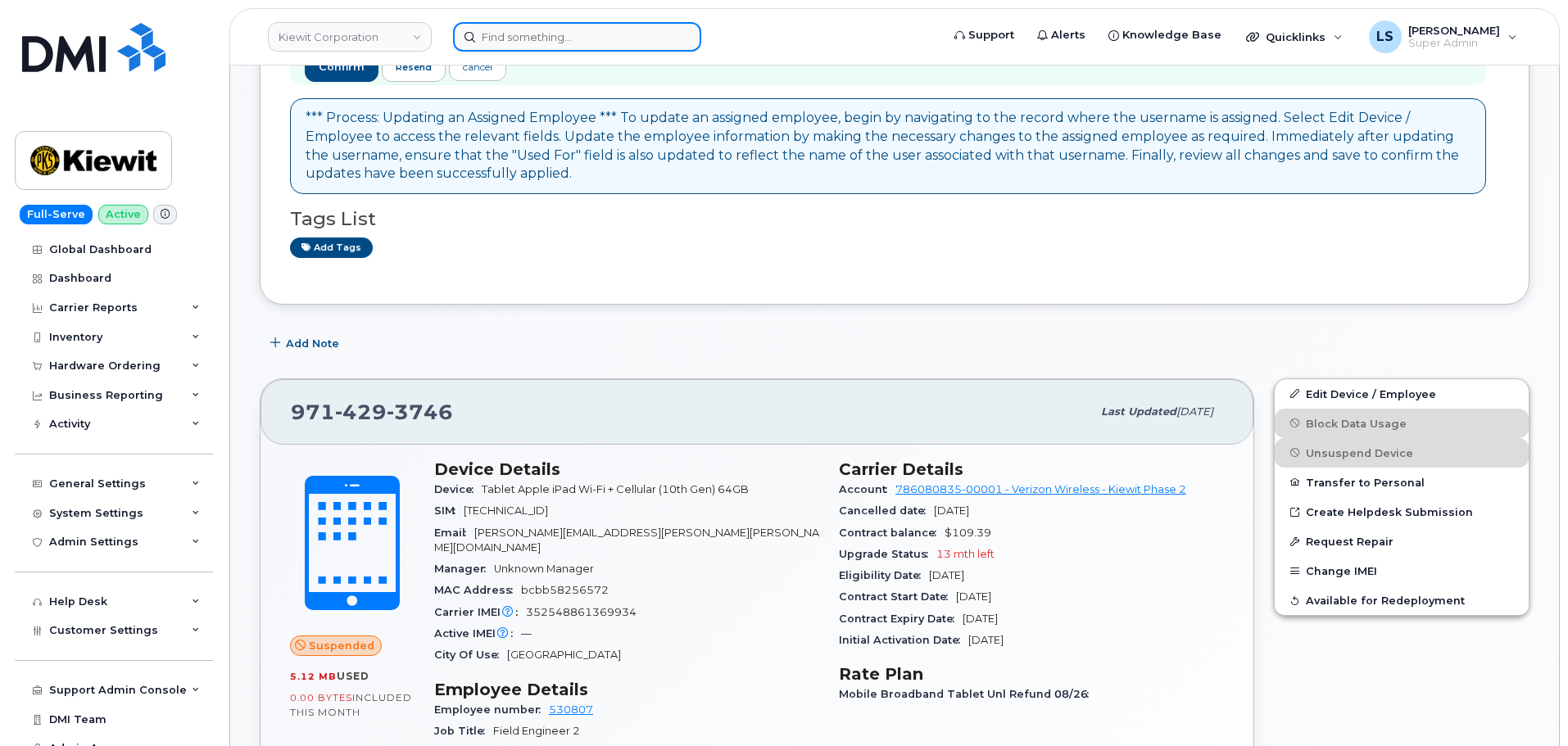
click at [526, 40] on input at bounding box center [577, 37] width 249 height 29
paste input "913-702-5291"
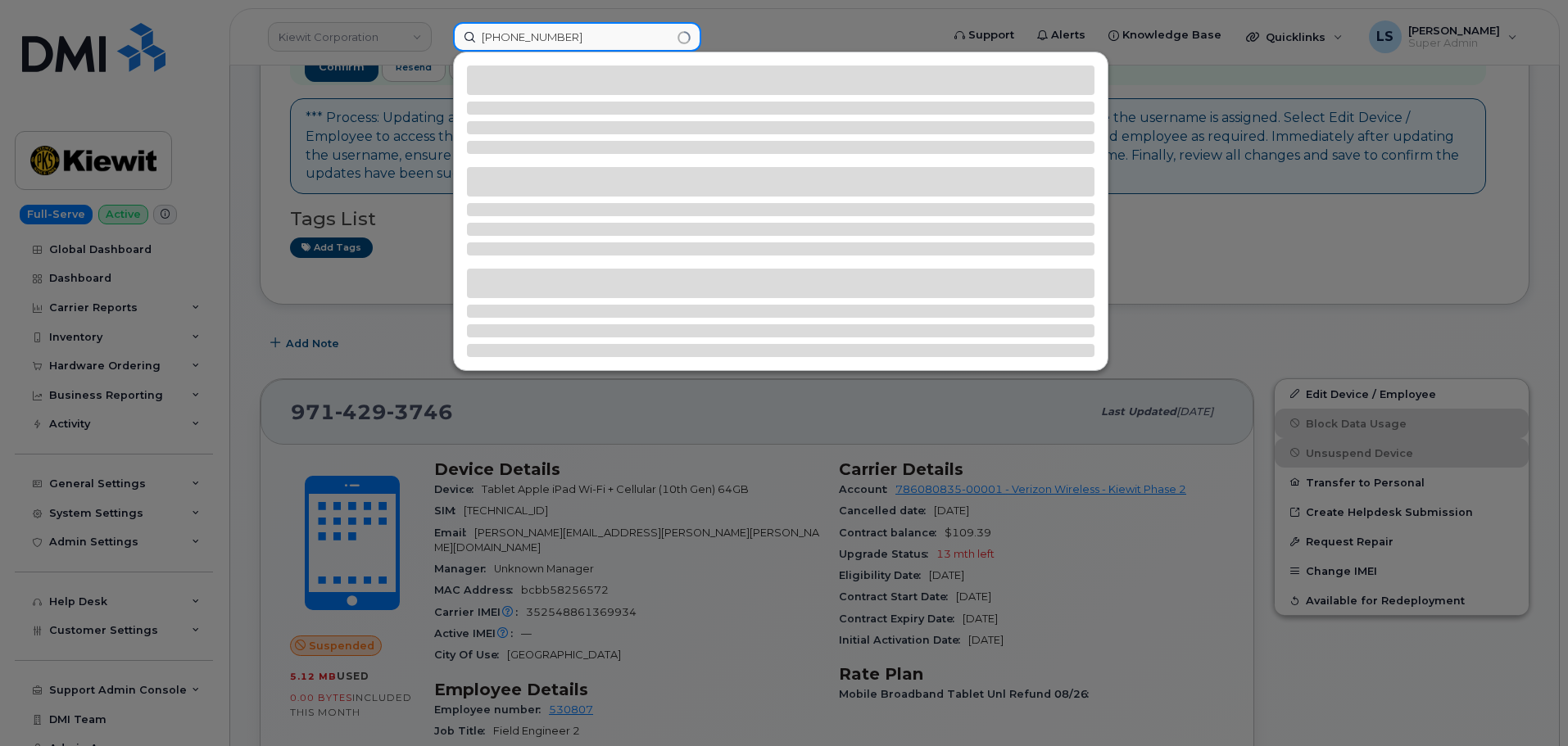
type input "913-702-5291"
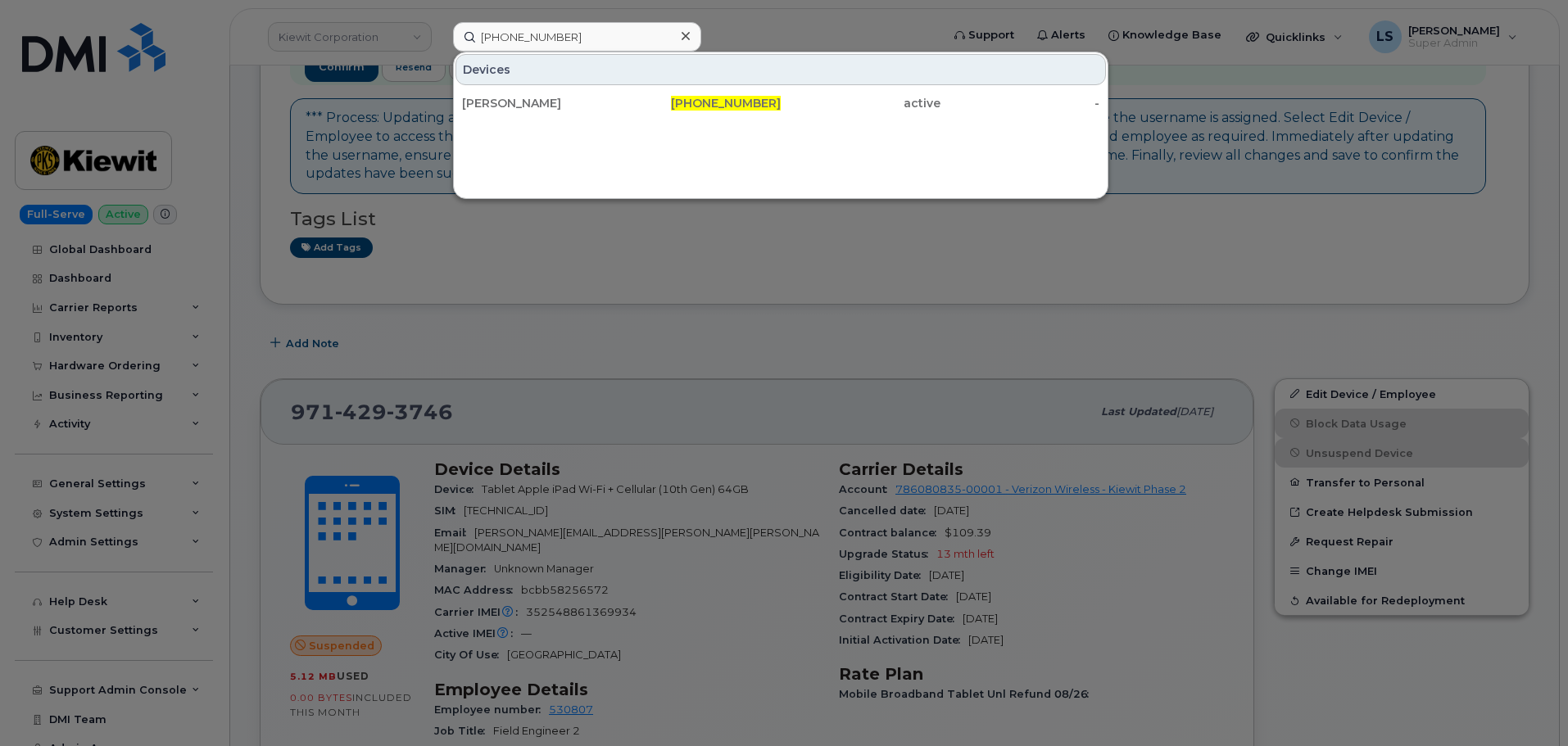
drag, startPoint x: 521, startPoint y: 103, endPoint x: 38, endPoint y: 160, distance: 486.4
click at [521, 103] on div "[PERSON_NAME]" at bounding box center [541, 103] width 160 height 17
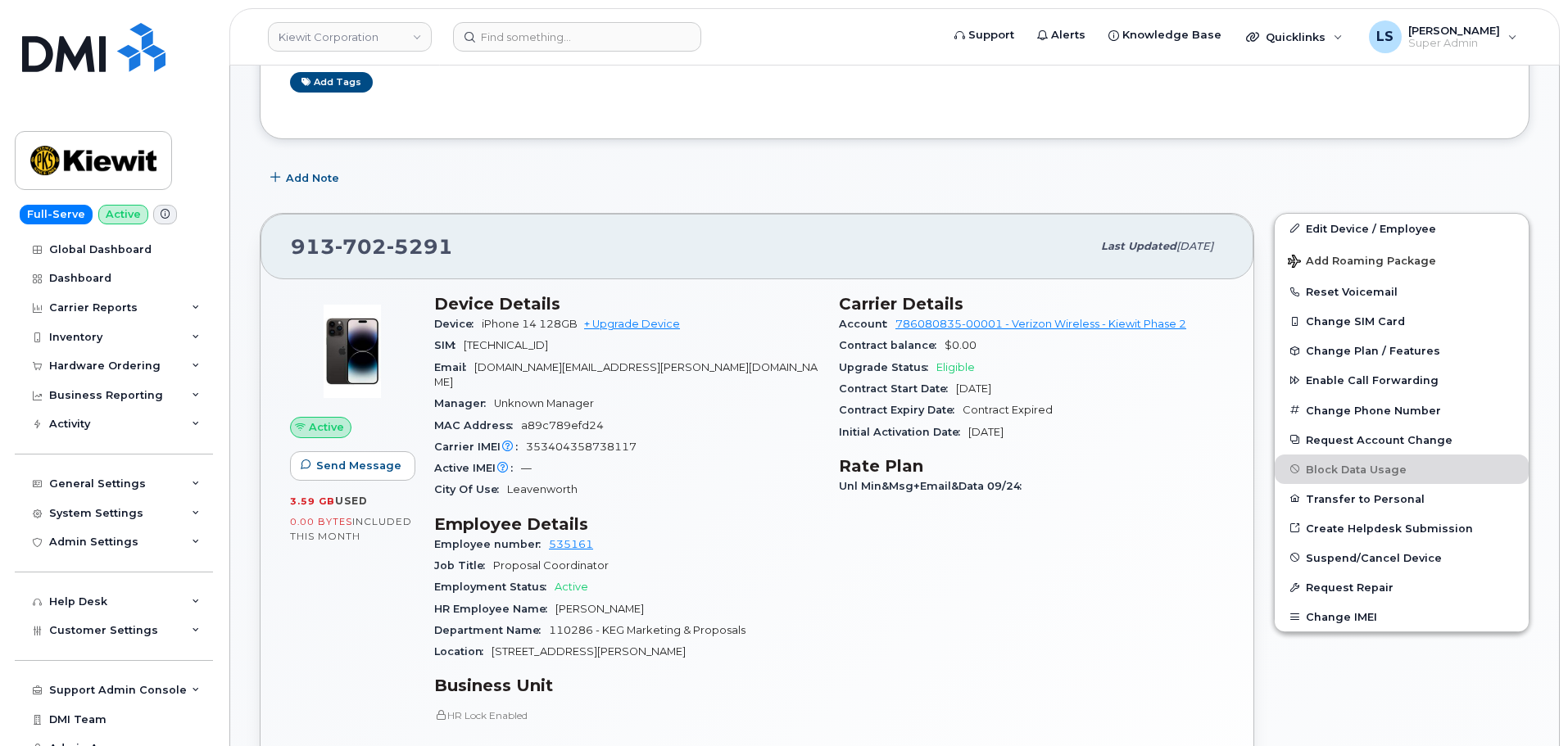
scroll to position [410, 0]
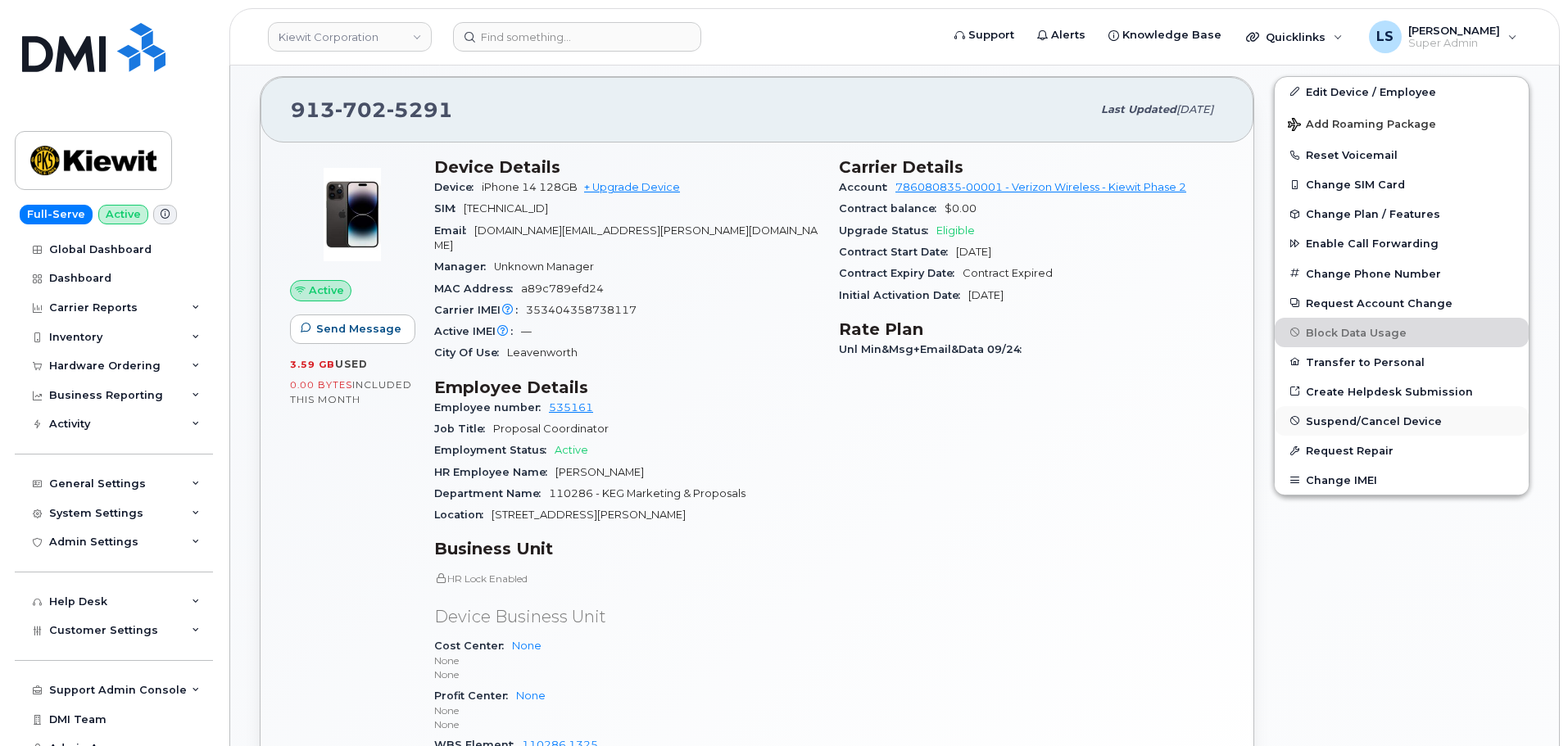
click at [1335, 416] on span "Suspend/Cancel Device" at bounding box center [1373, 421] width 136 height 13
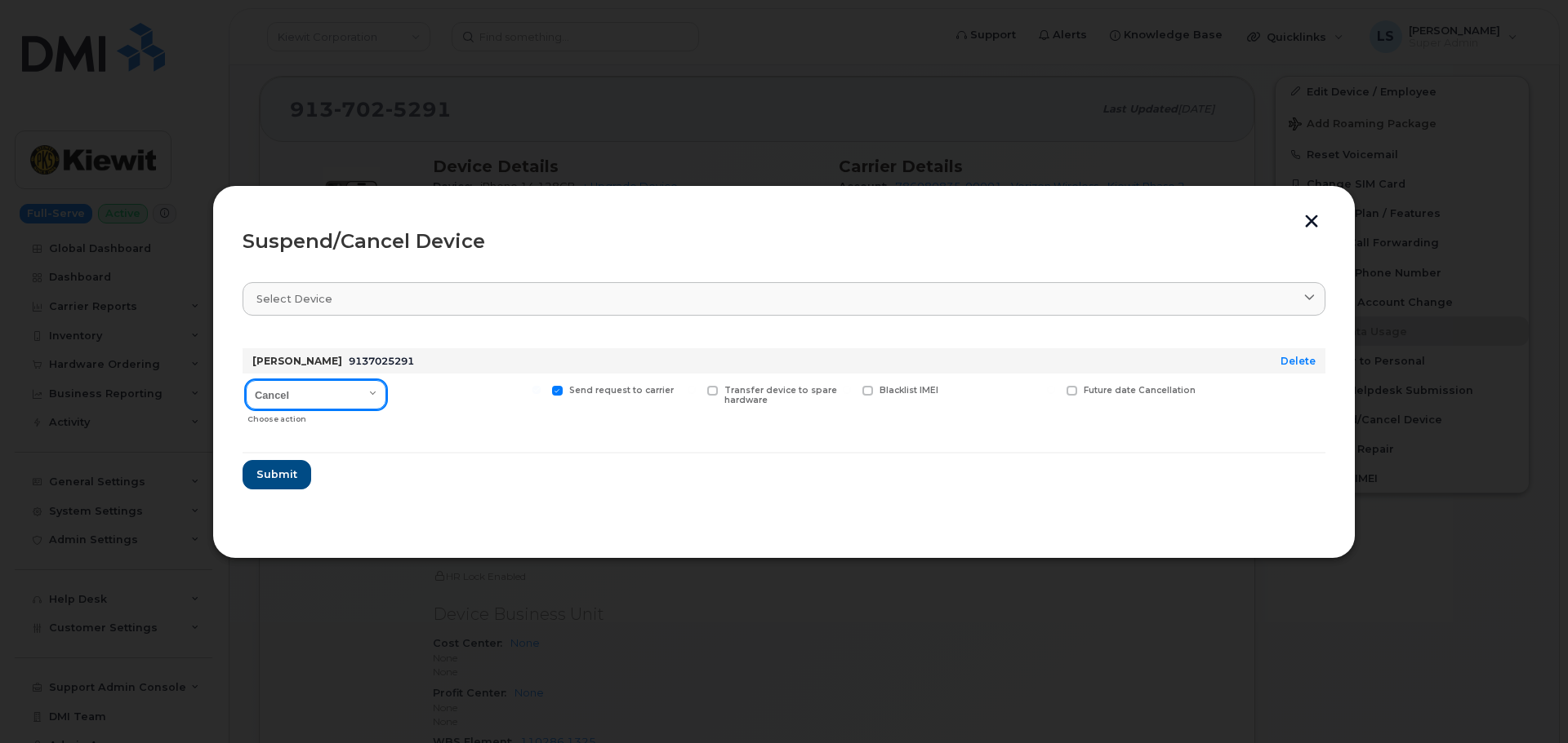
click at [341, 380] on select "Cancel Suspend - Reduced Rate Suspend - Full Rate Suspend - Lost Device/Stolen …" at bounding box center [315, 395] width 140 height 29
select select "[object Object]"
click at [246, 380] on select "Cancel Suspend - Reduced Rate Suspend - Full Rate Suspend - Lost Device/Stolen …" at bounding box center [315, 395] width 140 height 29
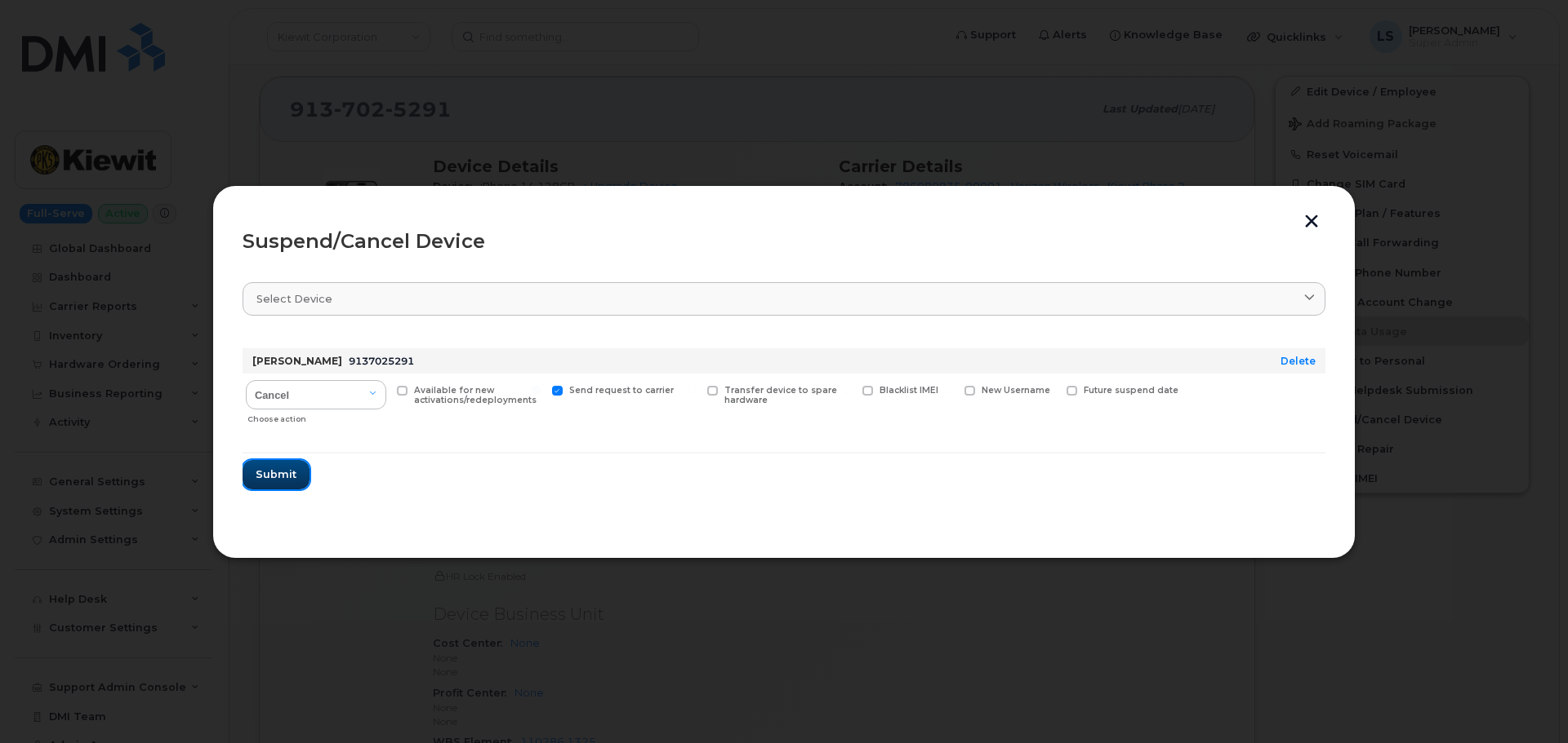
click at [288, 472] on span "Submit" at bounding box center [276, 475] width 41 height 16
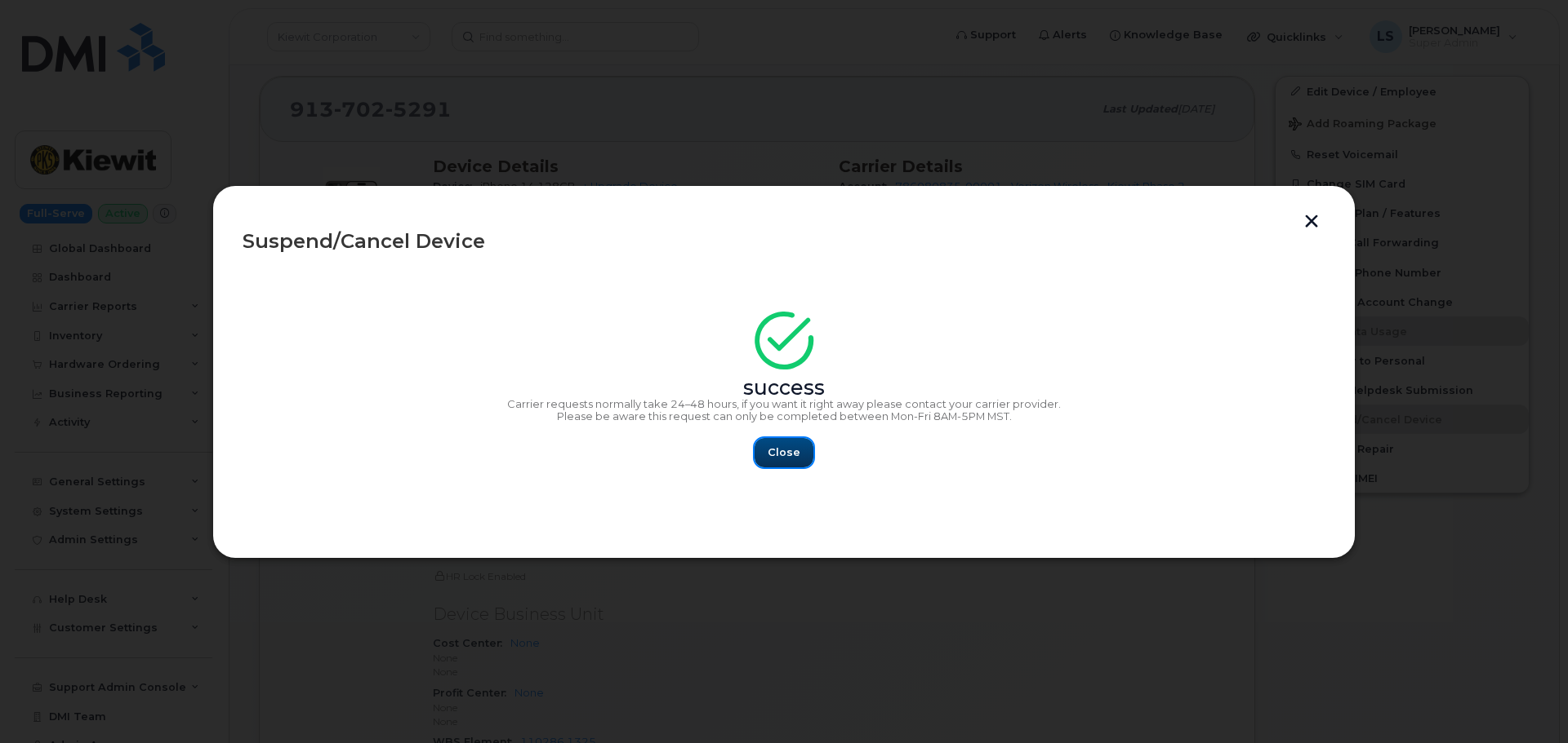
click at [765, 459] on button "Close" at bounding box center [784, 453] width 59 height 29
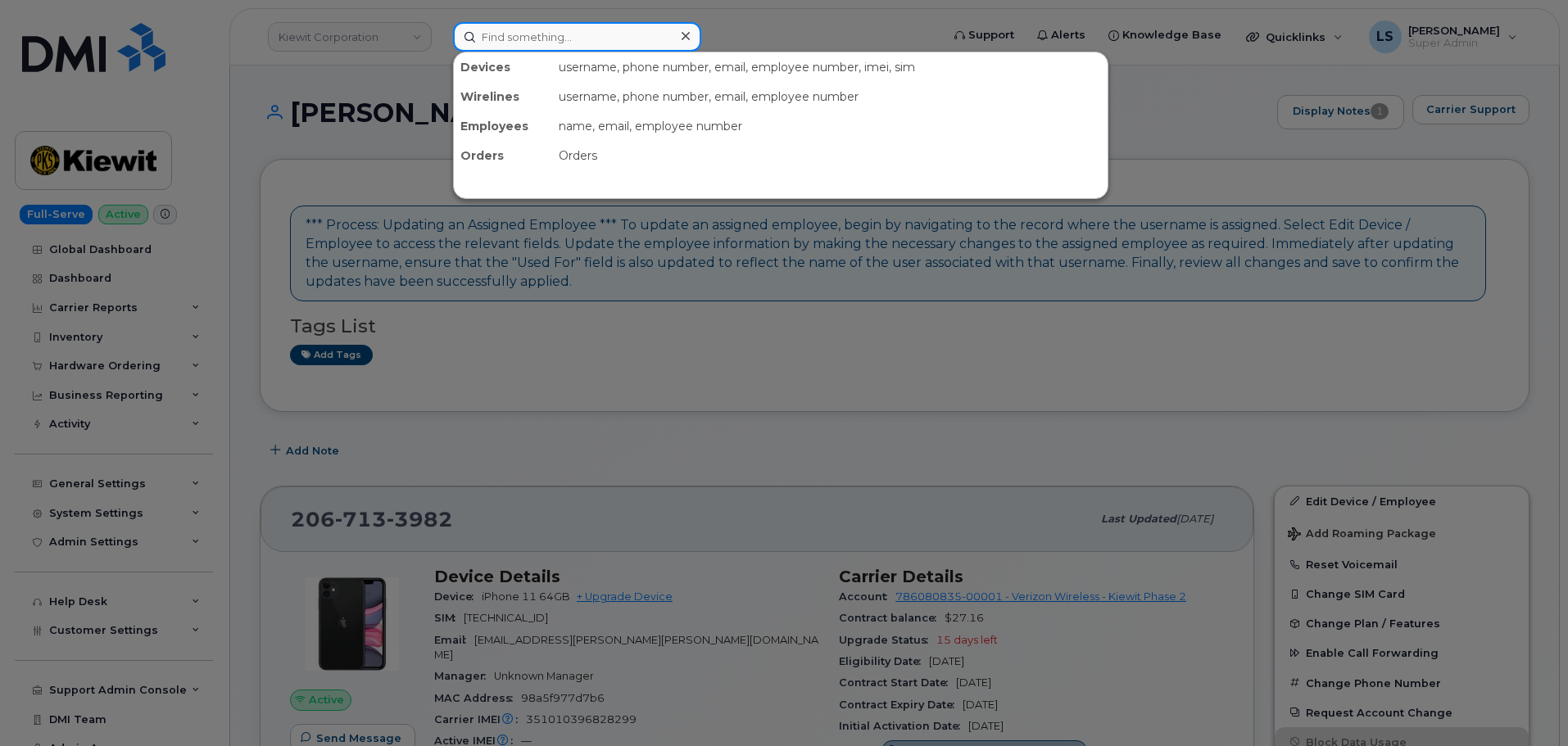
click at [588, 42] on input at bounding box center [577, 37] width 249 height 29
paste input "LAUREN.BUSHEY@KIEWIT.COM"
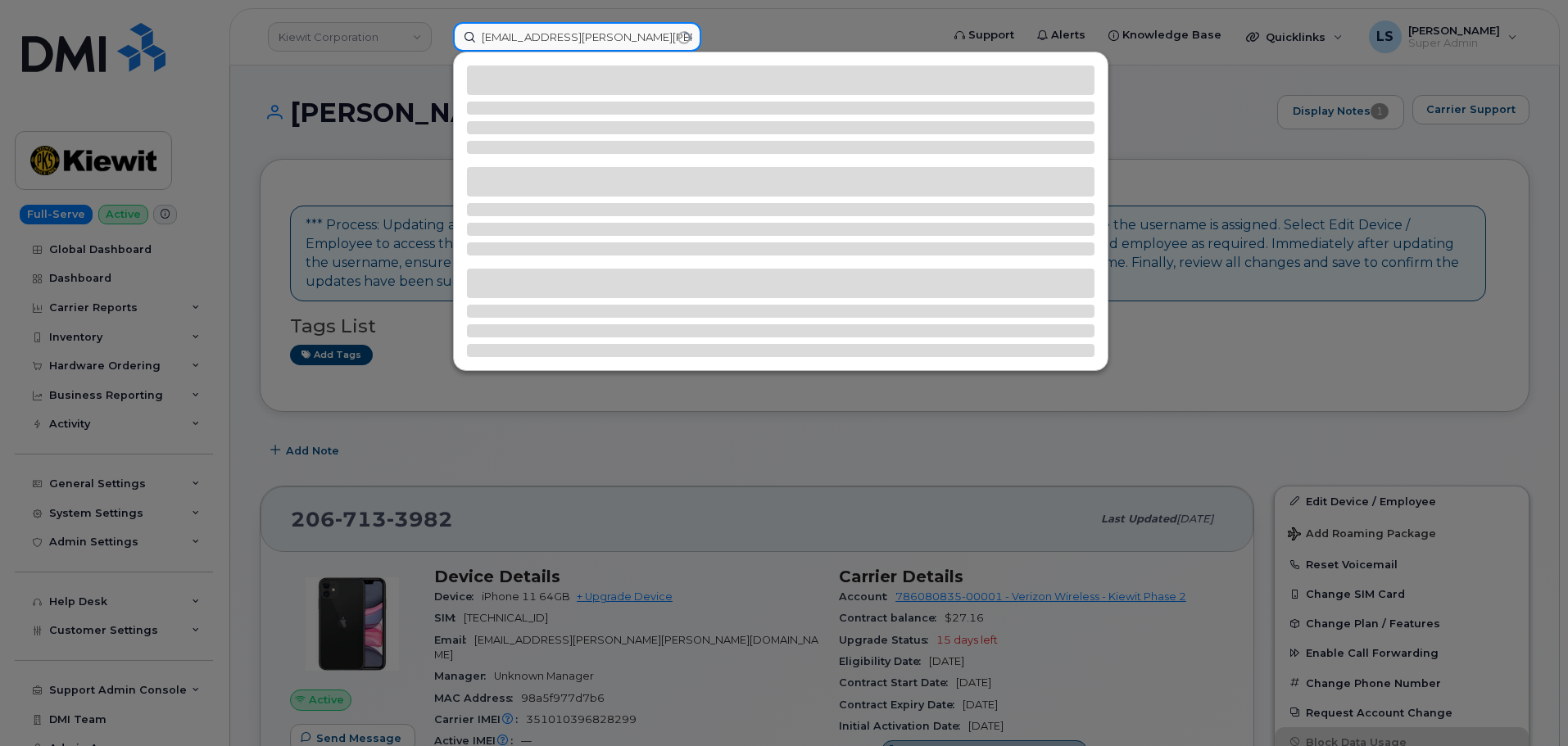
type input "LAUREN.BUSHEY@KIEWIT.COM"
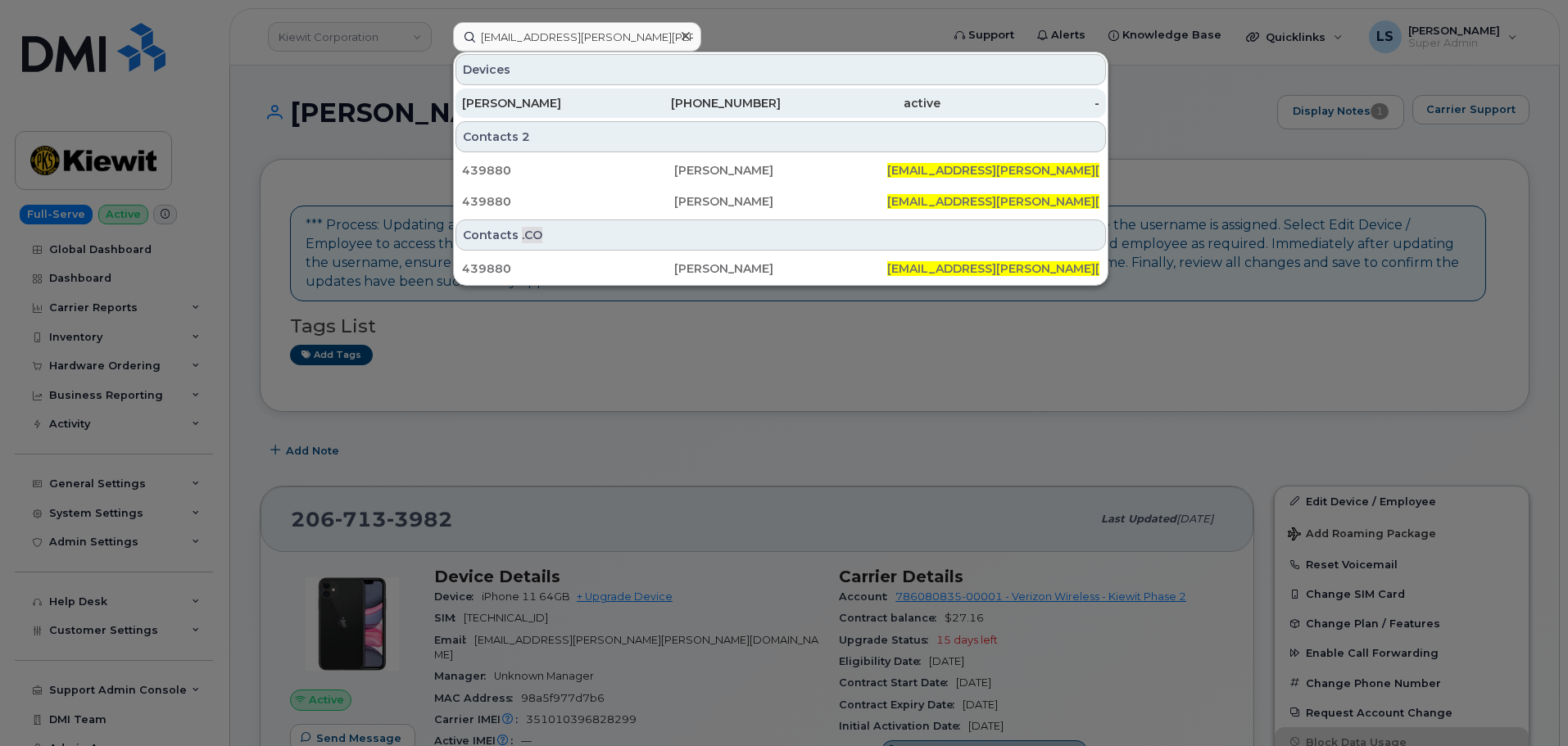
click at [549, 100] on div "LAUREN BUSHEY" at bounding box center [541, 103] width 160 height 17
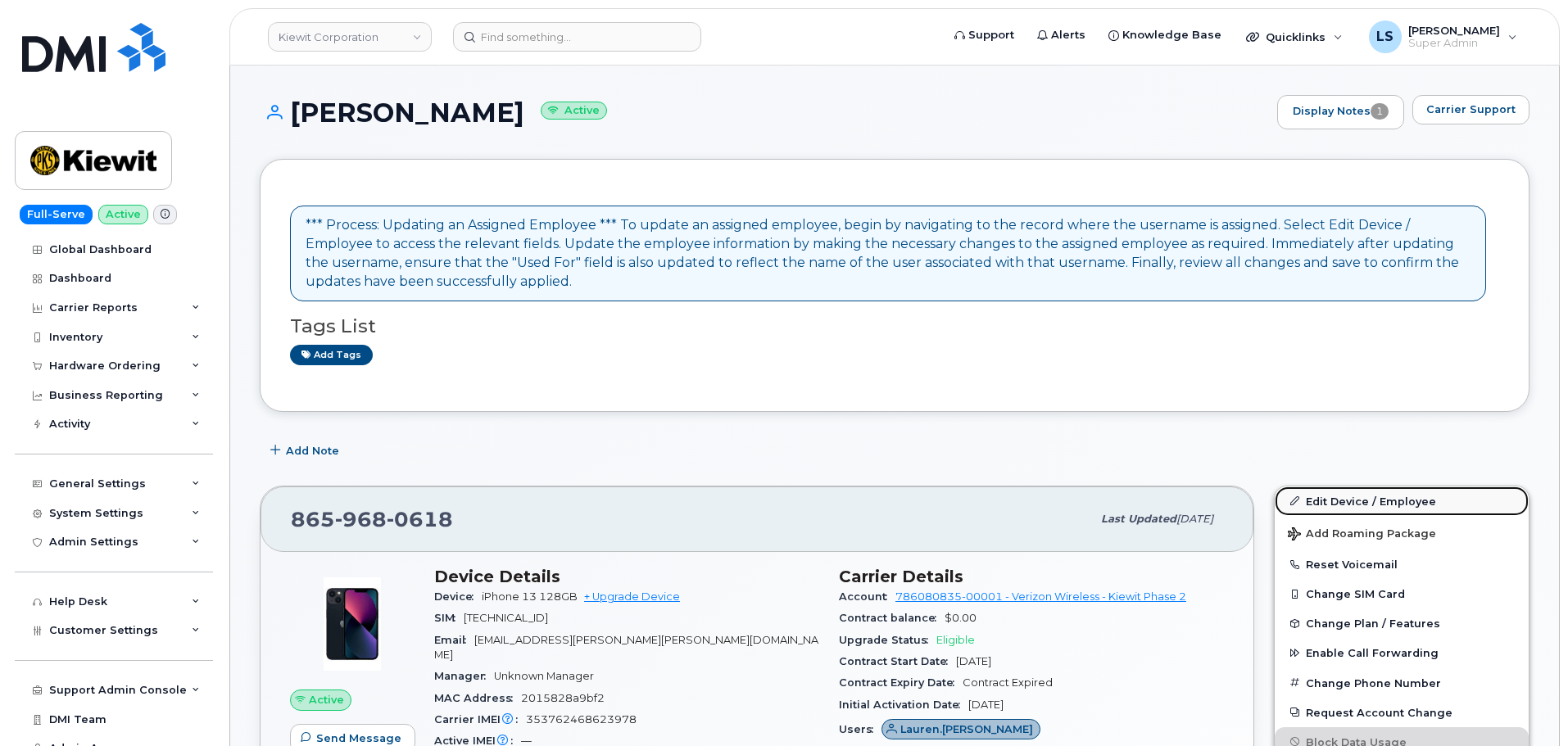
click at [1336, 500] on link "Edit Device / Employee" at bounding box center [1401, 501] width 253 height 29
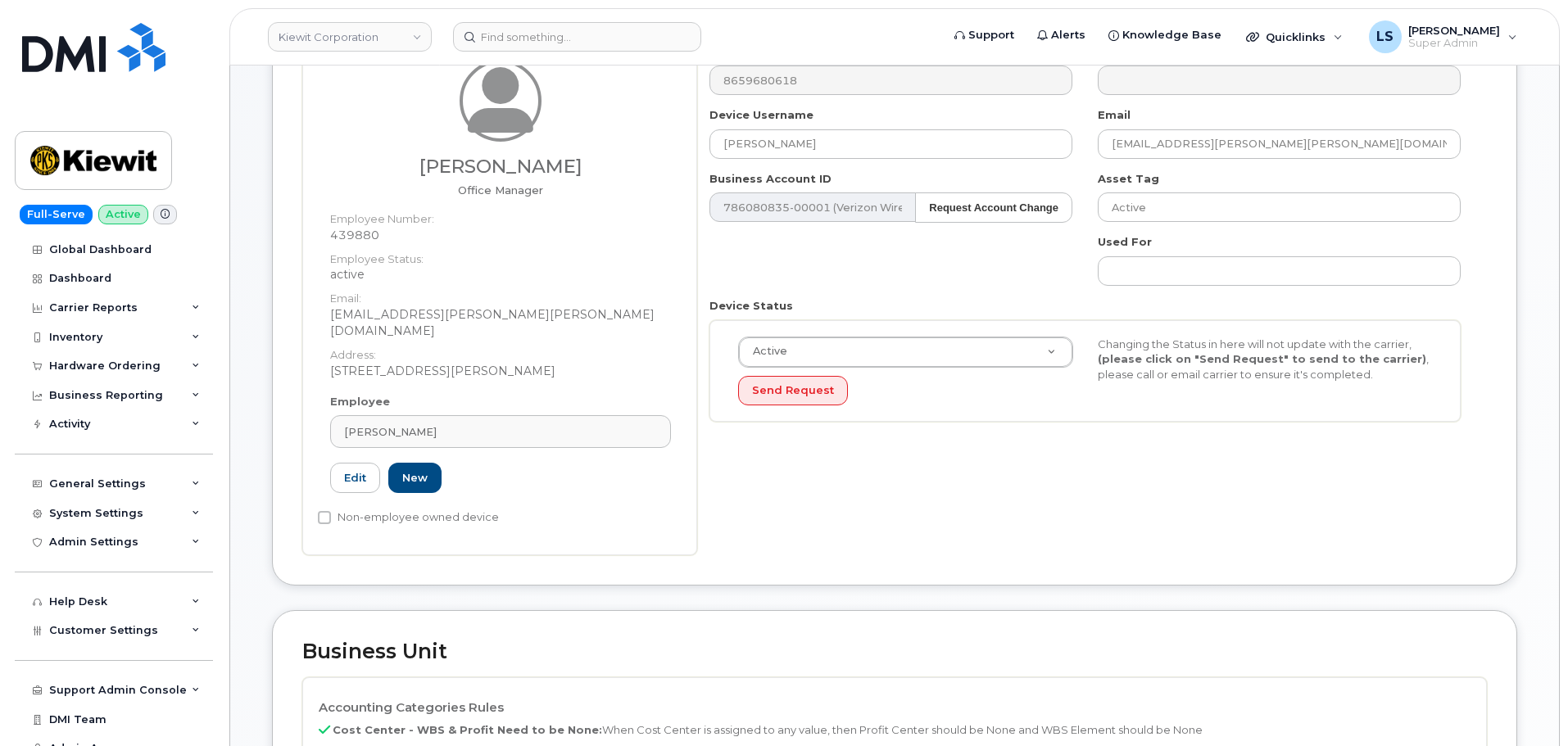
scroll to position [901, 0]
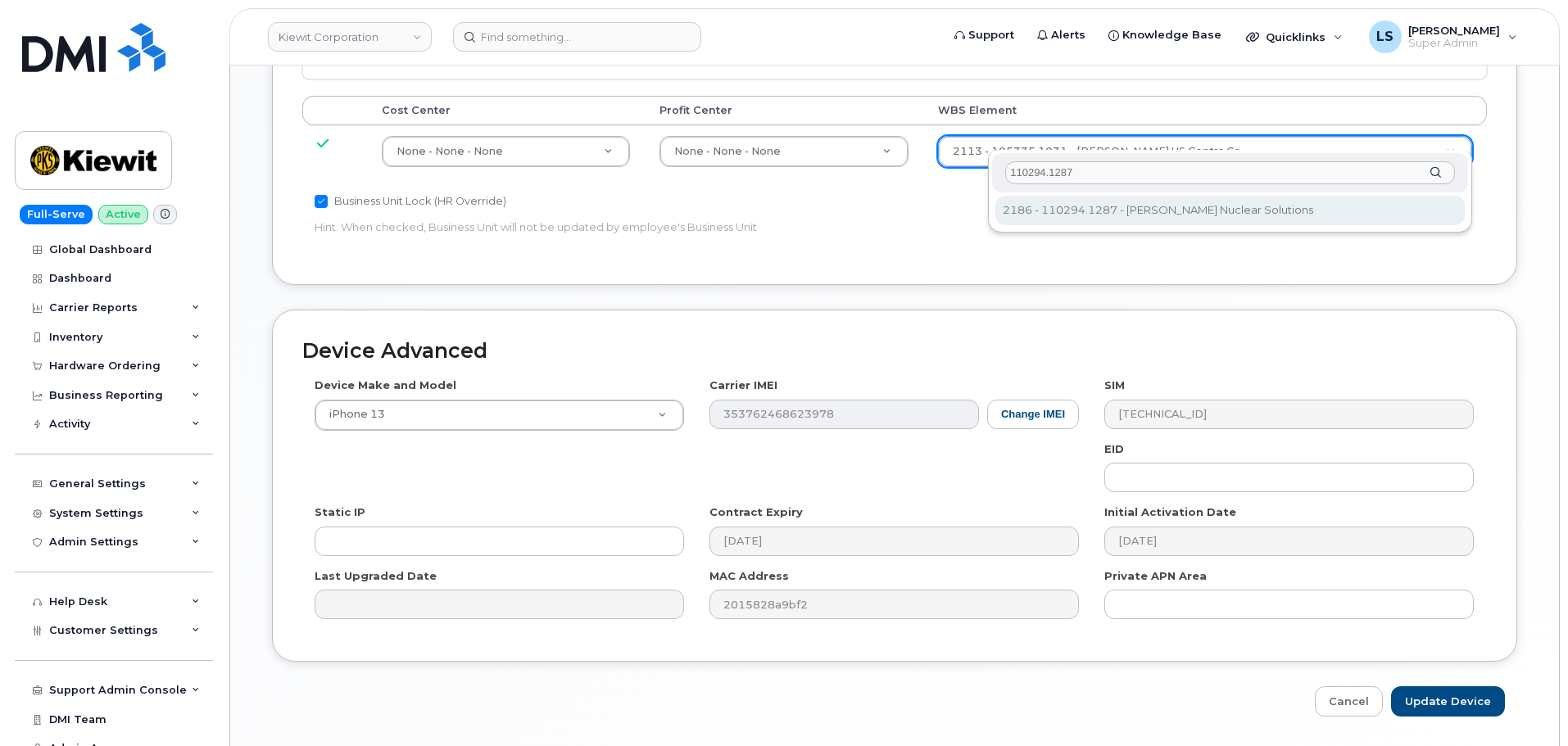
type input "110294.1287"
type input "33469248"
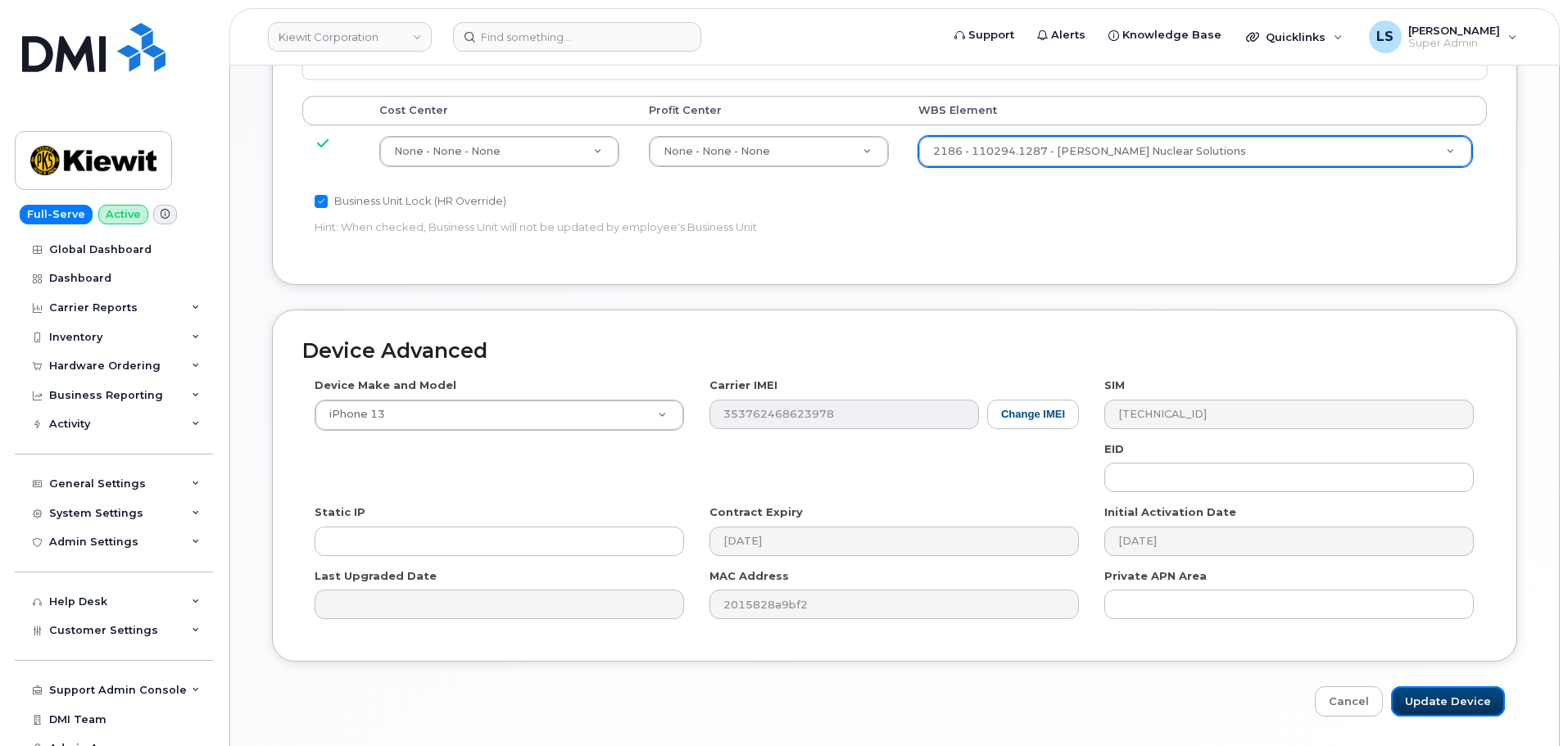
drag, startPoint x: 1445, startPoint y: 678, endPoint x: 60, endPoint y: 448, distance: 1404.0
click at [1444, 687] on input "Update Device" at bounding box center [1448, 702] width 114 height 30
type input "Saving..."
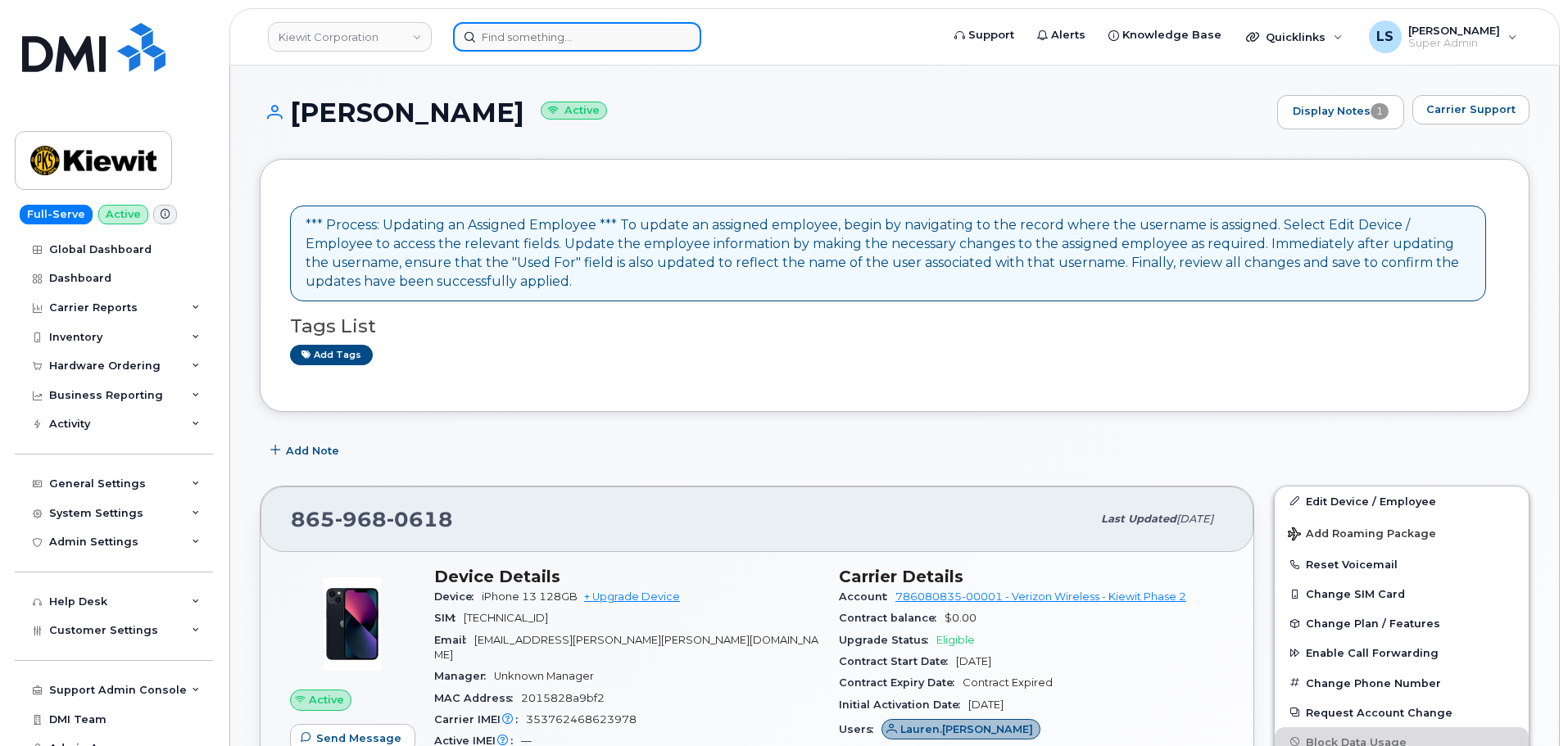
click at [522, 36] on input at bounding box center [577, 37] width 249 height 29
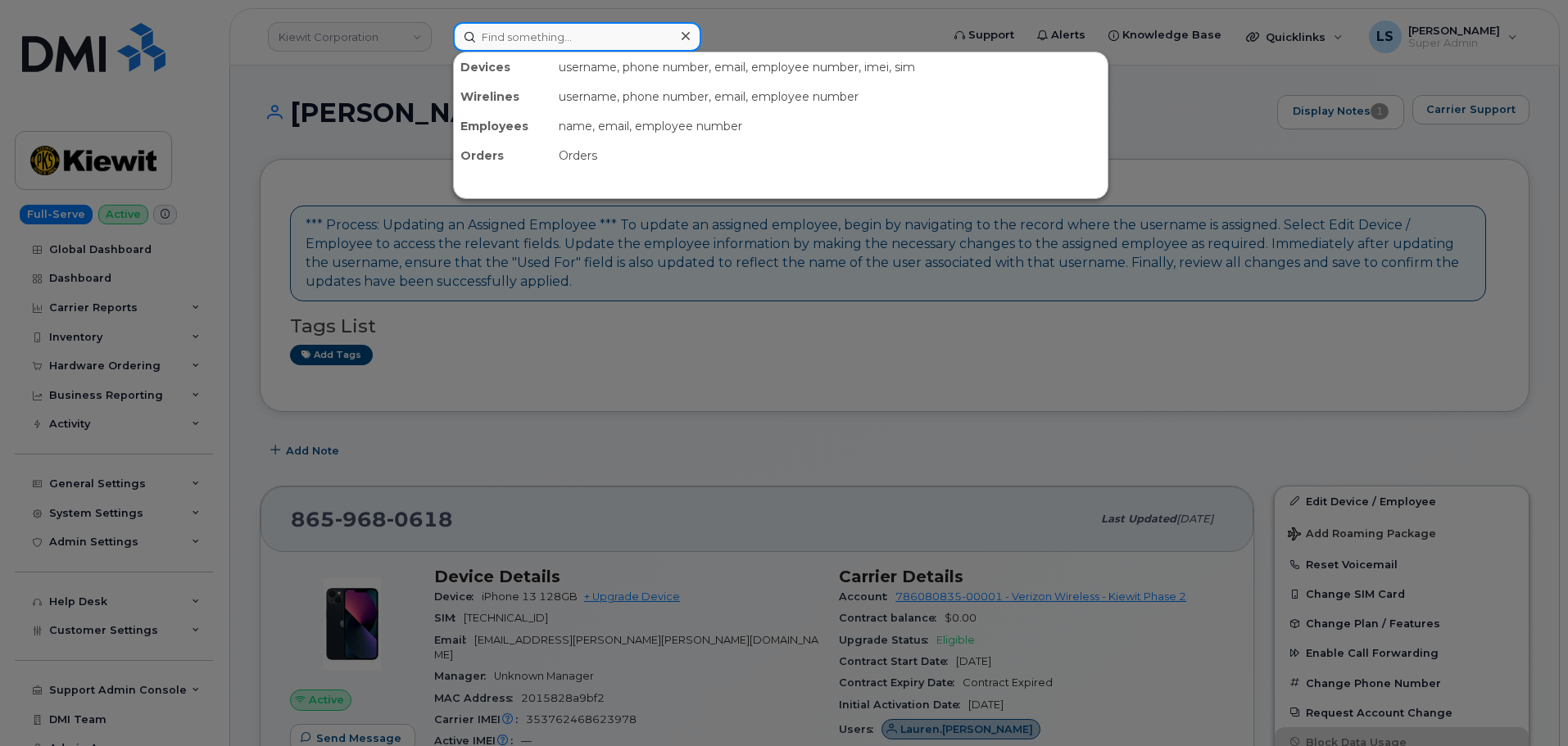
paste input "JAMES.GHOLSON@KIEWIT.COM"
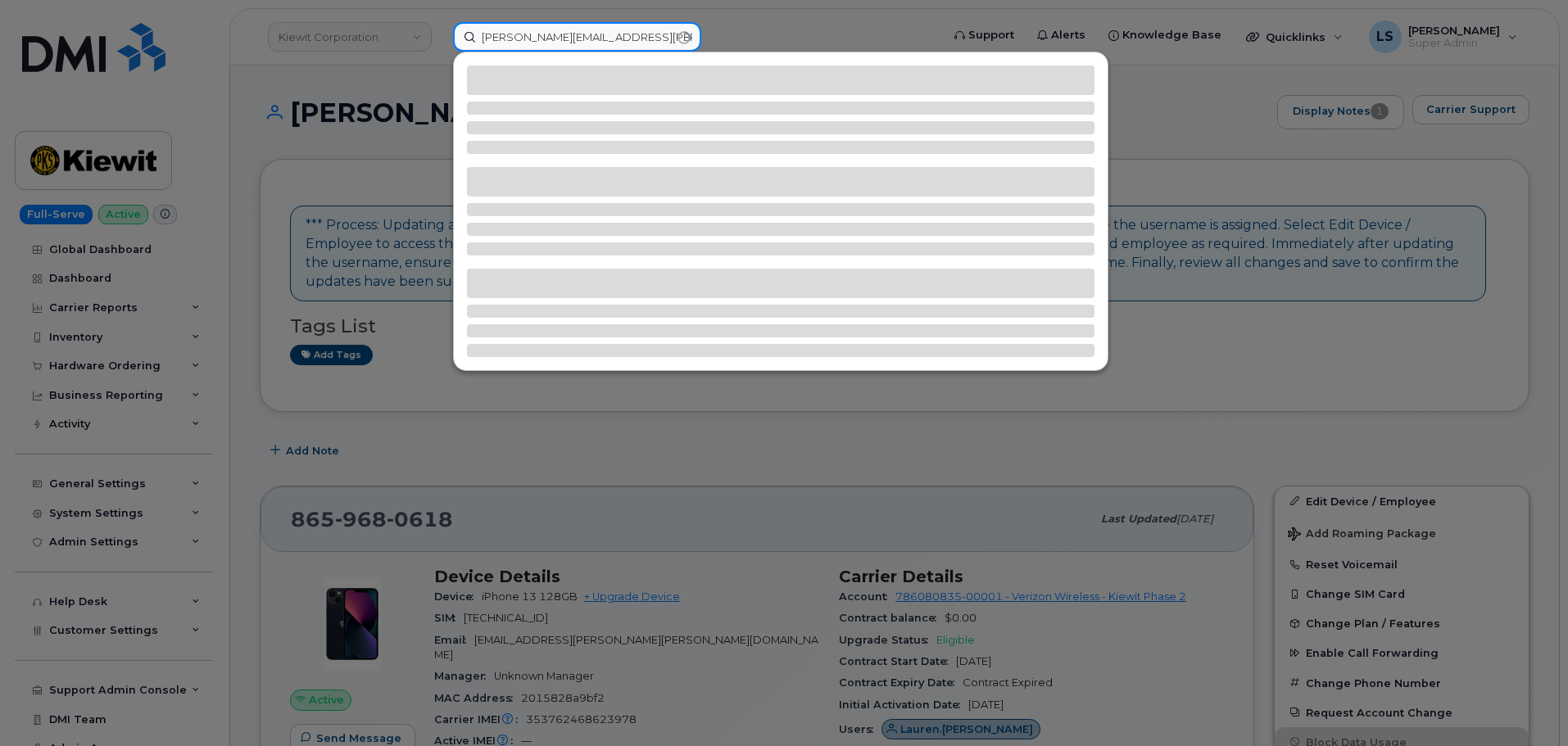
type input "[PERSON_NAME][EMAIL_ADDRESS][PERSON_NAME][PERSON_NAME][DOMAIN_NAME]"
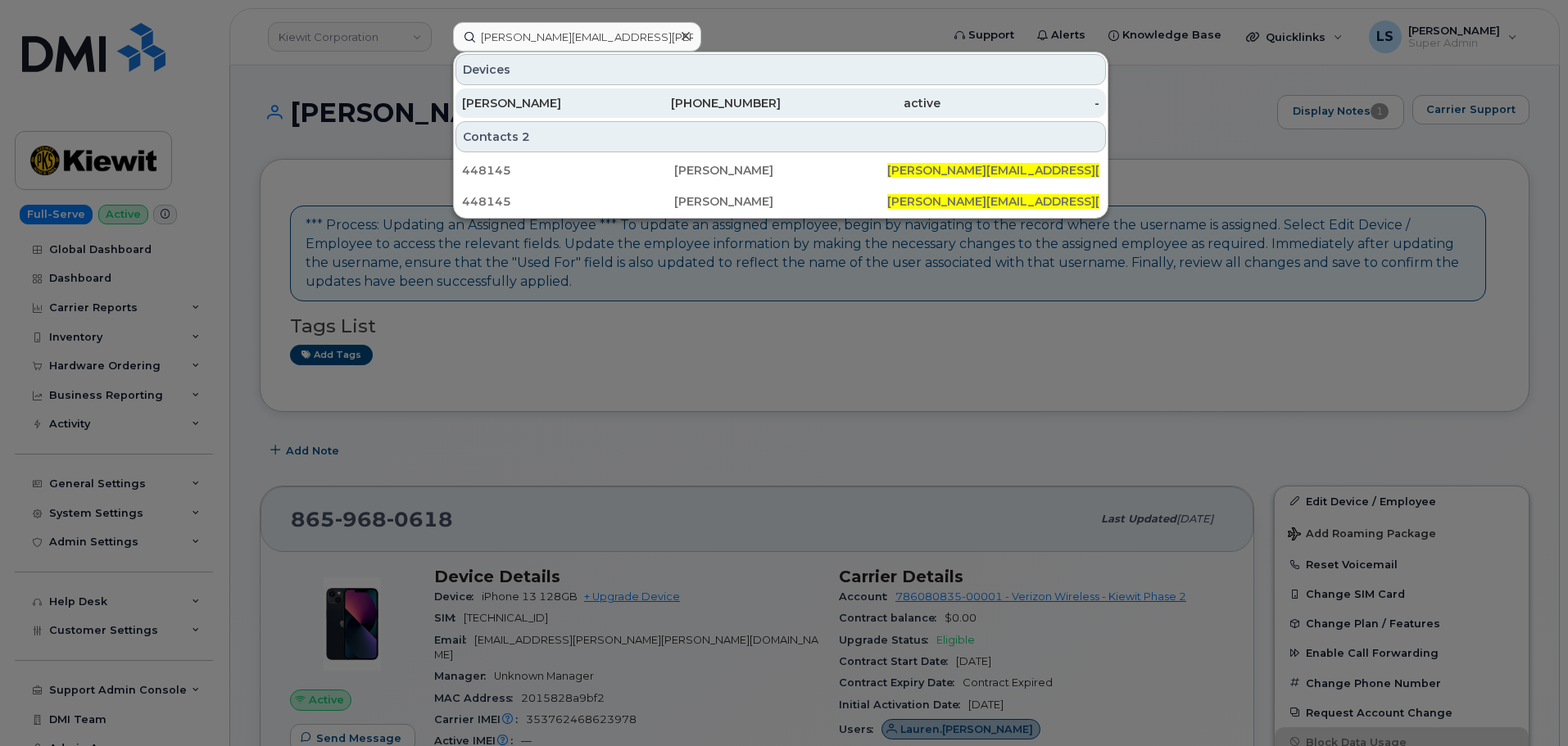
click at [551, 94] on div "[PERSON_NAME]" at bounding box center [541, 103] width 160 height 29
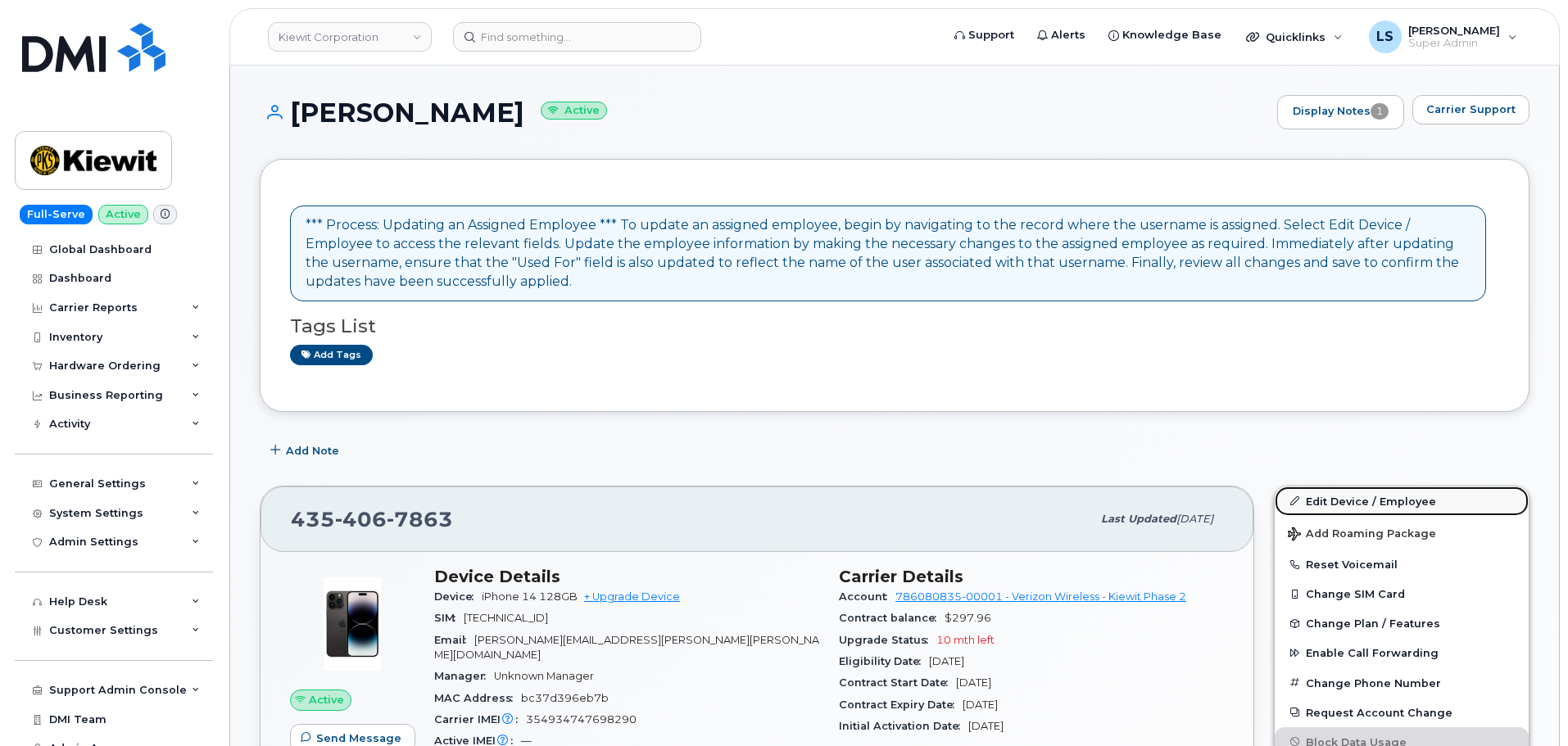
click at [1320, 499] on link "Edit Device / Employee" at bounding box center [1401, 501] width 253 height 29
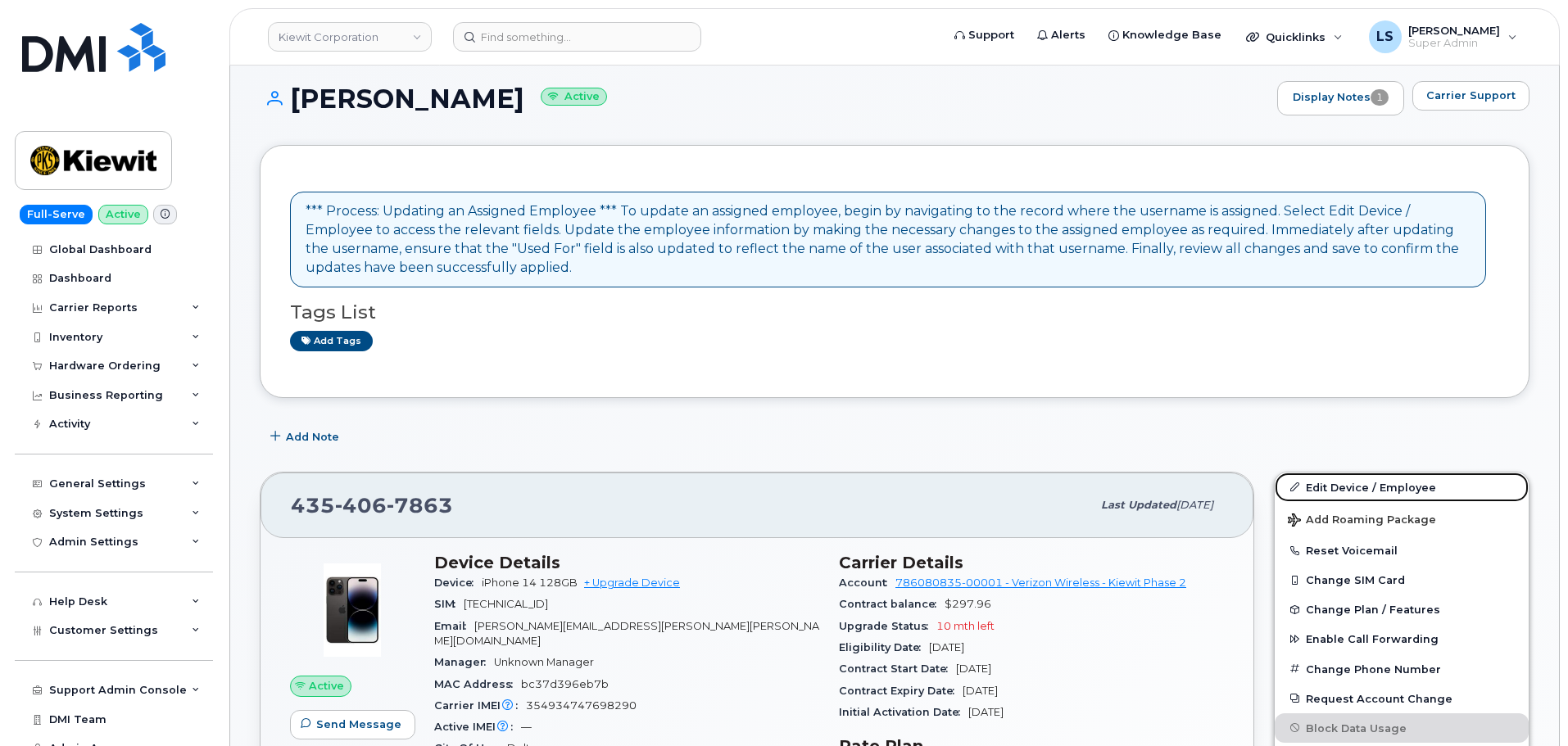
scroll to position [491, 0]
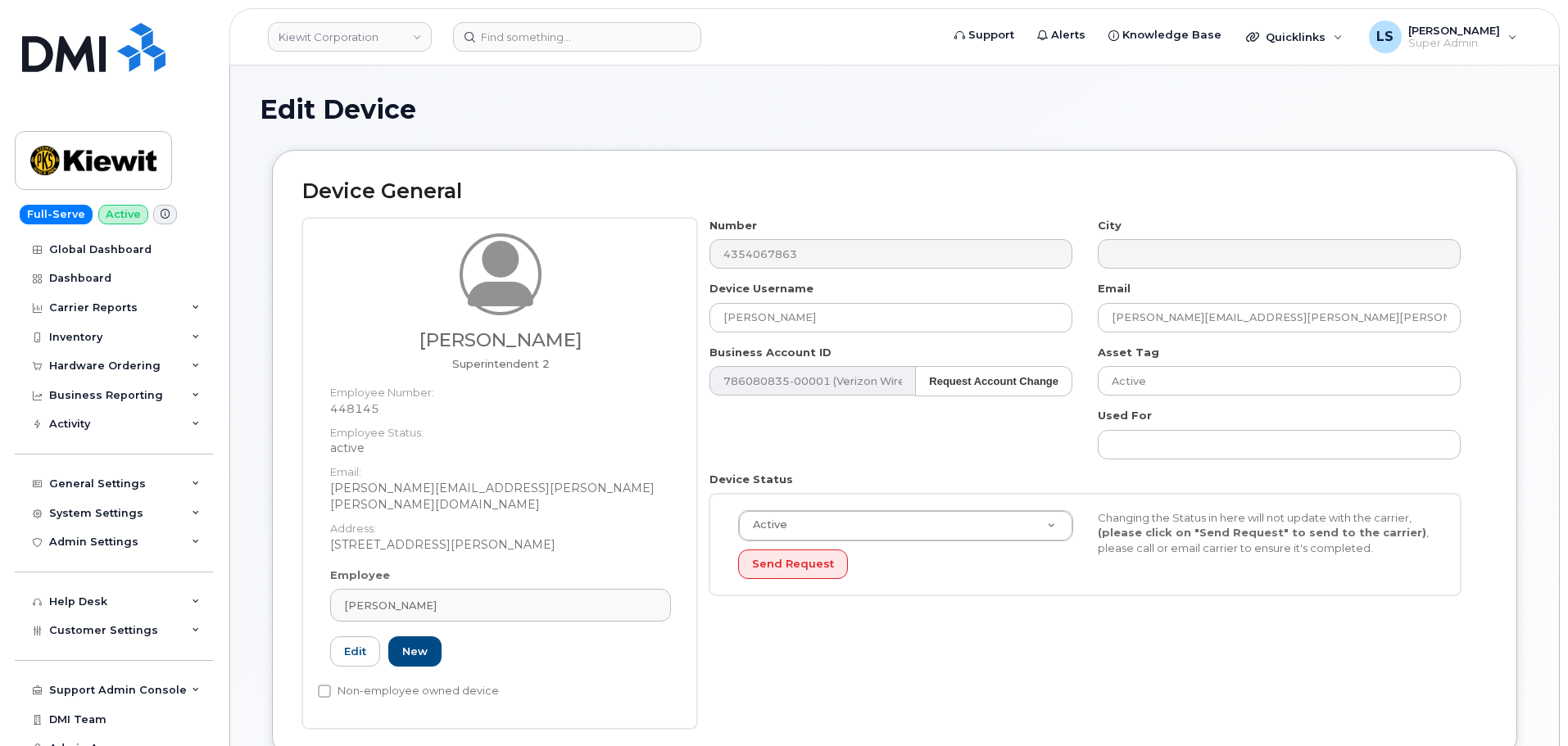
scroll to position [656, 0]
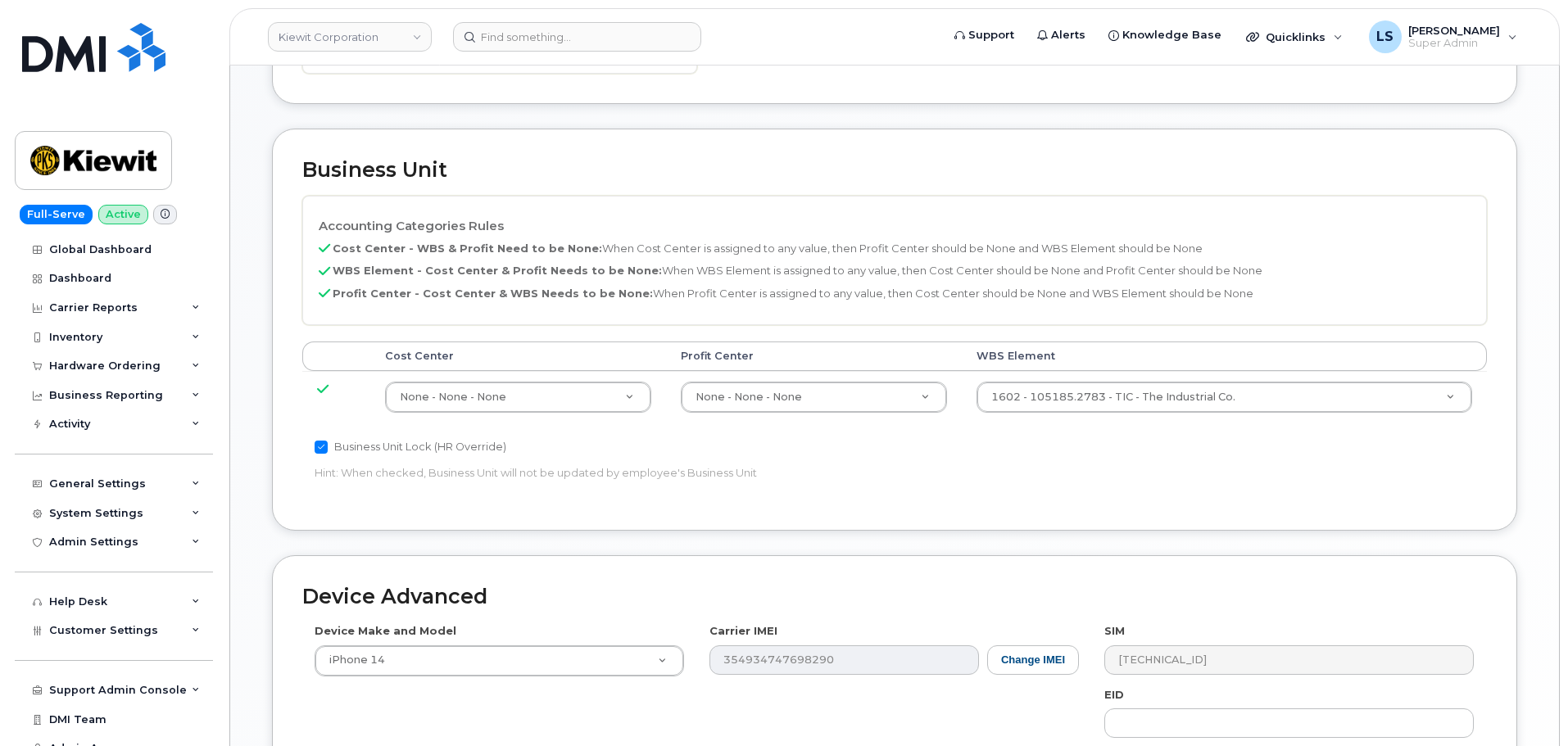
click at [1091, 372] on td "1602 - 105185.2783 - TIC - The Industrial Co. 30172561" at bounding box center [1224, 397] width 525 height 52
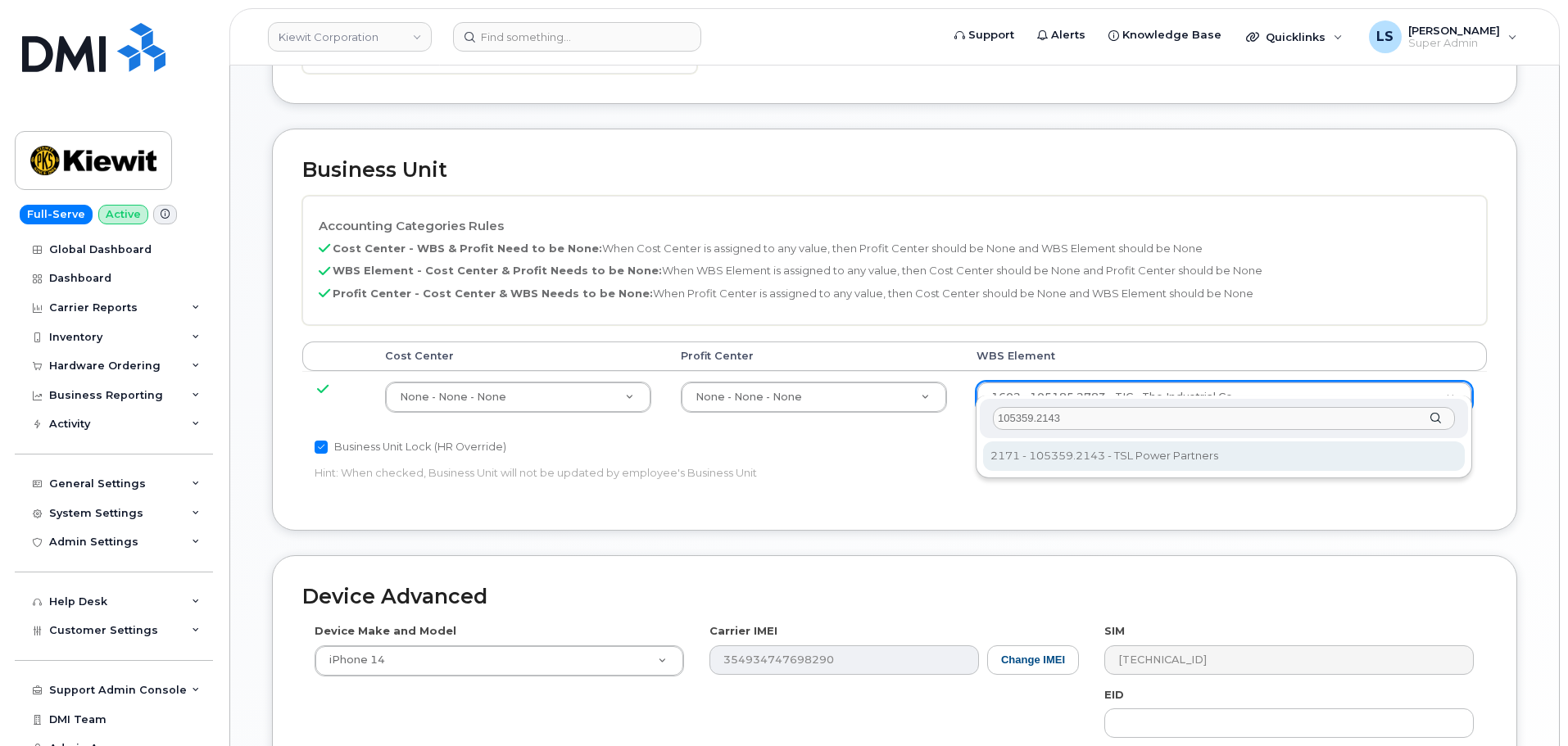
type input "105359.2143"
type input "30254457"
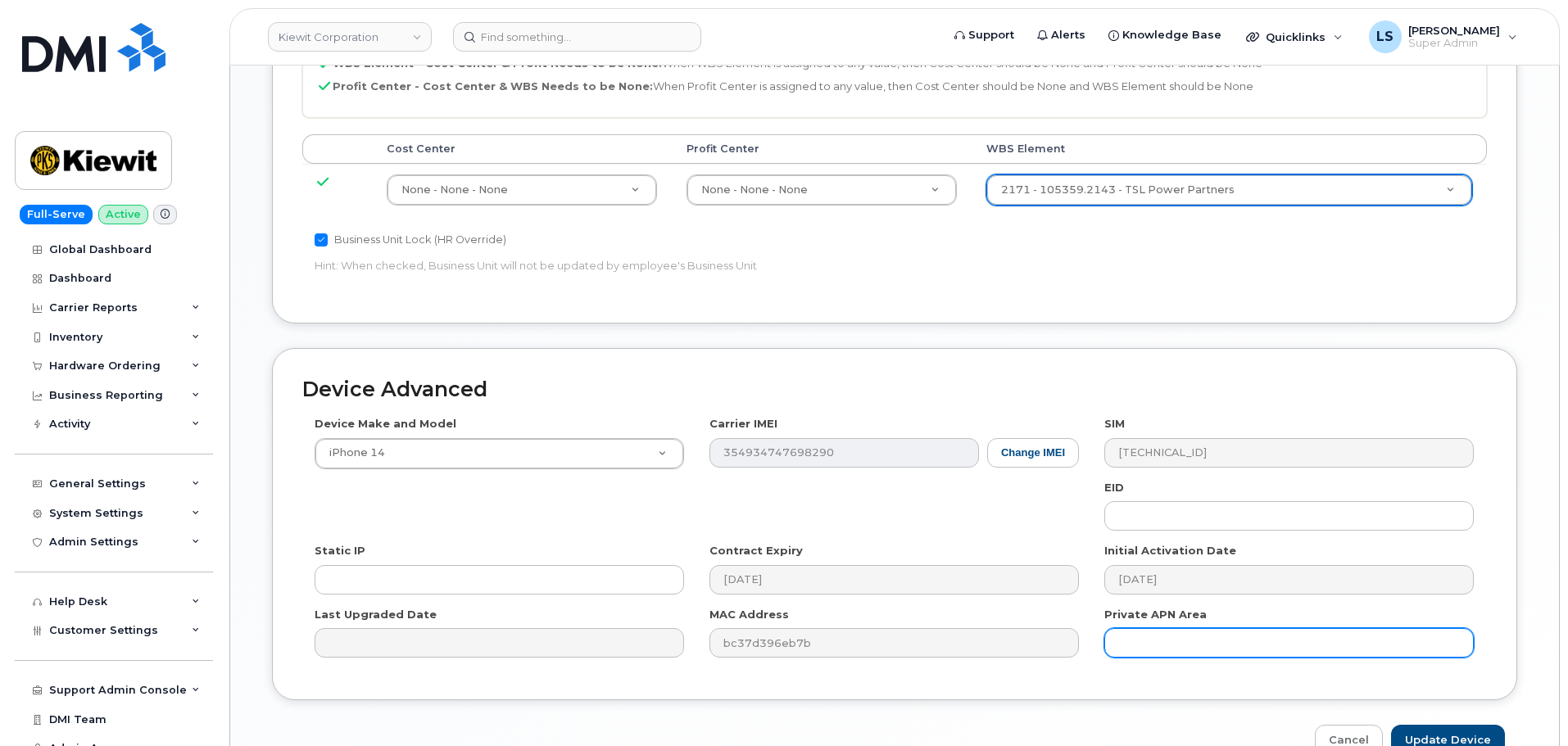
scroll to position [938, 0]
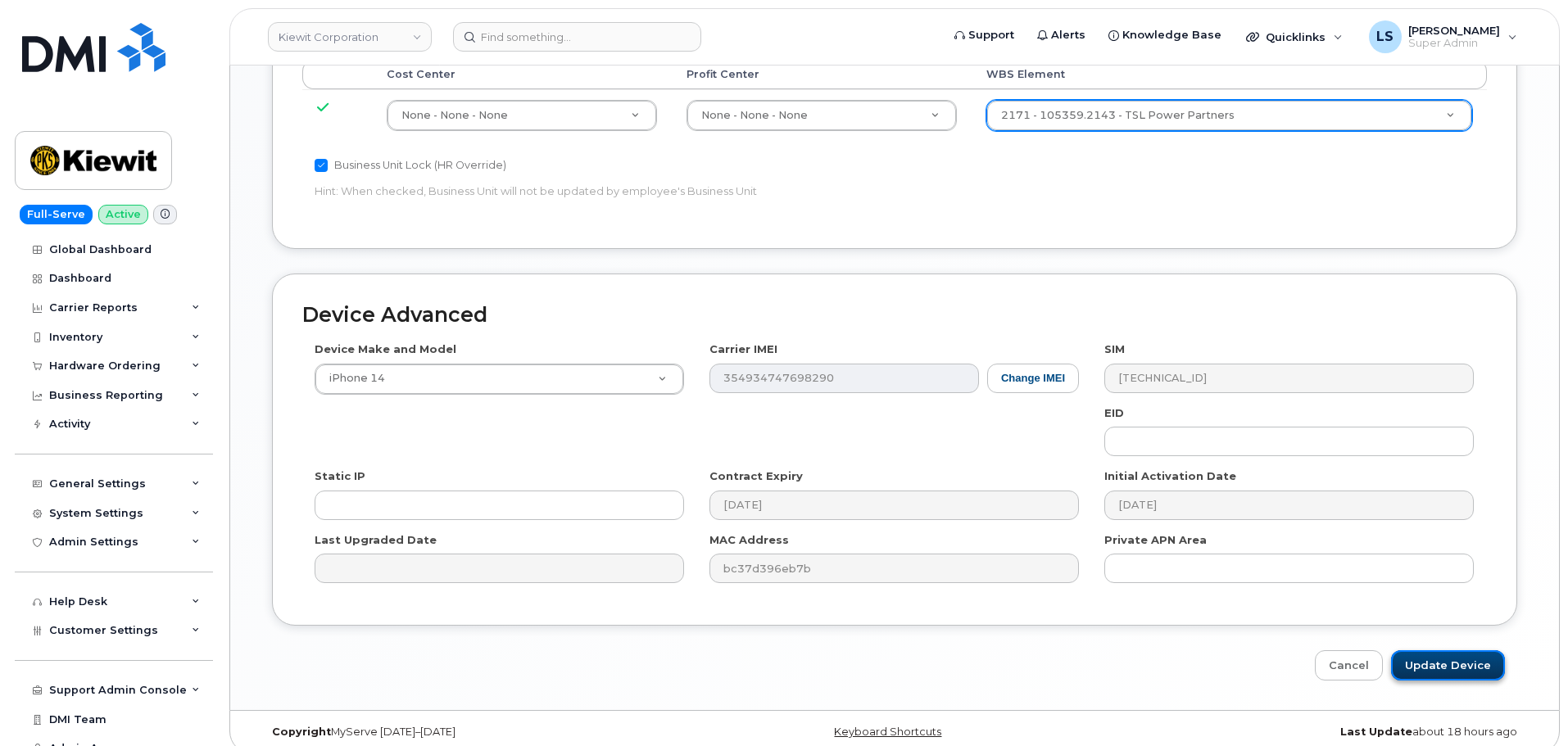
click at [1435, 651] on input "Update Device" at bounding box center [1448, 665] width 114 height 30
type input "Saving..."
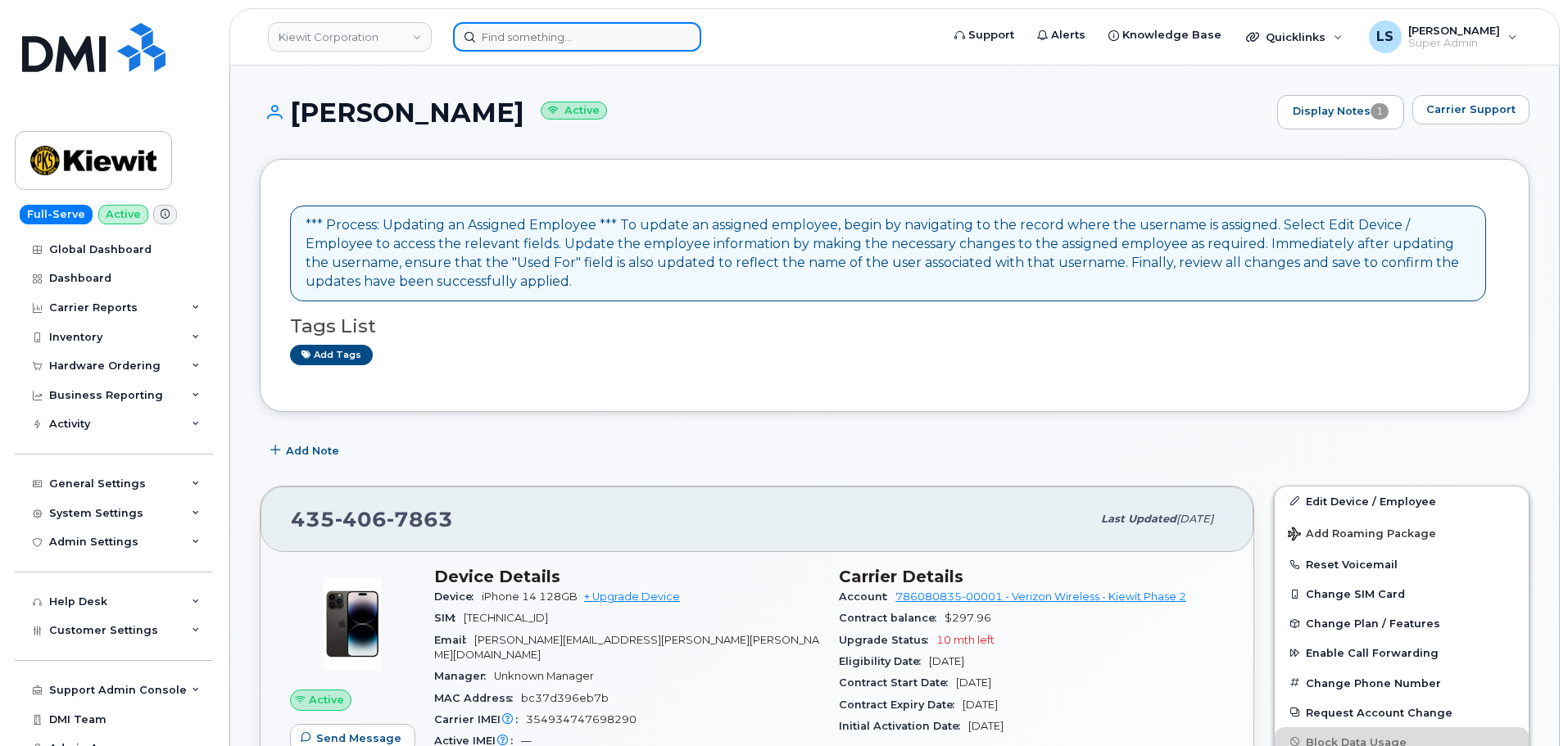
click at [530, 29] on input at bounding box center [577, 37] width 249 height 29
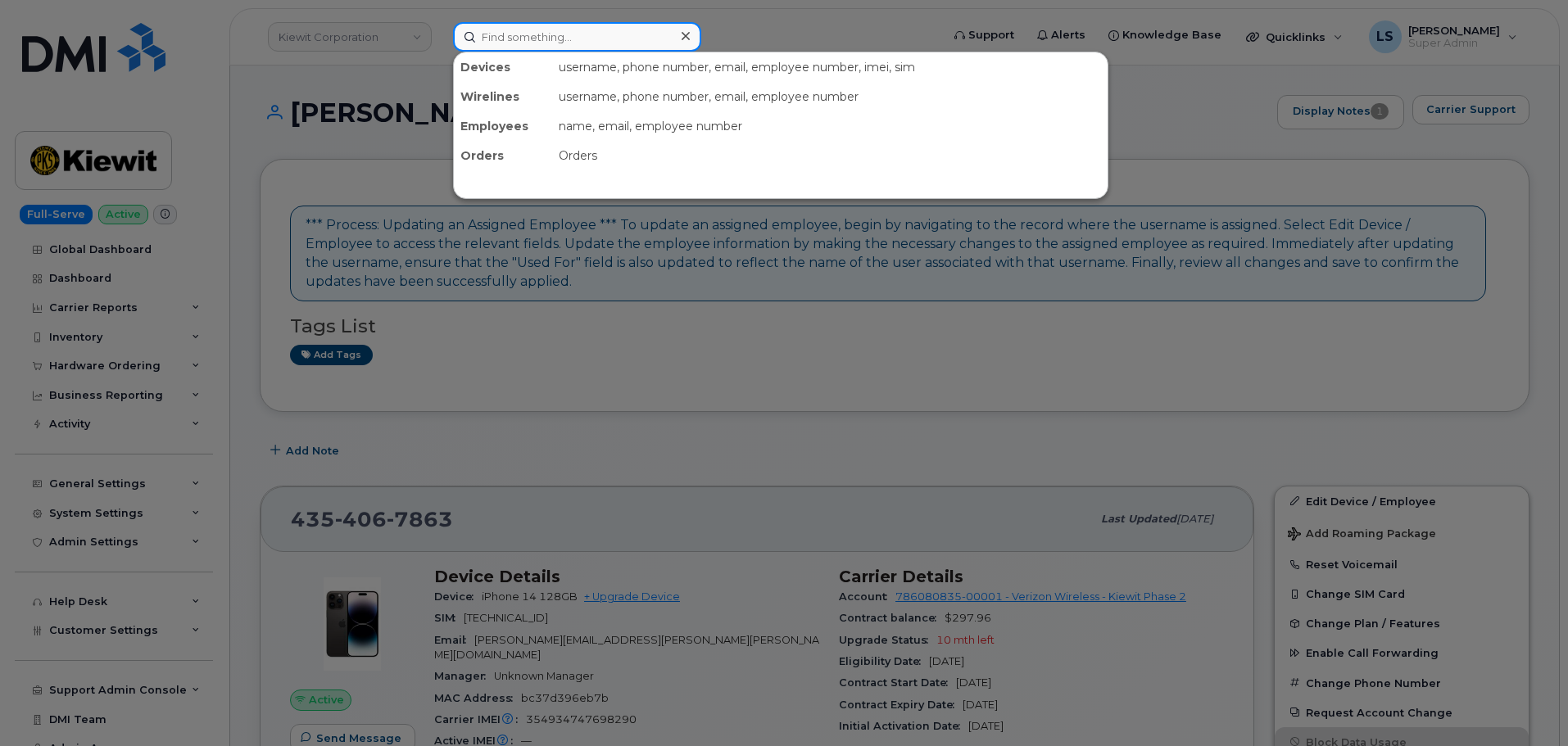
paste input "301337"
type input "301337"
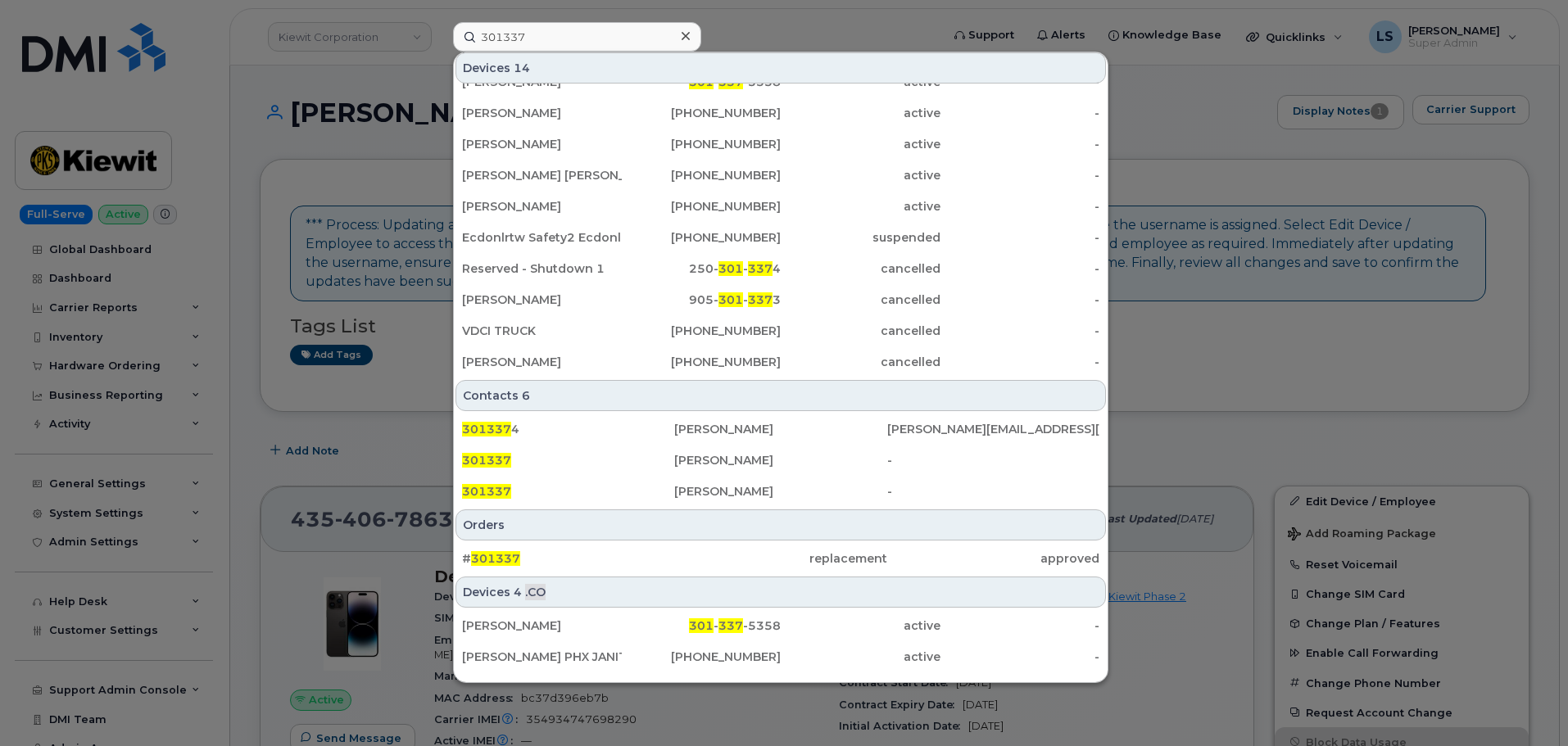
scroll to position [235, 0]
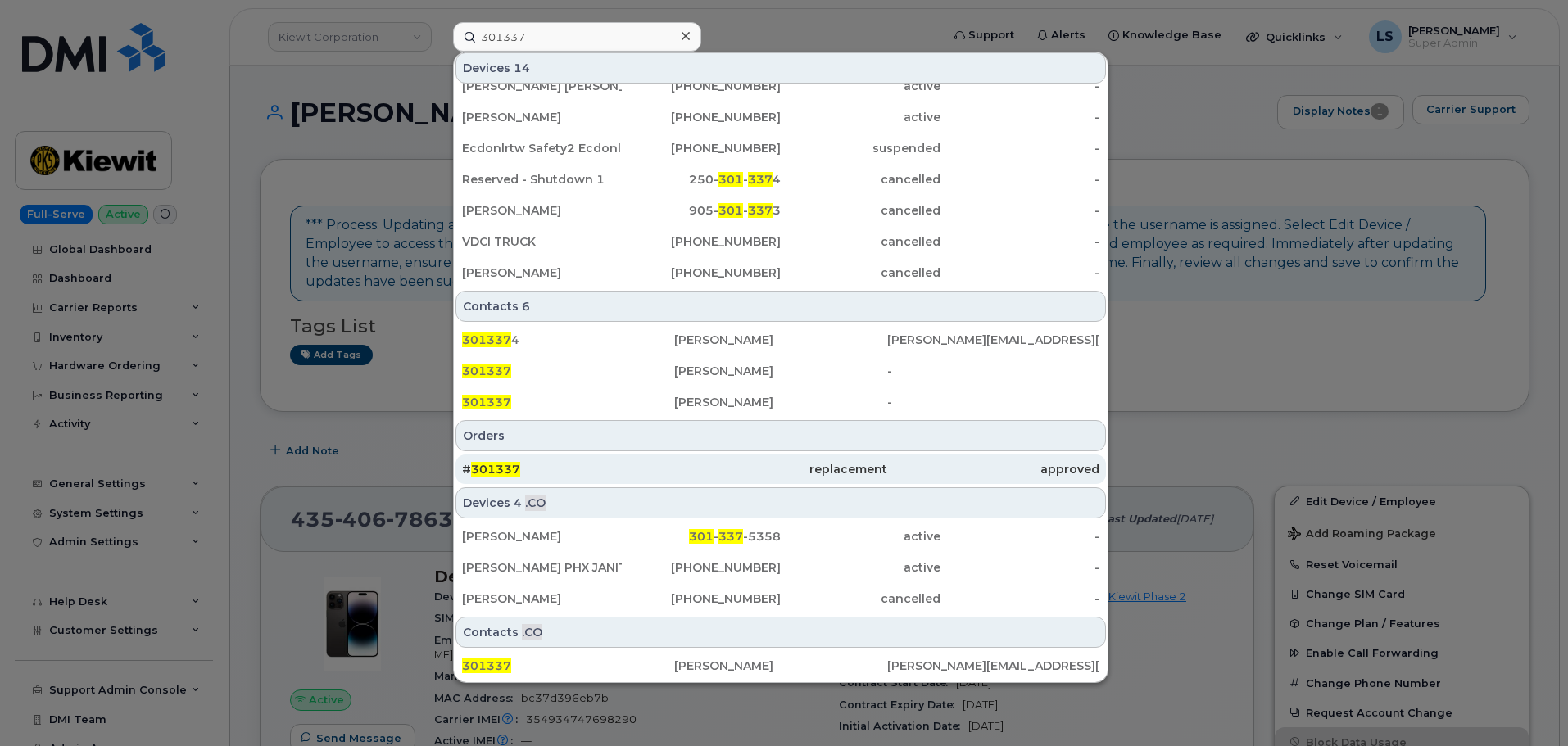
click at [554, 459] on div "# 301337" at bounding box center [568, 470] width 212 height 29
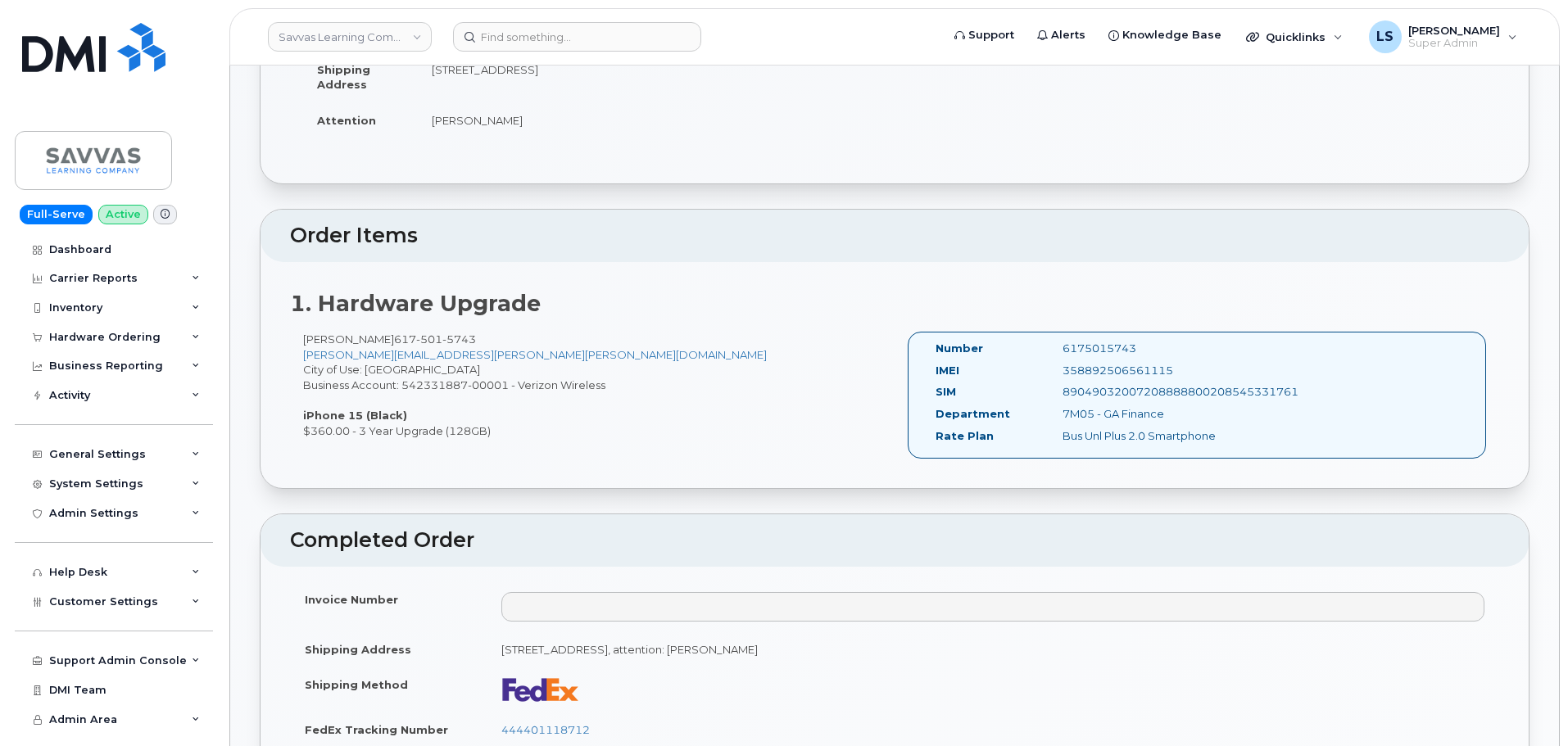
scroll to position [491, 0]
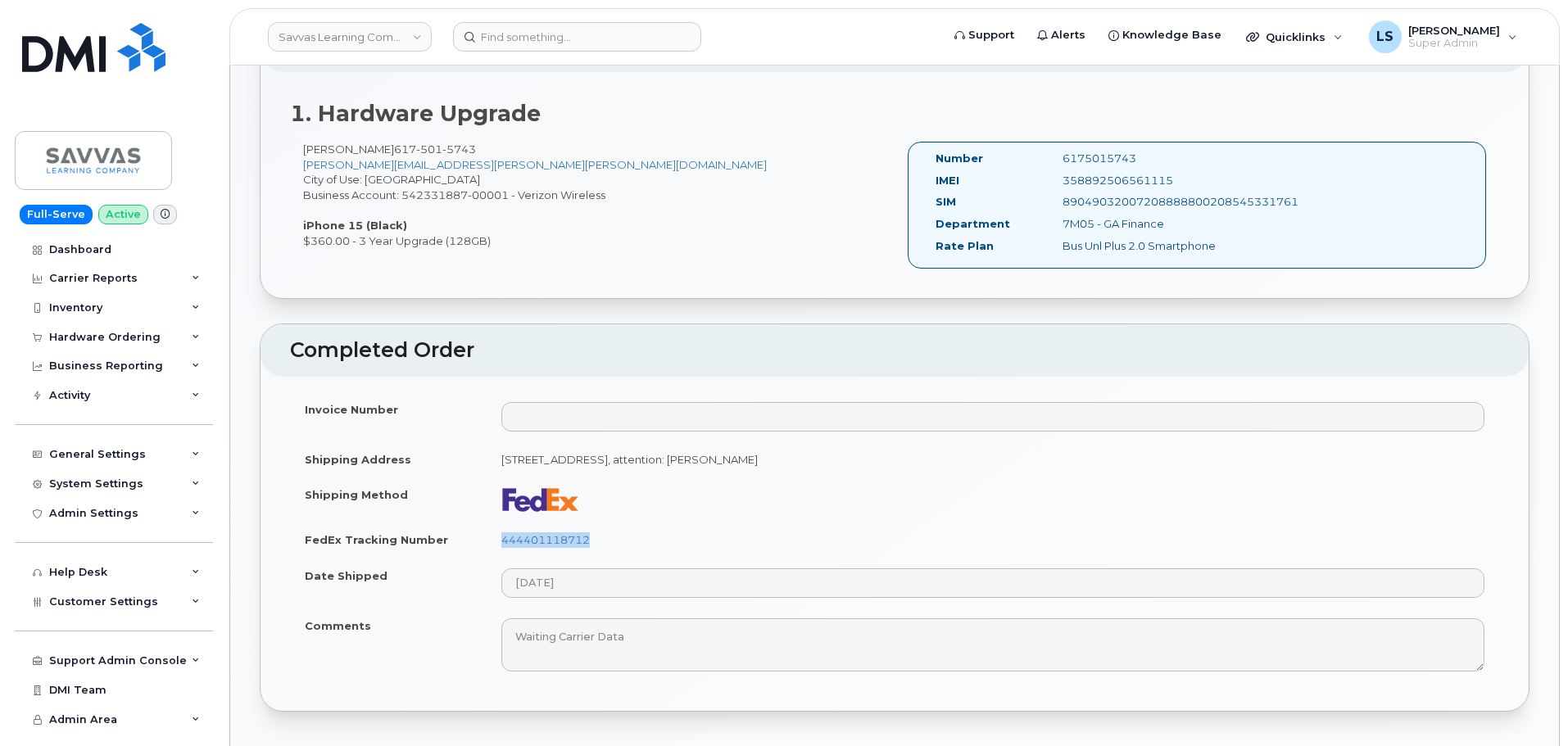
drag, startPoint x: 601, startPoint y: 554, endPoint x: 497, endPoint y: 550, distance: 104.1
click at [497, 550] on td "444401118712" at bounding box center [992, 540] width 1012 height 36
copy link "444401118712"
click at [741, 390] on div "Invoice Number Shipping Address 23 Trenton St CHARLESTOWN MA 02129-2512 UNITED …" at bounding box center [894, 544] width 1267 height 335
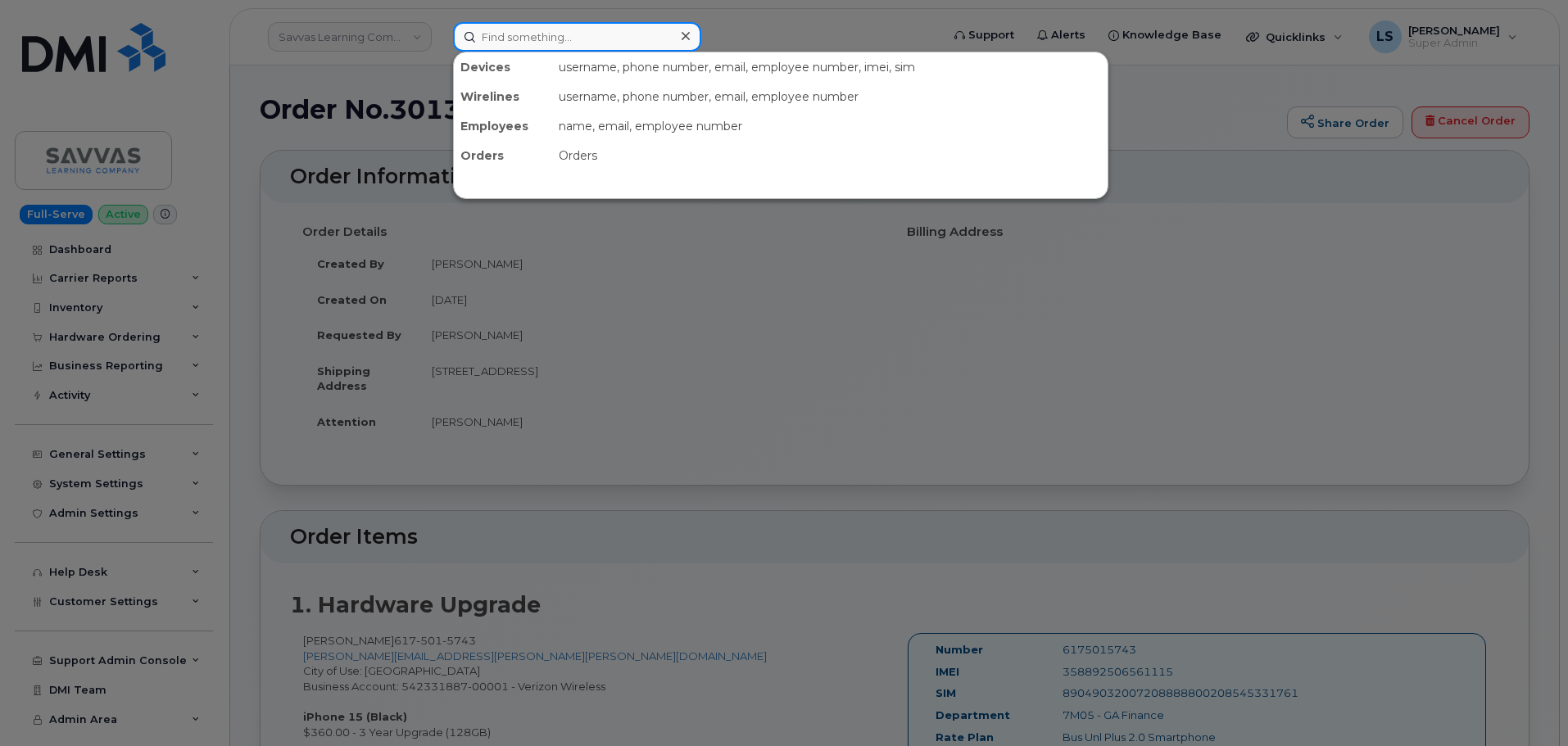
click at [623, 44] on input at bounding box center [577, 37] width 249 height 29
paste input "617-470-8764"
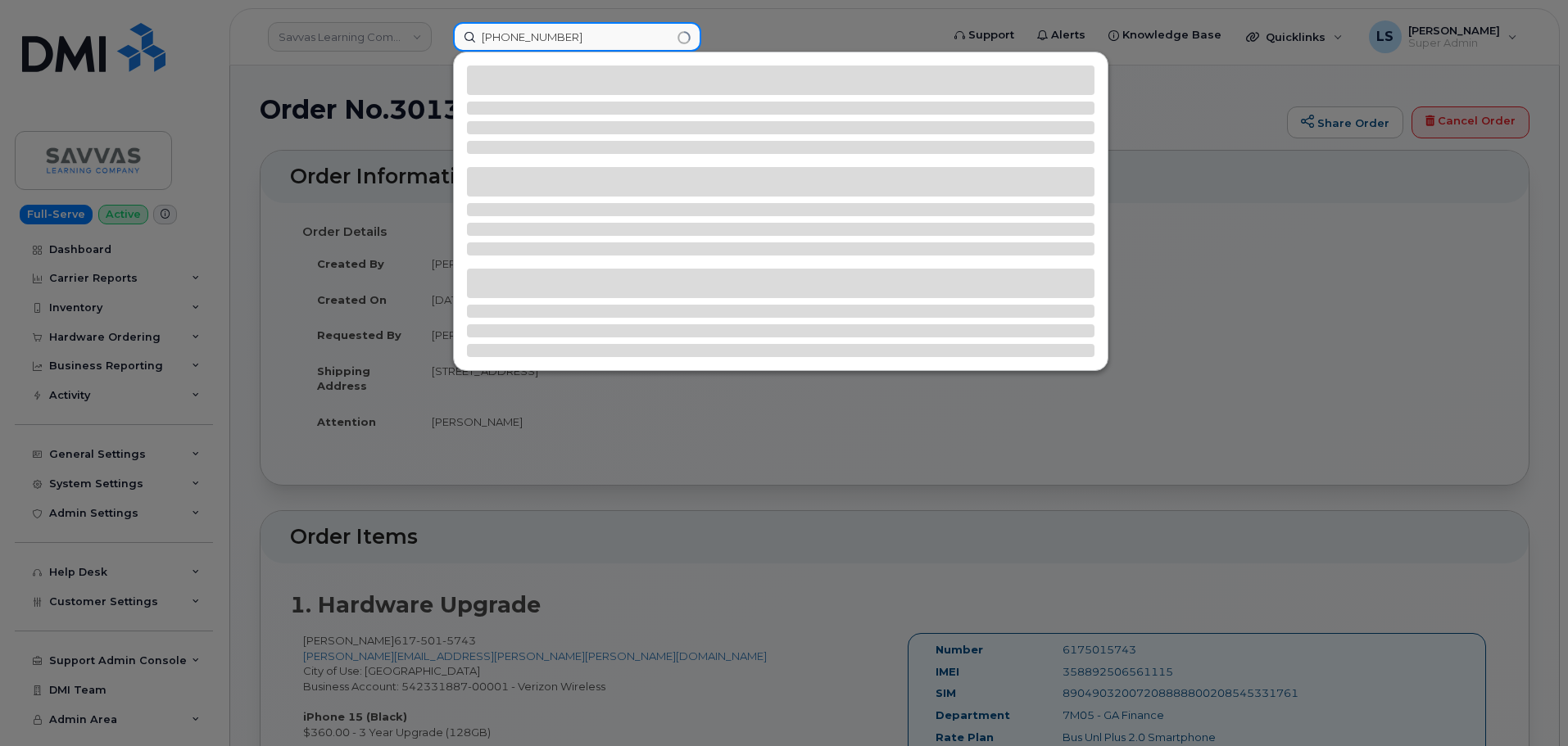
type input "617-470-8764"
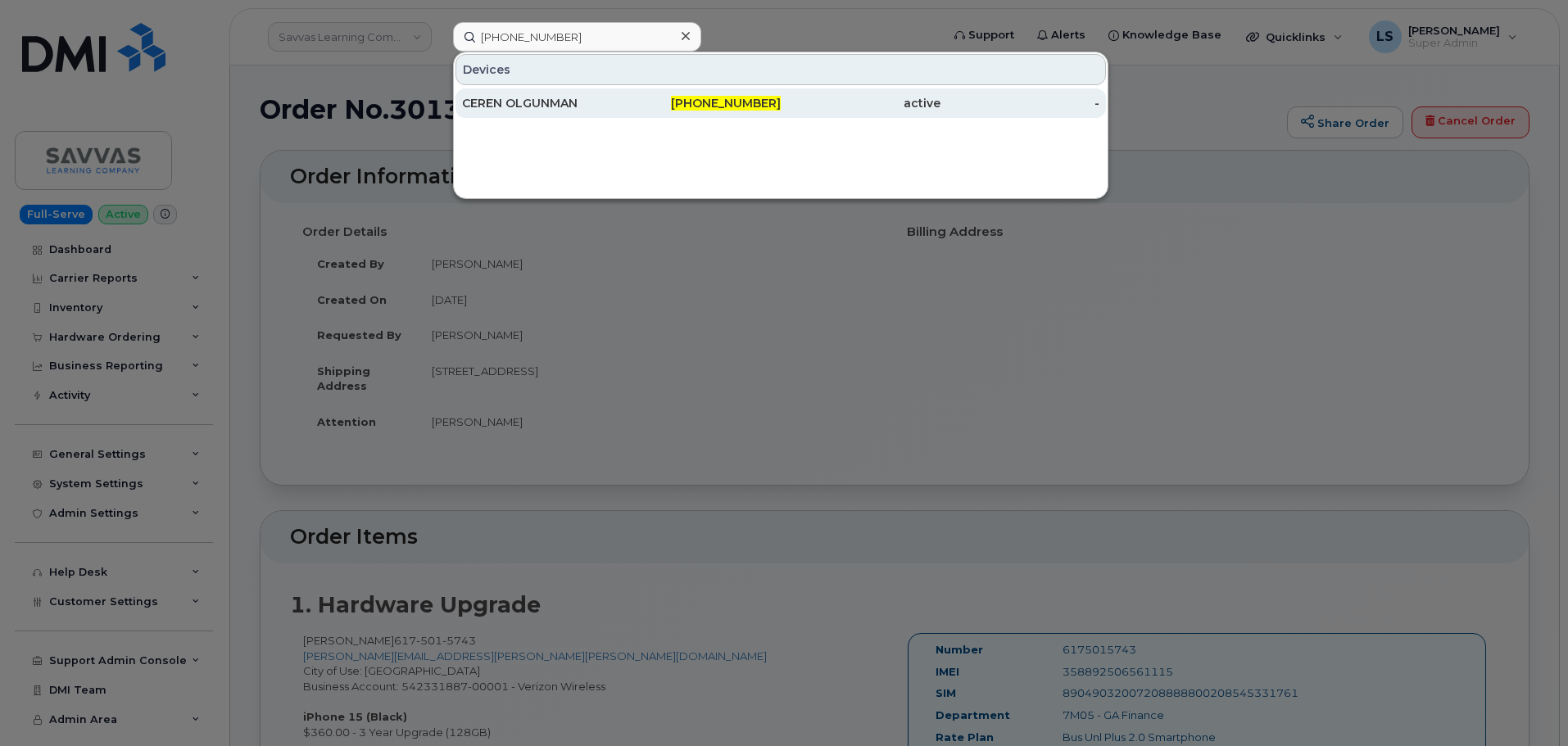
click at [608, 106] on div "CEREN OLGUNMAN" at bounding box center [541, 103] width 160 height 17
